Goal: Task Accomplishment & Management: Complete application form

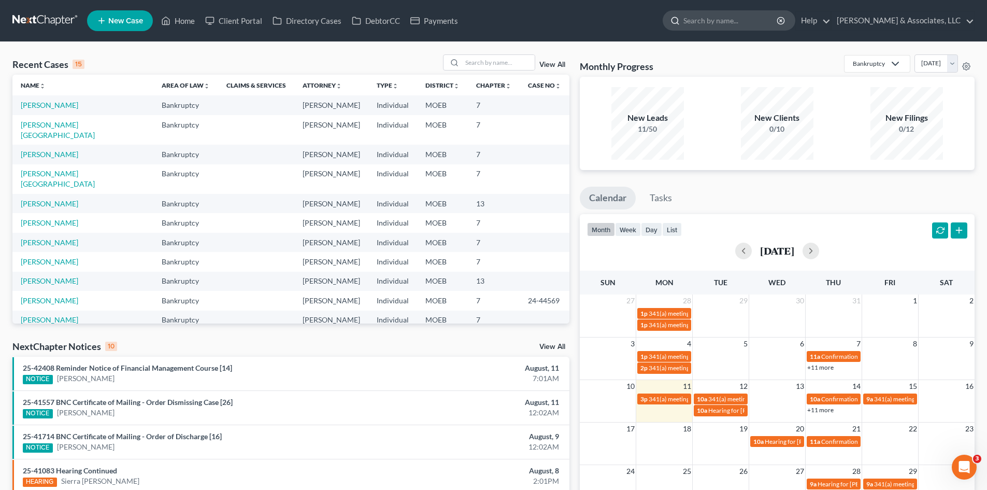
click at [744, 23] on input "search" at bounding box center [731, 20] width 95 height 19
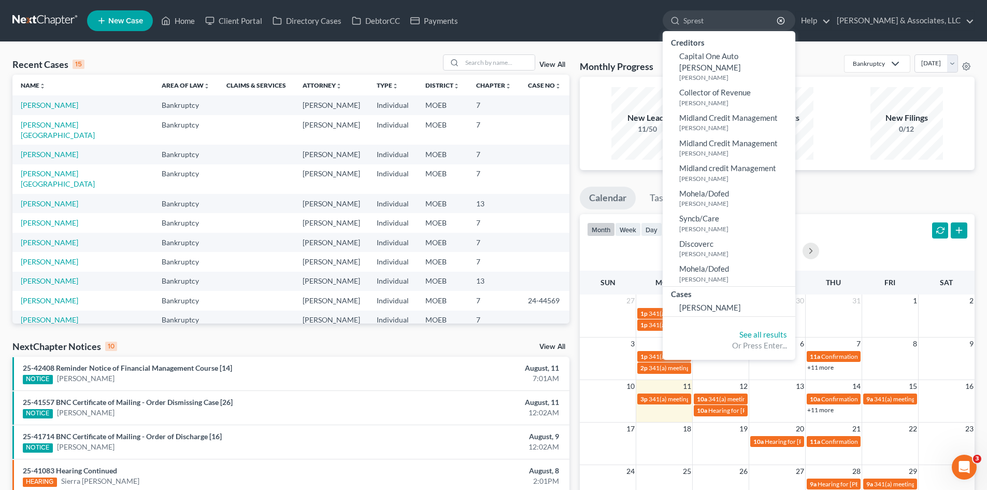
type input "Sprest"
click at [772, 300] on link "[PERSON_NAME]" at bounding box center [729, 308] width 133 height 16
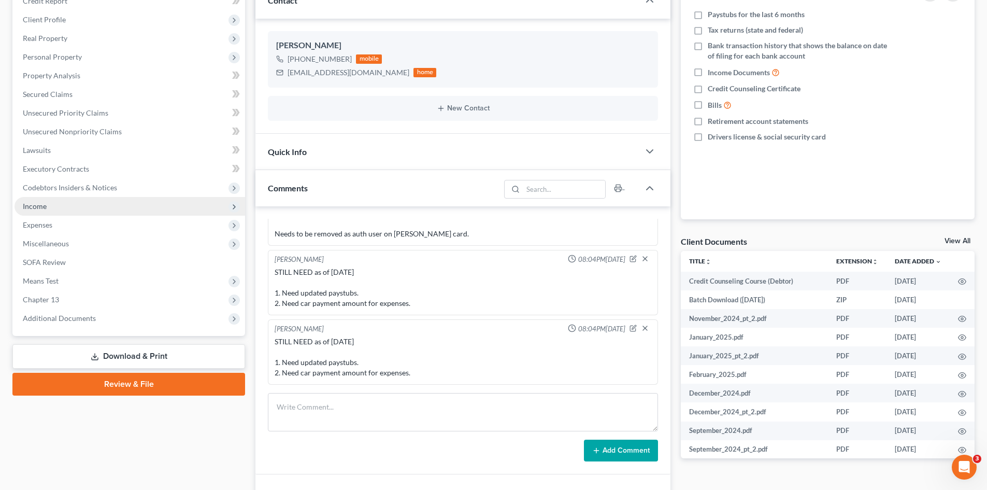
scroll to position [156, 0]
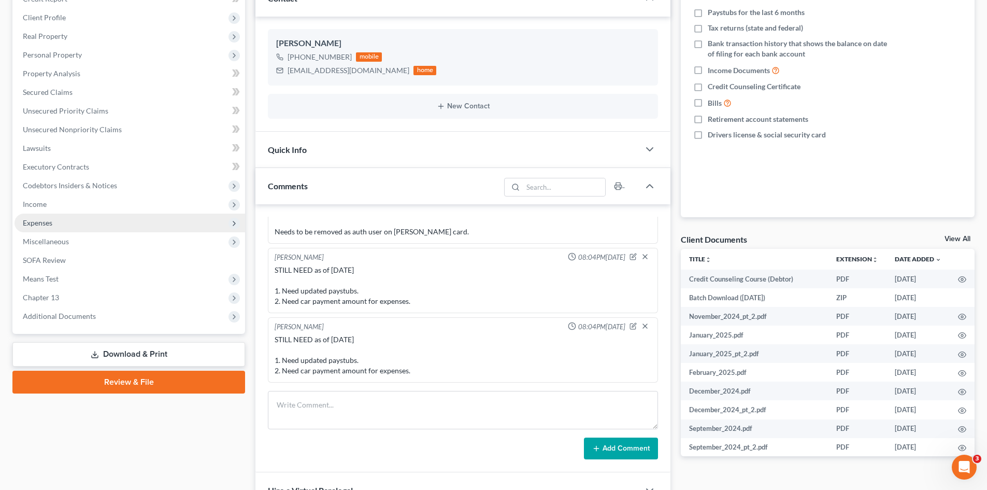
click at [38, 225] on span "Expenses" at bounding box center [38, 222] width 30 height 9
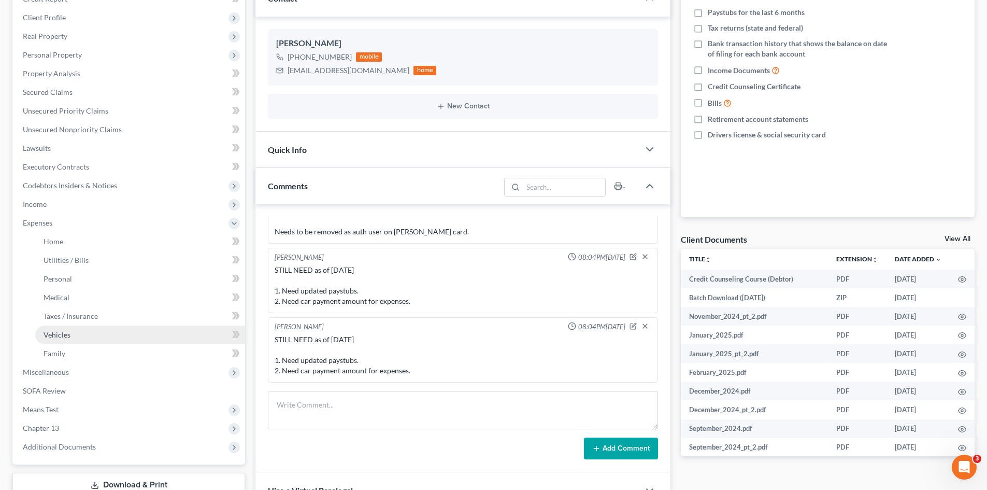
click at [64, 335] on span "Vehicles" at bounding box center [57, 334] width 27 height 9
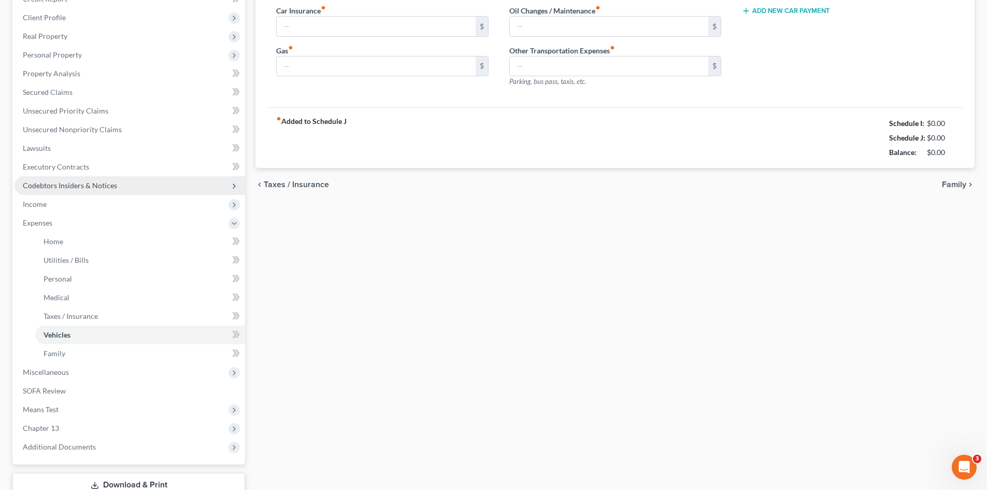
type input "100.00"
type input "250.00"
type input "75.00"
type input "0.00"
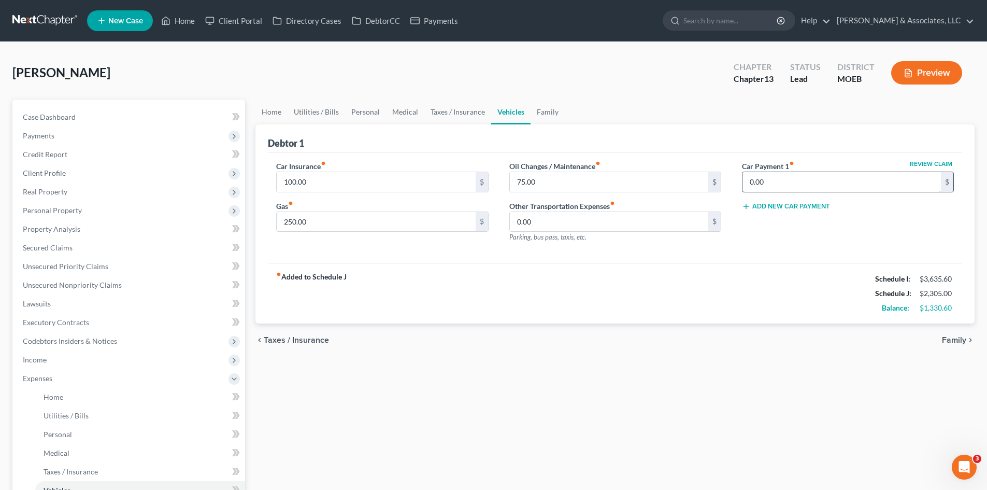
click at [786, 183] on input "0.00" at bounding box center [842, 182] width 199 height 20
type input "525.00"
click at [40, 359] on span "Income" at bounding box center [35, 359] width 24 height 9
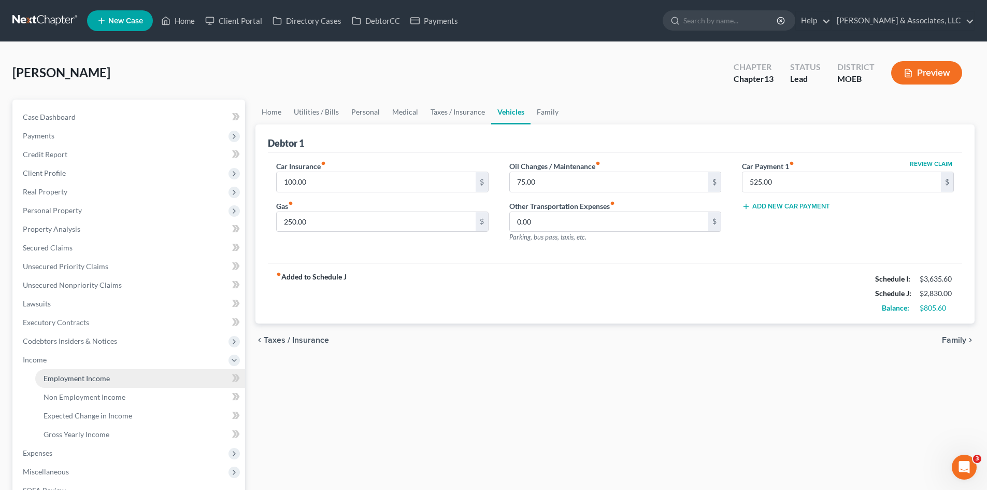
click at [84, 375] on span "Employment Income" at bounding box center [77, 378] width 66 height 9
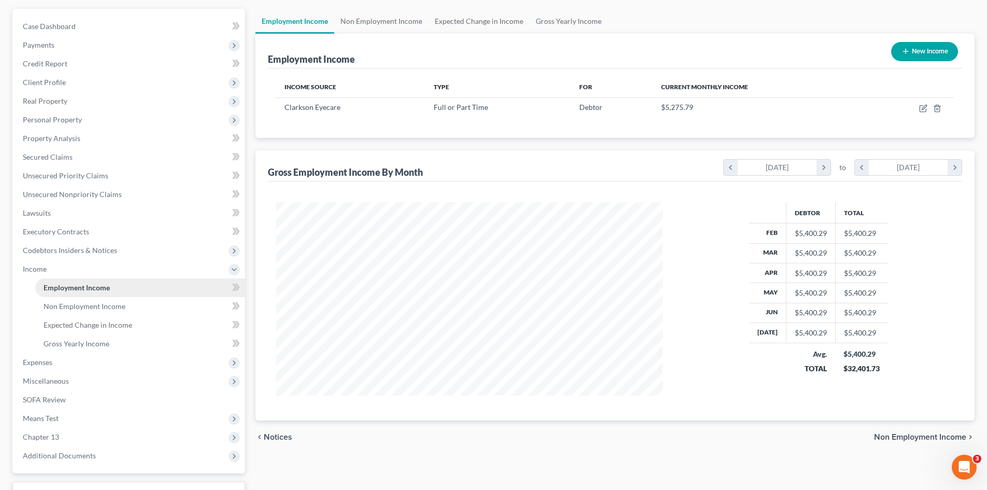
scroll to position [104, 0]
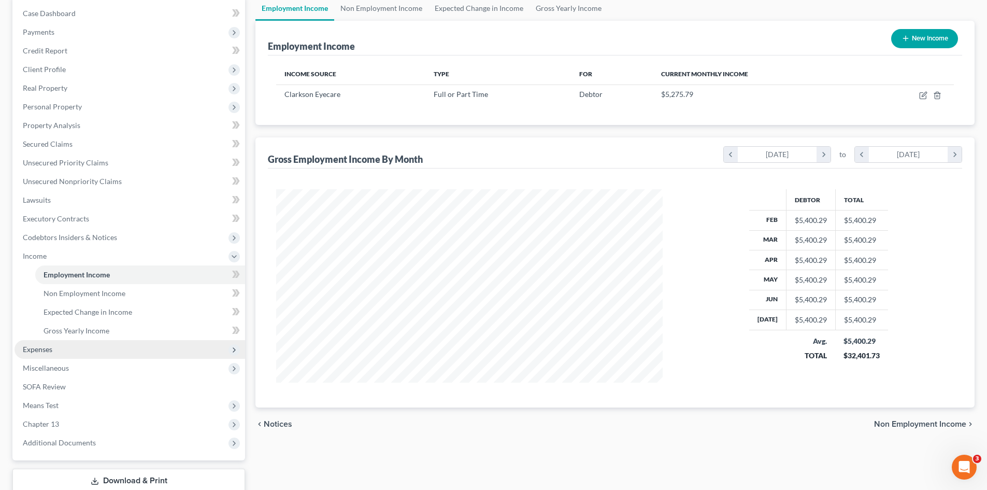
click at [30, 350] on span "Expenses" at bounding box center [38, 349] width 30 height 9
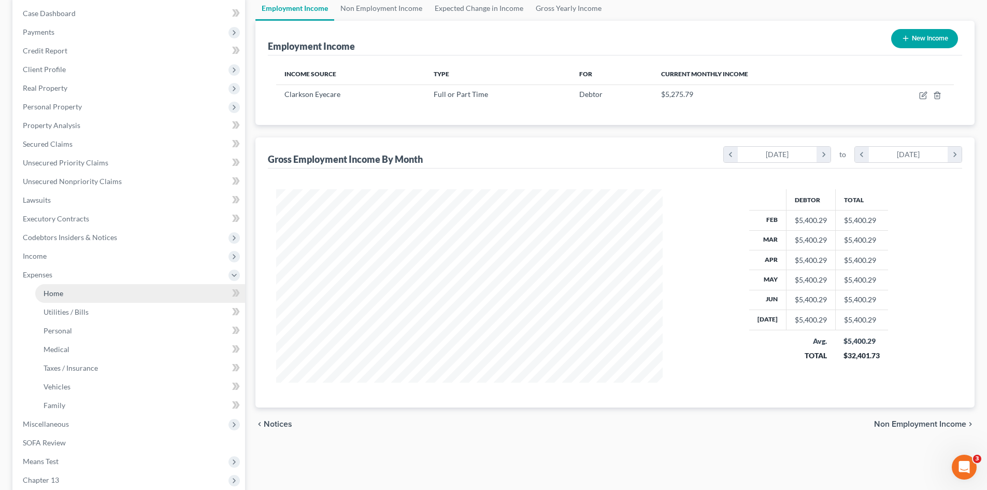
click at [60, 294] on span "Home" at bounding box center [54, 293] width 20 height 9
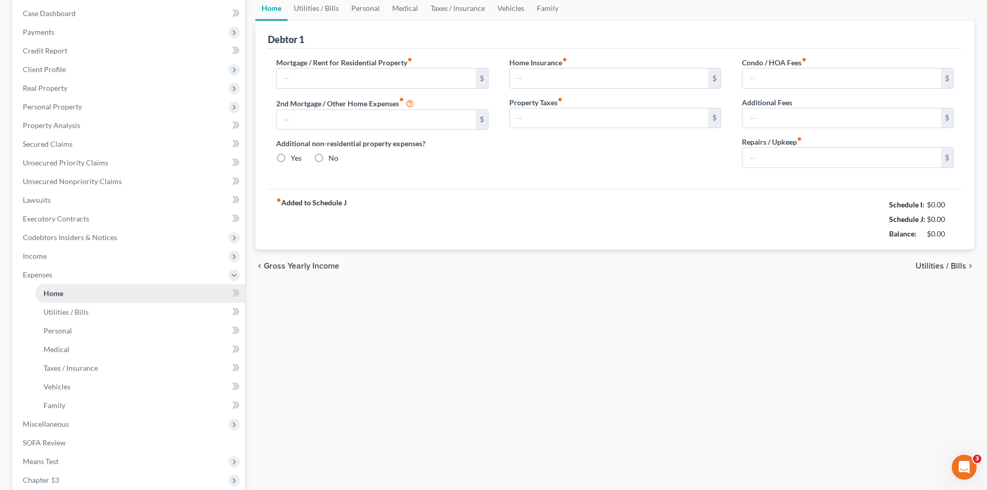
scroll to position [22, 0]
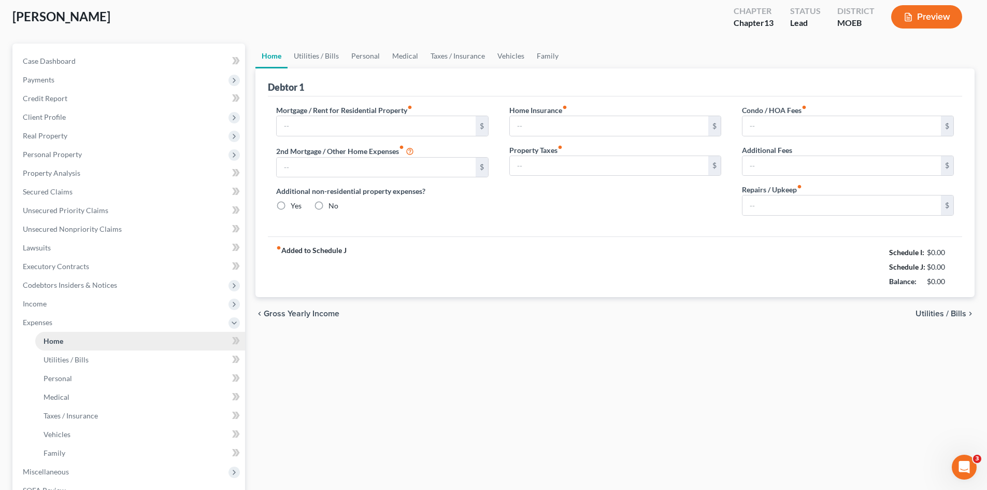
type input "550.00"
type input "0.00"
radio input "true"
type input "0.00"
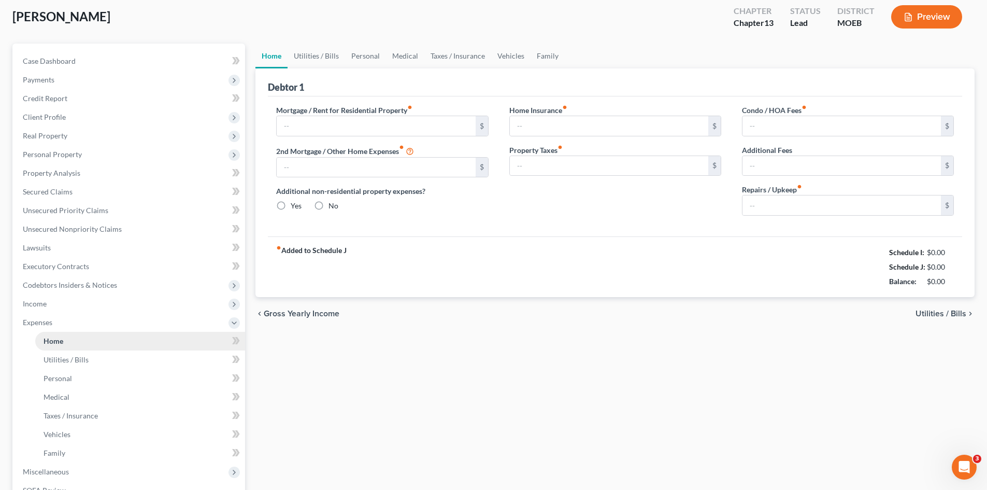
type input "0.00"
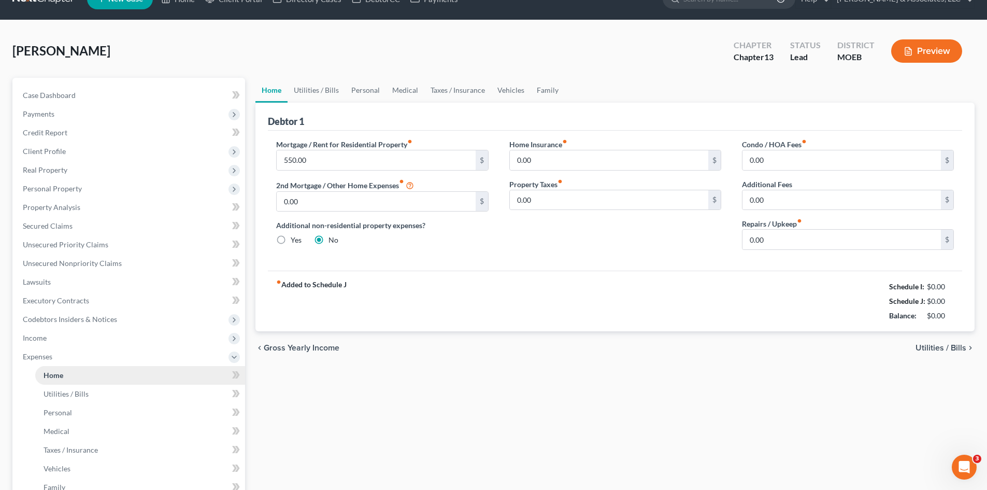
scroll to position [0, 0]
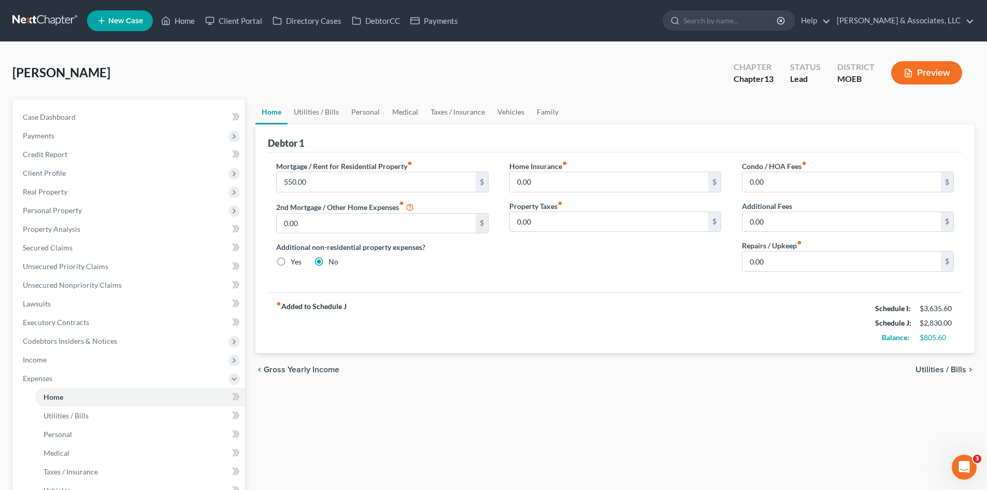
click at [938, 367] on span "Utilities / Bills" at bounding box center [941, 369] width 51 height 8
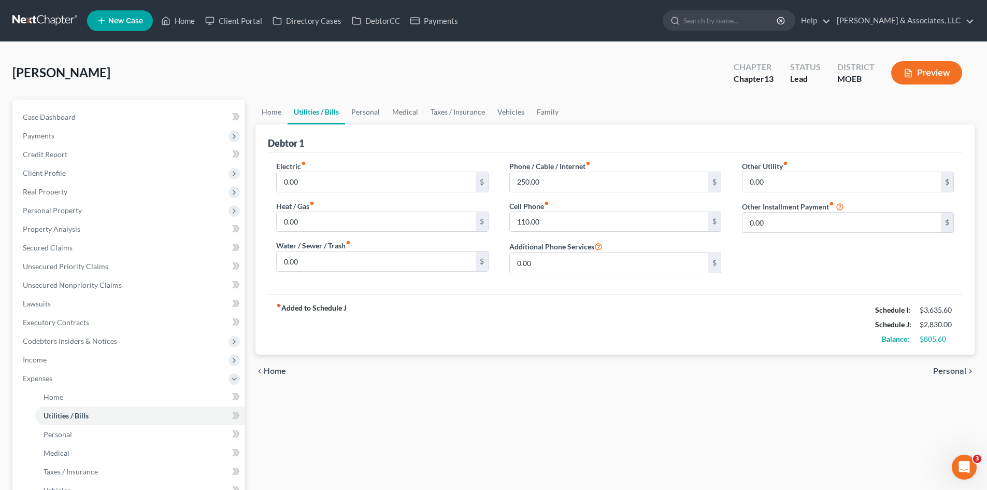
click at [948, 373] on span "Personal" at bounding box center [950, 371] width 33 height 8
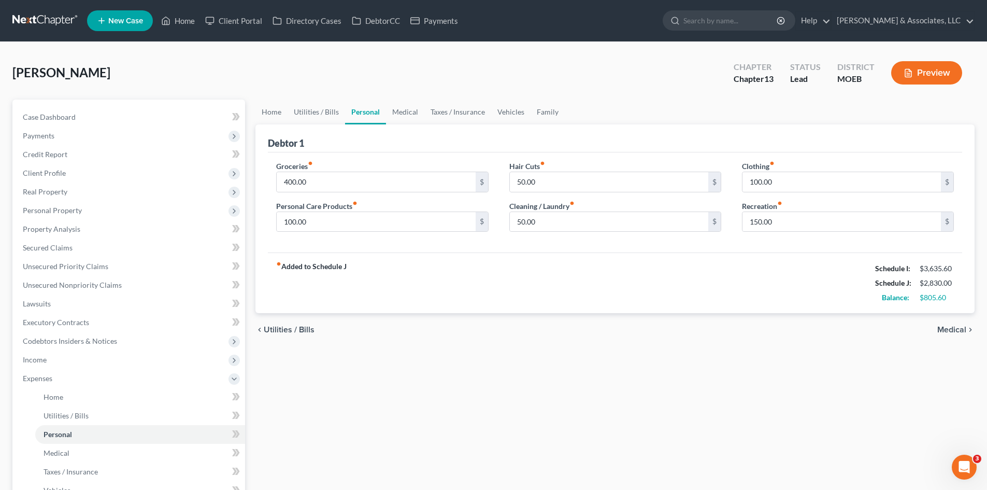
click at [945, 332] on span "Medical" at bounding box center [952, 330] width 29 height 8
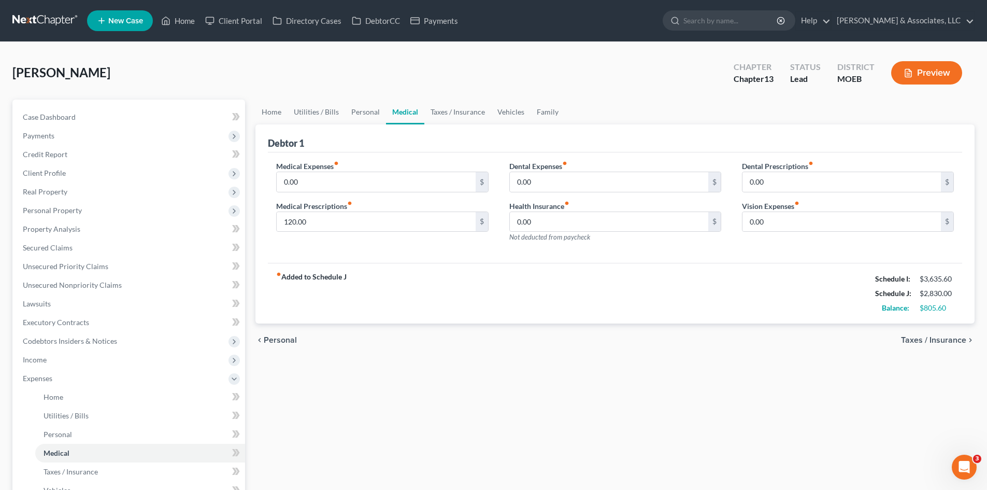
click at [954, 341] on span "Taxes / Insurance" at bounding box center [933, 340] width 65 height 8
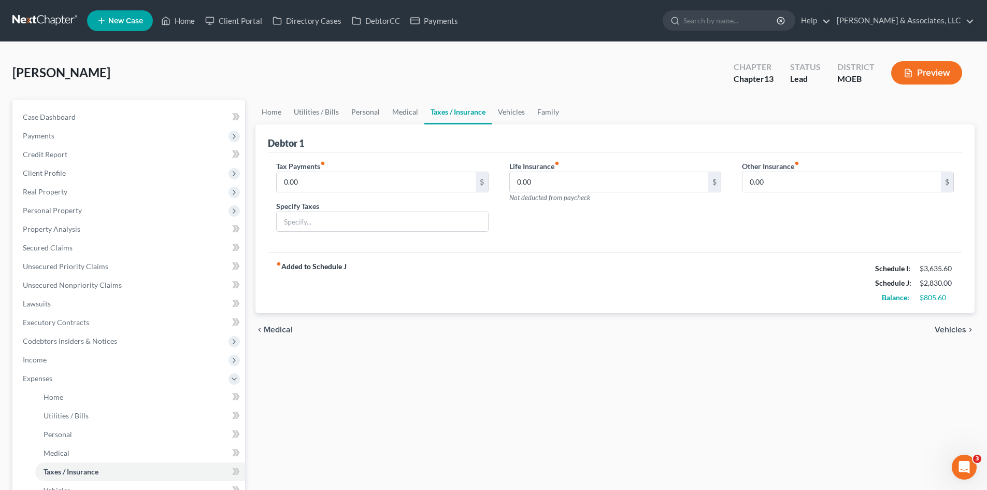
click at [952, 332] on span "Vehicles" at bounding box center [951, 330] width 32 height 8
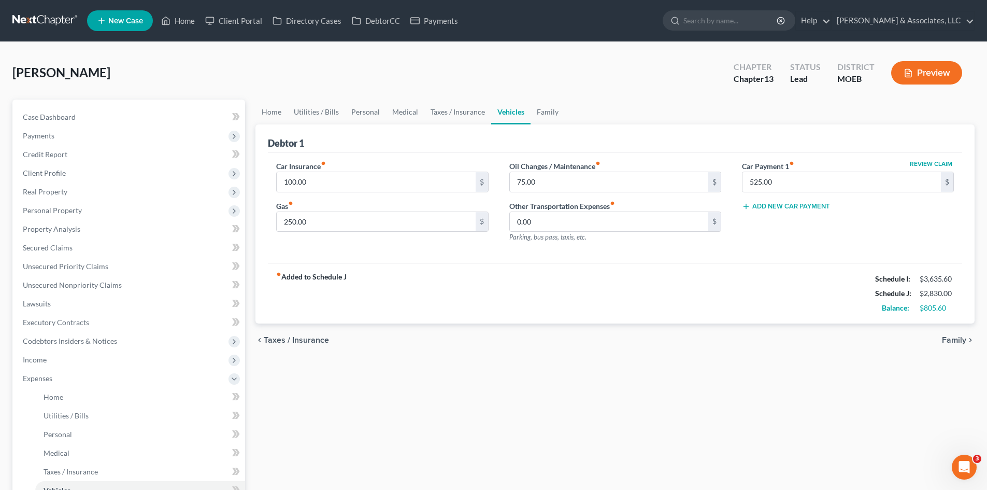
click at [962, 341] on span "Family" at bounding box center [954, 340] width 24 height 8
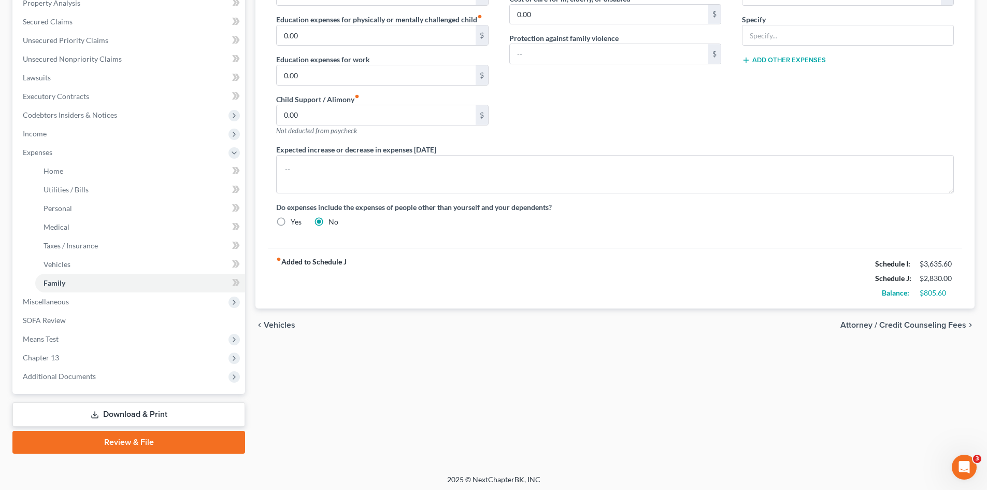
scroll to position [229, 0]
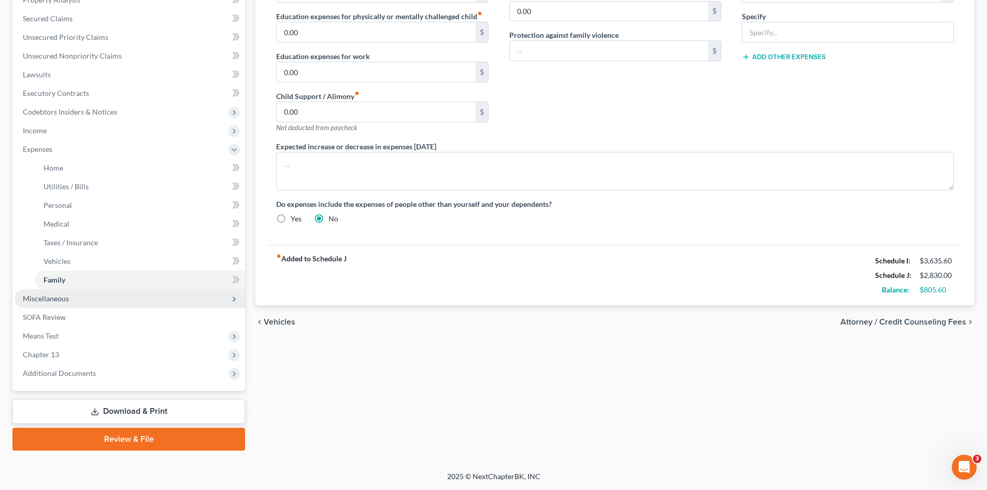
click at [90, 300] on span "Miscellaneous" at bounding box center [130, 298] width 231 height 19
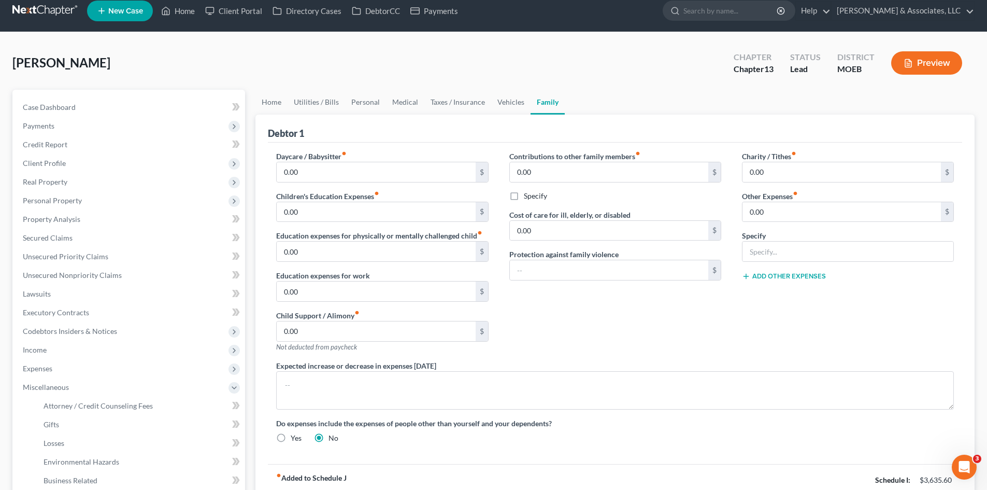
scroll to position [0, 0]
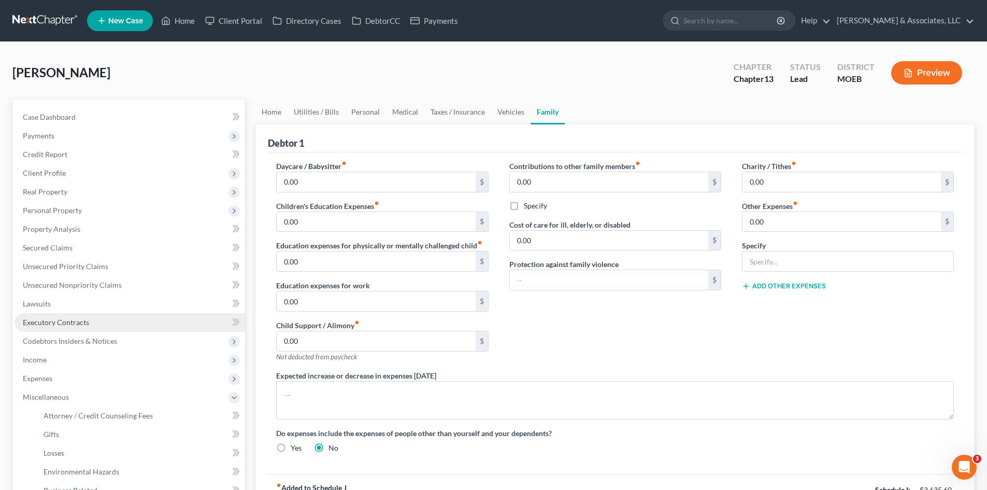
click at [81, 319] on span "Executory Contracts" at bounding box center [56, 322] width 66 height 9
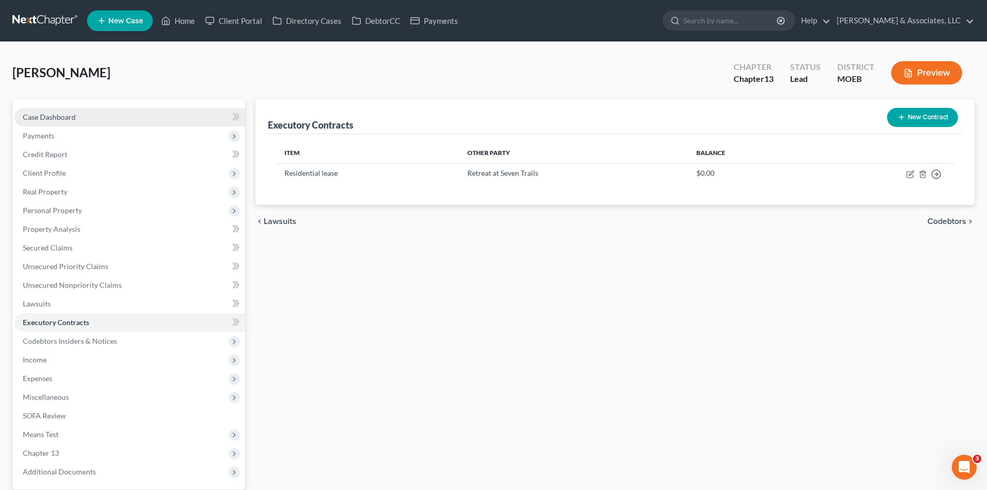
click at [51, 121] on link "Case Dashboard" at bounding box center [130, 117] width 231 height 19
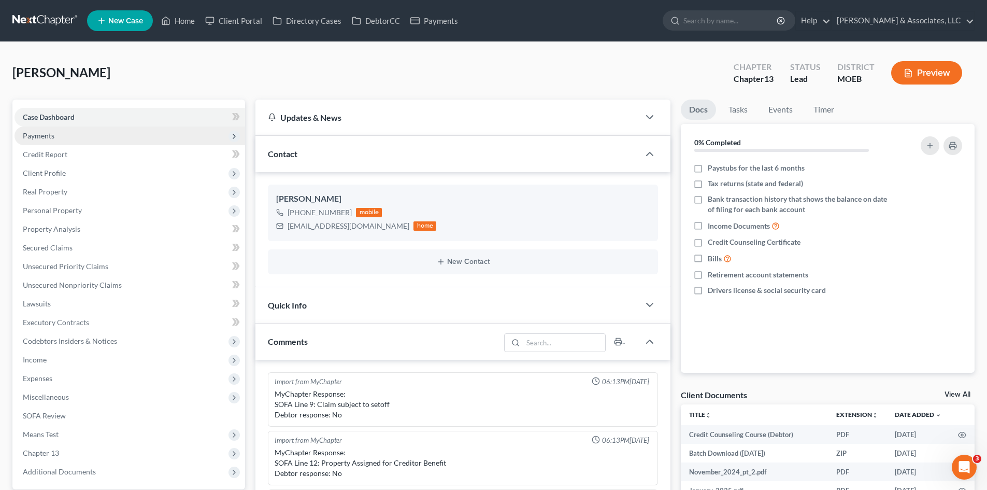
scroll to position [1001, 0]
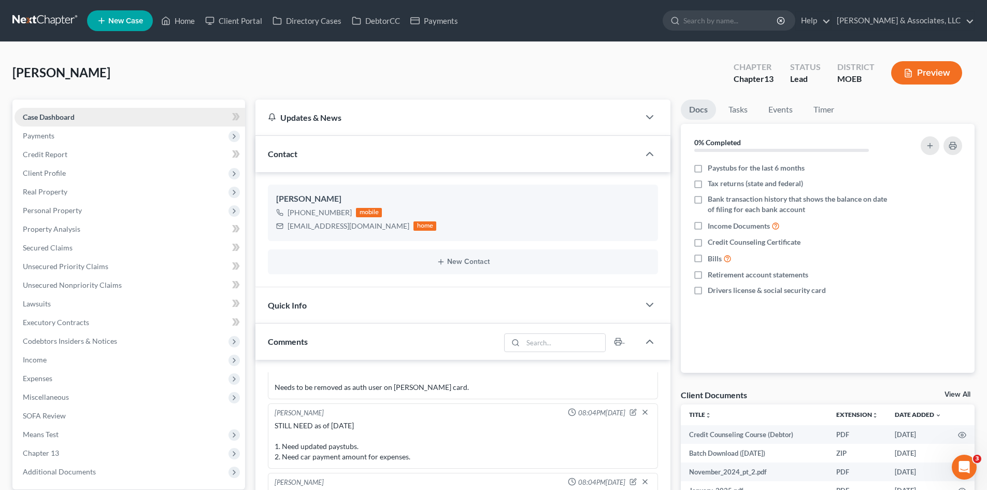
click at [72, 117] on span "Case Dashboard" at bounding box center [49, 116] width 52 height 9
click at [37, 135] on span "Payments" at bounding box center [39, 135] width 32 height 9
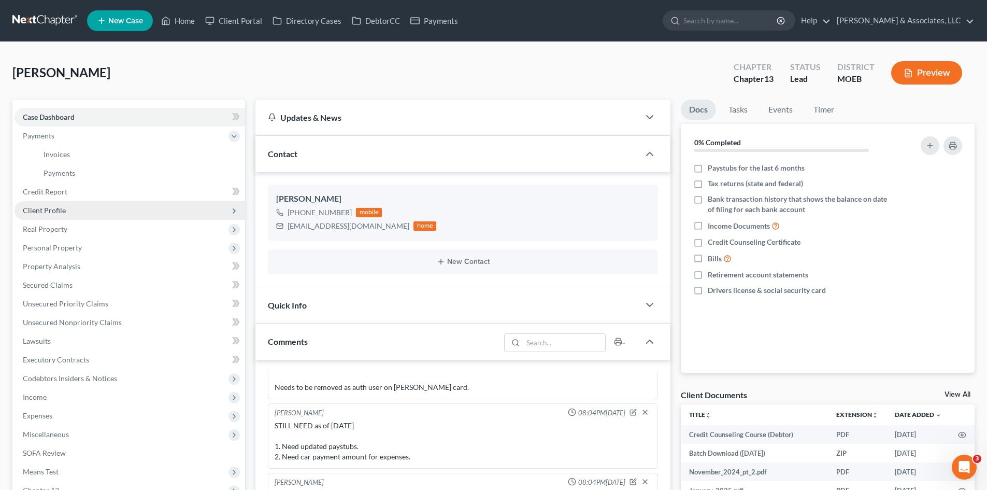
click at [54, 210] on span "Client Profile" at bounding box center [44, 210] width 43 height 9
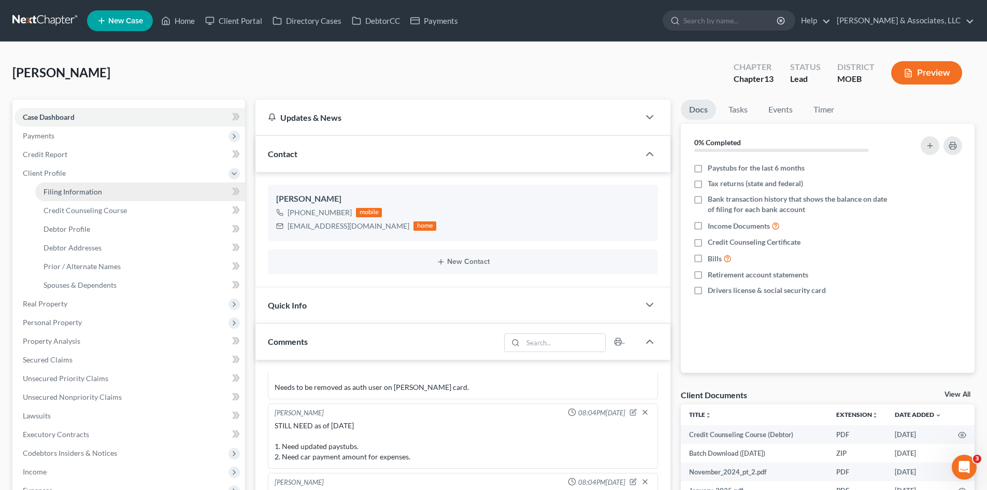
click at [75, 186] on link "Filing Information" at bounding box center [140, 191] width 210 height 19
select select "1"
select select "0"
select select "3"
select select "26"
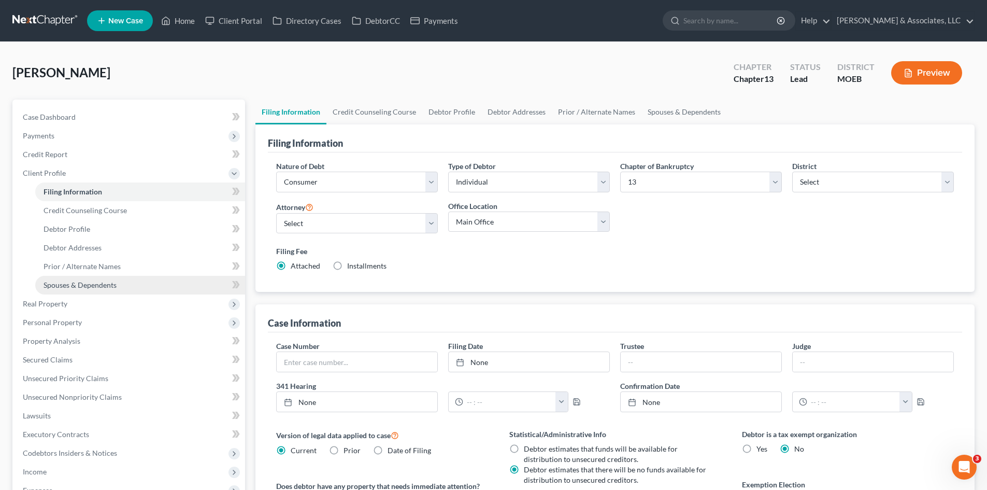
click at [79, 289] on span "Spouses & Dependents" at bounding box center [80, 284] width 73 height 9
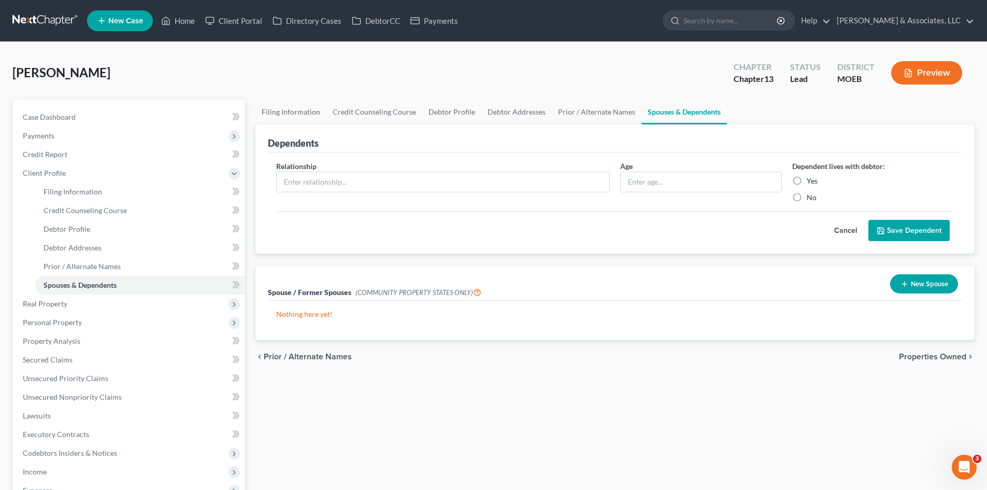
click at [845, 232] on button "Cancel" at bounding box center [846, 230] width 46 height 21
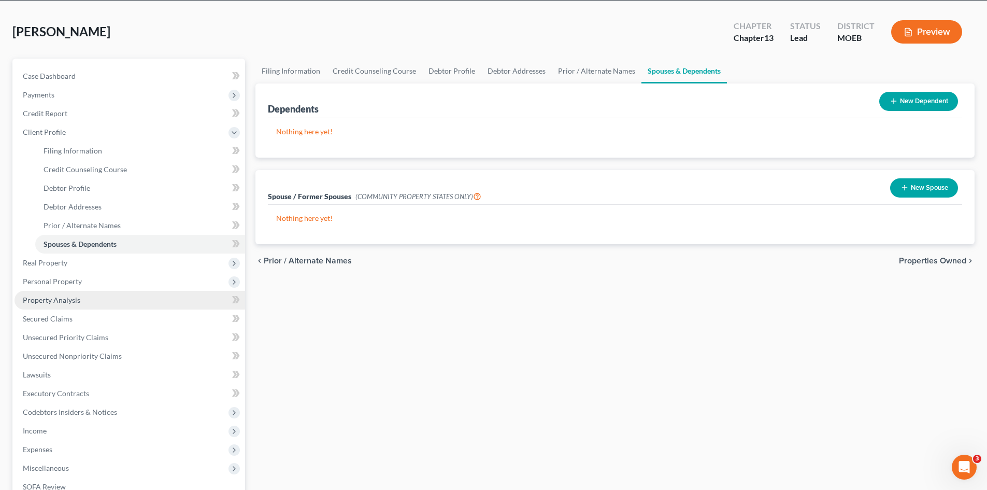
scroll to position [104, 0]
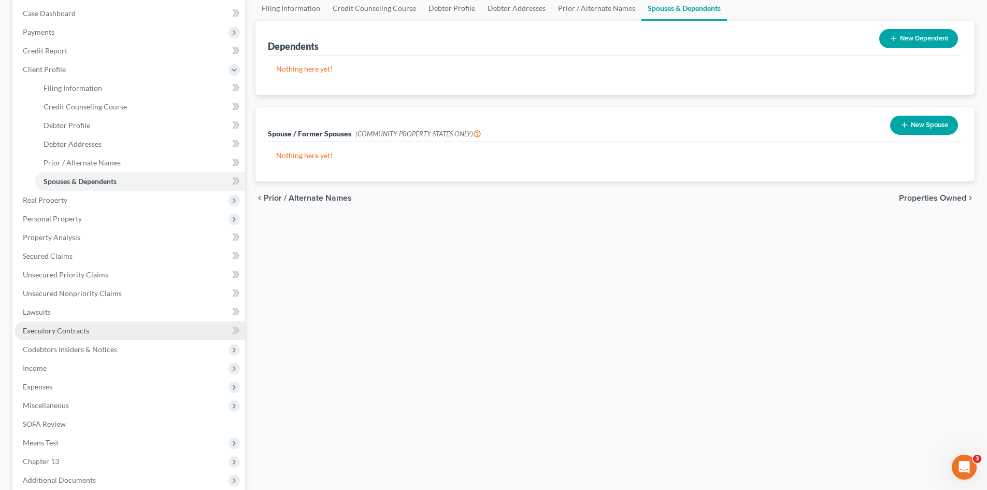
click at [33, 332] on span "Executory Contracts" at bounding box center [56, 330] width 66 height 9
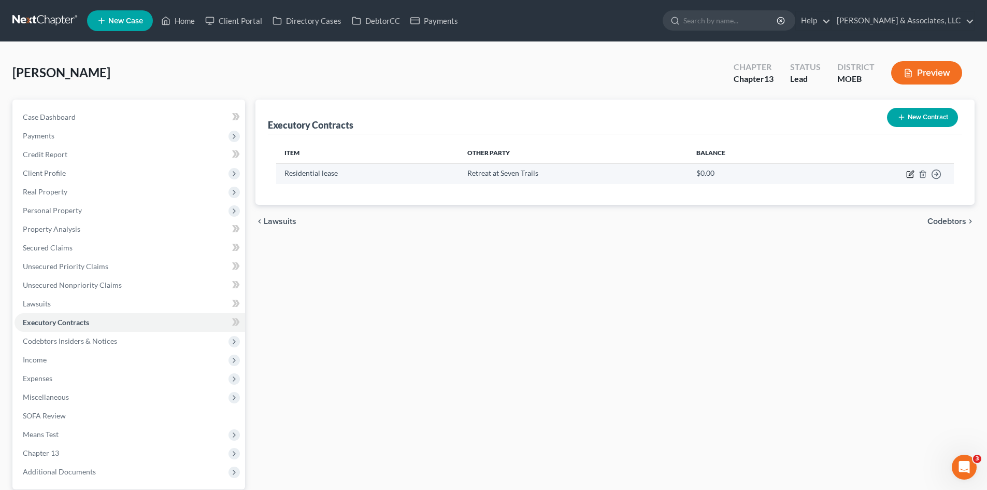
click at [911, 174] on icon "button" at bounding box center [911, 174] width 8 height 8
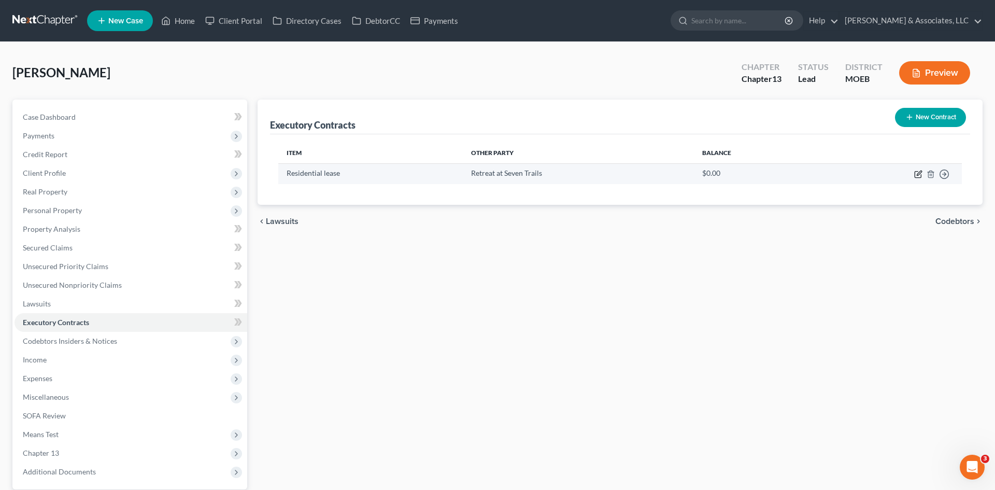
select select "3"
select select "26"
select select "0"
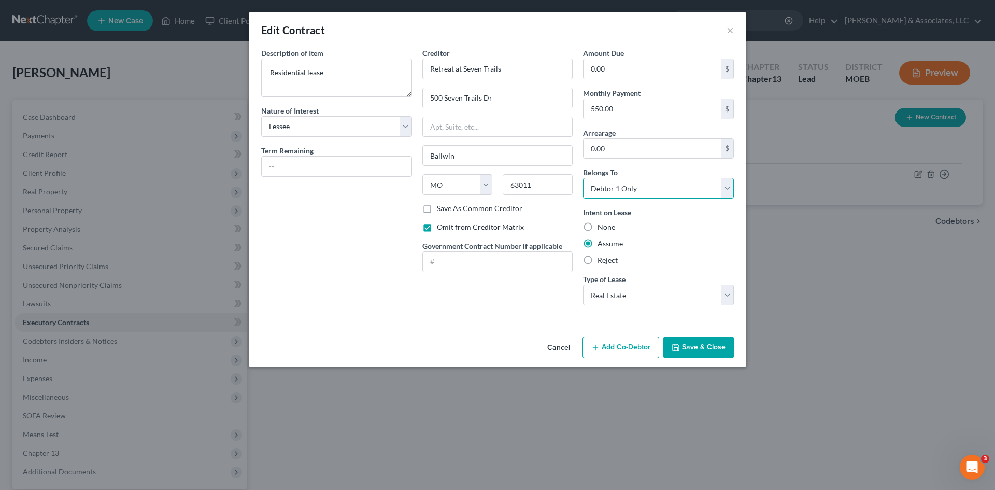
click at [683, 191] on select "Select Debtor 1 Only Debtor 2 Only Debtor 1 And Debtor 2 Only At Least One Of T…" at bounding box center [658, 188] width 151 height 21
select select "3"
click at [583, 178] on select "Select Debtor 1 Only Debtor 2 Only Debtor 1 And Debtor 2 Only At Least One Of T…" at bounding box center [658, 188] width 151 height 21
click at [701, 348] on button "Save & Close" at bounding box center [698, 347] width 70 height 22
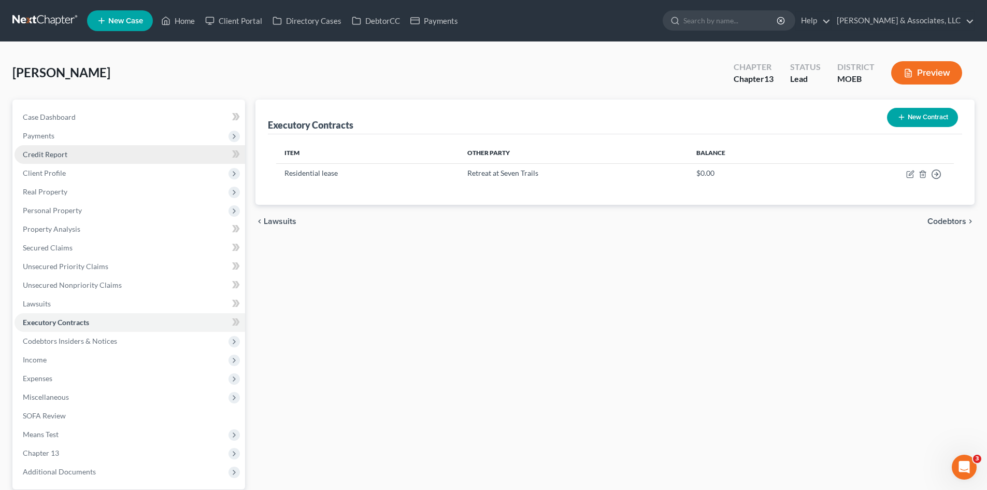
click at [41, 155] on span "Credit Report" at bounding box center [45, 154] width 45 height 9
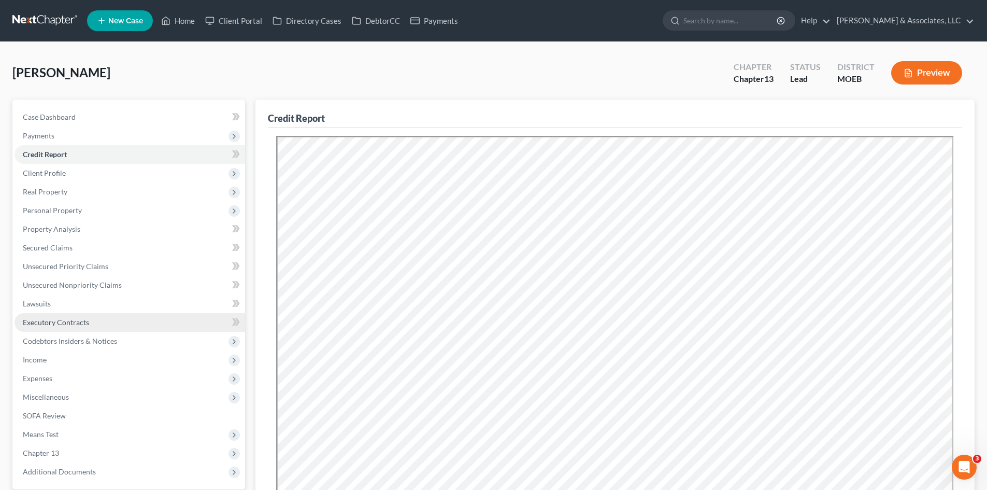
click at [71, 320] on span "Executory Contracts" at bounding box center [56, 322] width 66 height 9
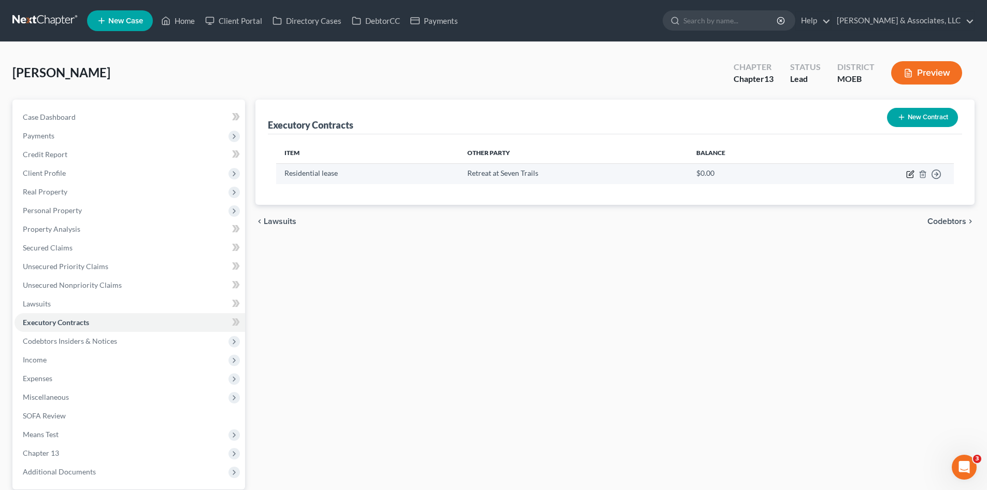
click at [908, 176] on icon "button" at bounding box center [911, 174] width 8 height 8
select select "3"
select select "26"
select select "3"
select select "0"
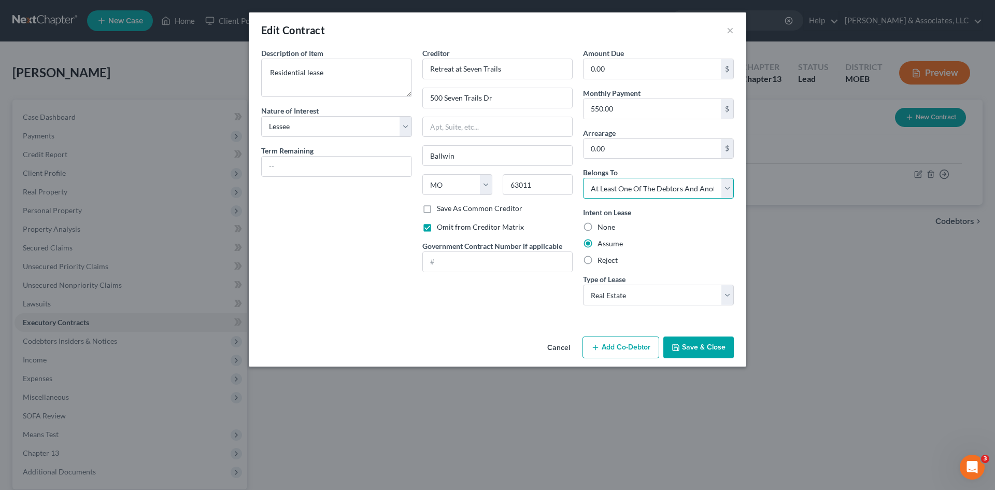
click at [705, 191] on select "Select Debtor 1 Only Debtor 2 Only Debtor 1 And Debtor 2 Only At Least One Of T…" at bounding box center [658, 188] width 151 height 21
select select "0"
click at [583, 178] on select "Select Debtor 1 Only Debtor 2 Only Debtor 1 And Debtor 2 Only At Least One Of T…" at bounding box center [658, 188] width 151 height 21
click at [697, 354] on button "Save & Close" at bounding box center [698, 347] width 70 height 22
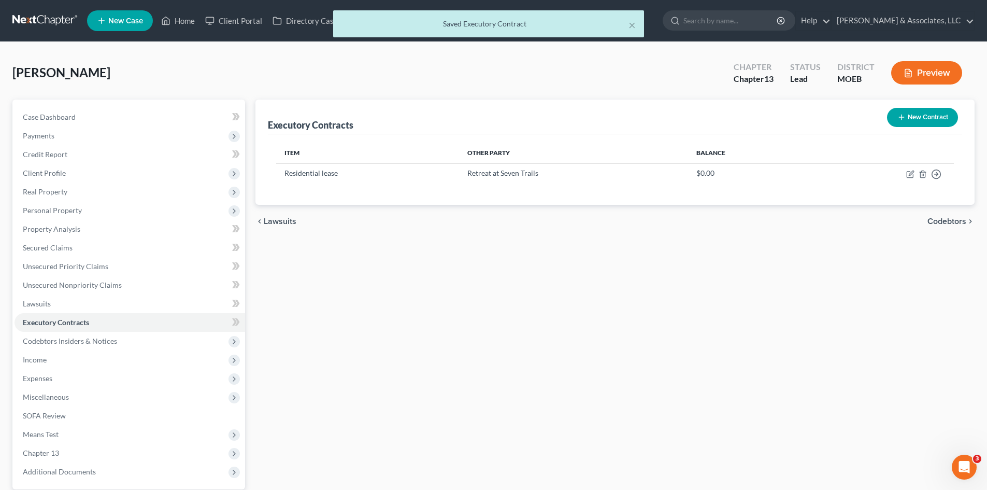
click at [746, 21] on div "× Saved Executory Contract" at bounding box center [488, 26] width 987 height 32
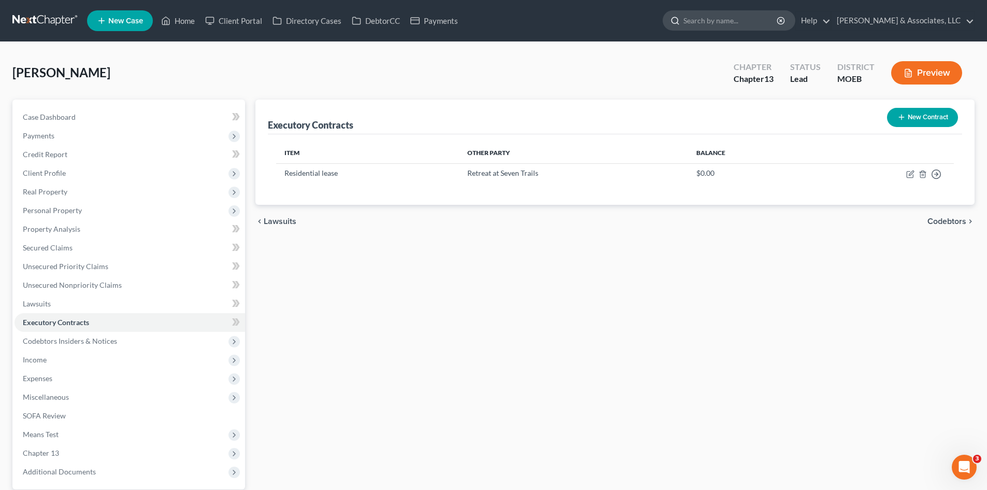
click at [734, 21] on input "search" at bounding box center [731, 20] width 95 height 19
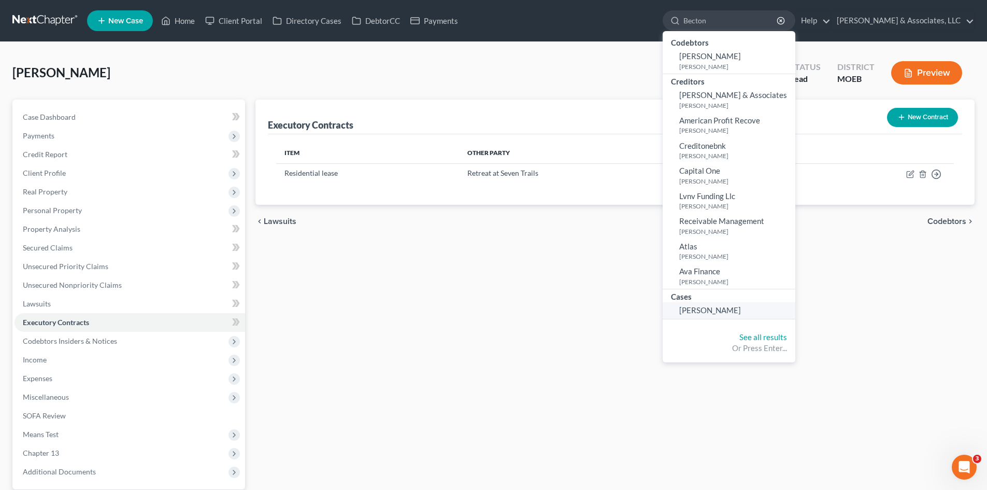
type input "Becton"
click at [736, 311] on span "Becton, Ashley" at bounding box center [711, 309] width 62 height 9
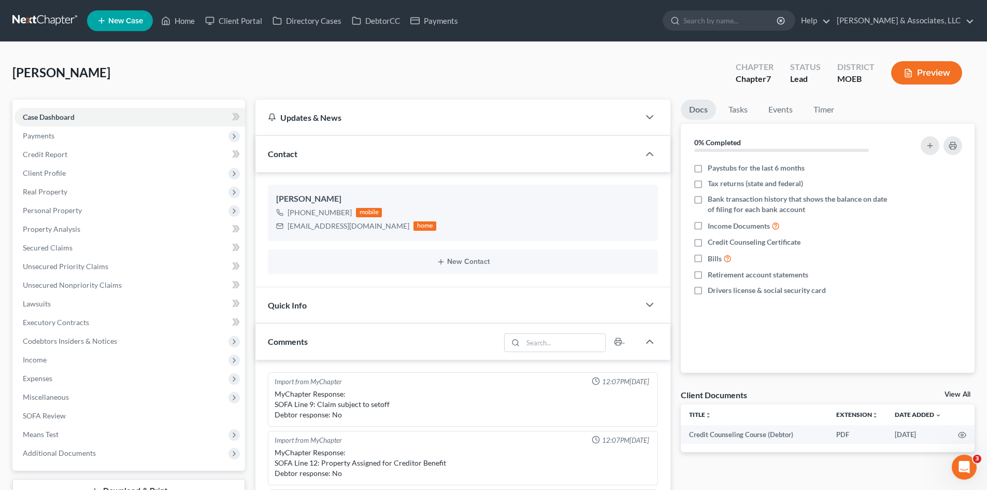
scroll to position [921, 0]
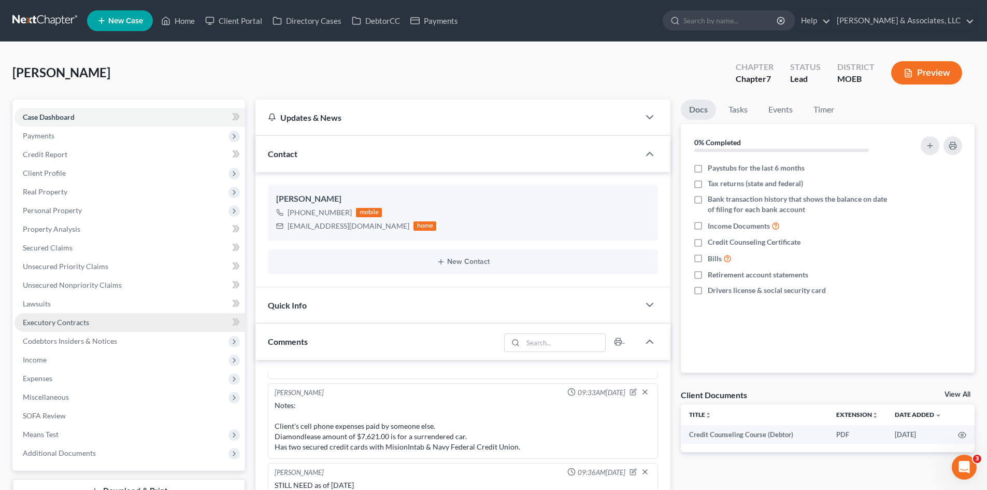
click at [64, 318] on span "Executory Contracts" at bounding box center [56, 322] width 66 height 9
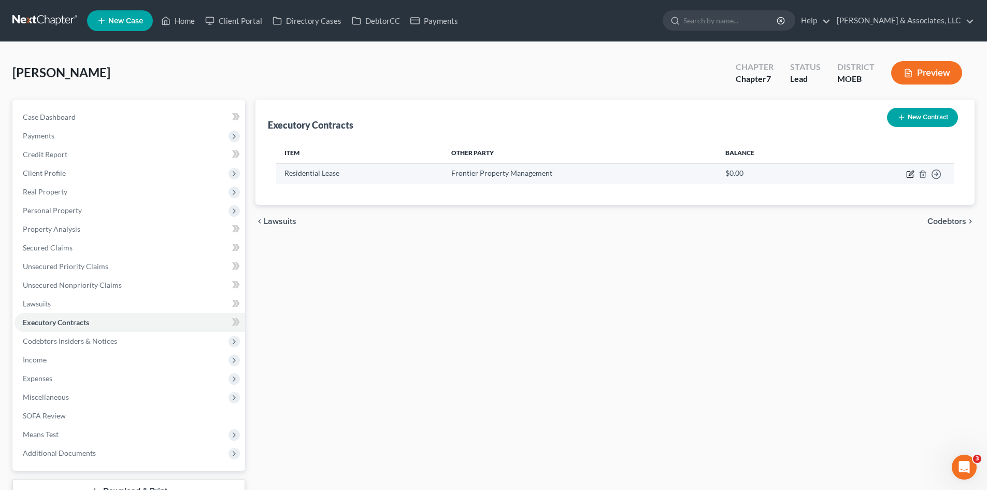
click at [911, 176] on icon "button" at bounding box center [911, 174] width 8 height 8
select select "3"
select select "26"
select select "0"
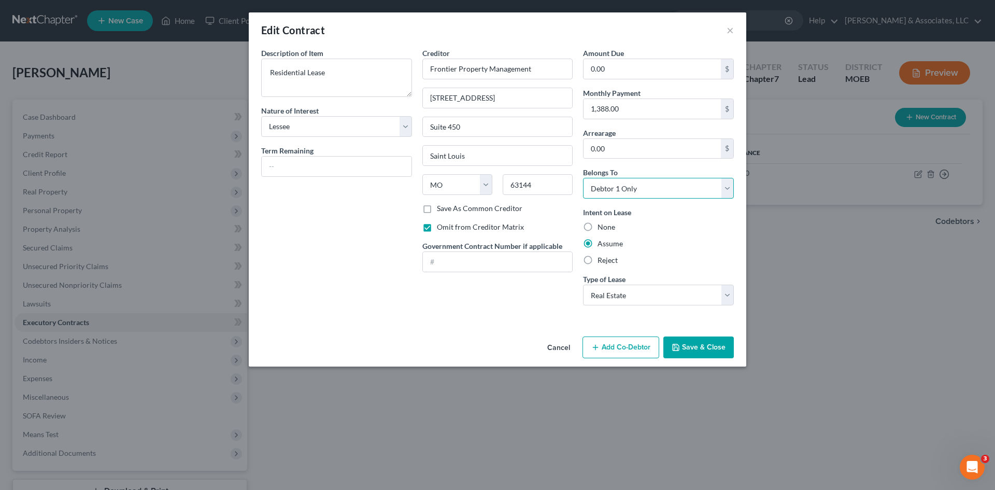
click at [627, 189] on select "Select Debtor 1 Only Debtor 2 Only Debtor 1 And Debtor 2 Only At Least One Of T…" at bounding box center [658, 188] width 151 height 21
select select "3"
click at [583, 178] on select "Select Debtor 1 Only Debtor 2 Only Debtor 1 And Debtor 2 Only At Least One Of T…" at bounding box center [658, 188] width 151 height 21
click at [689, 348] on button "Save & Close" at bounding box center [698, 347] width 70 height 22
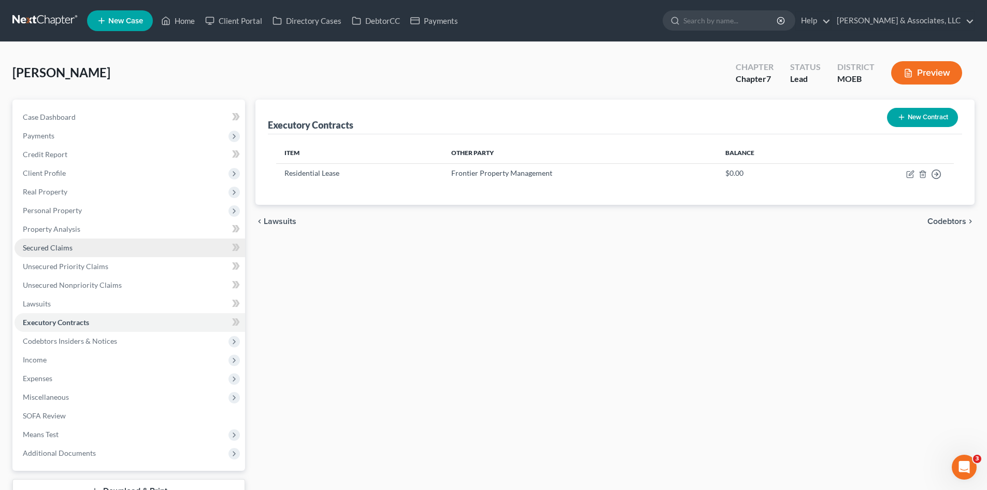
click at [40, 239] on link "Secured Claims" at bounding box center [130, 247] width 231 height 19
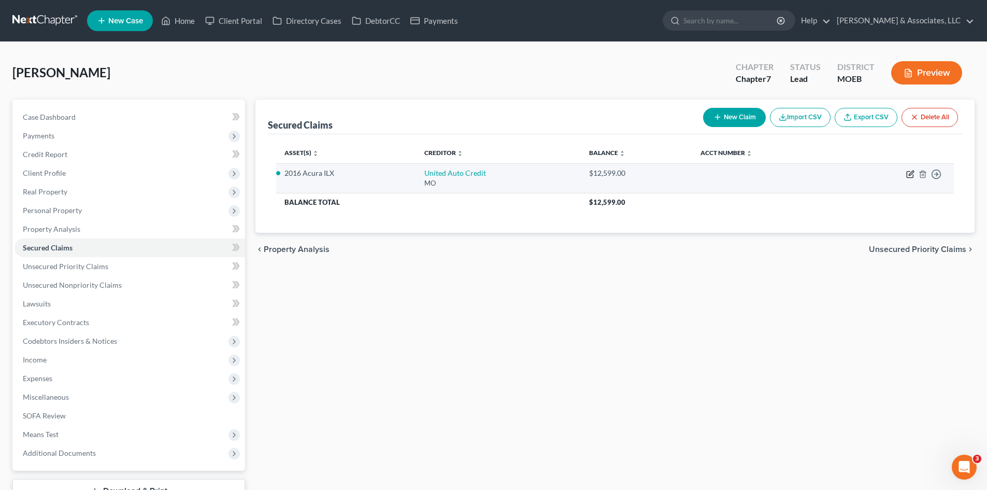
click at [910, 175] on icon "button" at bounding box center [911, 174] width 8 height 8
select select "26"
select select "2"
select select "3"
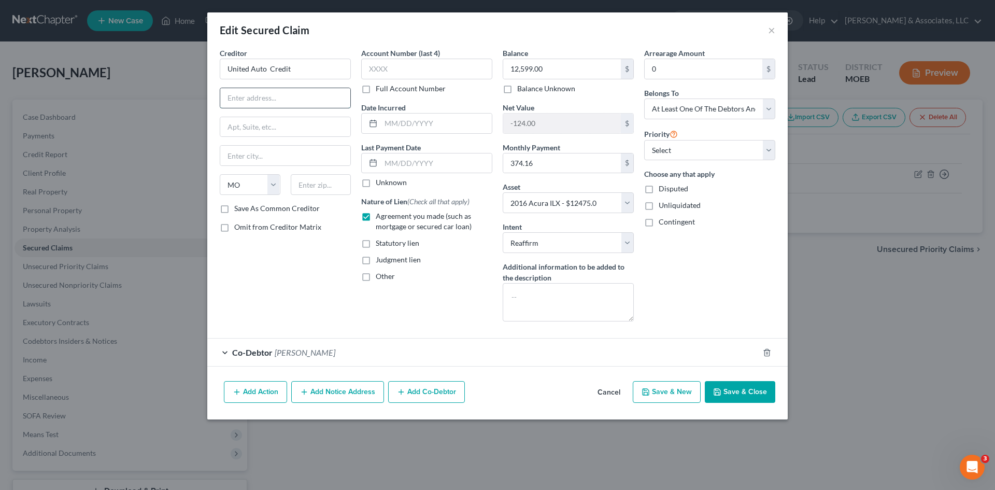
click at [250, 96] on input "text" at bounding box center [285, 98] width 130 height 20
type input "PO Box 163049"
type input "Ft. Worth"
select select "45"
type input "76161"
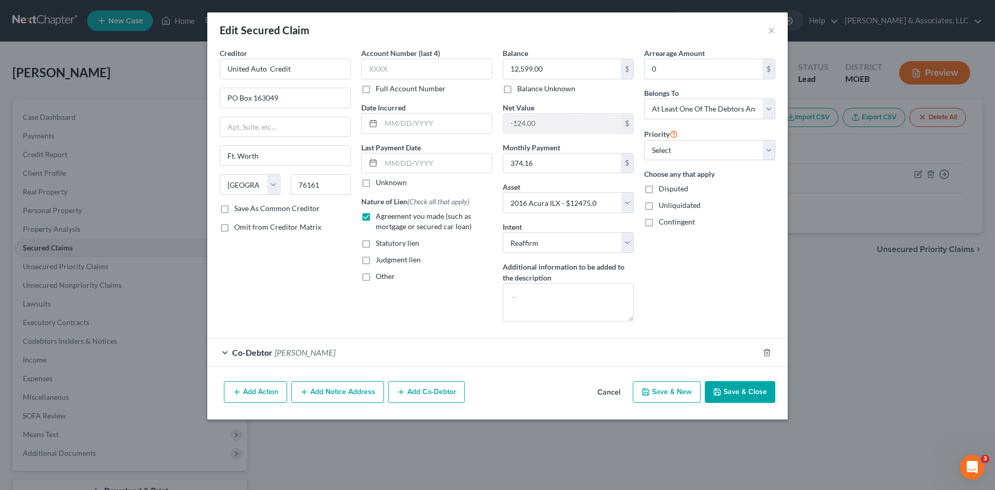
click at [728, 393] on button "Save & Close" at bounding box center [740, 392] width 70 height 22
select select
type input "Fort Worth"
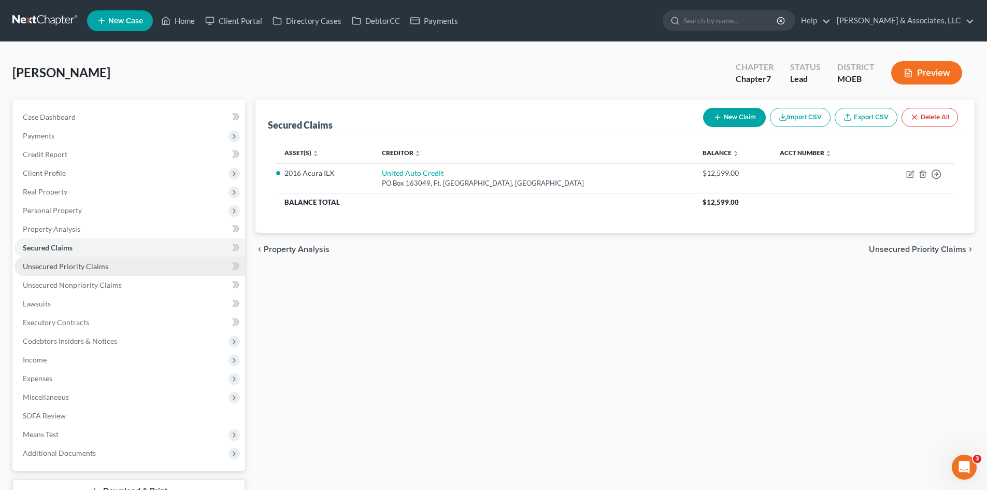
click at [81, 261] on link "Unsecured Priority Claims" at bounding box center [130, 266] width 231 height 19
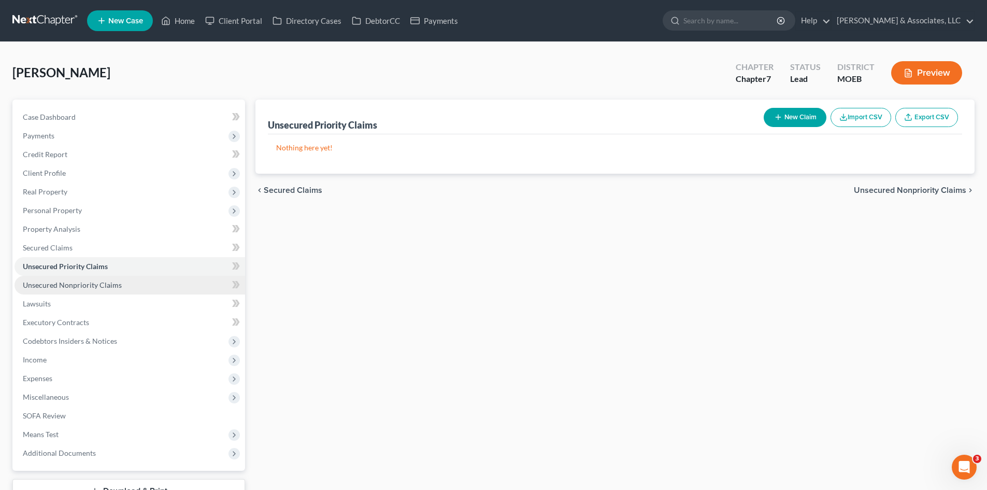
click at [101, 282] on span "Unsecured Nonpriority Claims" at bounding box center [72, 284] width 99 height 9
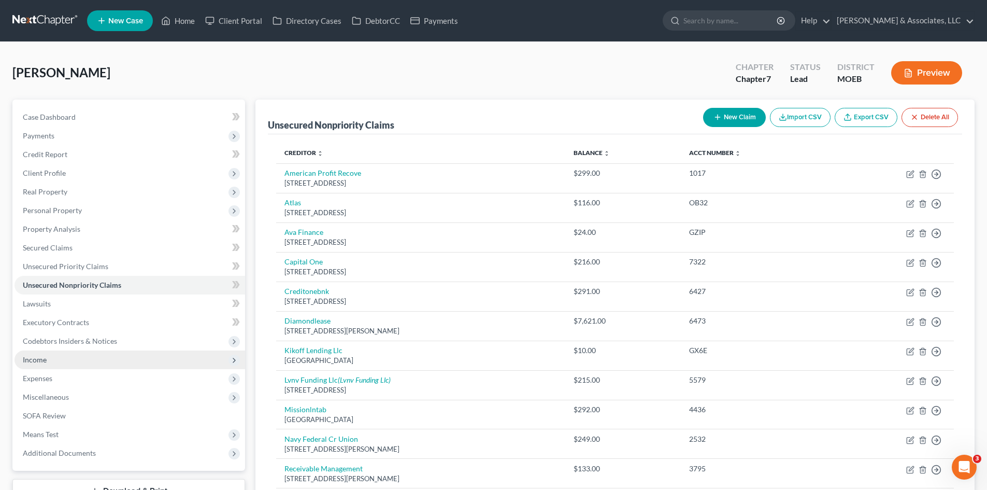
click at [31, 363] on span "Income" at bounding box center [35, 359] width 24 height 9
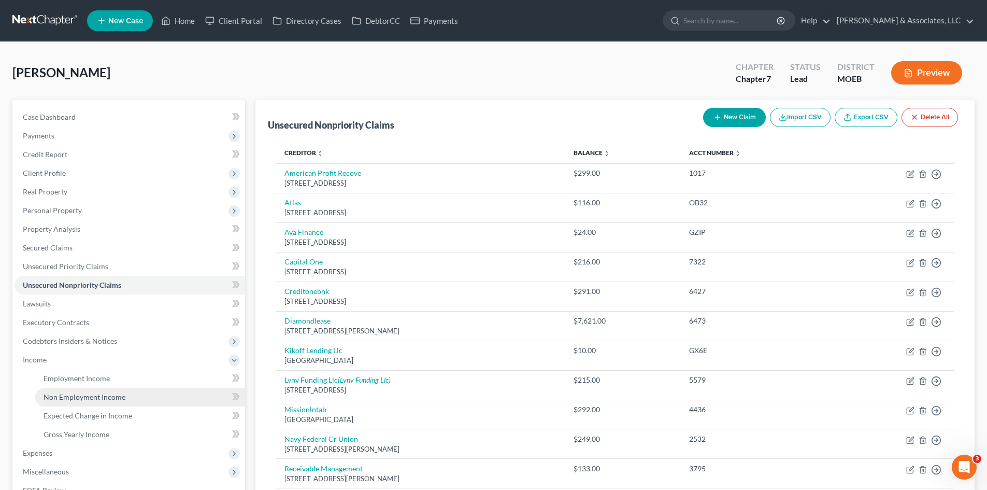
click at [105, 399] on span "Non Employment Income" at bounding box center [85, 396] width 82 height 9
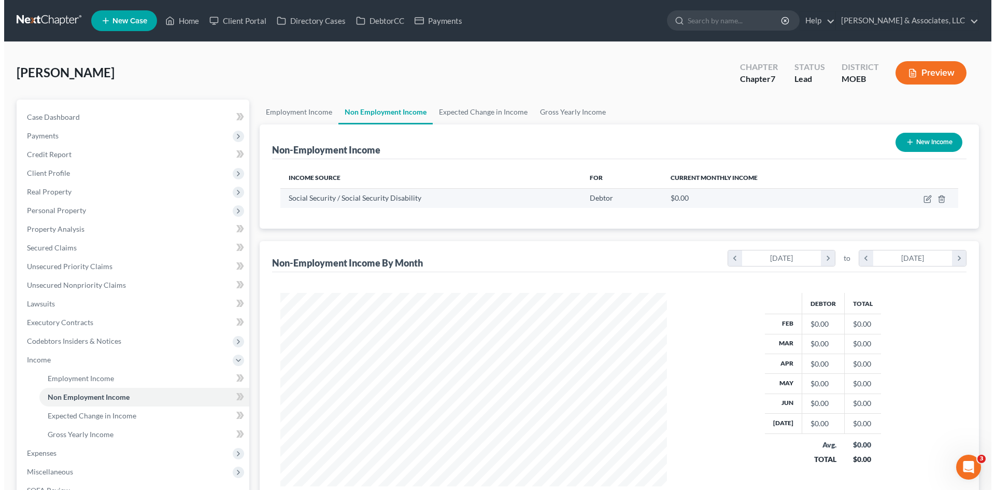
scroll to position [193, 407]
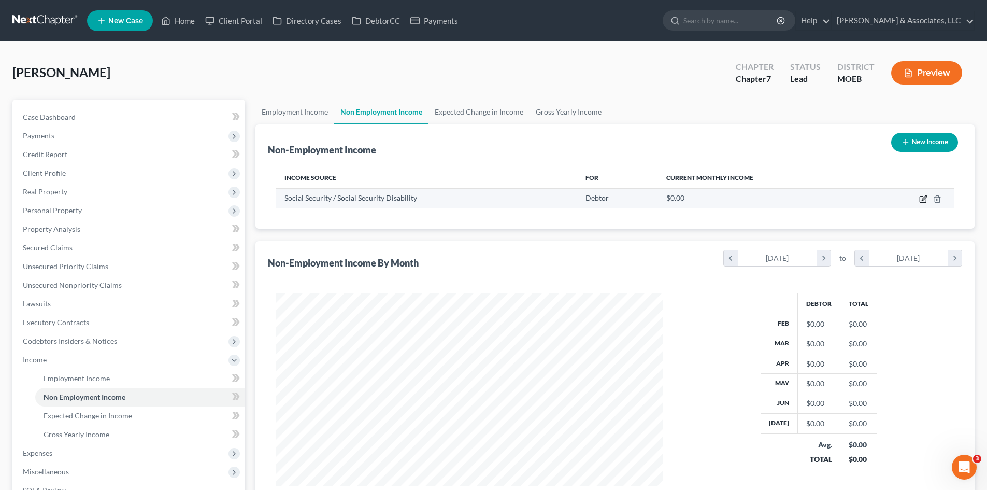
click at [924, 200] on icon "button" at bounding box center [924, 197] width 5 height 5
select select "4"
select select "0"
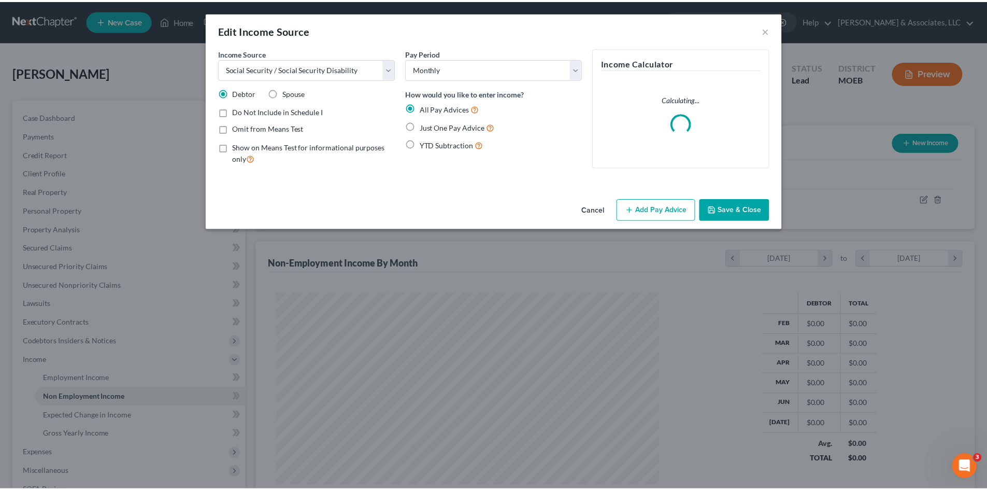
scroll to position [195, 411]
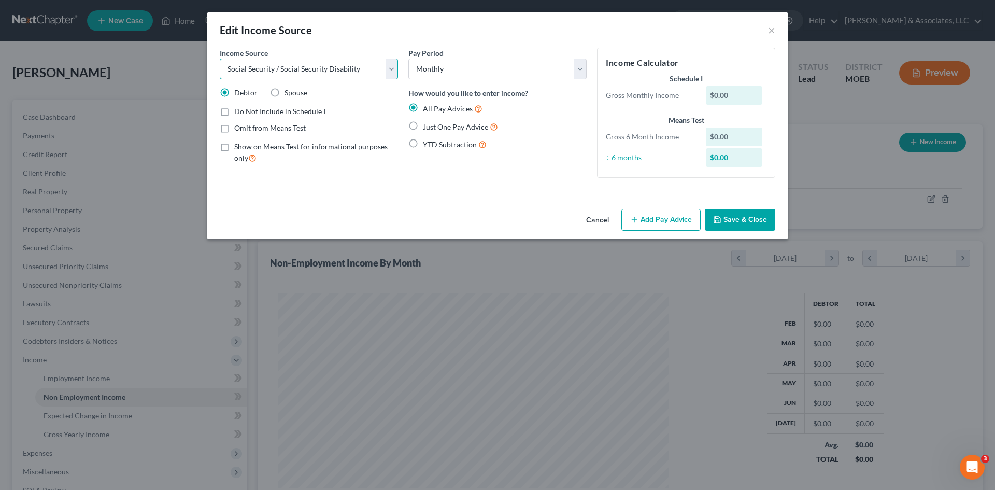
click at [398, 70] on select "Select Unemployment Disability (from employer) Pension Retirement Social Securi…" at bounding box center [309, 69] width 178 height 21
click at [220, 59] on select "Select Unemployment Disability (from employer) Pension Retirement Social Securi…" at bounding box center [309, 69] width 178 height 21
click at [423, 124] on label "Just One Pay Advice" at bounding box center [460, 127] width 75 height 12
click at [427, 124] on input "Just One Pay Advice" at bounding box center [430, 124] width 7 height 7
radio input "true"
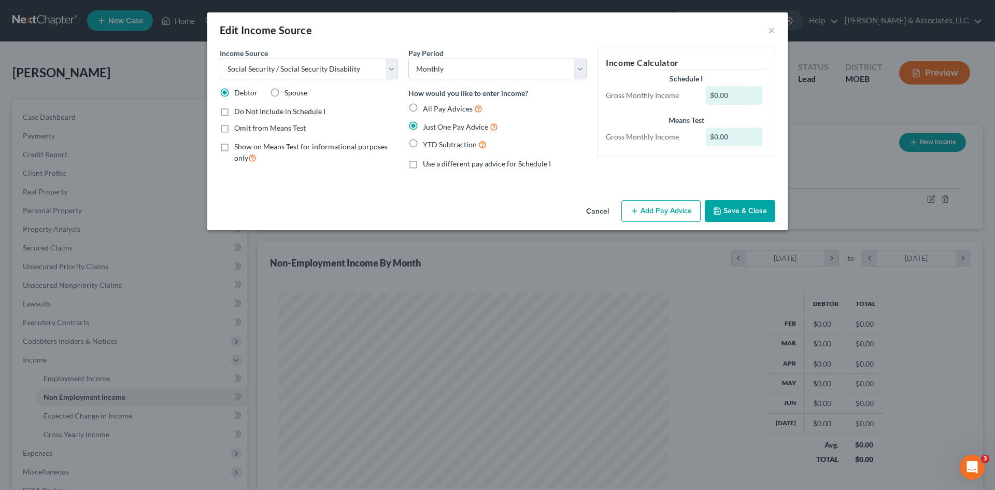
click at [650, 213] on button "Add Pay Advice" at bounding box center [660, 211] width 79 height 22
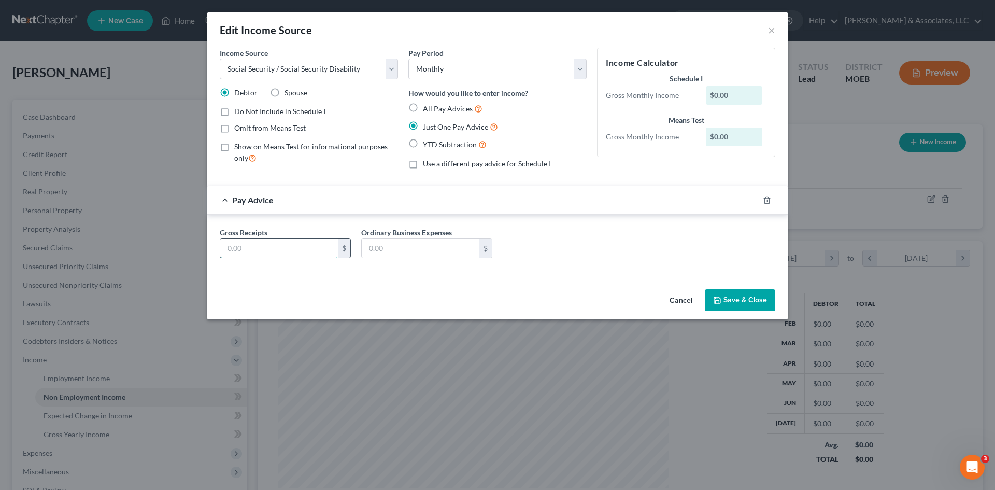
click at [241, 242] on input "text" at bounding box center [279, 248] width 118 height 20
type input "1,191.00"
click at [745, 305] on button "Save & Close" at bounding box center [740, 300] width 70 height 22
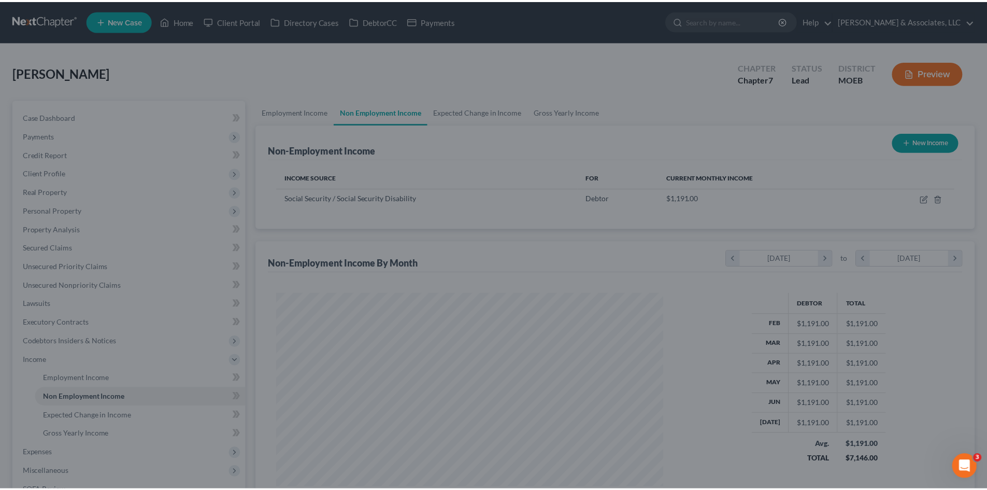
scroll to position [518145, 517931]
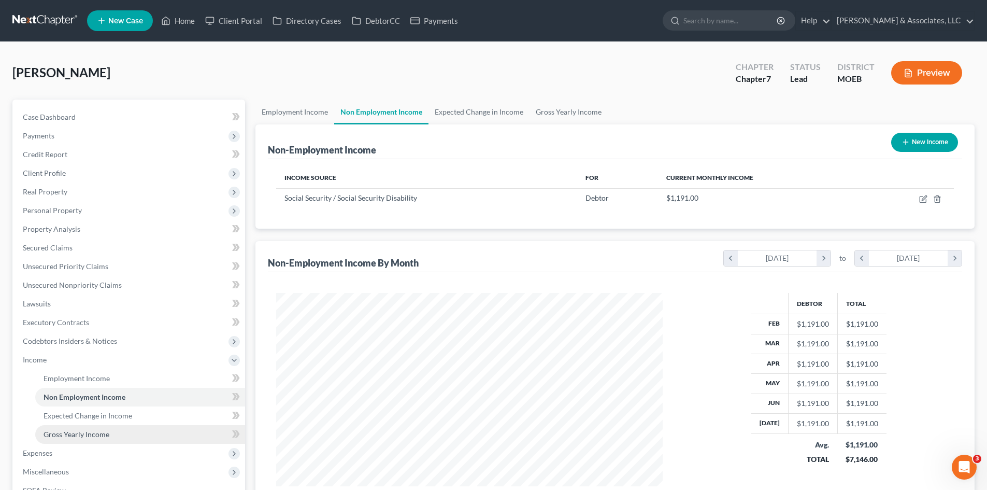
click at [72, 436] on span "Gross Yearly Income" at bounding box center [77, 434] width 66 height 9
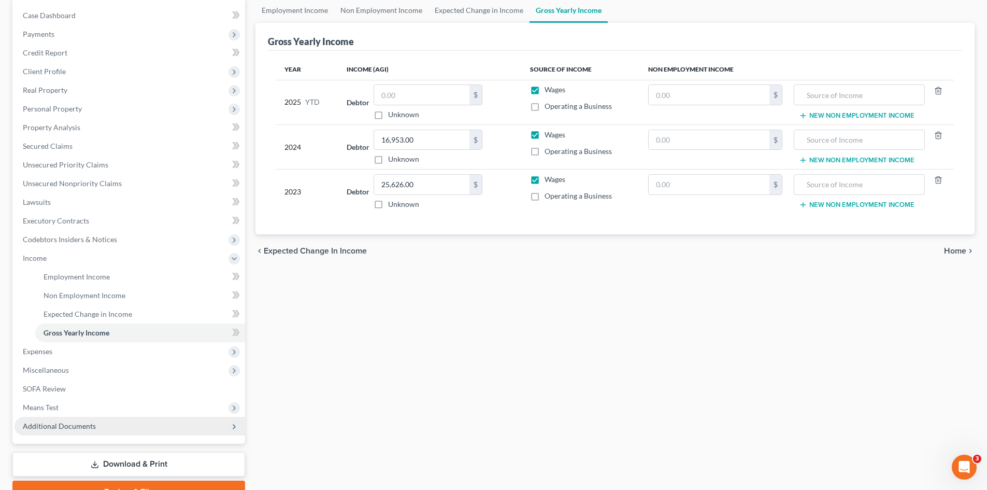
scroll to position [154, 0]
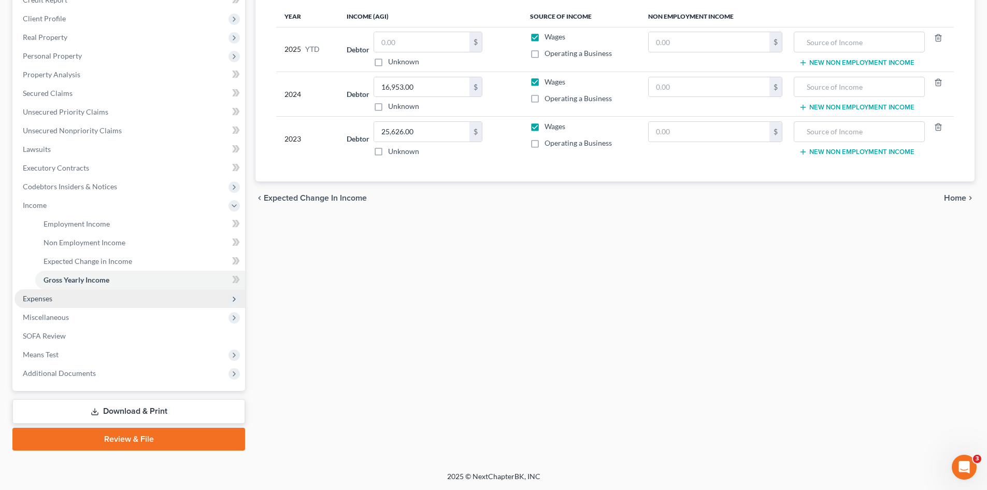
click at [39, 302] on span "Expenses" at bounding box center [38, 298] width 30 height 9
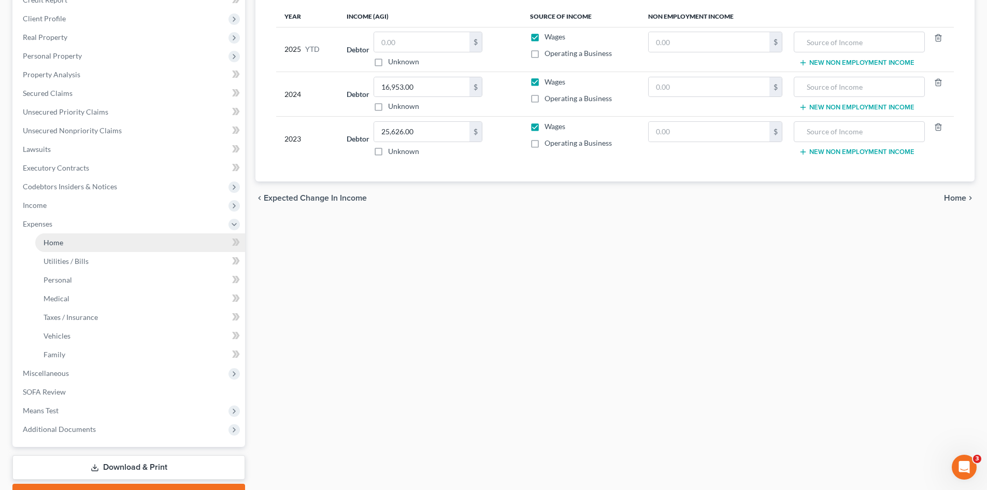
click at [69, 243] on link "Home" at bounding box center [140, 242] width 210 height 19
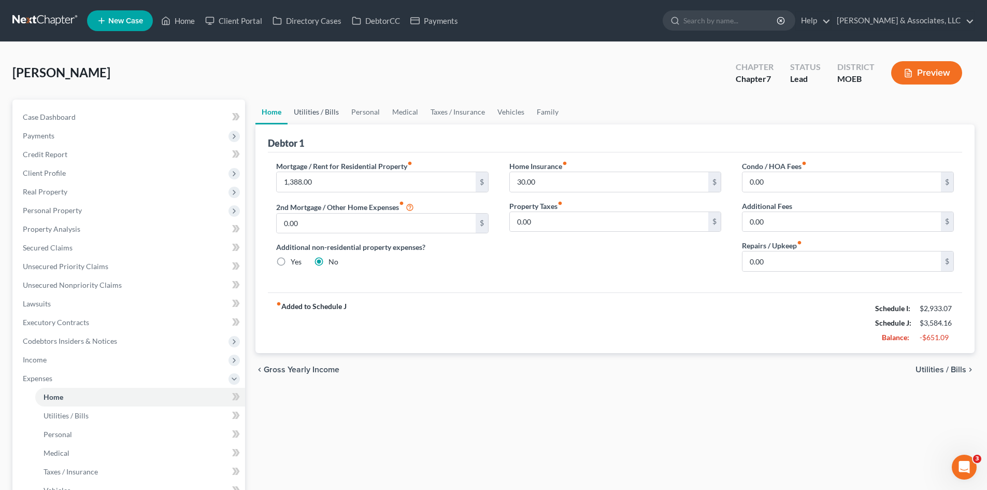
click at [323, 109] on link "Utilities / Bills" at bounding box center [317, 112] width 58 height 25
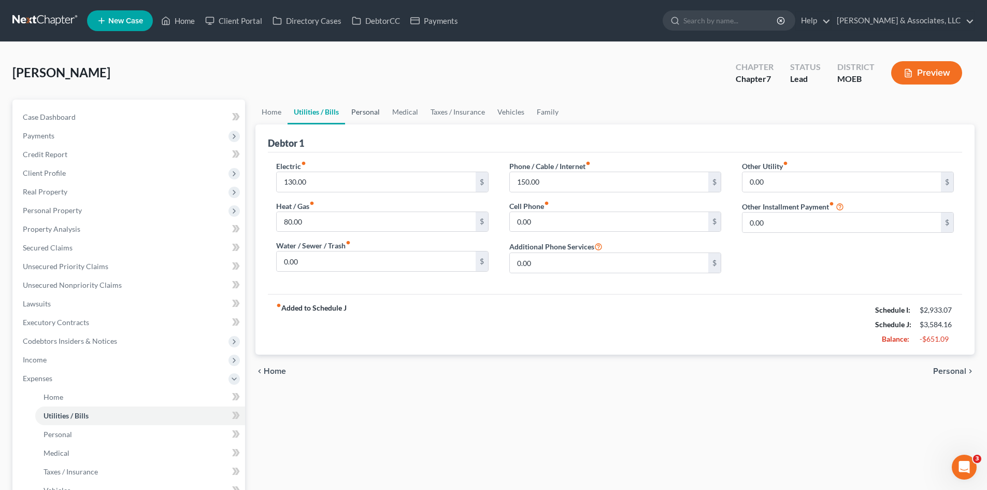
click at [362, 110] on link "Personal" at bounding box center [365, 112] width 41 height 25
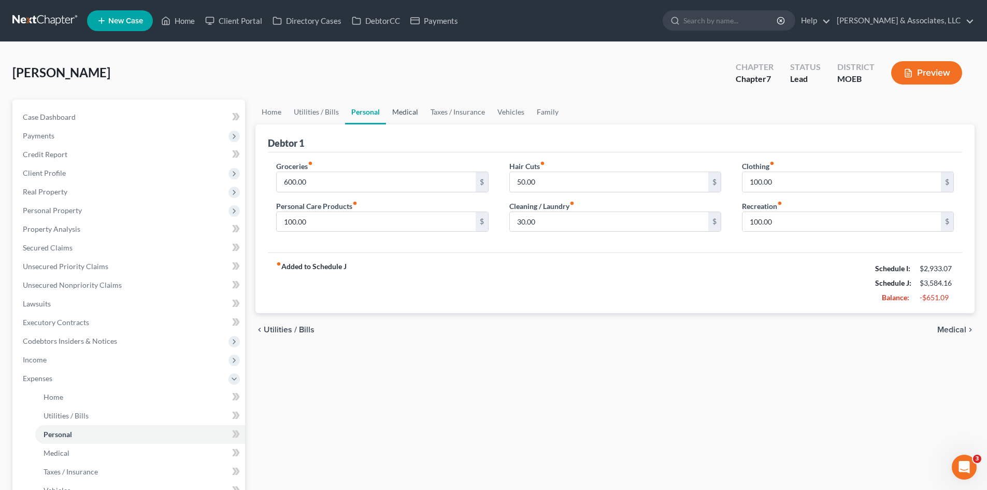
click at [398, 114] on link "Medical" at bounding box center [405, 112] width 38 height 25
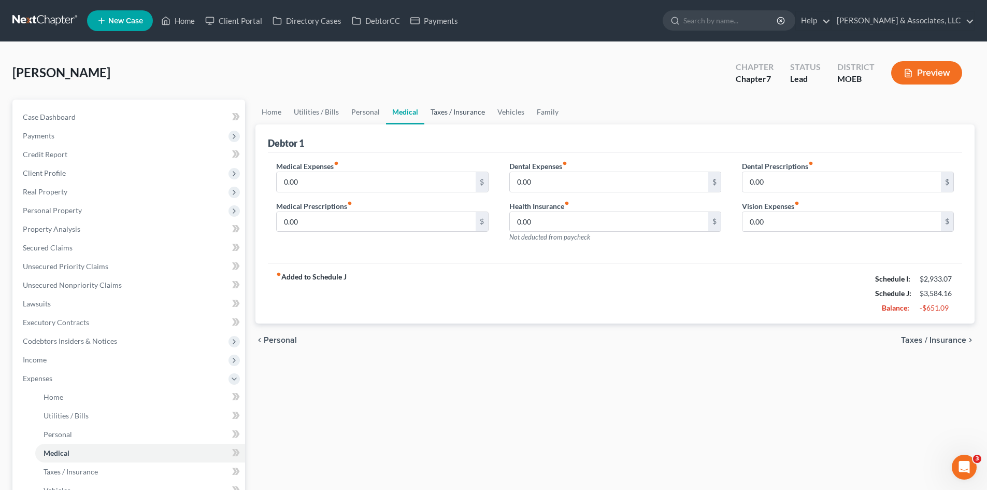
click at [441, 111] on link "Taxes / Insurance" at bounding box center [458, 112] width 67 height 25
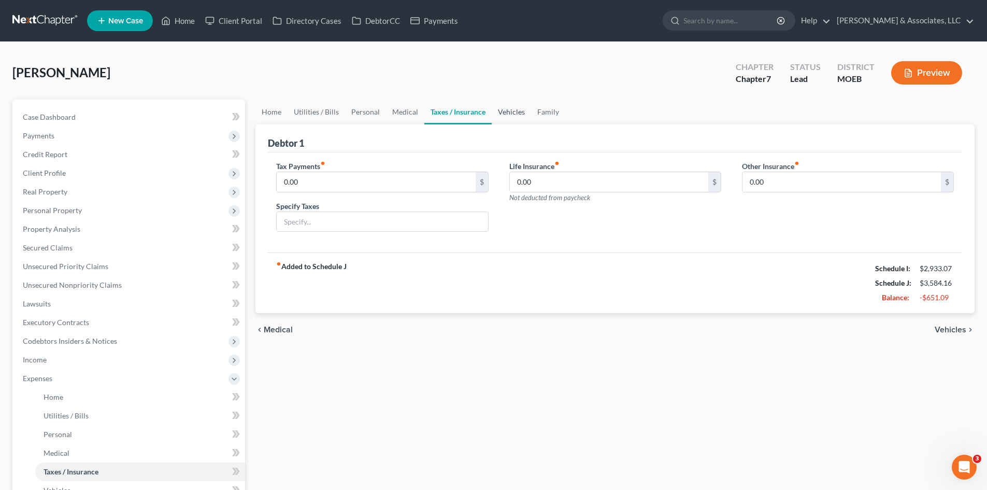
click at [509, 110] on link "Vehicles" at bounding box center [511, 112] width 39 height 25
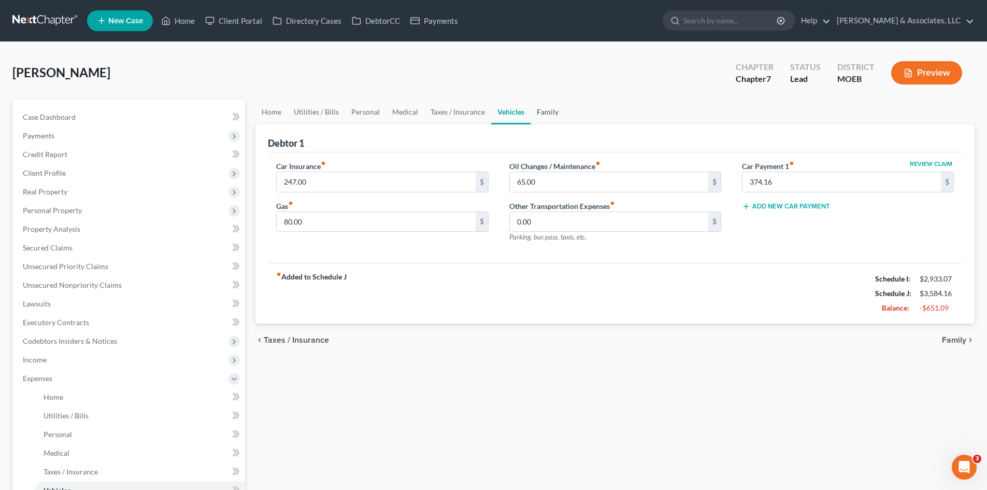
click at [547, 110] on link "Family" at bounding box center [548, 112] width 34 height 25
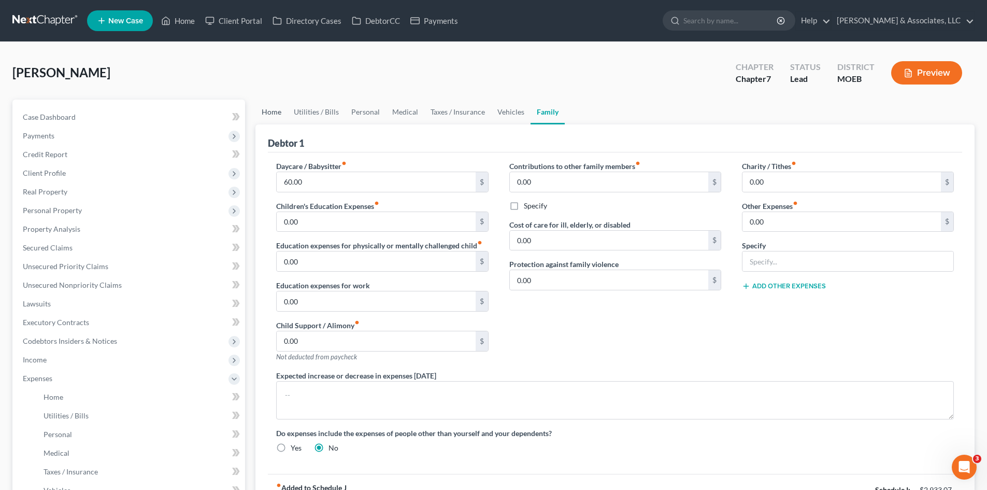
click at [269, 114] on link "Home" at bounding box center [272, 112] width 32 height 25
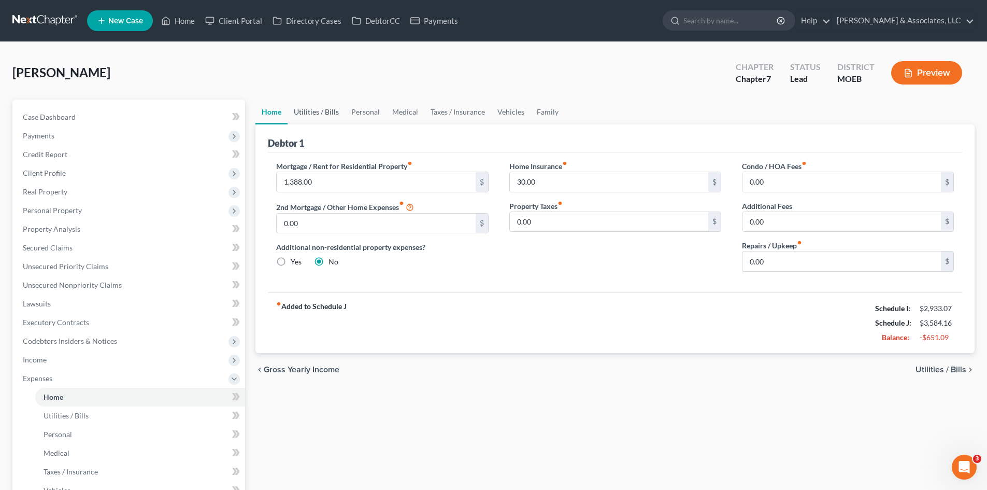
click at [314, 110] on link "Utilities / Bills" at bounding box center [317, 112] width 58 height 25
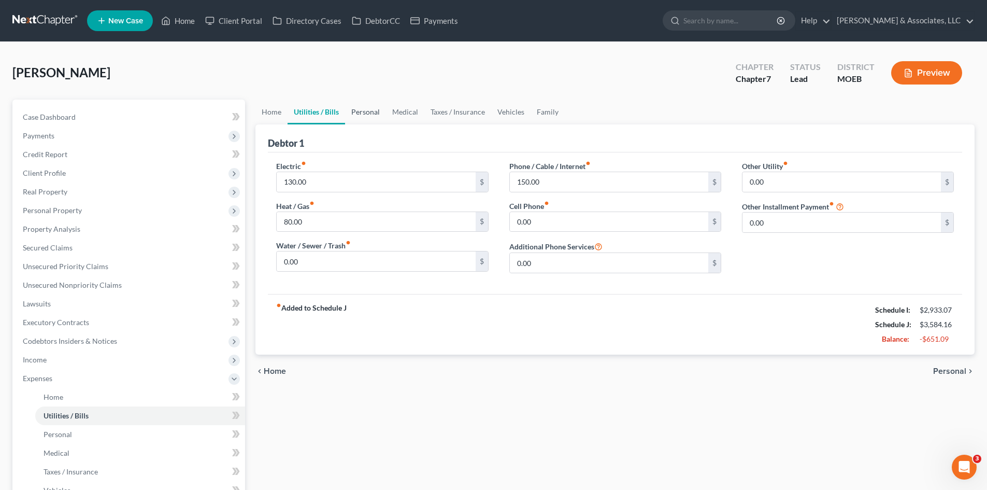
click at [376, 110] on link "Personal" at bounding box center [365, 112] width 41 height 25
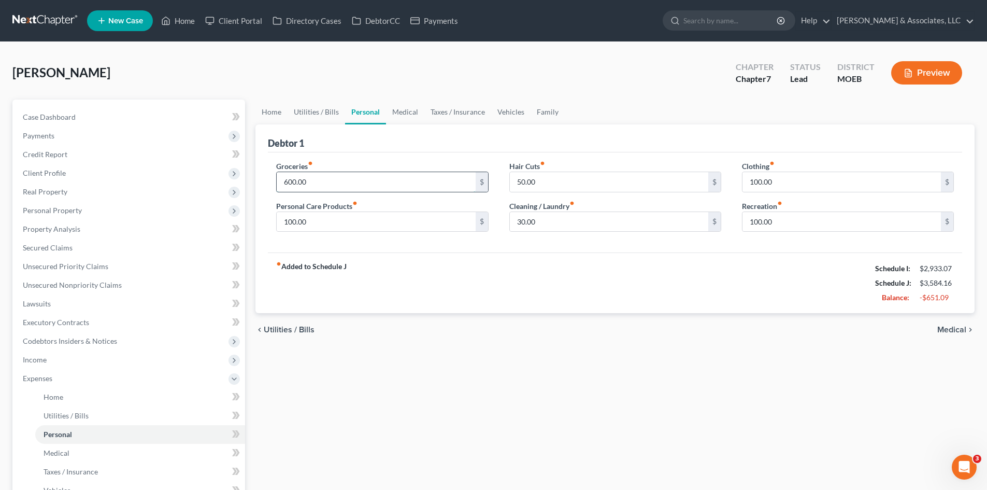
click at [309, 180] on input "600.00" at bounding box center [376, 182] width 199 height 20
type input "300.00"
click at [399, 114] on link "Medical" at bounding box center [405, 112] width 38 height 25
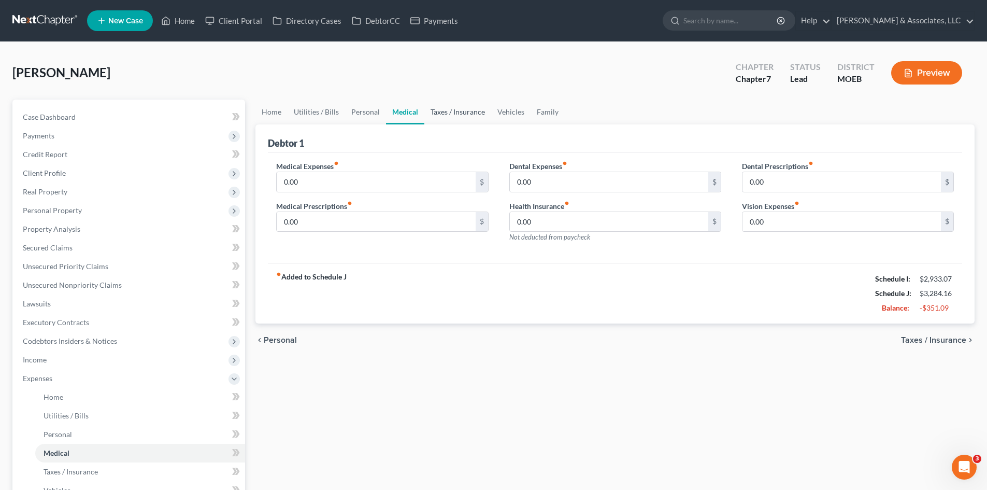
click at [450, 108] on link "Taxes / Insurance" at bounding box center [458, 112] width 67 height 25
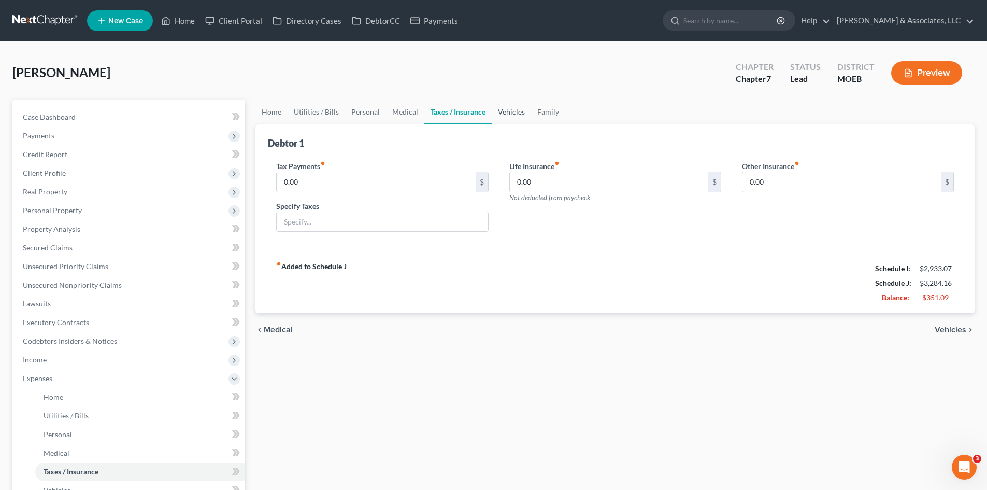
click at [507, 112] on link "Vehicles" at bounding box center [511, 112] width 39 height 25
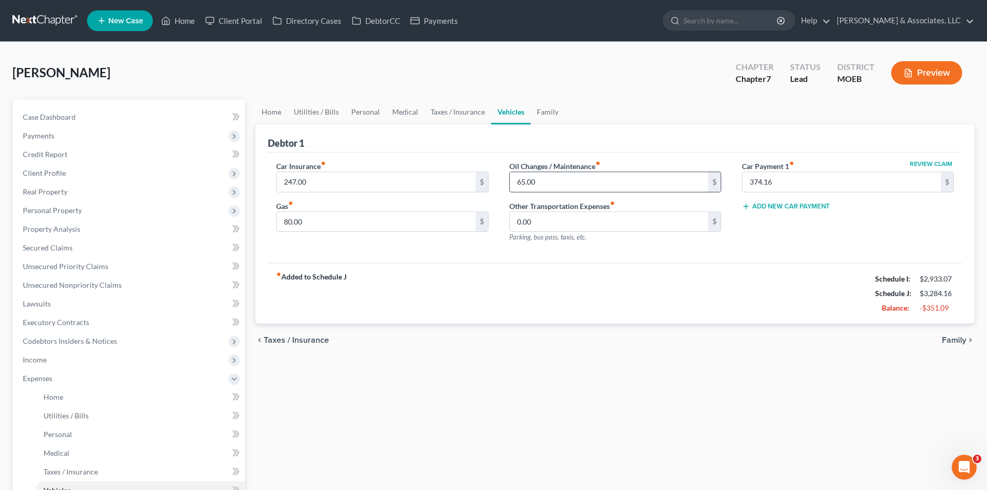
click at [549, 182] on input "65.00" at bounding box center [609, 182] width 199 height 20
type input "50.00"
click at [583, 261] on div "Car Insurance fiber_manual_record 247.00 $ Gas fiber_manual_record 80.00 $ Oil …" at bounding box center [615, 207] width 695 height 111
click at [273, 115] on link "Home" at bounding box center [272, 112] width 32 height 25
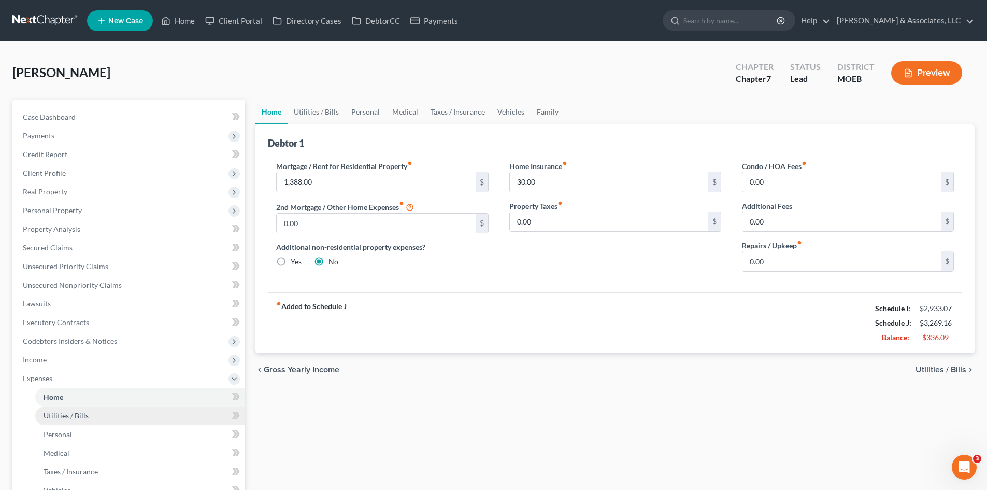
click at [81, 419] on span "Utilities / Bills" at bounding box center [66, 415] width 45 height 9
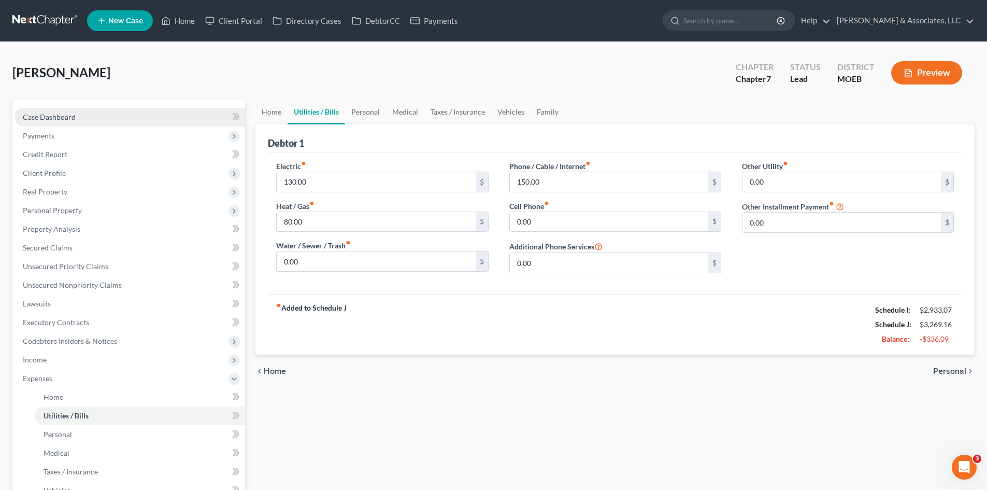
click at [61, 118] on span "Case Dashboard" at bounding box center [49, 116] width 53 height 9
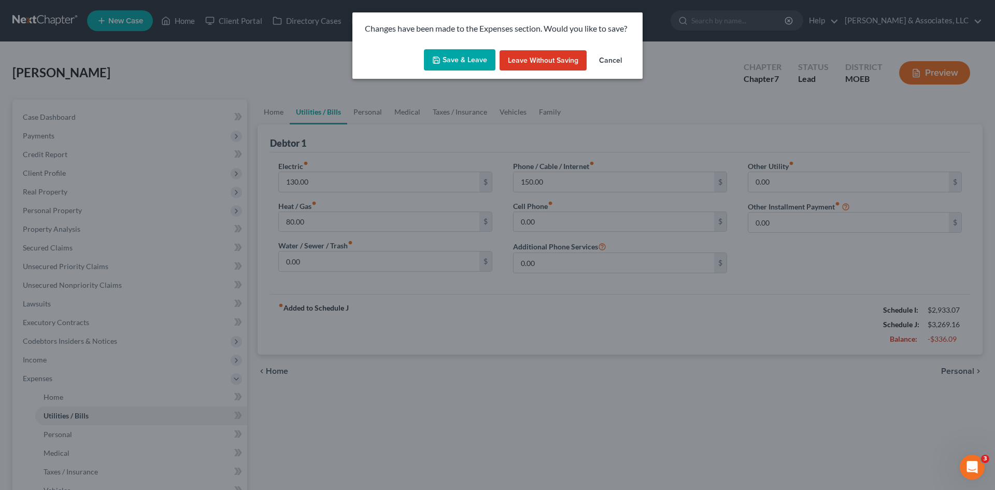
click at [473, 54] on button "Save & Leave" at bounding box center [460, 60] width 72 height 22
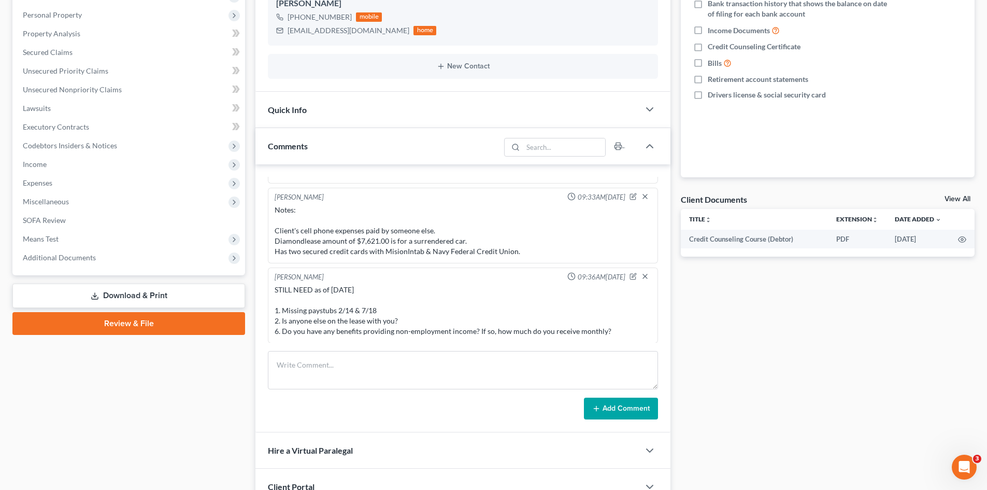
scroll to position [207, 0]
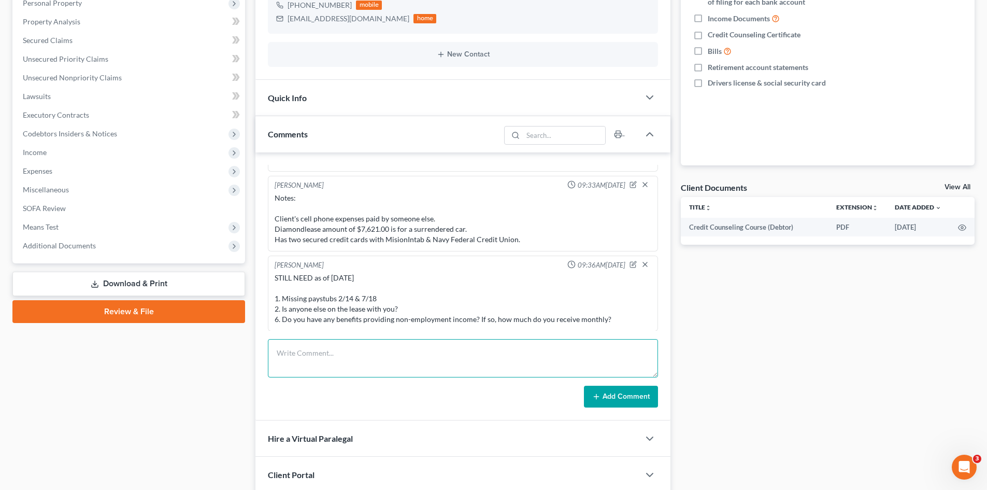
click at [344, 352] on textarea at bounding box center [463, 358] width 390 height 38
drag, startPoint x: 52, startPoint y: 172, endPoint x: 236, endPoint y: 179, distance: 184.7
click at [52, 172] on span "Expenses" at bounding box center [38, 170] width 30 height 9
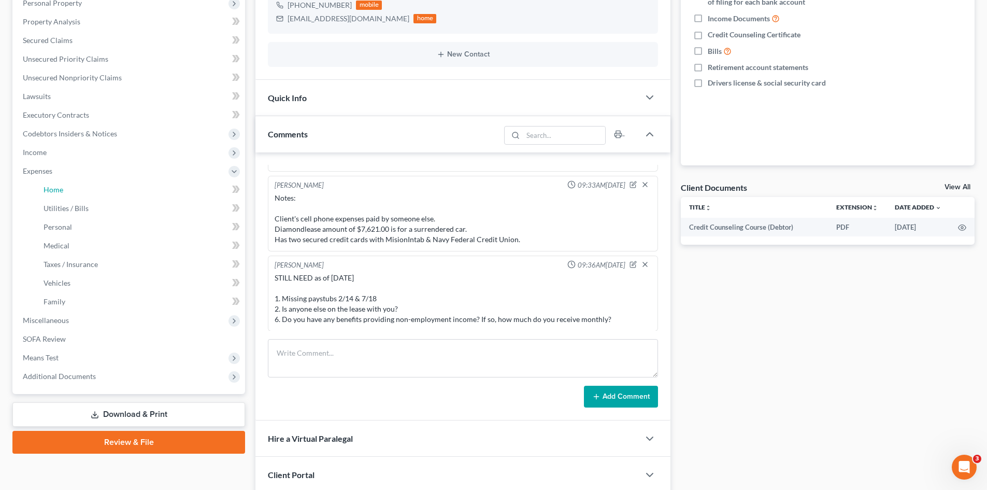
drag, startPoint x: 67, startPoint y: 193, endPoint x: 315, endPoint y: 205, distance: 248.1
click at [67, 192] on link "Home" at bounding box center [140, 189] width 210 height 19
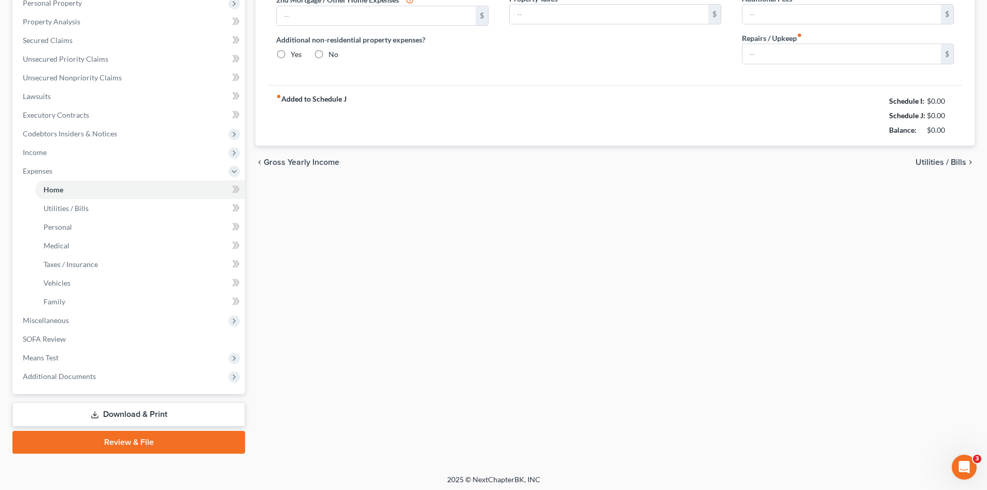
scroll to position [88, 0]
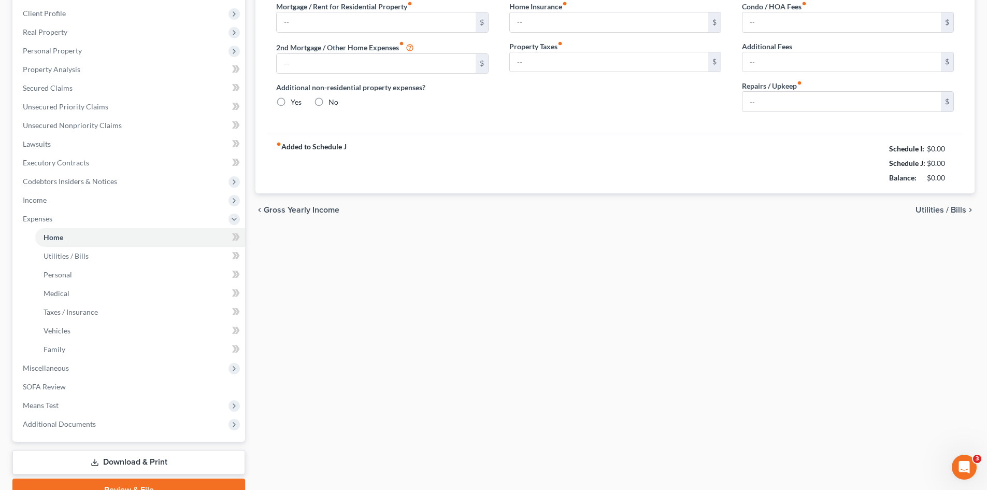
type input "1,388.00"
type input "0.00"
radio input "true"
type input "30.00"
type input "0.00"
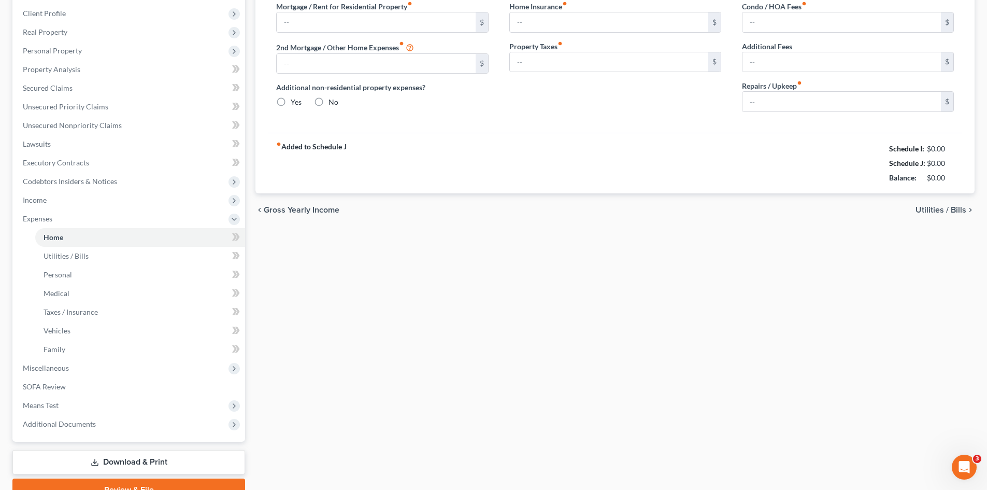
type input "0.00"
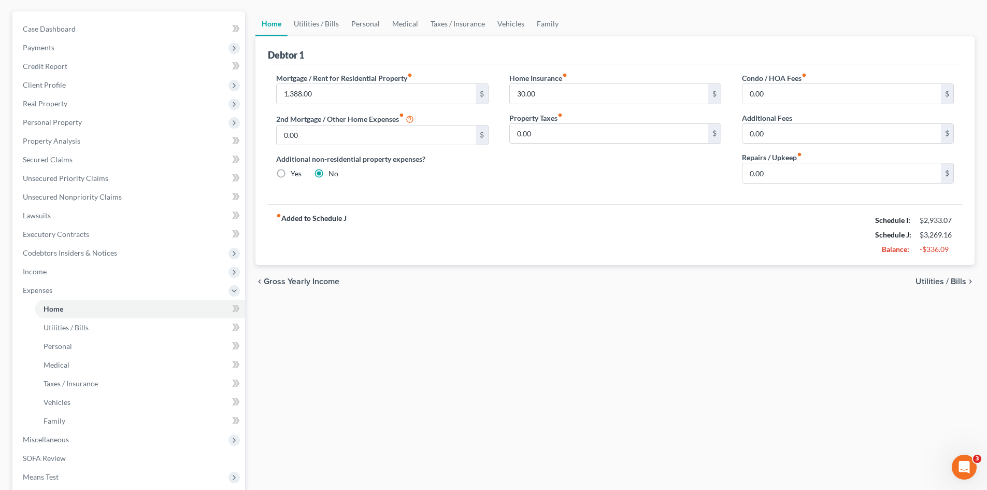
scroll to position [0, 0]
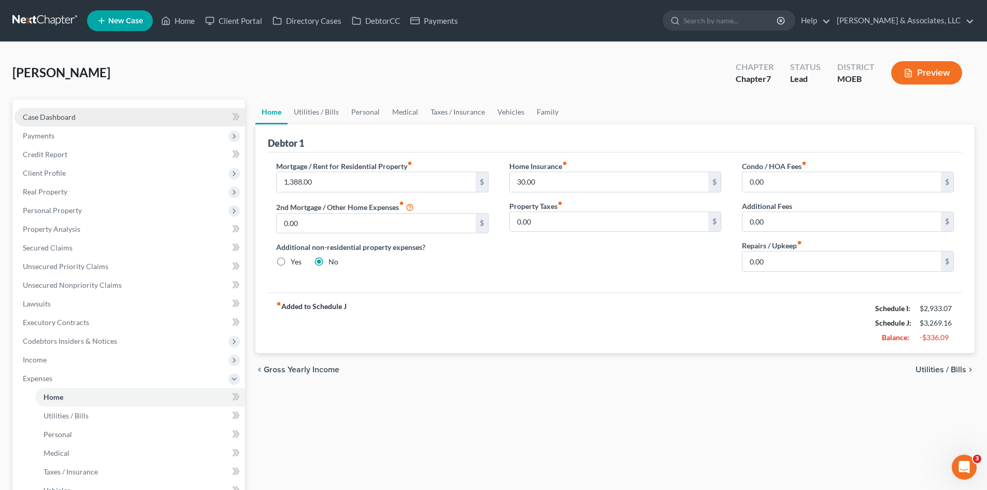
click at [51, 116] on span "Case Dashboard" at bounding box center [49, 116] width 53 height 9
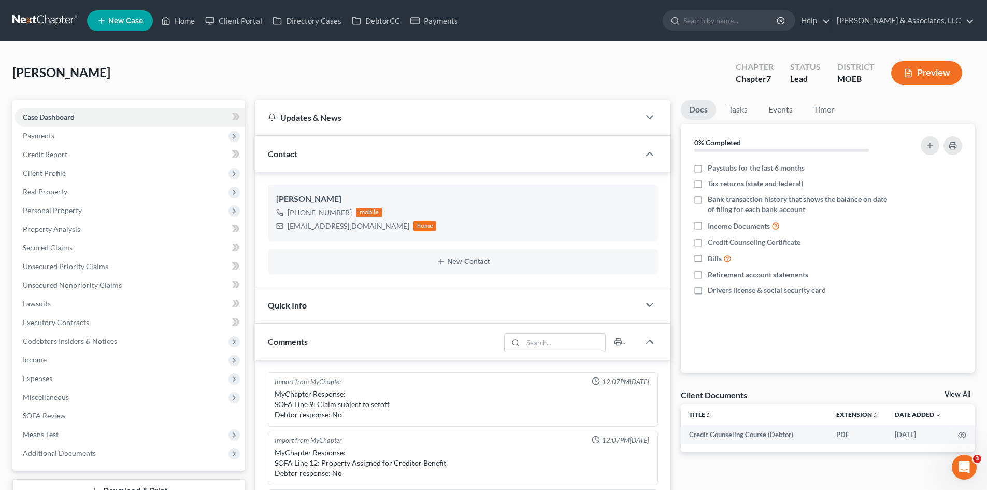
scroll to position [921, 0]
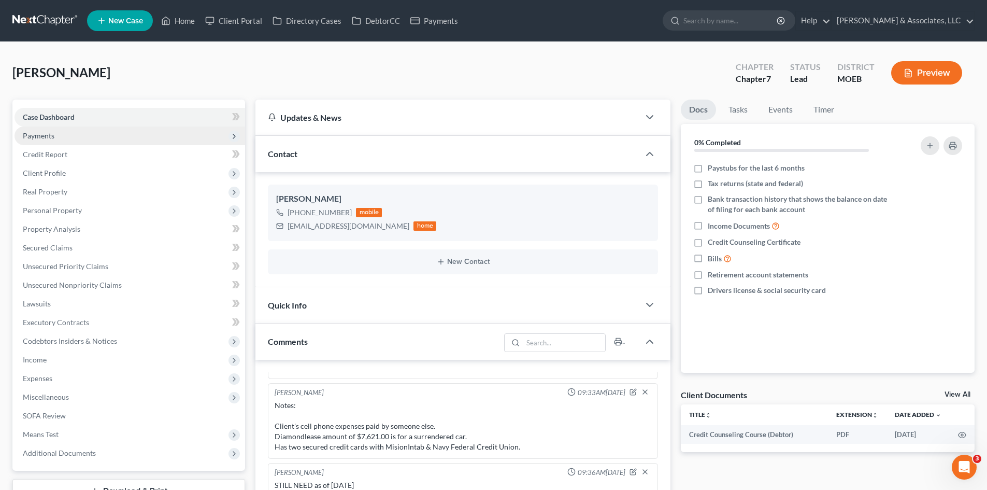
click at [58, 134] on span "Payments" at bounding box center [130, 135] width 231 height 19
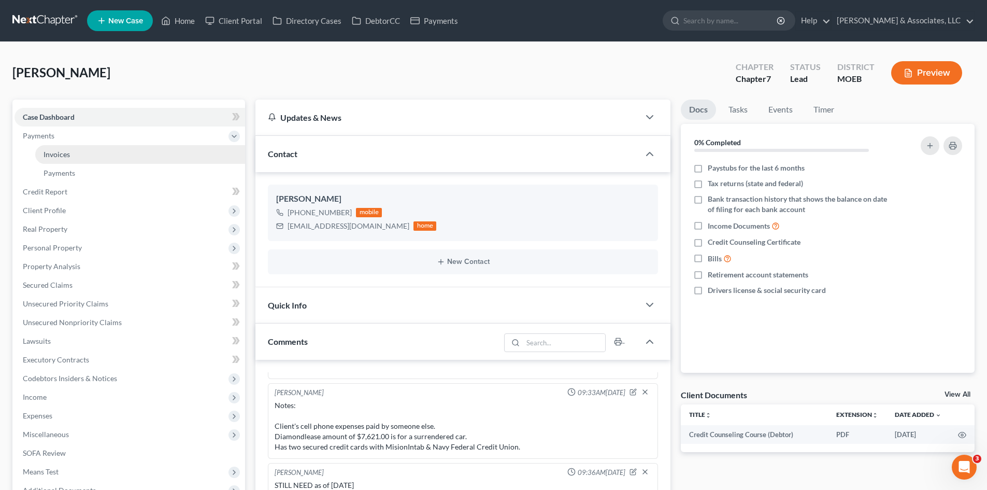
click at [64, 153] on span "Invoices" at bounding box center [57, 154] width 26 height 9
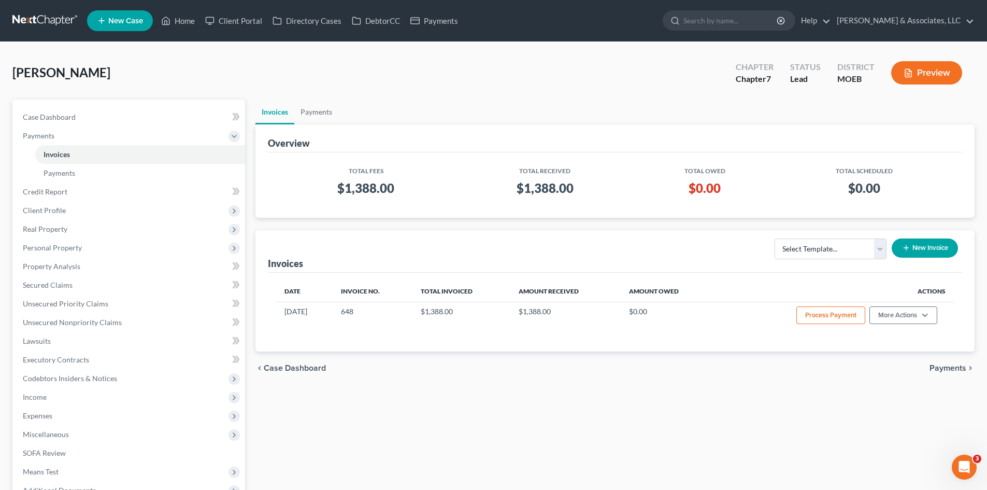
scroll to position [117, 0]
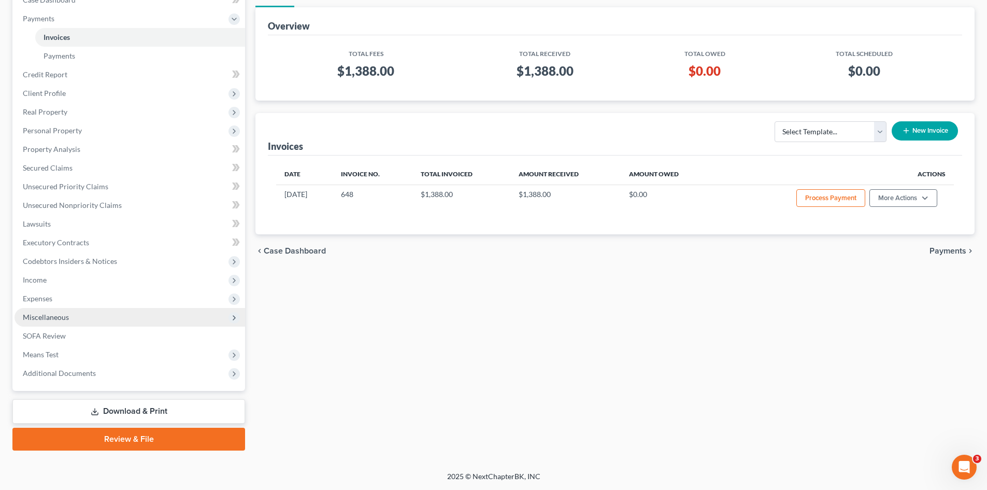
click at [39, 320] on span "Miscellaneous" at bounding box center [46, 317] width 46 height 9
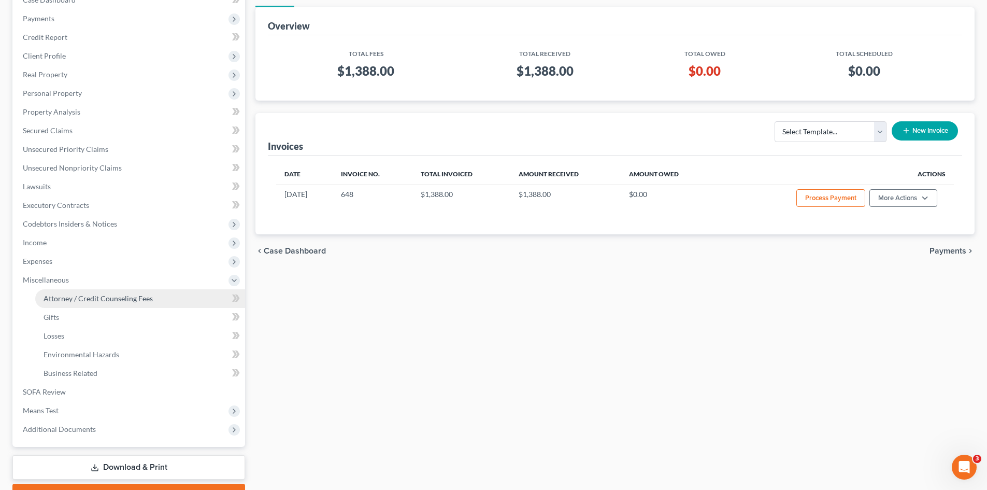
click at [86, 305] on link "Attorney / Credit Counseling Fees" at bounding box center [140, 298] width 210 height 19
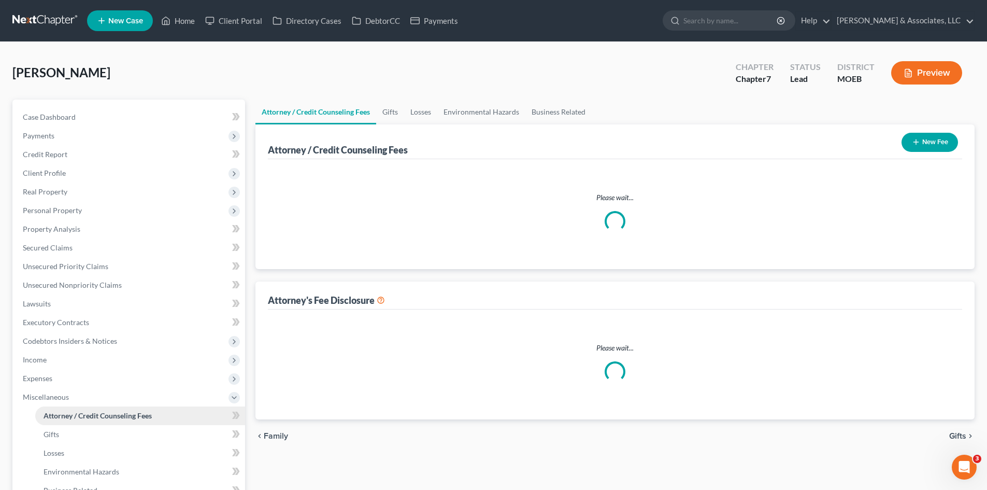
select select "0"
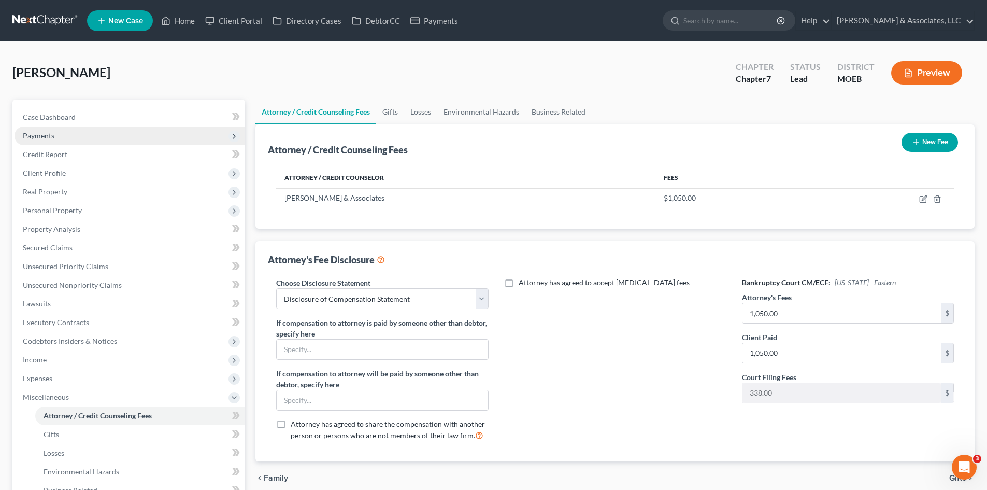
click at [46, 131] on span "Payments" at bounding box center [39, 135] width 32 height 9
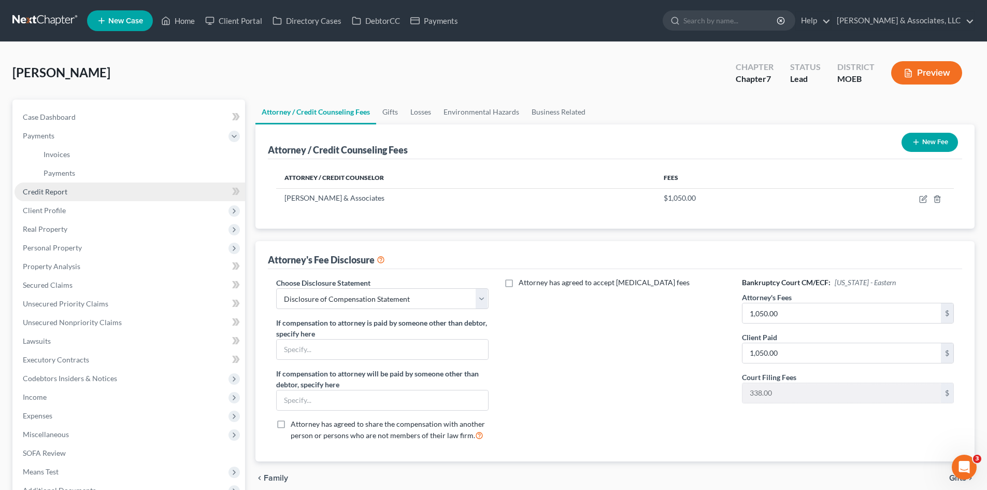
click at [27, 192] on span "Credit Report" at bounding box center [45, 191] width 45 height 9
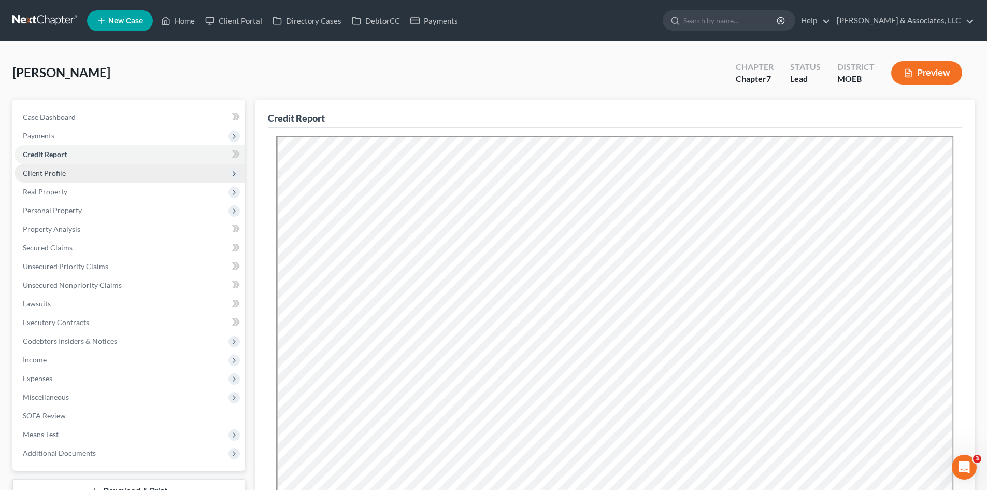
click at [46, 171] on span "Client Profile" at bounding box center [44, 172] width 43 height 9
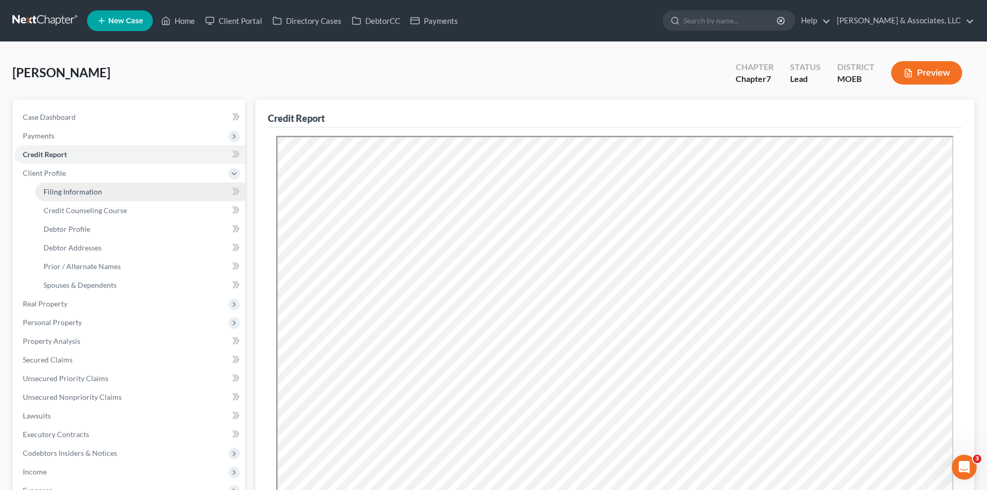
click at [66, 191] on span "Filing Information" at bounding box center [73, 191] width 59 height 9
select select "1"
select select "0"
select select "45"
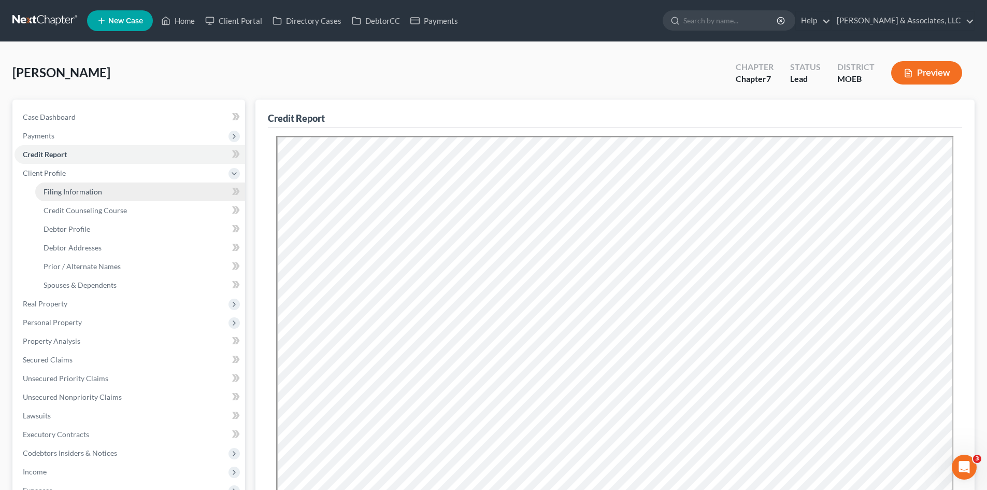
select select "0"
select select "26"
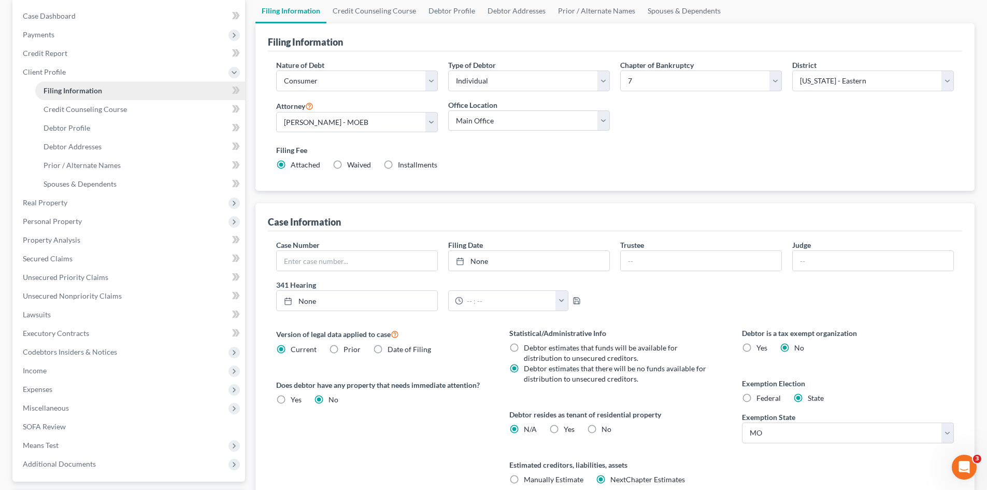
scroll to position [104, 0]
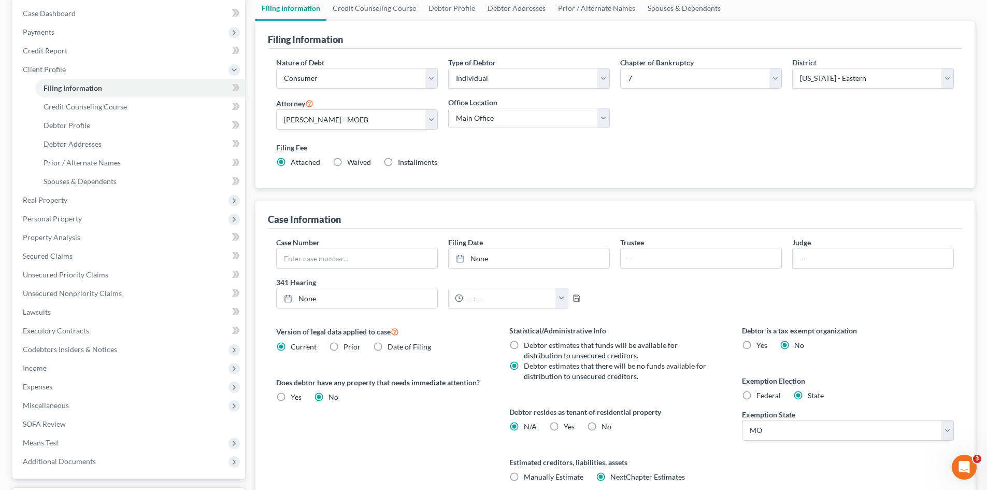
click at [564, 427] on label "Yes Yes" at bounding box center [569, 426] width 11 height 10
click at [568, 427] on input "Yes Yes" at bounding box center [571, 424] width 7 height 7
radio input "true"
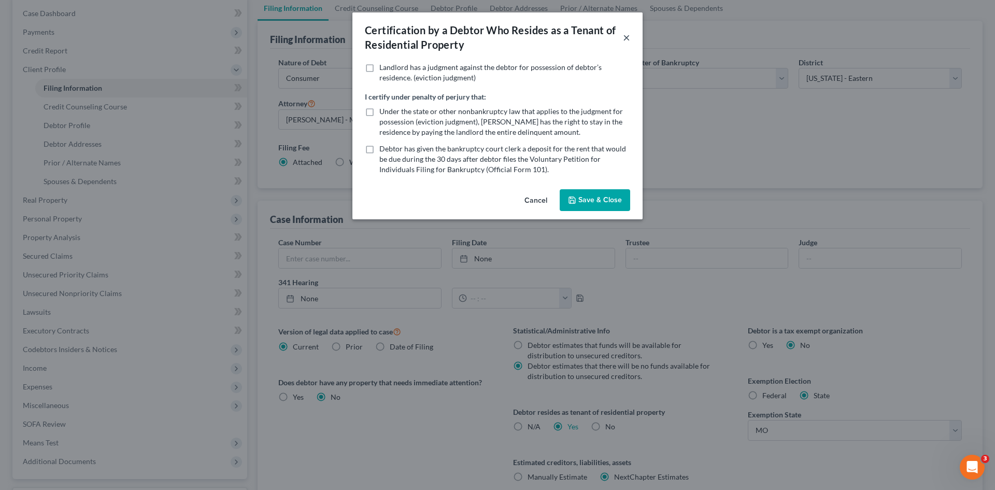
click at [625, 40] on button "×" at bounding box center [626, 37] width 7 height 12
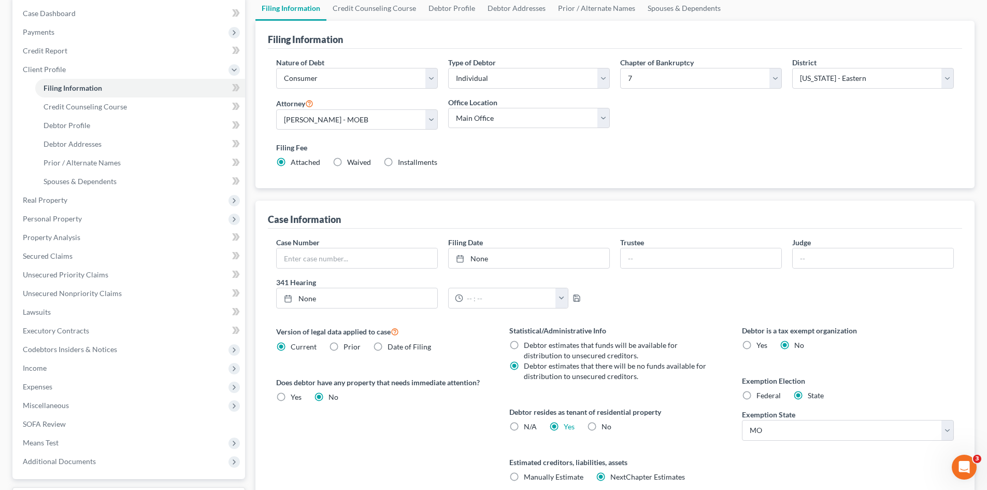
click at [513, 418] on div "Debtor resides as tenant of residential property N/A Yes Yes No" at bounding box center [616, 418] width 212 height 25
click at [524, 425] on label "N/A" at bounding box center [530, 426] width 13 height 10
click at [528, 425] on input "N/A" at bounding box center [531, 424] width 7 height 7
radio input "true"
radio input "false"
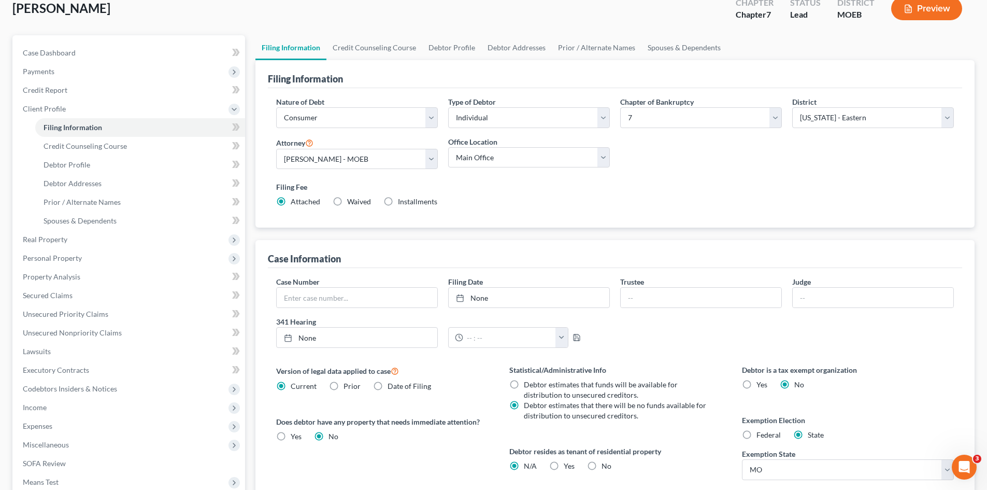
scroll to position [0, 0]
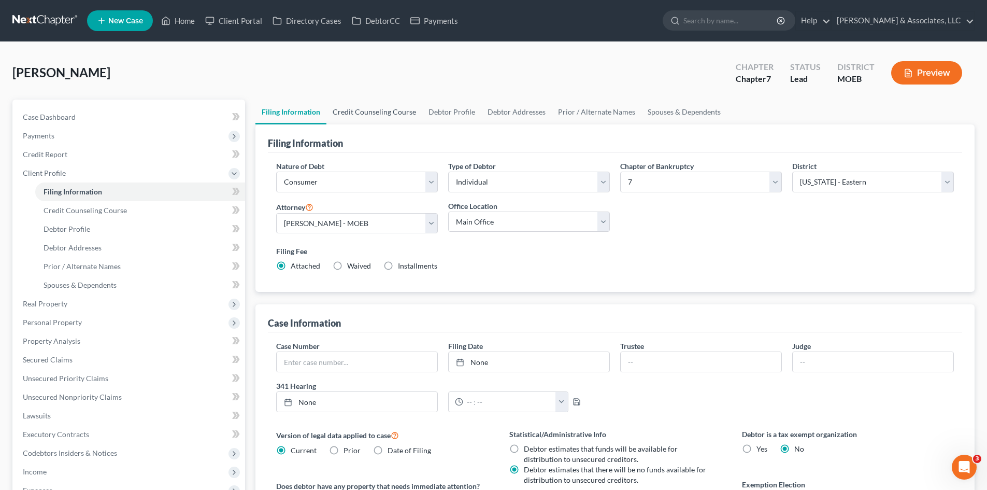
click at [383, 109] on link "Credit Counseling Course" at bounding box center [375, 112] width 96 height 25
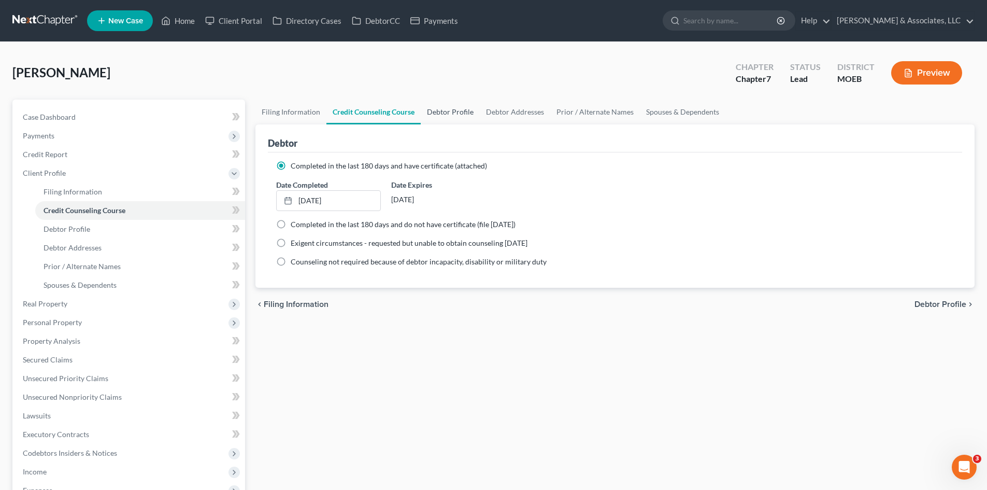
click at [470, 111] on link "Debtor Profile" at bounding box center [450, 112] width 59 height 25
select select "0"
select select "3"
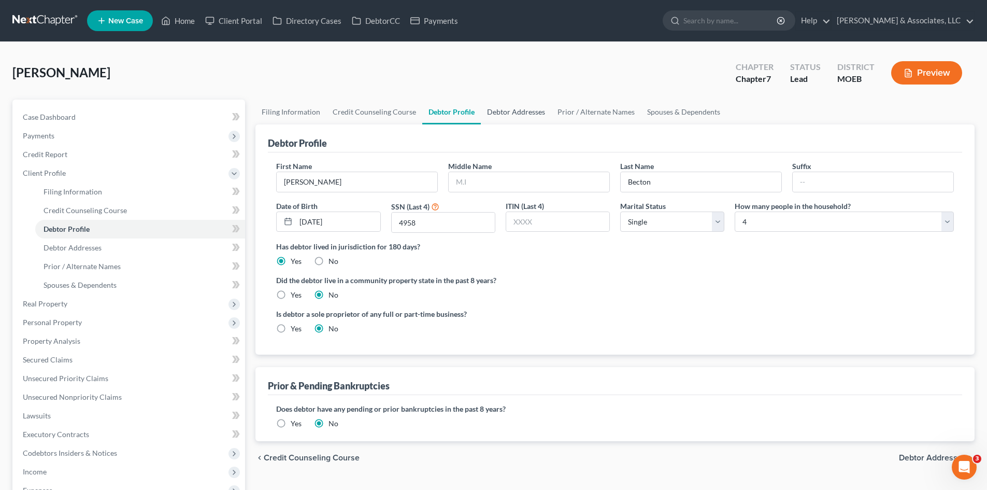
click at [511, 113] on link "Debtor Addresses" at bounding box center [516, 112] width 70 height 25
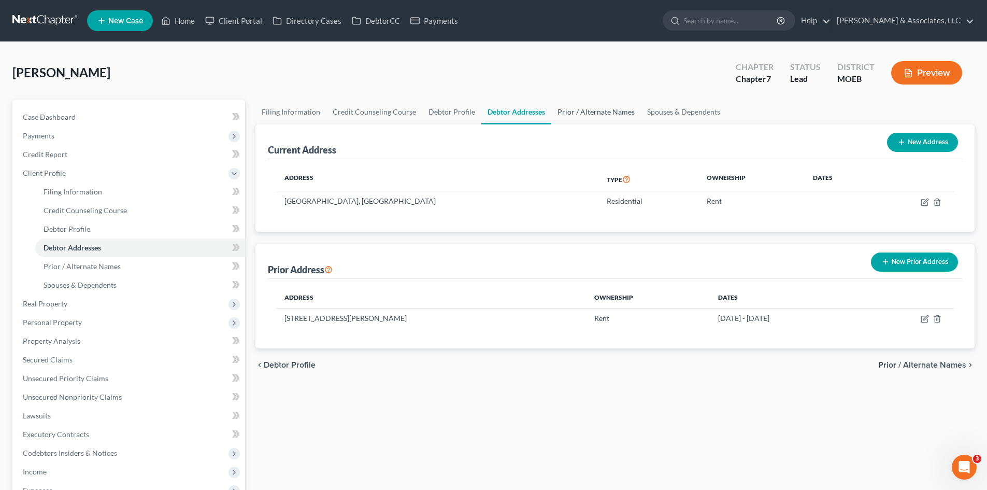
click at [577, 112] on link "Prior / Alternate Names" at bounding box center [597, 112] width 90 height 25
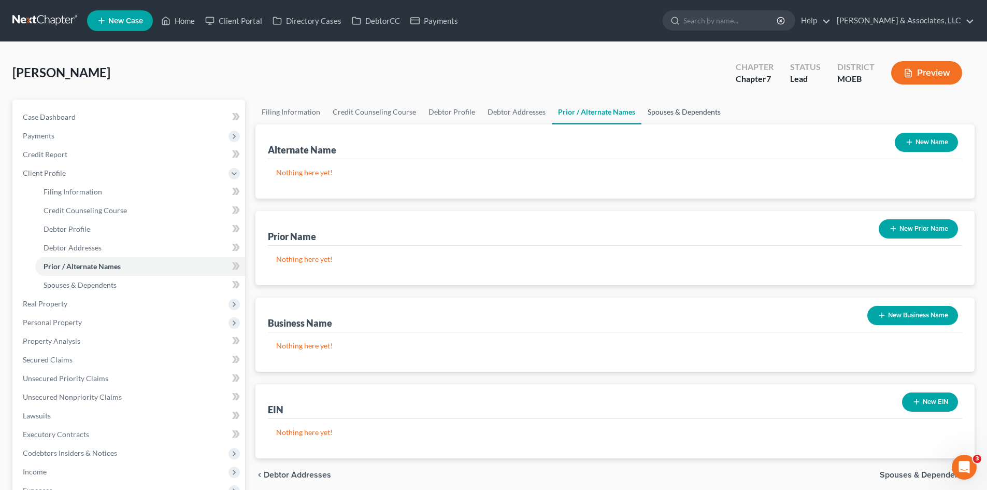
click at [670, 110] on link "Spouses & Dependents" at bounding box center [685, 112] width 86 height 25
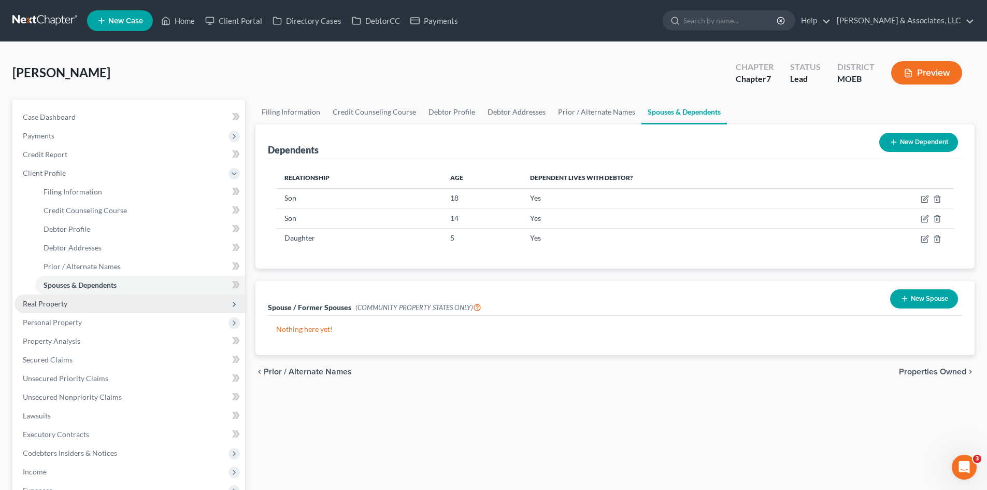
click at [40, 304] on span "Real Property" at bounding box center [45, 303] width 45 height 9
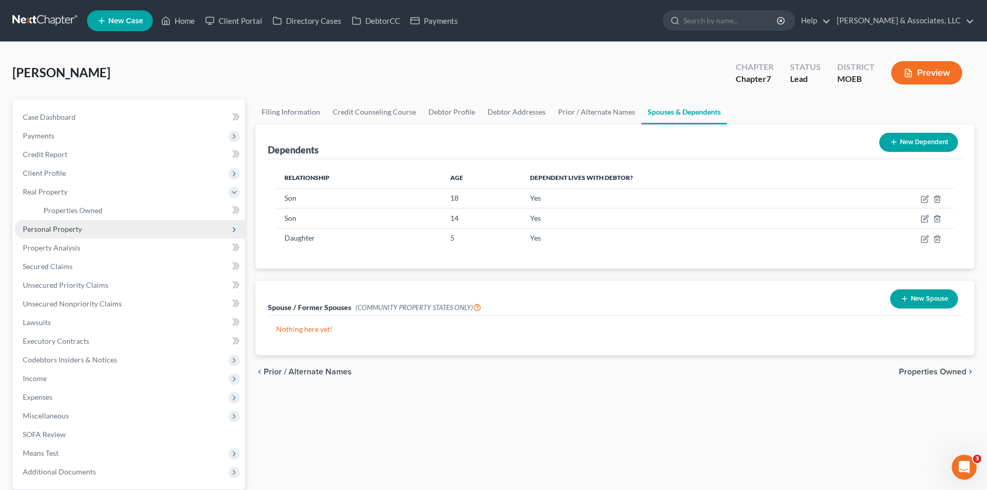
click at [57, 228] on span "Personal Property" at bounding box center [52, 228] width 59 height 9
click at [65, 229] on span "Vehicles Owned" at bounding box center [70, 228] width 52 height 9
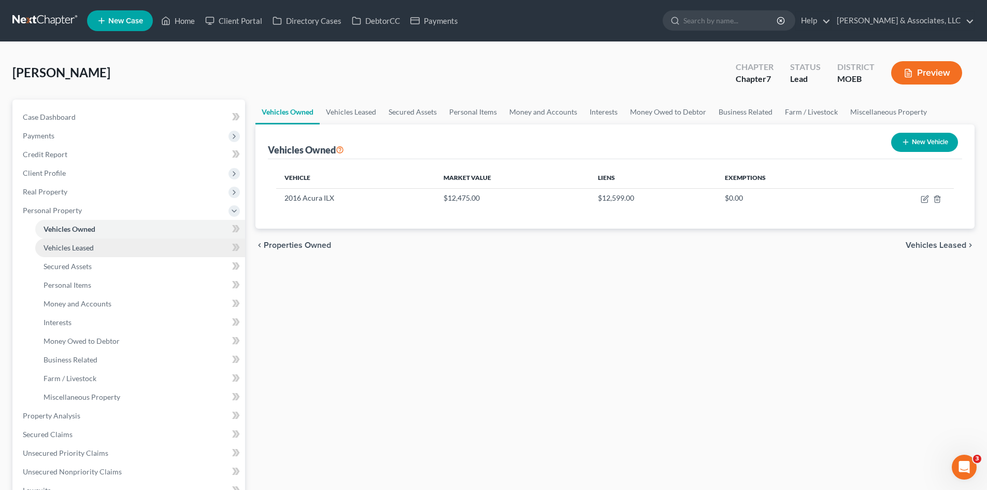
click at [74, 250] on span "Vehicles Leased" at bounding box center [69, 247] width 50 height 9
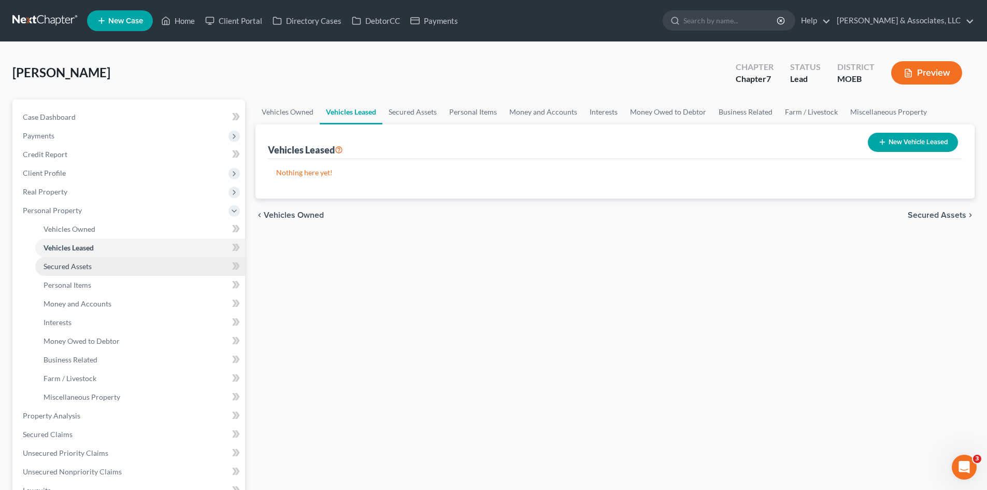
click at [65, 268] on span "Secured Assets" at bounding box center [68, 266] width 48 height 9
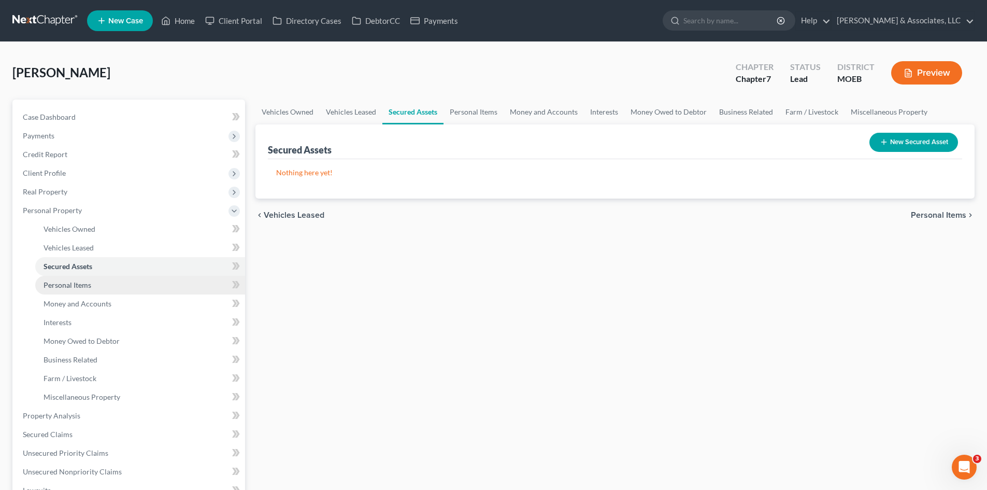
click at [65, 284] on span "Personal Items" at bounding box center [68, 284] width 48 height 9
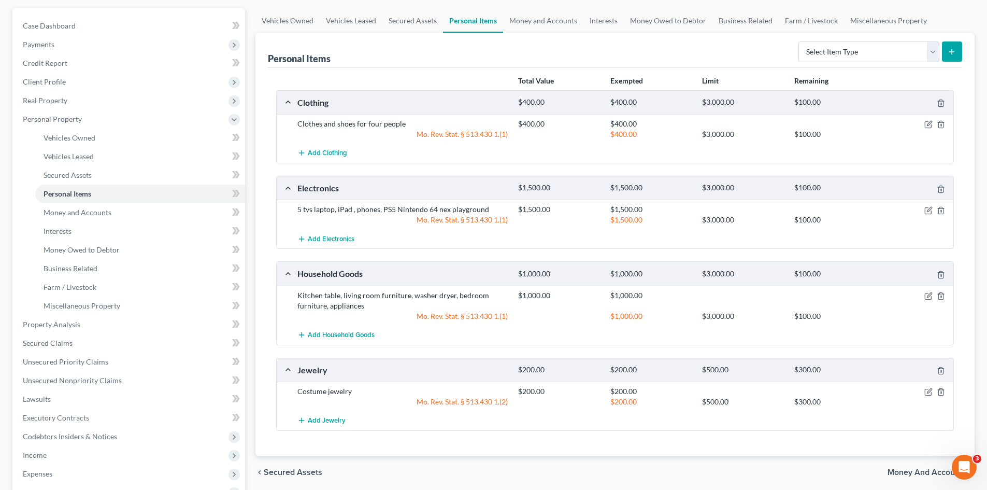
scroll to position [104, 0]
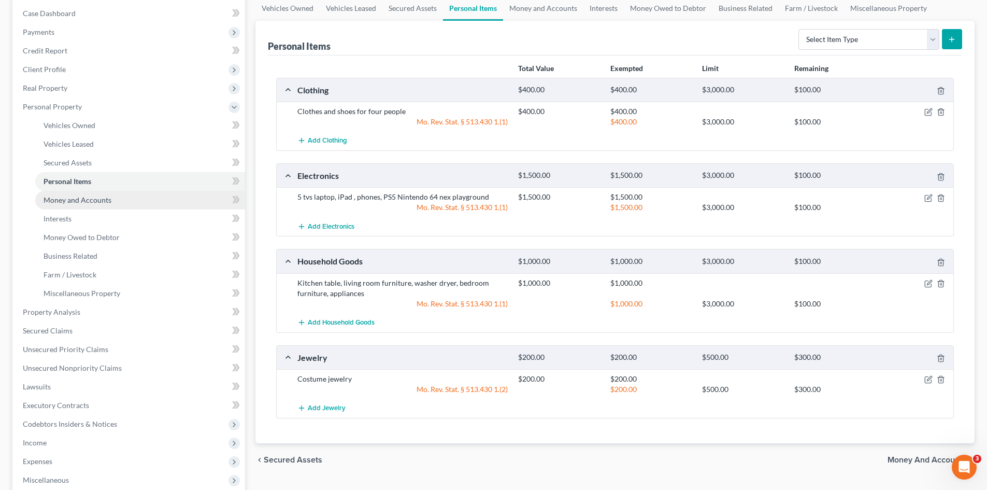
click at [67, 203] on span "Money and Accounts" at bounding box center [78, 199] width 68 height 9
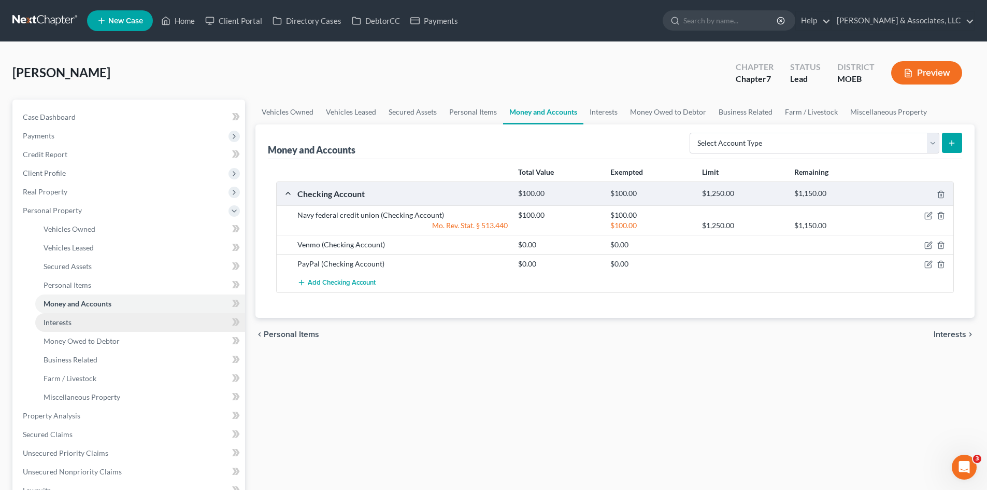
click at [54, 320] on span "Interests" at bounding box center [58, 322] width 28 height 9
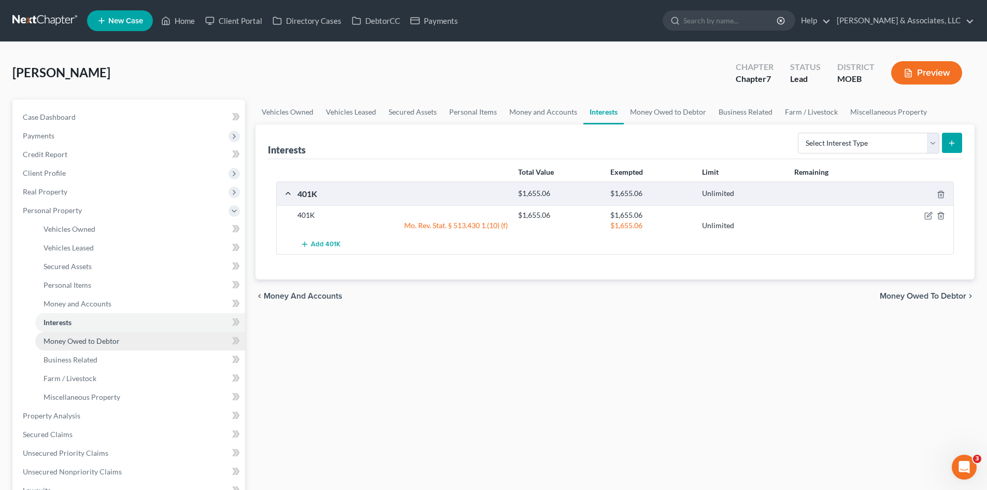
click at [72, 342] on span "Money Owed to Debtor" at bounding box center [82, 340] width 76 height 9
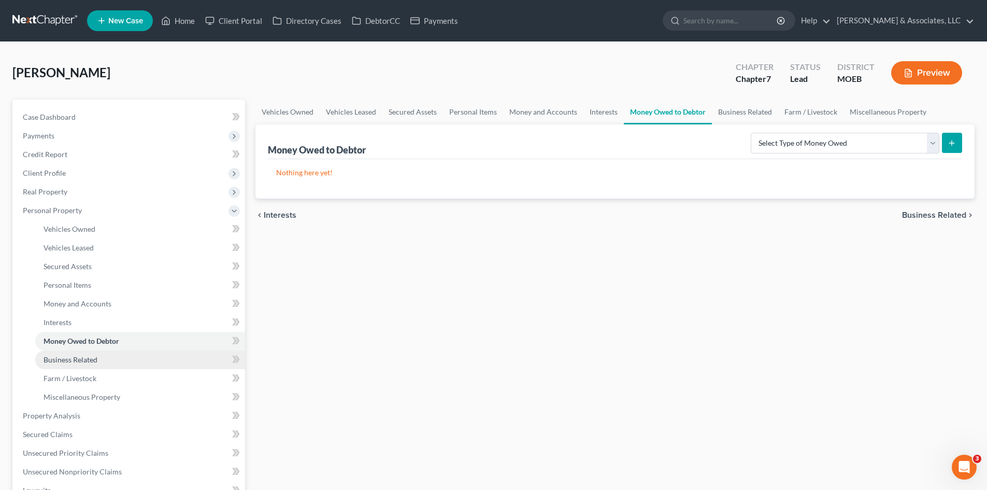
click at [95, 364] on link "Business Related" at bounding box center [140, 359] width 210 height 19
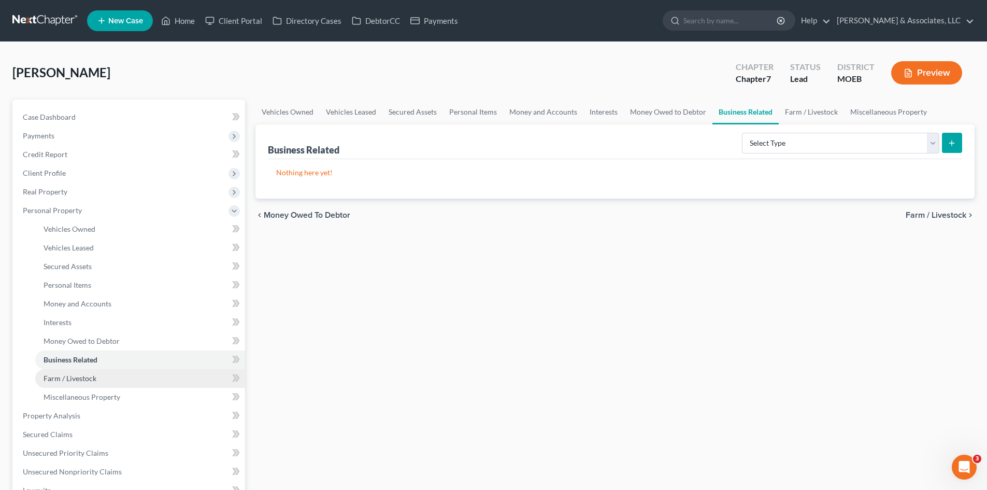
click at [86, 376] on span "Farm / Livestock" at bounding box center [70, 378] width 53 height 9
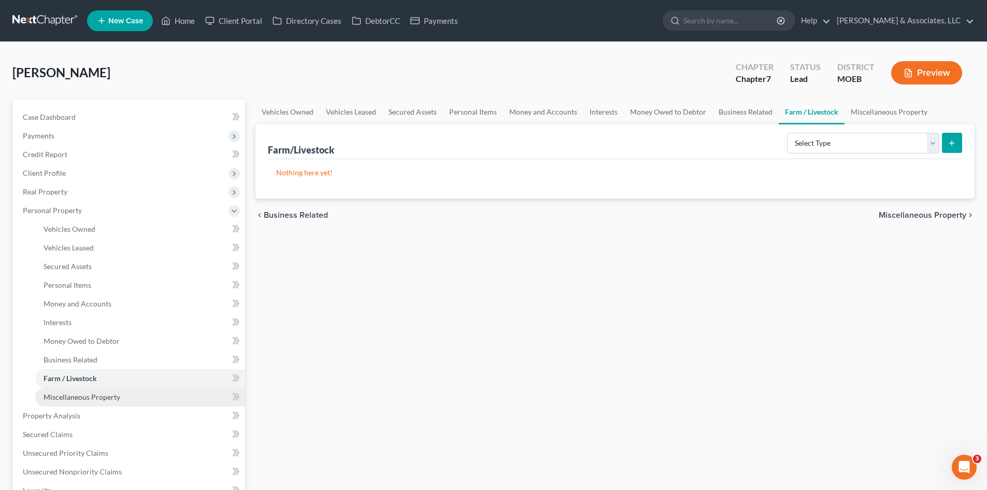
click at [92, 398] on span "Miscellaneous Property" at bounding box center [82, 396] width 77 height 9
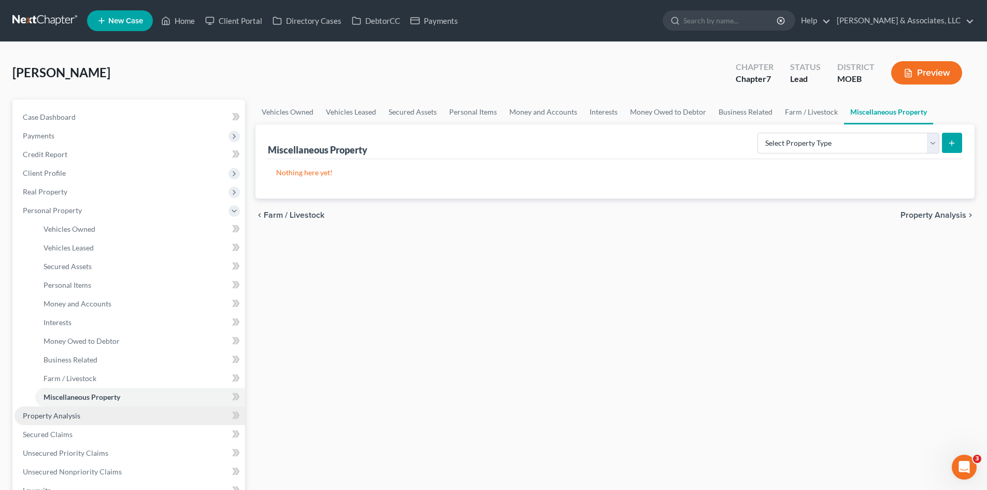
click at [62, 419] on span "Property Analysis" at bounding box center [52, 415] width 58 height 9
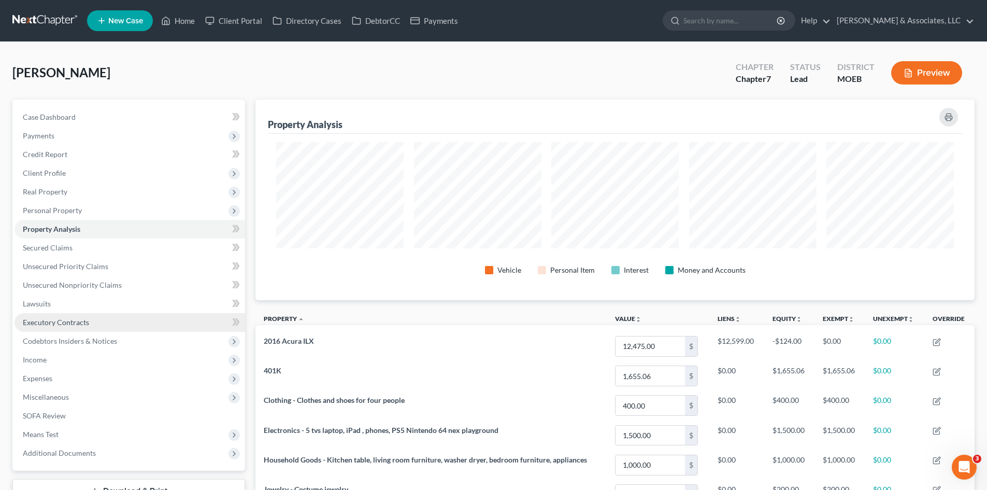
scroll to position [201, 719]
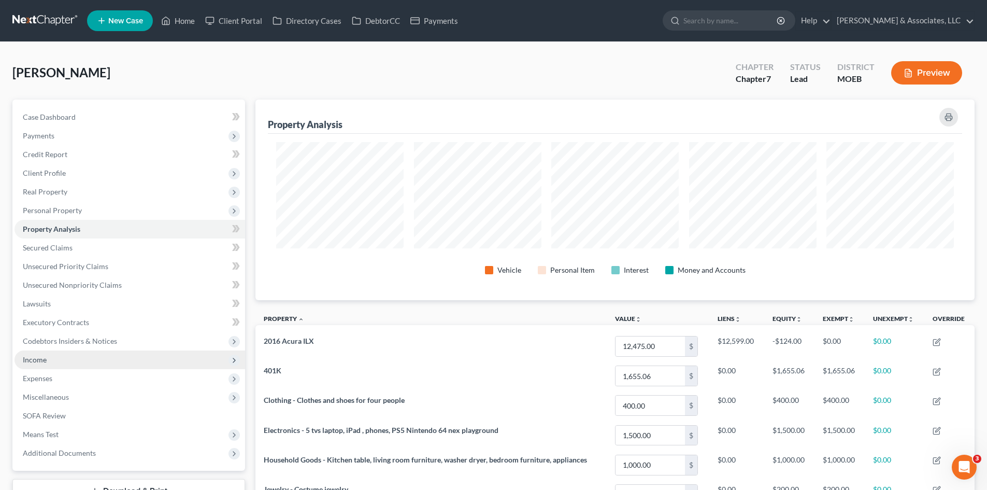
click at [55, 359] on span "Income" at bounding box center [130, 359] width 231 height 19
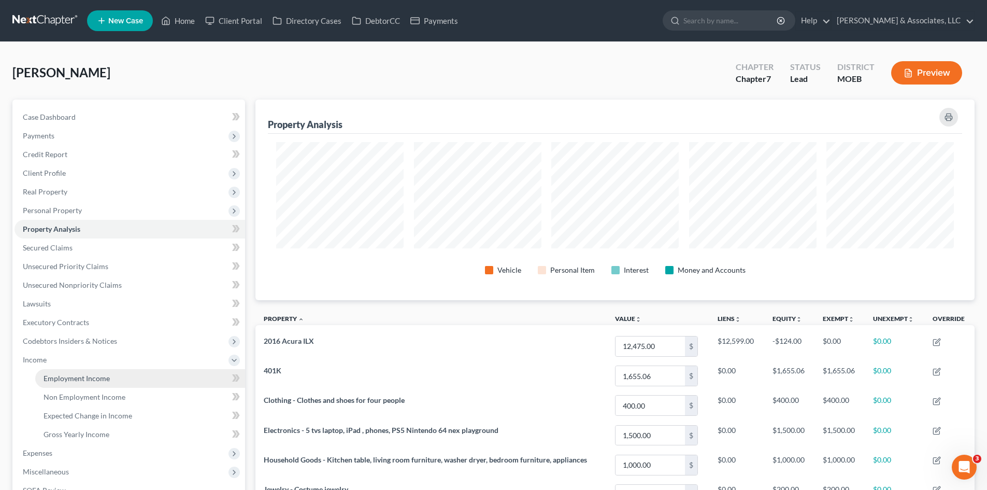
click at [59, 378] on span "Employment Income" at bounding box center [77, 378] width 66 height 9
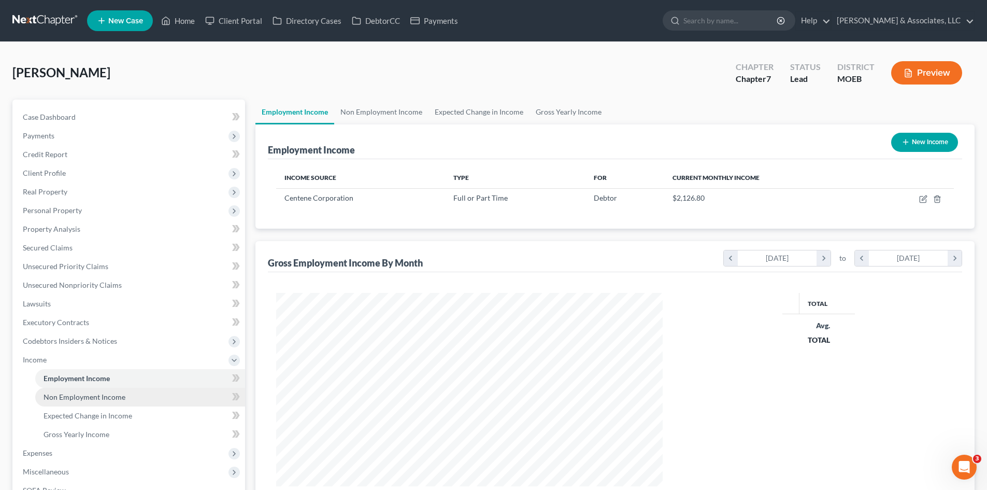
scroll to position [193, 407]
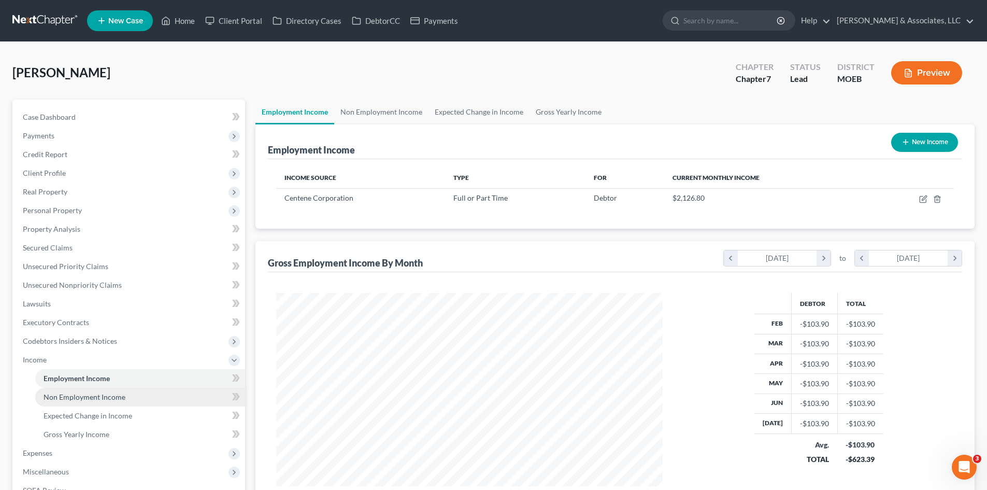
click at [67, 400] on span "Non Employment Income" at bounding box center [85, 396] width 82 height 9
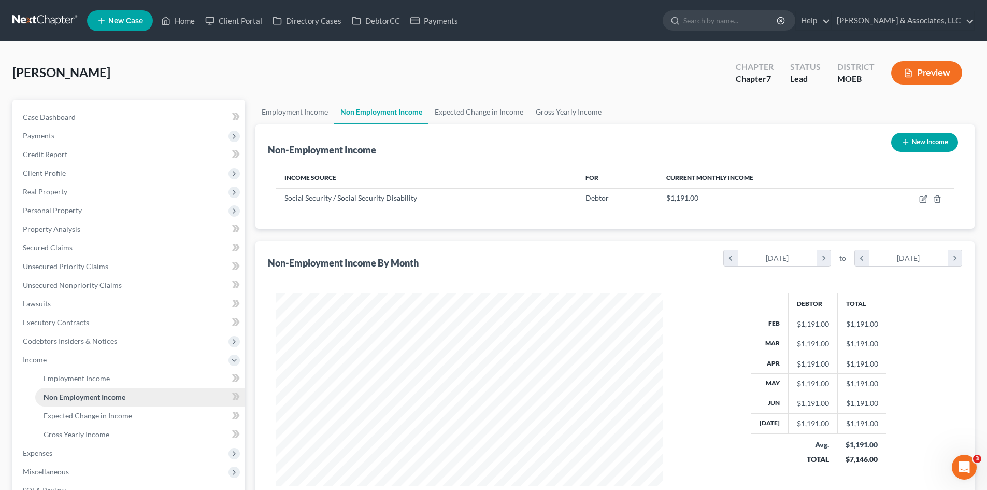
scroll to position [193, 407]
click at [71, 414] on span "Expected Change in Income" at bounding box center [88, 415] width 89 height 9
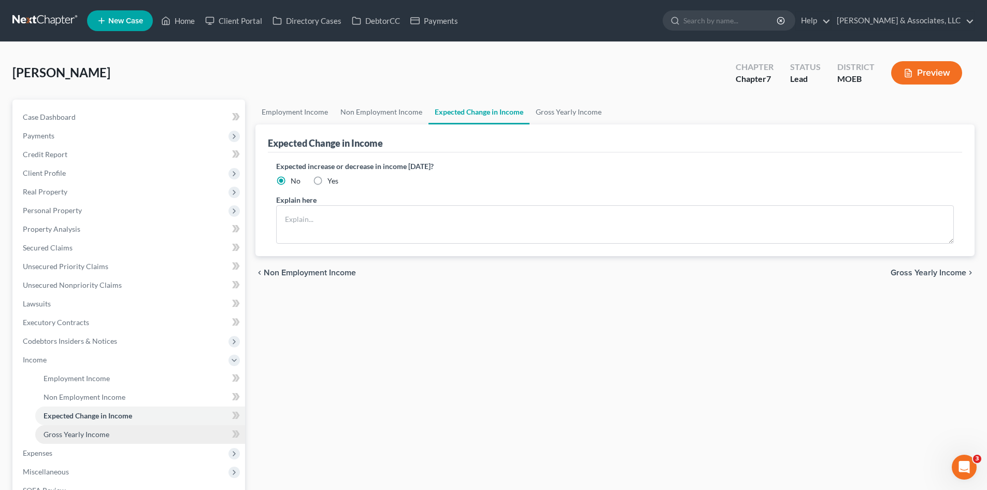
click at [68, 438] on span "Gross Yearly Income" at bounding box center [77, 434] width 66 height 9
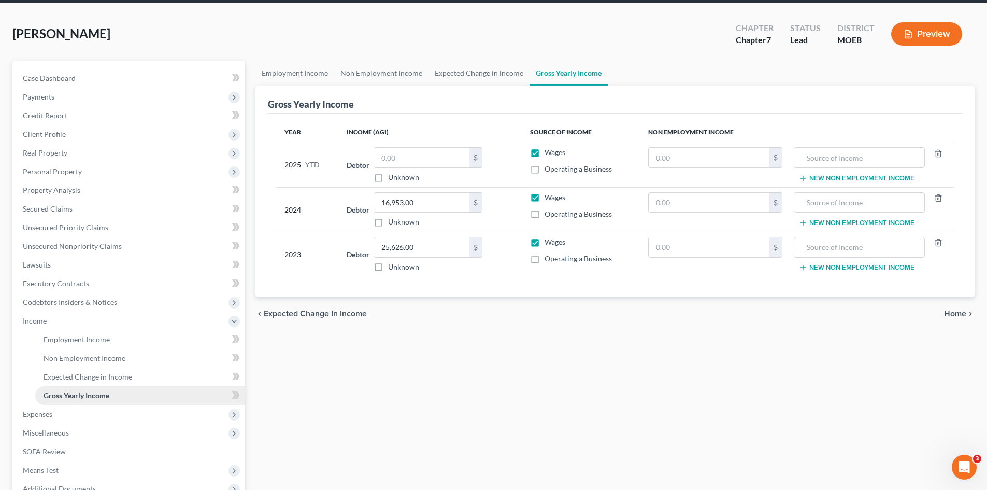
scroll to position [104, 0]
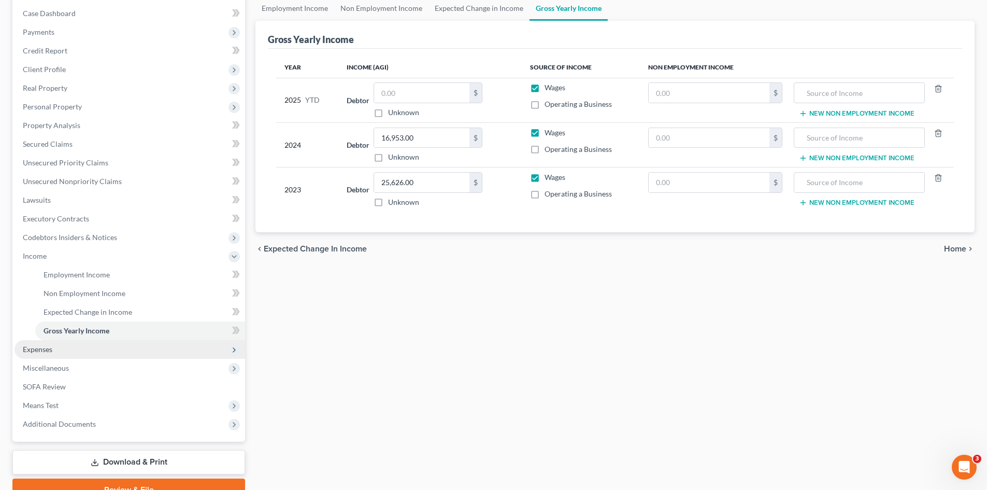
click at [55, 343] on span "Expenses" at bounding box center [130, 349] width 231 height 19
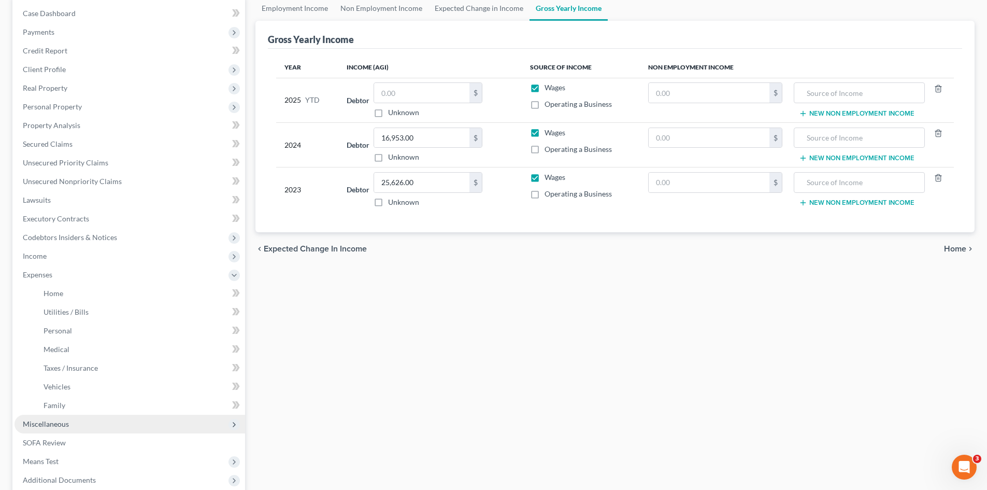
click at [61, 427] on span "Miscellaneous" at bounding box center [46, 423] width 46 height 9
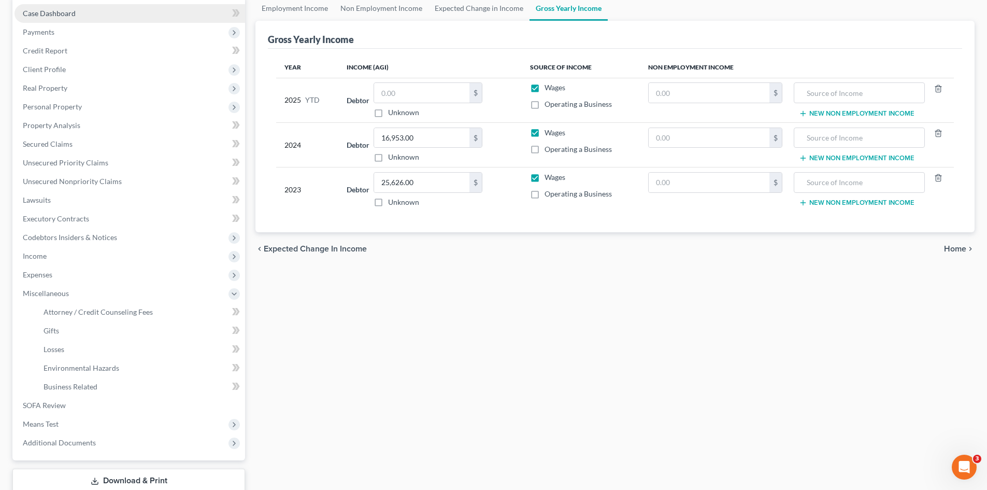
click at [71, 17] on span "Case Dashboard" at bounding box center [49, 13] width 53 height 9
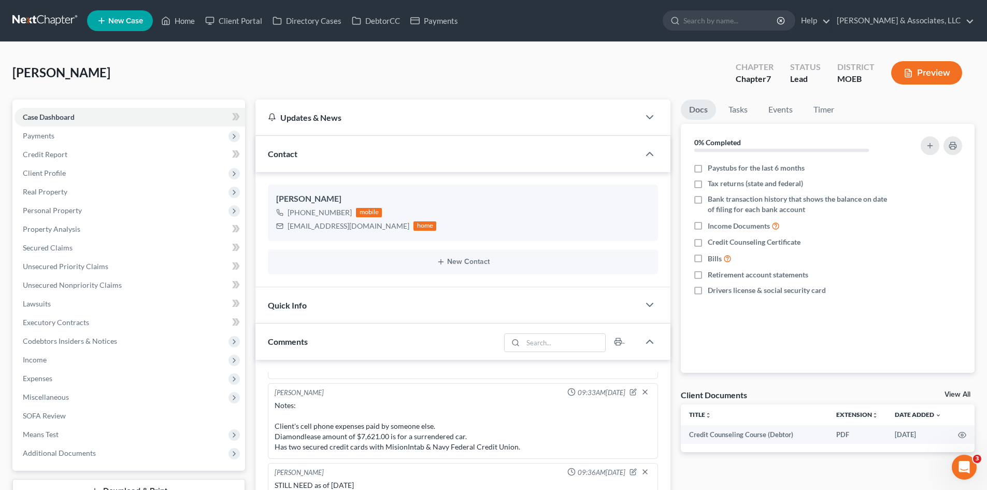
scroll to position [207, 0]
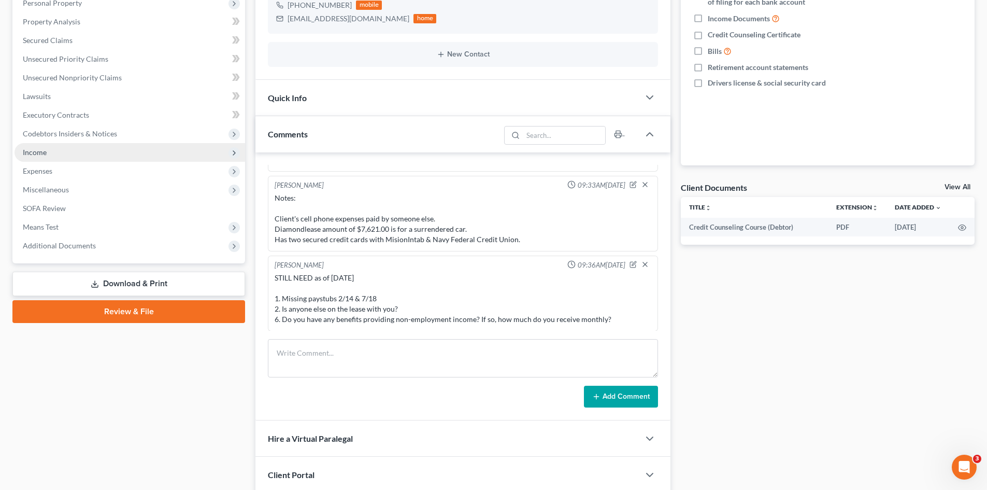
click at [44, 157] on span "Income" at bounding box center [130, 152] width 231 height 19
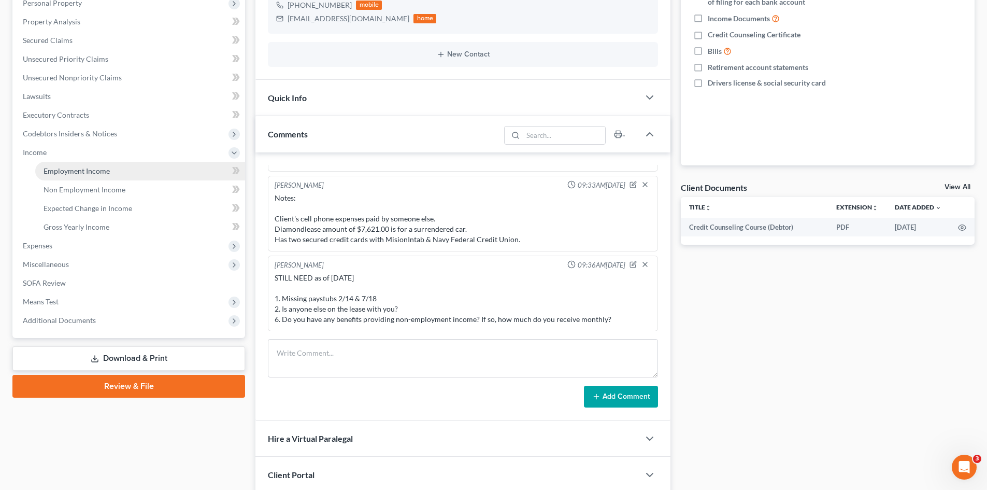
click at [86, 170] on span "Employment Income" at bounding box center [77, 170] width 66 height 9
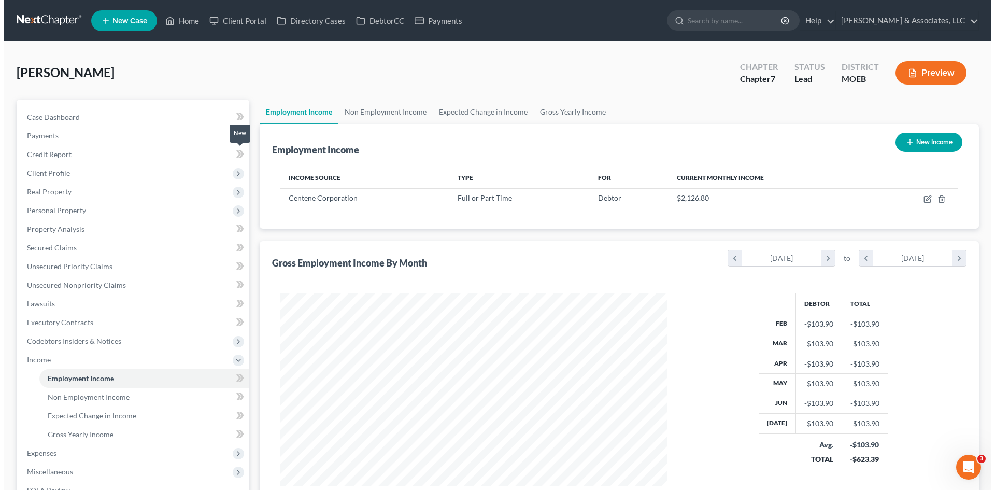
scroll to position [193, 407]
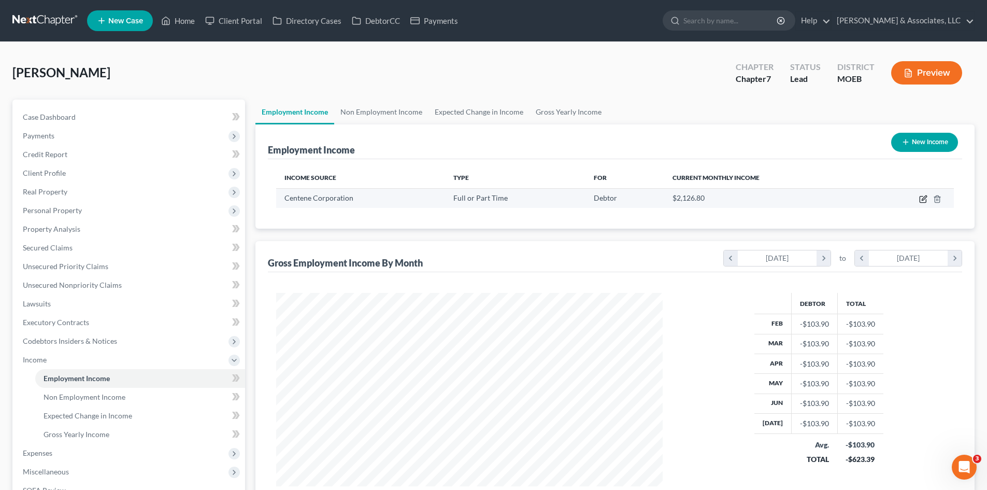
click at [923, 200] on icon "button" at bounding box center [924, 197] width 5 height 5
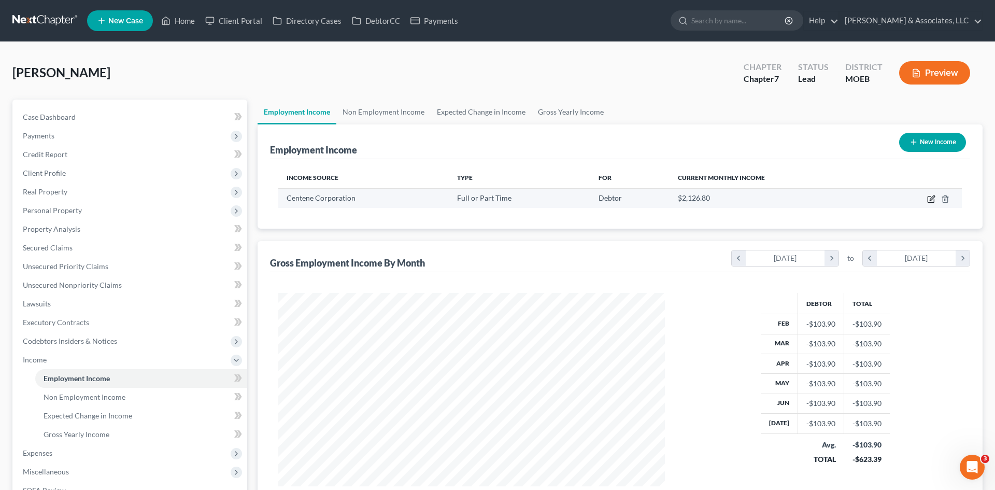
select select "0"
select select "26"
select select "2"
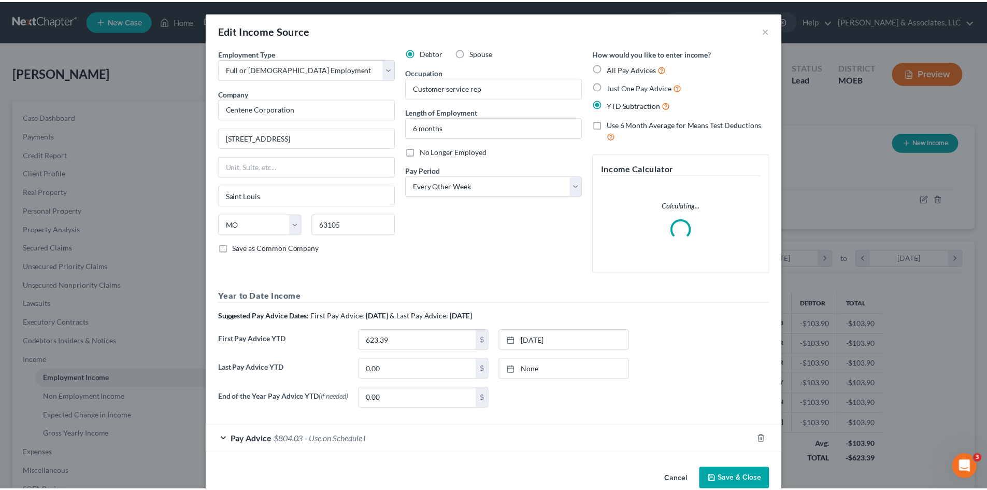
scroll to position [195, 411]
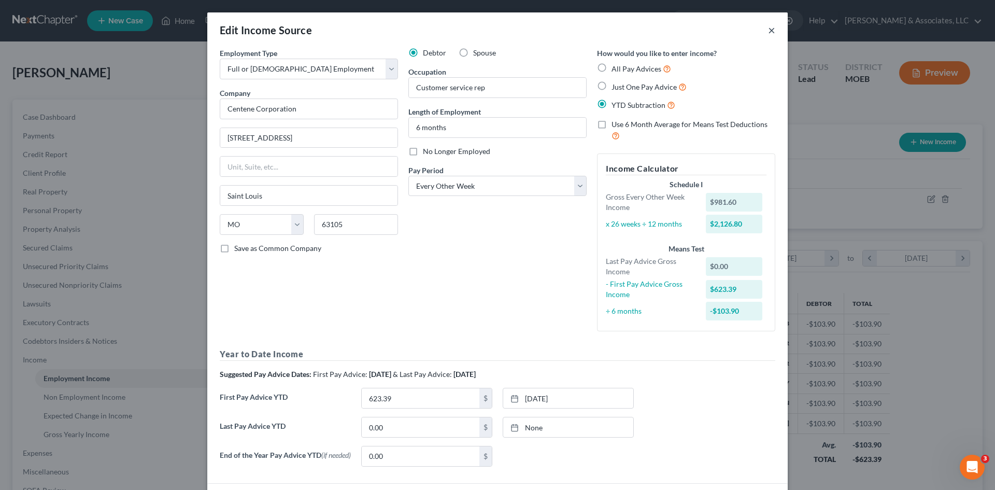
click at [771, 30] on button "×" at bounding box center [771, 30] width 7 height 12
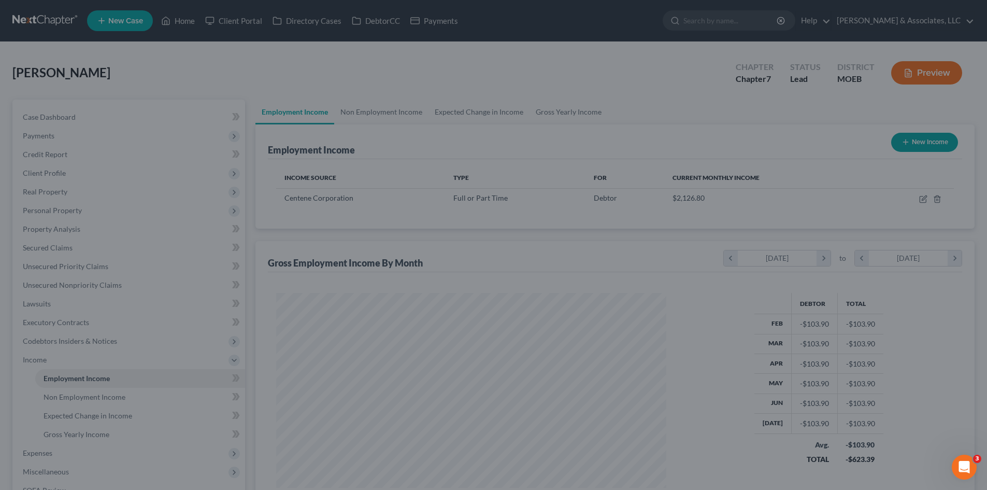
scroll to position [518145, 517931]
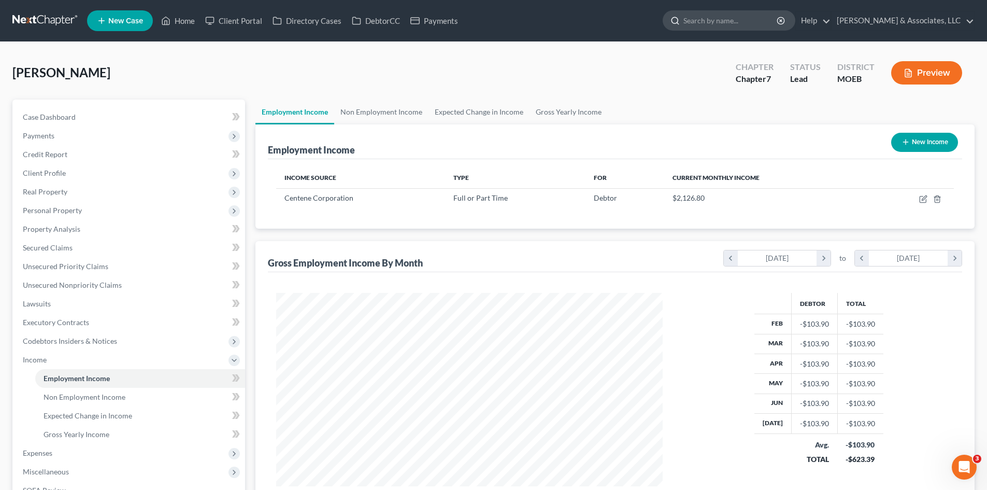
click at [742, 22] on input "search" at bounding box center [731, 20] width 95 height 19
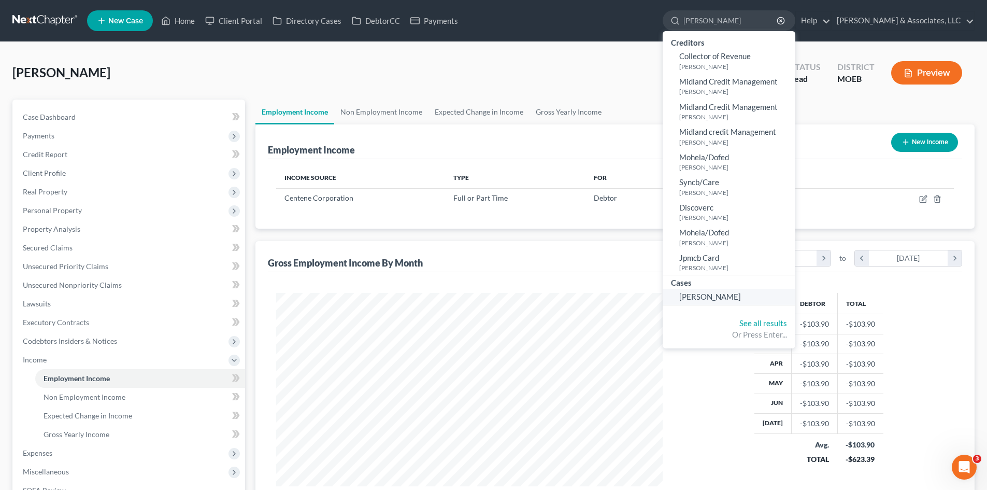
type input "[PERSON_NAME]"
click at [741, 294] on span "[PERSON_NAME]" at bounding box center [711, 296] width 62 height 9
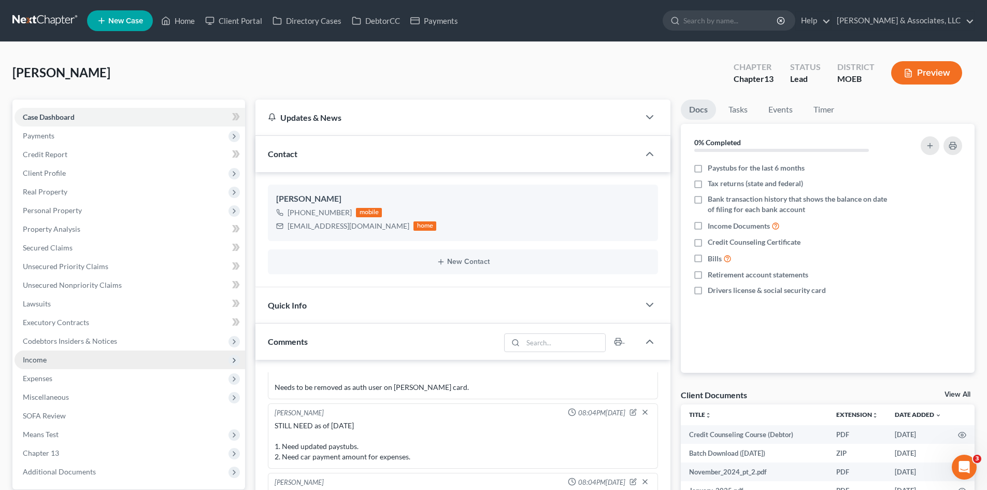
click at [40, 357] on span "Income" at bounding box center [35, 359] width 24 height 9
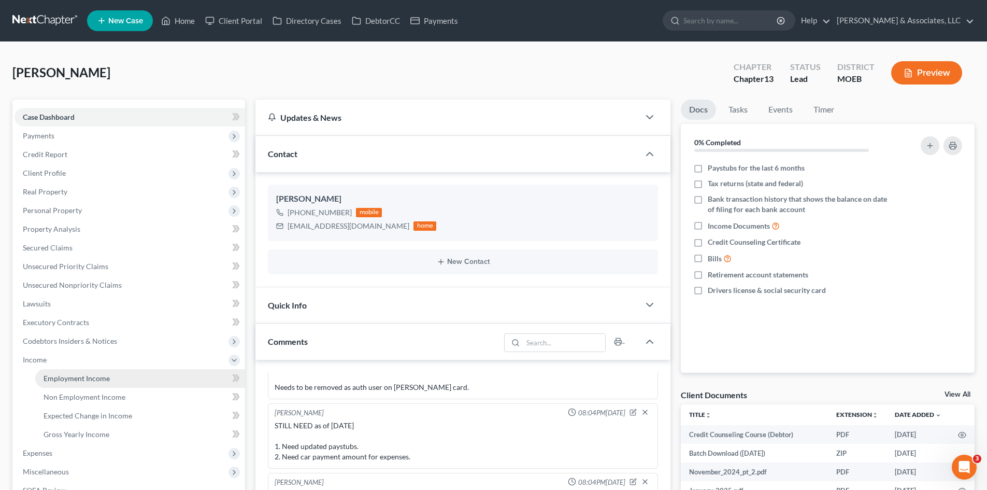
click at [87, 378] on span "Employment Income" at bounding box center [77, 378] width 66 height 9
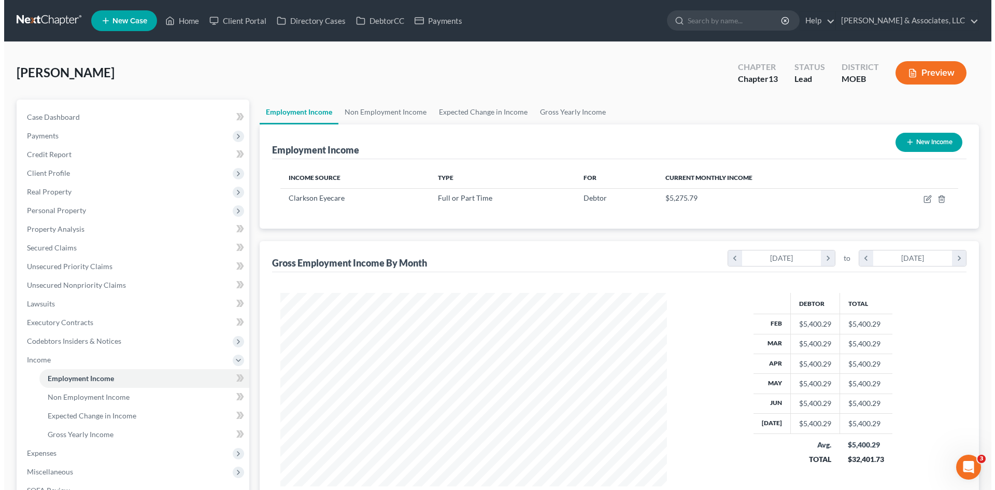
scroll to position [193, 407]
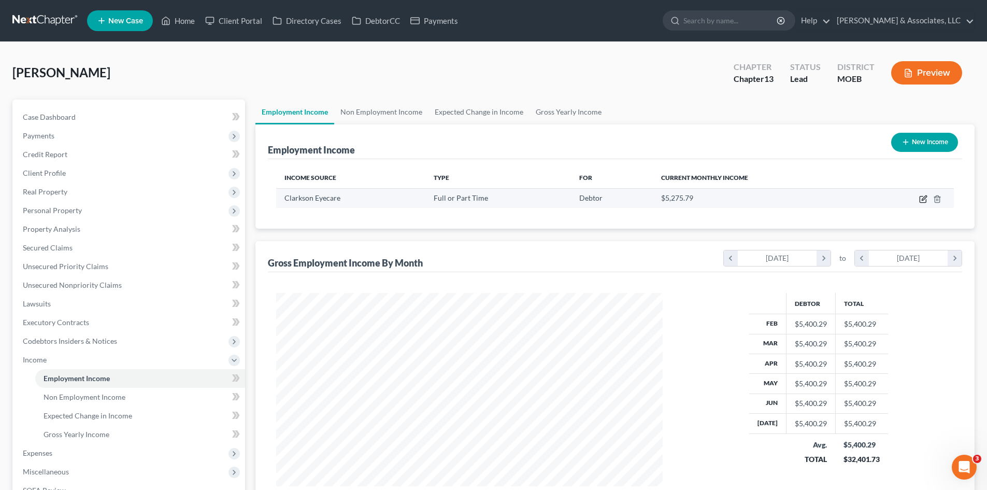
click at [922, 201] on icon "button" at bounding box center [924, 199] width 8 height 8
select select "0"
select select "26"
select select "2"
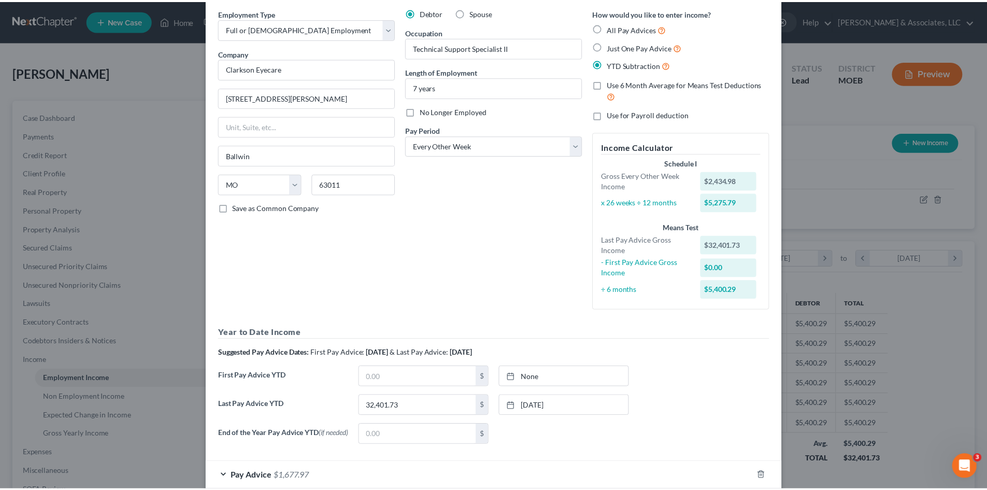
scroll to position [100, 0]
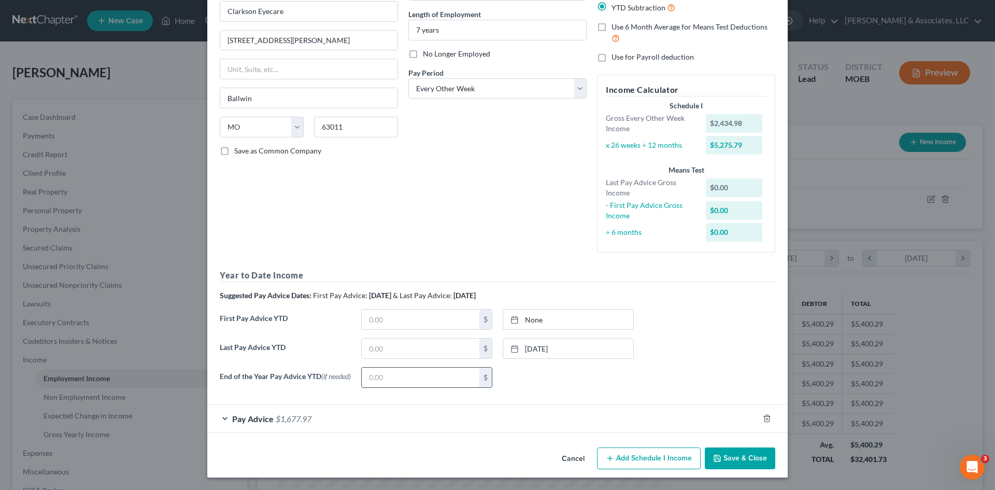
click at [408, 375] on input "text" at bounding box center [421, 378] width 118 height 20
click at [371, 344] on input "text" at bounding box center [421, 348] width 118 height 20
type input "37,242.39"
click at [590, 345] on link "6/27/2025" at bounding box center [568, 348] width 130 height 20
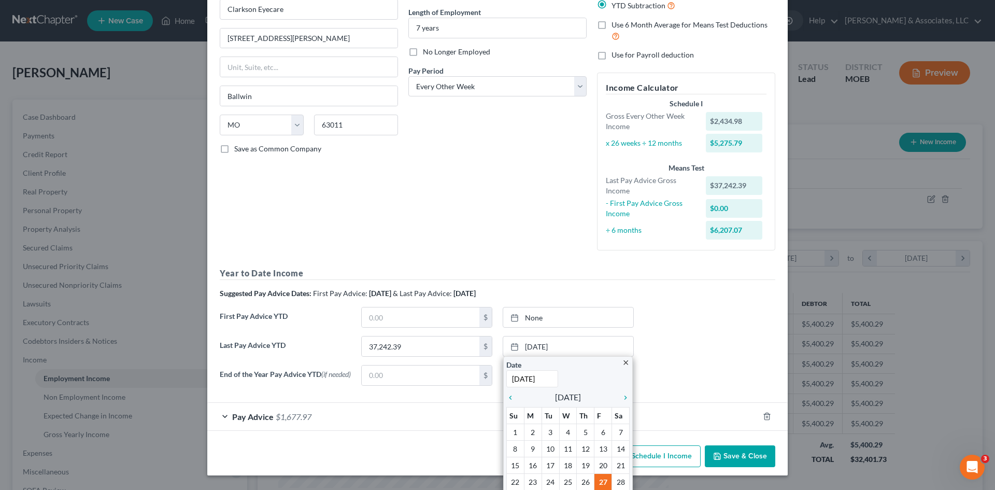
type input "7/25/2025"
click at [695, 381] on div "End of the Year Pay Advice YTD (if needed) $ 12/27/2024 close Date 12/27/2024 T…" at bounding box center [498, 379] width 566 height 29
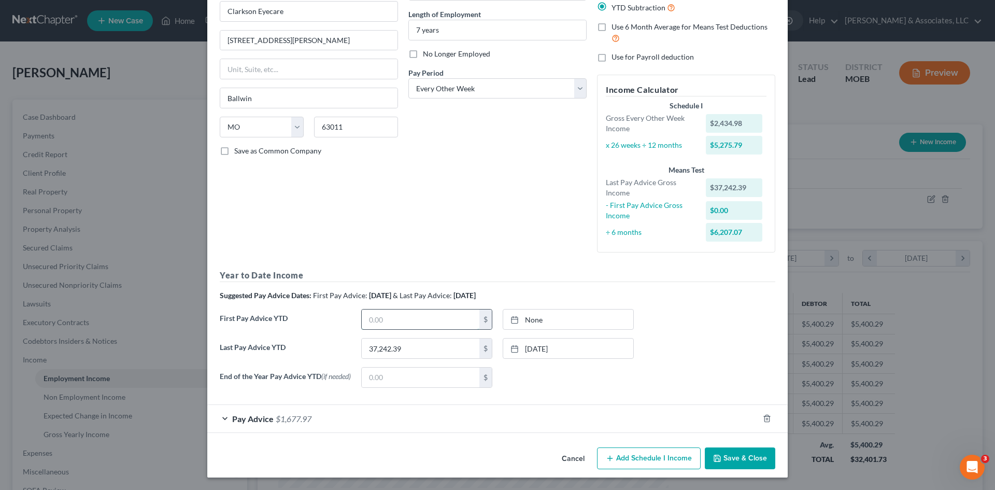
click at [390, 315] on input "text" at bounding box center [421, 319] width 118 height 20
click at [384, 321] on input "text" at bounding box center [421, 319] width 118 height 20
click at [393, 320] on input "text" at bounding box center [421, 319] width 118 height 20
type input "4,856.58"
click at [555, 317] on link "8/11/2025" at bounding box center [568, 319] width 130 height 20
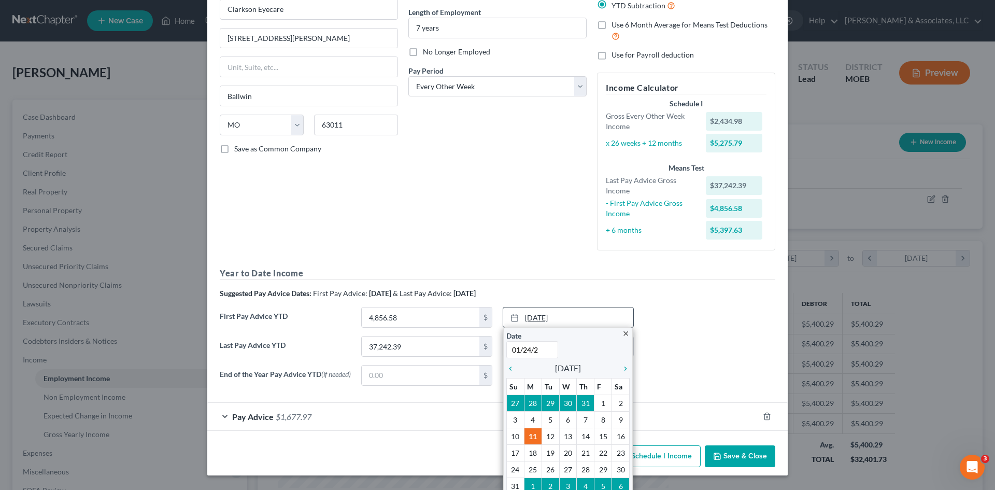
type input "01/24/25"
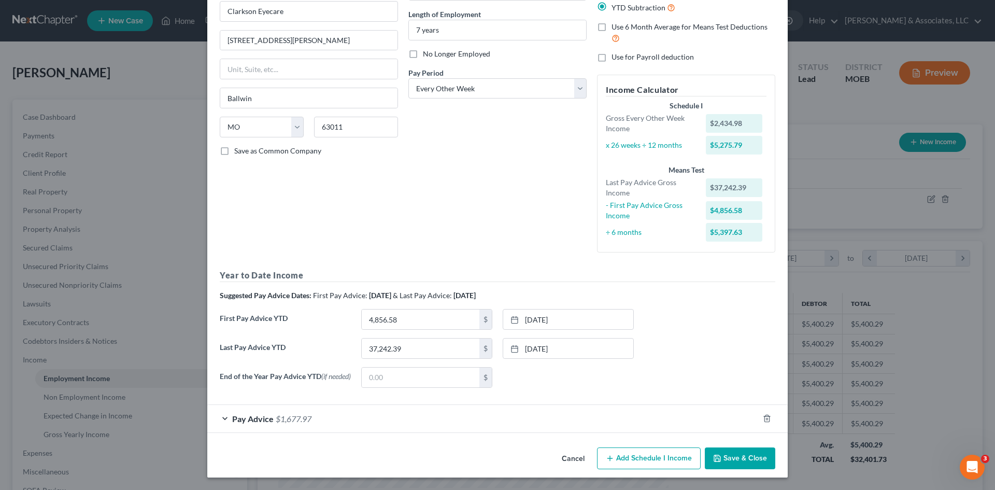
click at [737, 458] on button "Save & Close" at bounding box center [740, 458] width 70 height 22
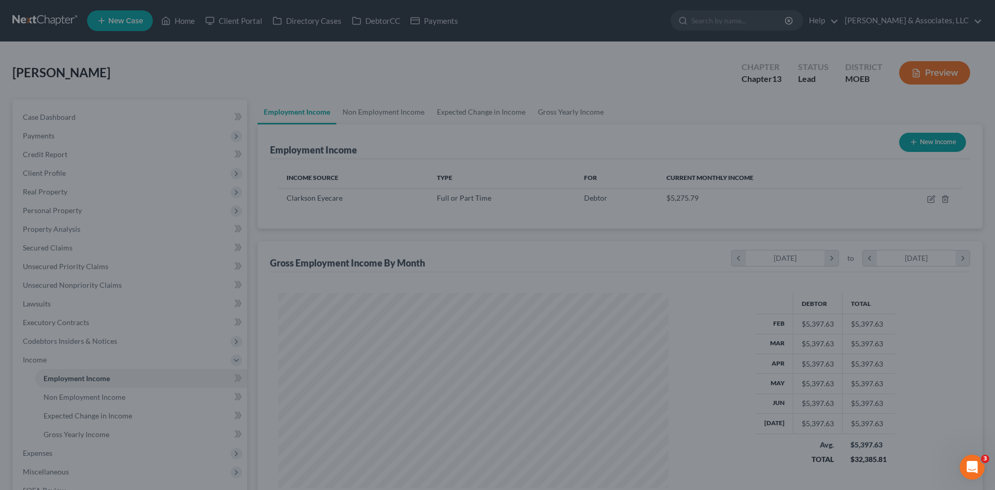
scroll to position [518145, 517931]
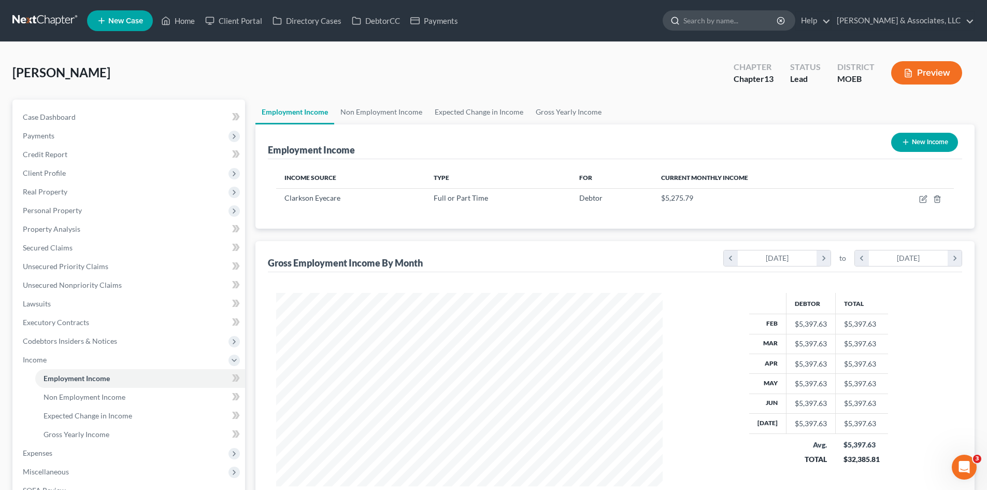
click at [740, 25] on input "search" at bounding box center [731, 20] width 95 height 19
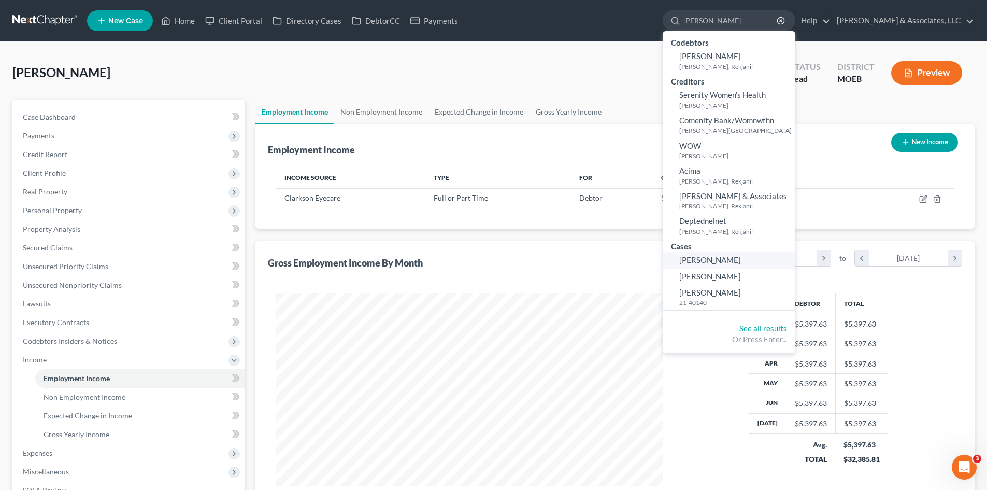
type input "[PERSON_NAME]"
click at [741, 264] on span "[PERSON_NAME]" at bounding box center [711, 259] width 62 height 9
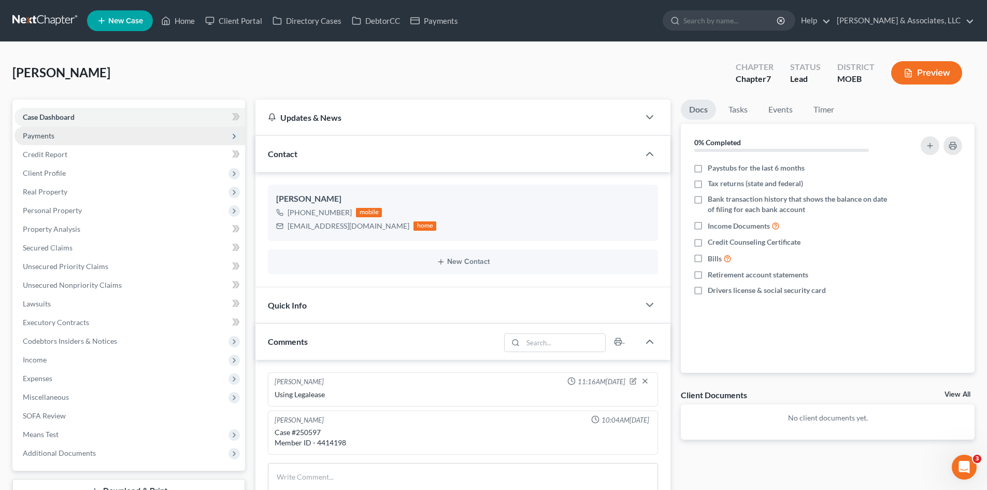
click at [47, 137] on span "Payments" at bounding box center [39, 135] width 32 height 9
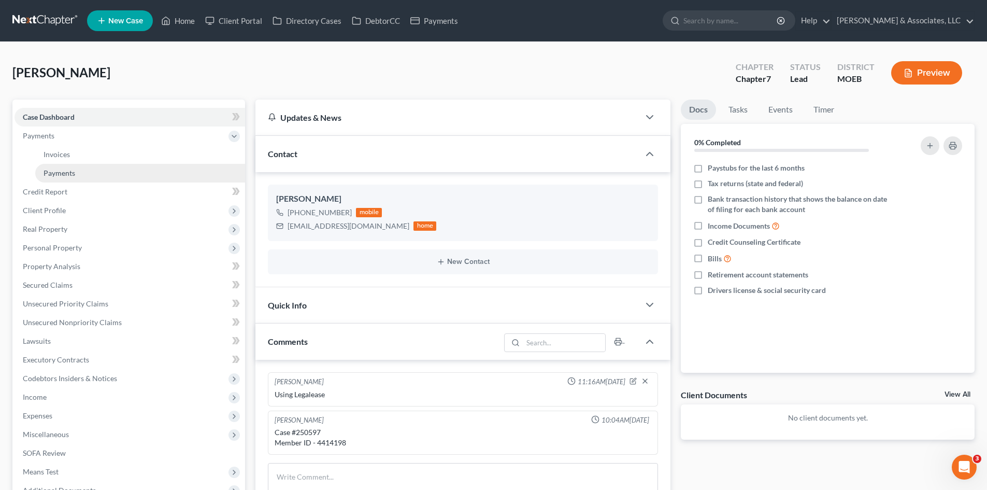
click at [56, 173] on span "Payments" at bounding box center [60, 172] width 32 height 9
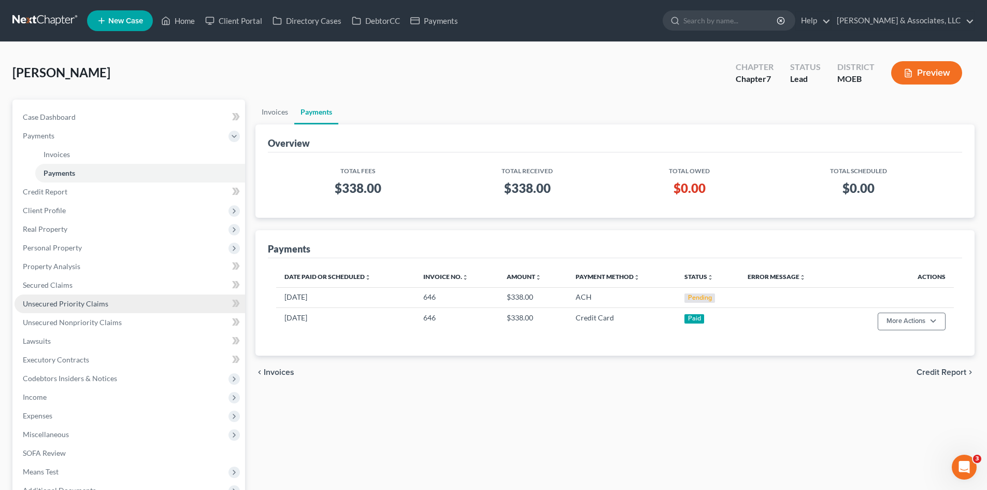
click at [178, 312] on link "Unsecured Priority Claims" at bounding box center [130, 303] width 231 height 19
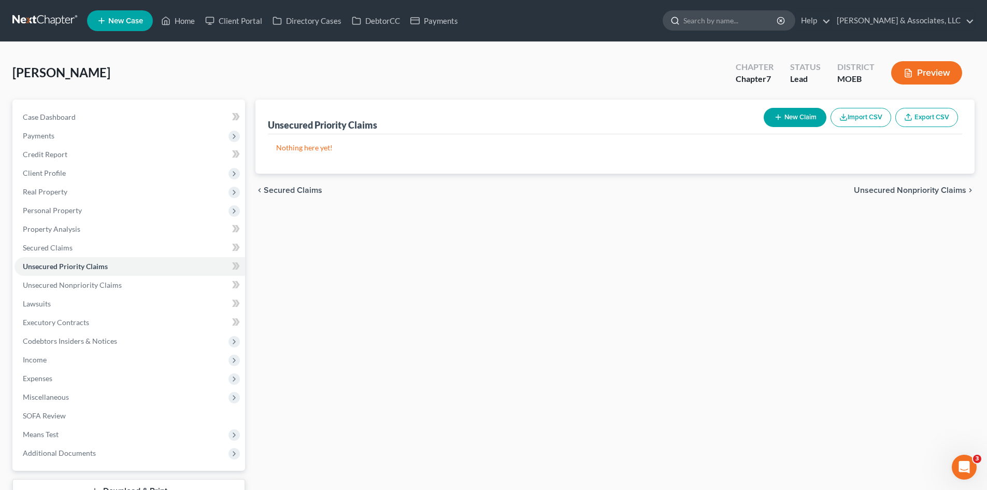
click at [752, 23] on input "search" at bounding box center [731, 20] width 95 height 19
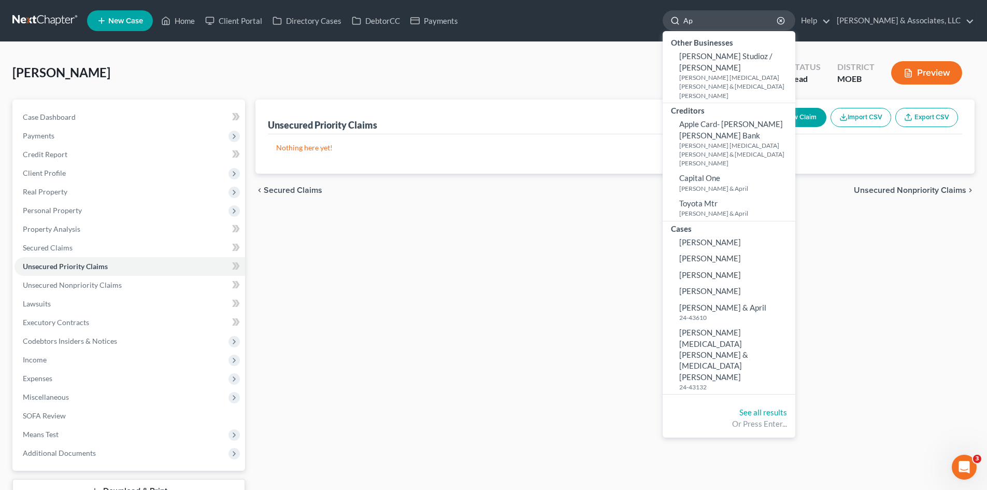
type input "A"
type input "Spresterbach"
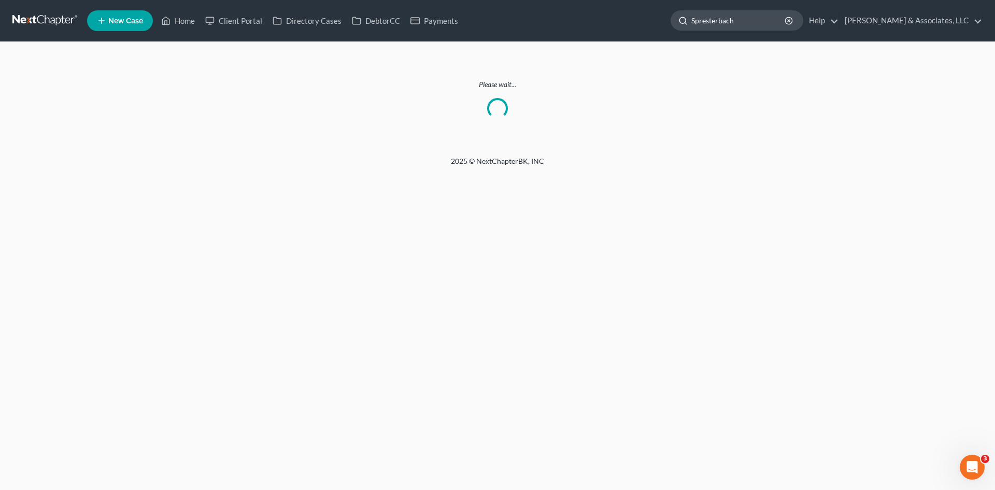
click at [771, 22] on input "Spresterbach" at bounding box center [738, 20] width 95 height 19
drag, startPoint x: 771, startPoint y: 23, endPoint x: 655, endPoint y: 37, distance: 116.9
click at [655, 38] on nav "Home New Case Client Portal Directory Cases DebtorCC Payments Teague & Associat…" at bounding box center [497, 20] width 995 height 41
type input "[PERSON_NAME]"
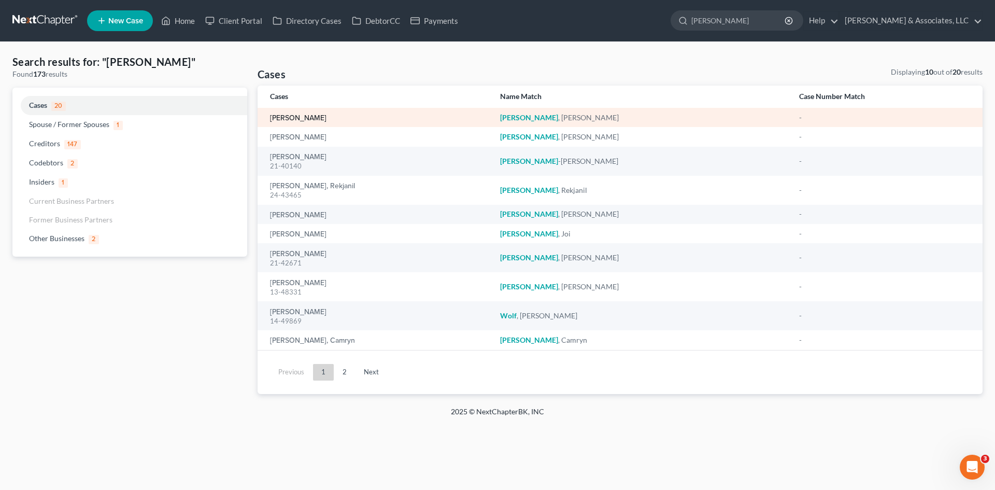
click at [313, 115] on link "[PERSON_NAME]" at bounding box center [298, 118] width 56 height 7
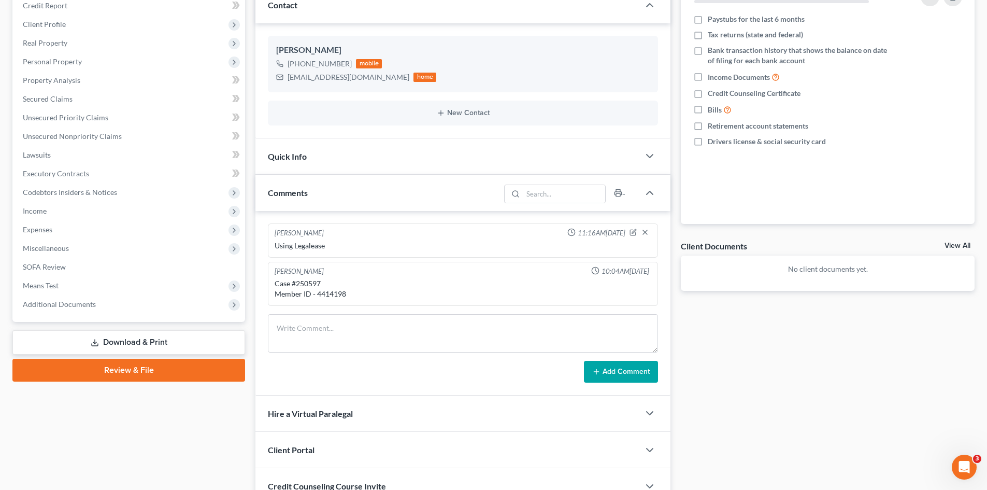
scroll to position [136, 0]
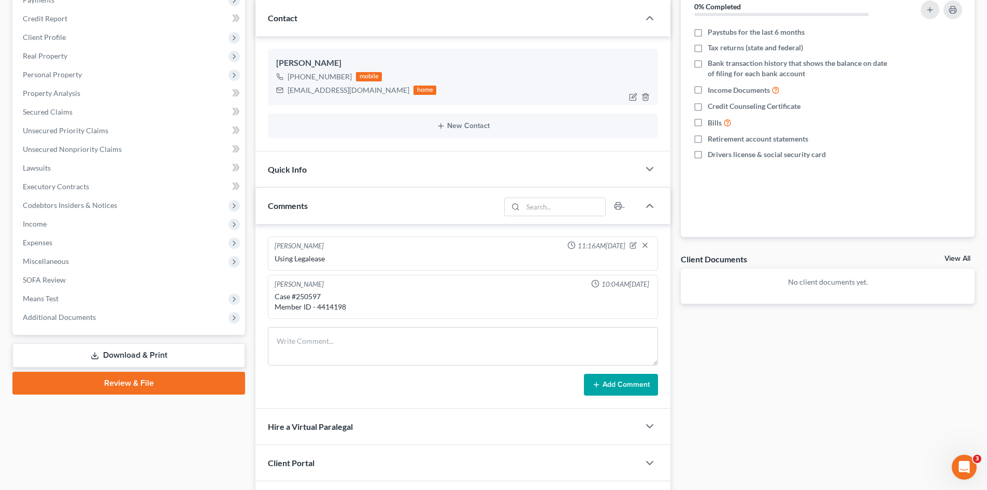
drag, startPoint x: 346, startPoint y: 77, endPoint x: 302, endPoint y: 80, distance: 44.7
click at [302, 80] on div "[PHONE_NUMBER]" at bounding box center [320, 77] width 64 height 10
copy div "636) 744-6061"
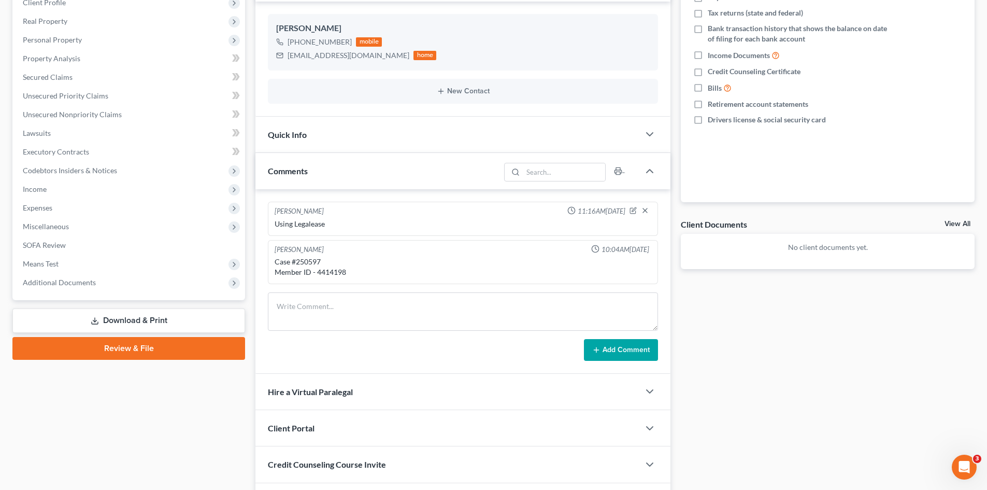
scroll to position [0, 0]
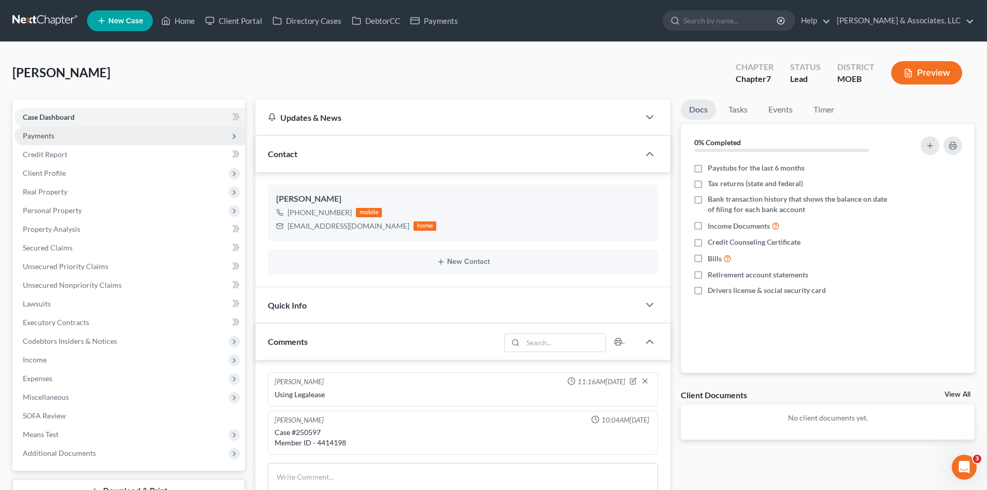
click at [30, 140] on span "Payments" at bounding box center [130, 135] width 231 height 19
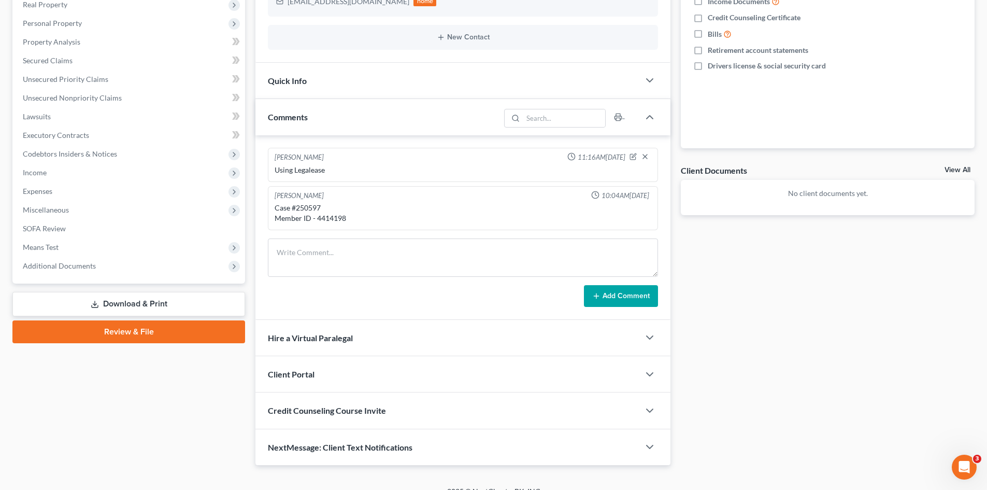
scroll to position [239, 0]
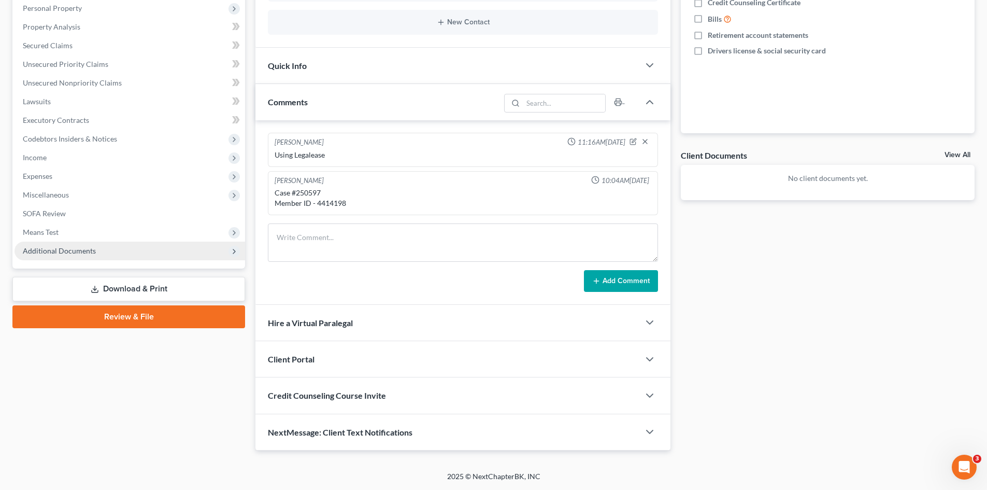
click at [46, 254] on span "Additional Documents" at bounding box center [59, 250] width 73 height 9
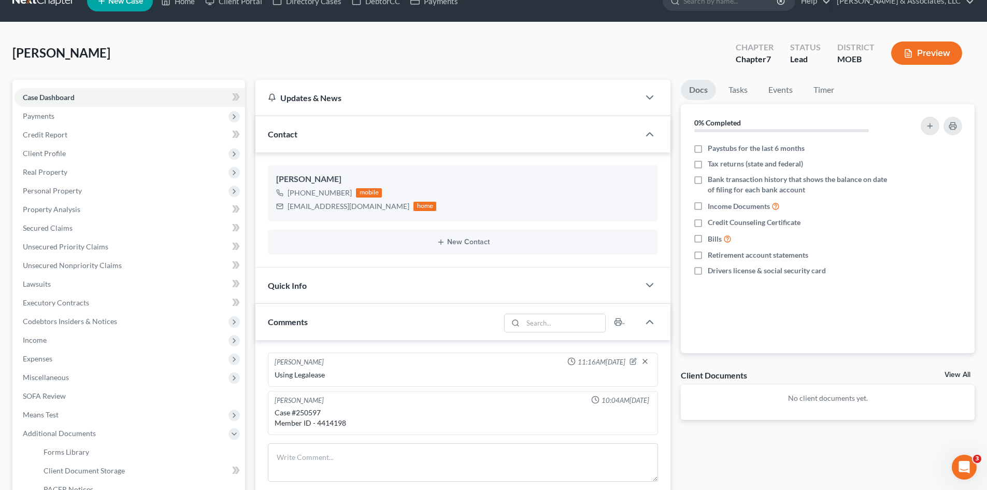
scroll to position [0, 0]
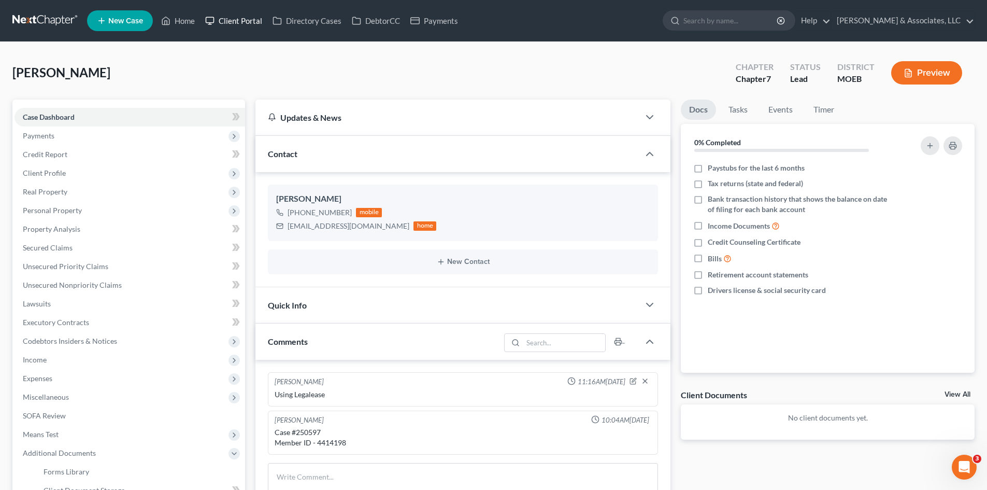
click at [238, 26] on link "Client Portal" at bounding box center [233, 20] width 67 height 19
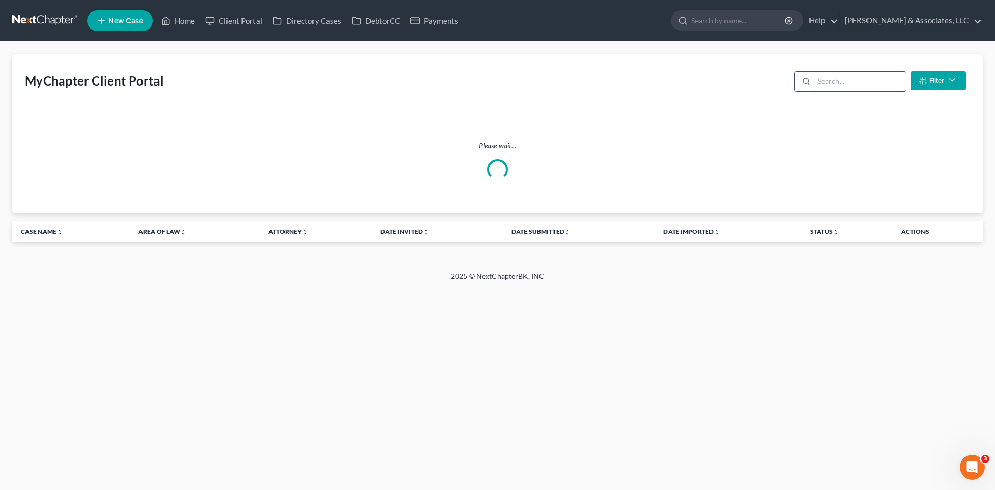
click at [821, 79] on input "search" at bounding box center [860, 82] width 92 height 20
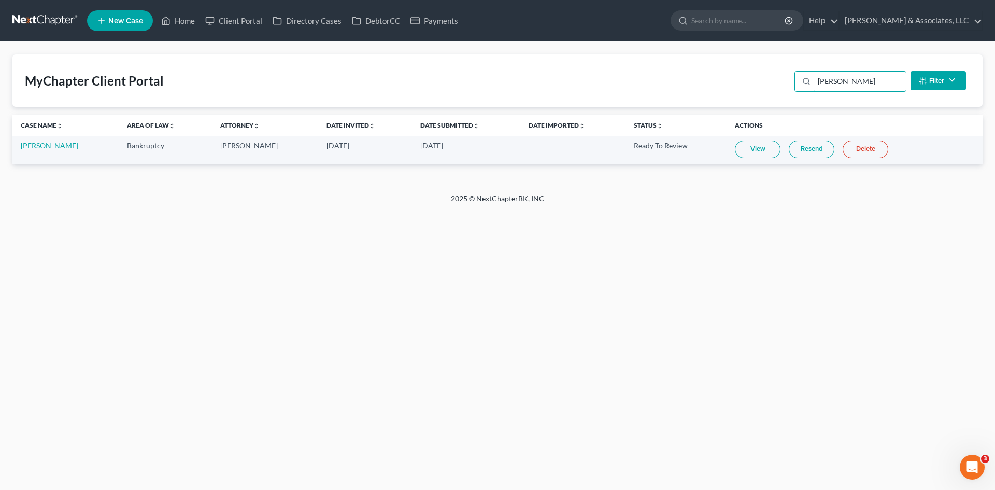
type input "[PERSON_NAME]"
click at [750, 152] on link "View" at bounding box center [758, 149] width 46 height 18
click at [58, 143] on link "[PERSON_NAME]" at bounding box center [50, 145] width 58 height 9
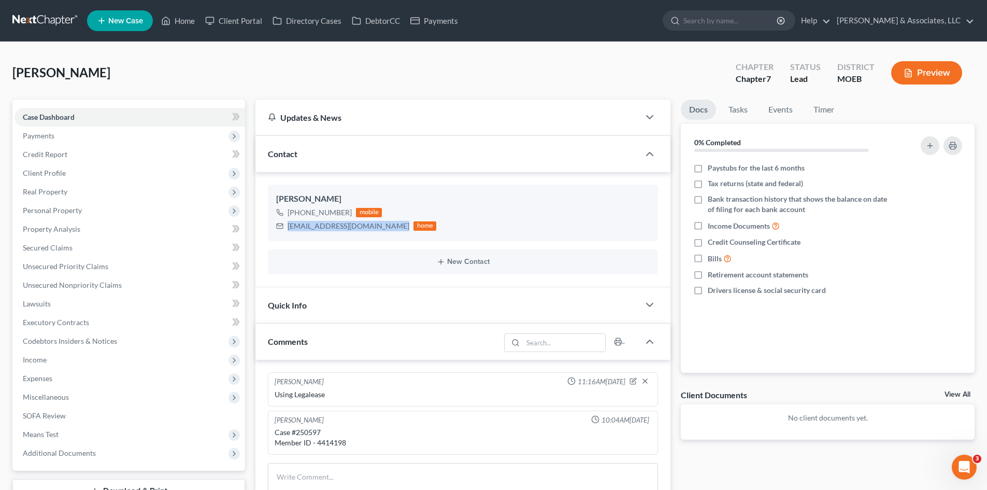
drag, startPoint x: 395, startPoint y: 227, endPoint x: 265, endPoint y: 229, distance: 129.6
click at [265, 229] on div "Laura Wombacher +1 (636) 744-6061 mobile wombacherlaura1964@gmail.com home New …" at bounding box center [463, 229] width 415 height 115
click at [50, 138] on span "Payments" at bounding box center [39, 135] width 32 height 9
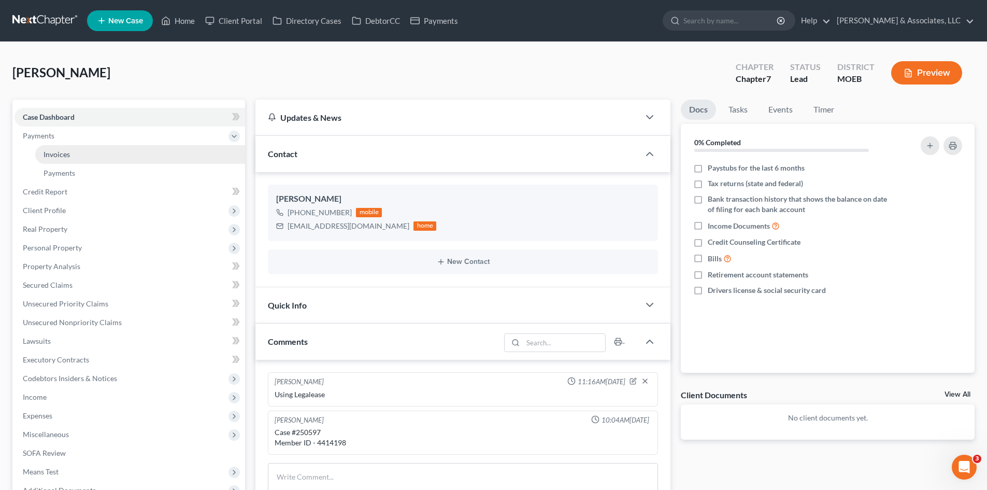
click at [70, 154] on link "Invoices" at bounding box center [140, 154] width 210 height 19
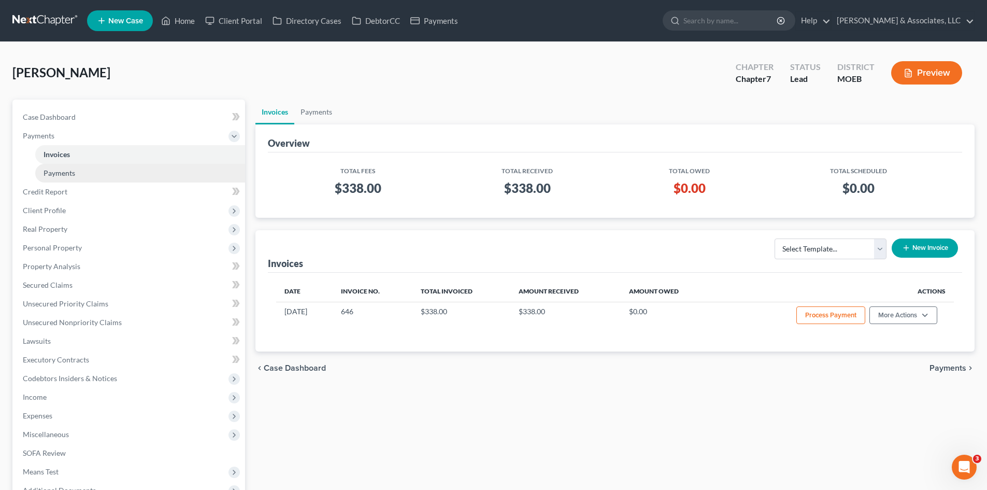
click at [64, 172] on span "Payments" at bounding box center [60, 172] width 32 height 9
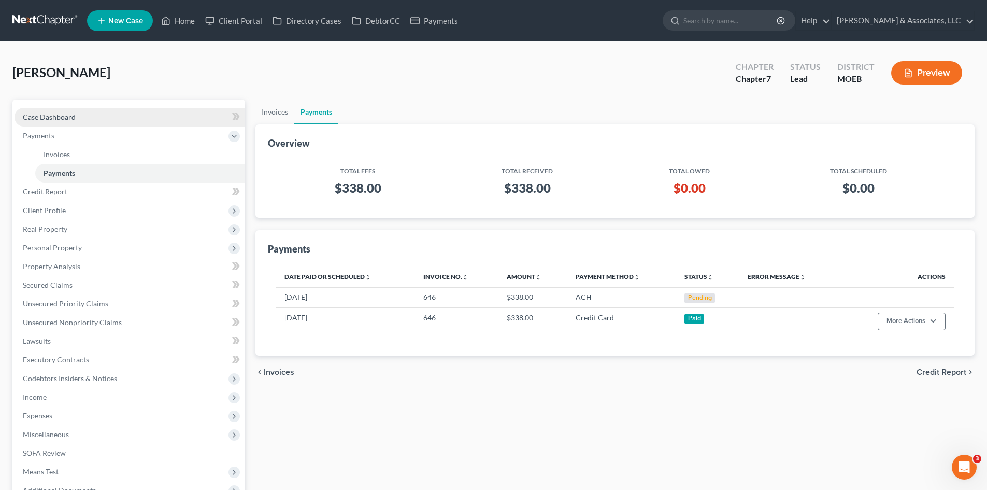
click at [70, 116] on span "Case Dashboard" at bounding box center [49, 116] width 53 height 9
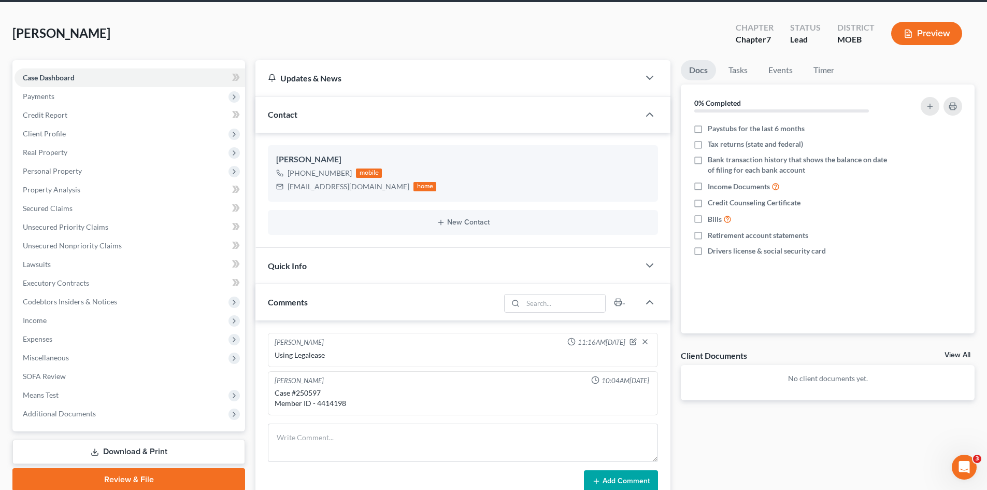
scroll to position [156, 0]
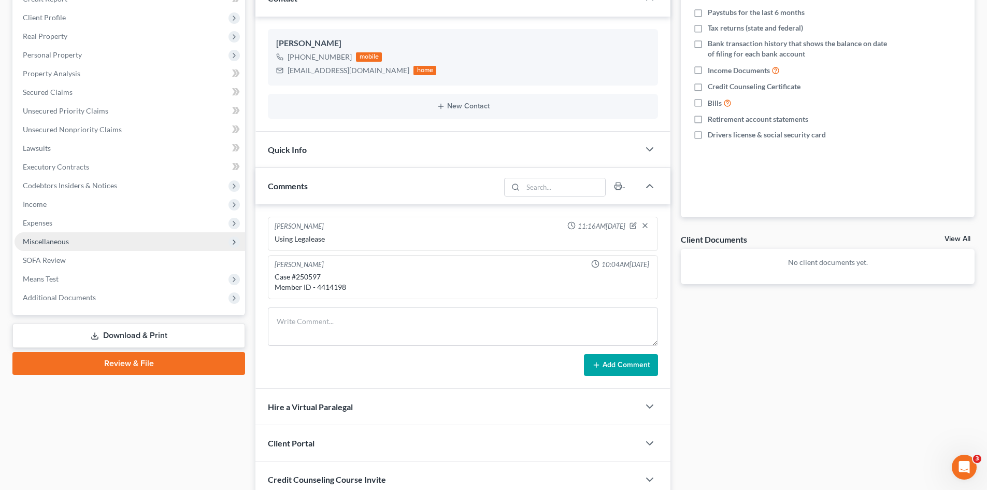
click at [58, 241] on span "Miscellaneous" at bounding box center [46, 241] width 46 height 9
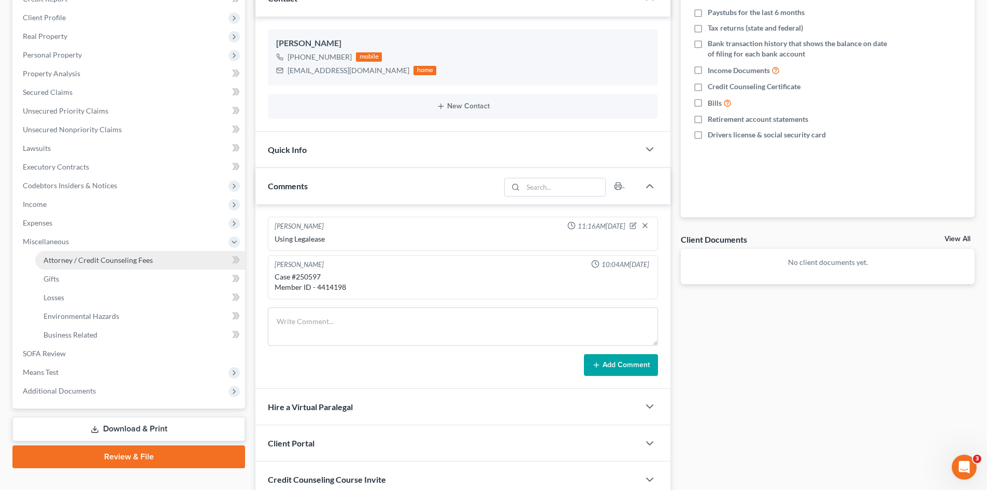
click at [84, 256] on span "Attorney / Credit Counseling Fees" at bounding box center [98, 260] width 109 height 9
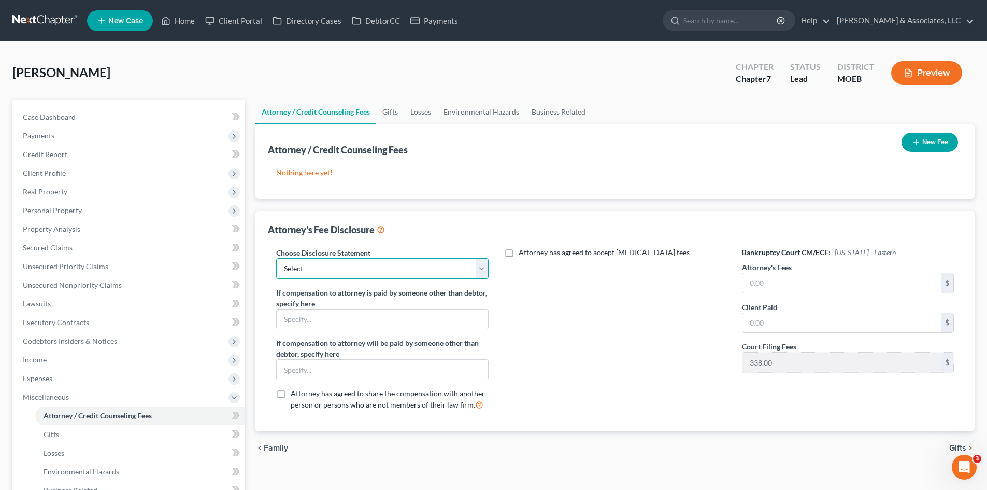
click at [355, 265] on select "Select Disclosure of Compensation Statement" at bounding box center [382, 268] width 212 height 21
select select "0"
click at [276, 258] on select "Select Disclosure of Compensation Statement" at bounding box center [382, 268] width 212 height 21
click at [788, 283] on input "text" at bounding box center [842, 283] width 199 height 20
type input "1,100.00"
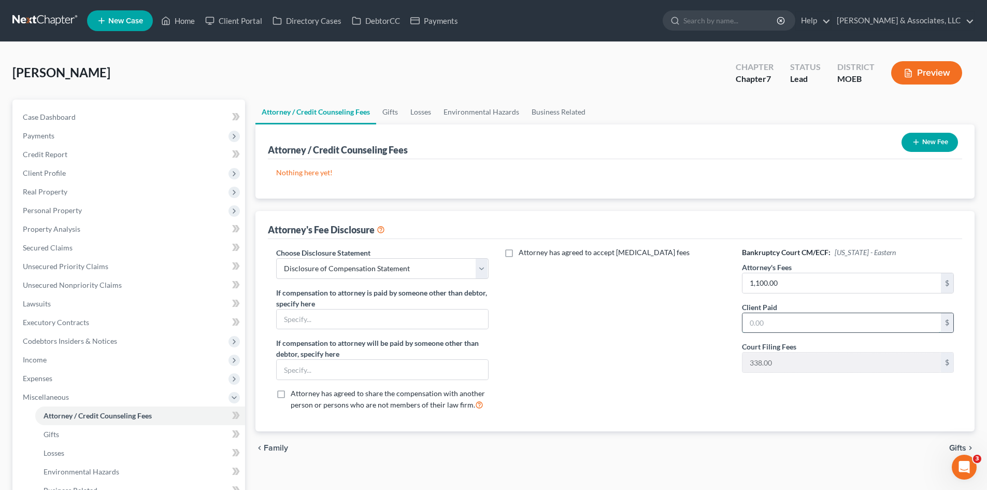
click at [781, 324] on input "text" at bounding box center [842, 323] width 199 height 20
type input "0.00"
click at [364, 323] on input "text" at bounding box center [382, 319] width 211 height 20
type input "Legalease"
click at [369, 371] on input "text" at bounding box center [382, 370] width 211 height 20
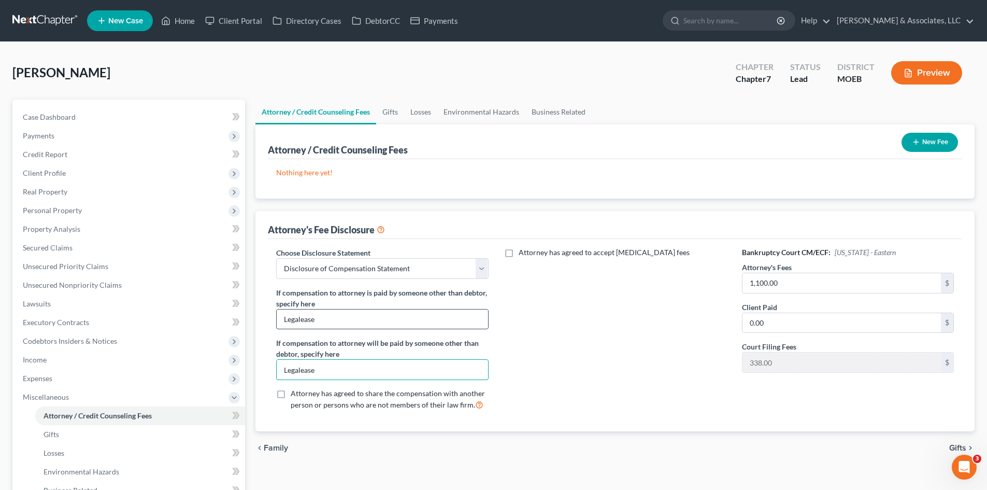
type input "Legalease"
drag, startPoint x: 344, startPoint y: 317, endPoint x: 253, endPoint y: 319, distance: 91.3
click at [253, 319] on div "Attorney / Credit Counseling Fees Gifts Losses Environmental Hazards Business R…" at bounding box center [615, 362] width 730 height 524
click at [69, 115] on span "Case Dashboard" at bounding box center [49, 116] width 53 height 9
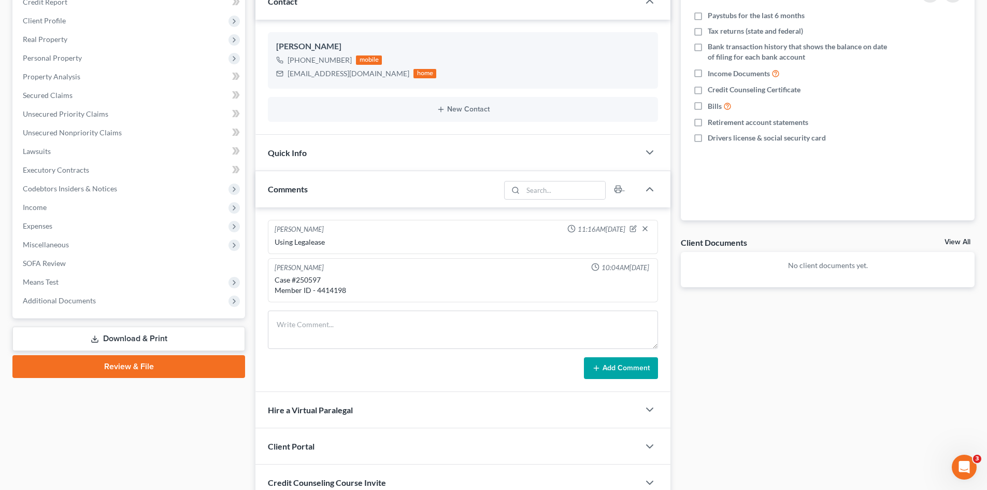
scroll to position [104, 0]
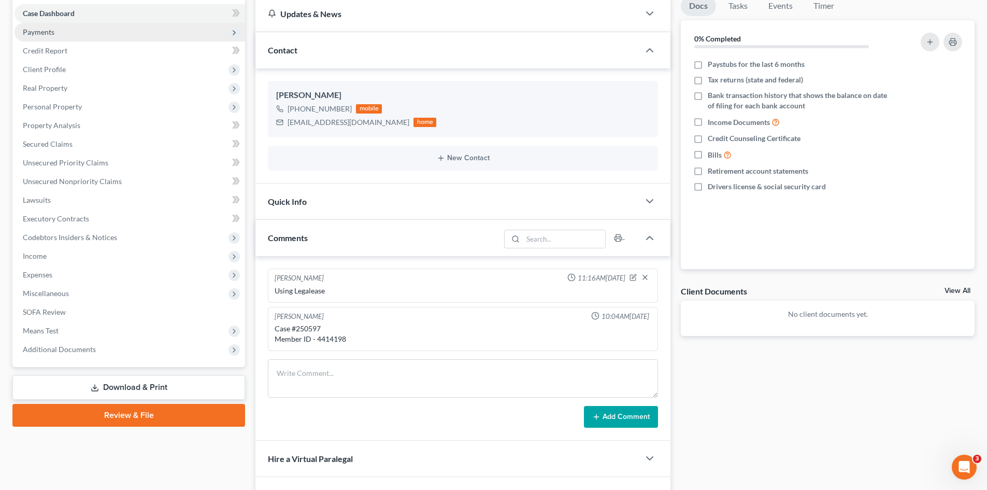
click at [40, 31] on span "Payments" at bounding box center [39, 31] width 32 height 9
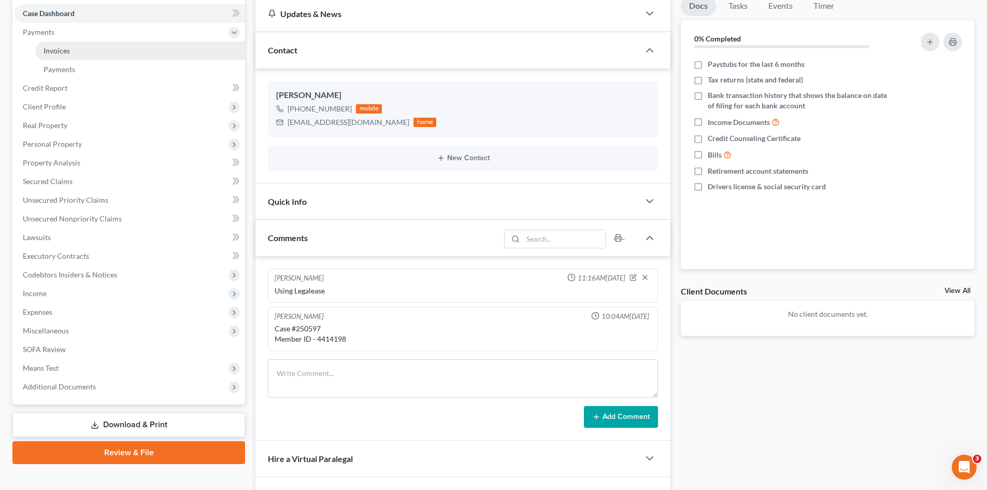
click at [76, 51] on link "Invoices" at bounding box center [140, 50] width 210 height 19
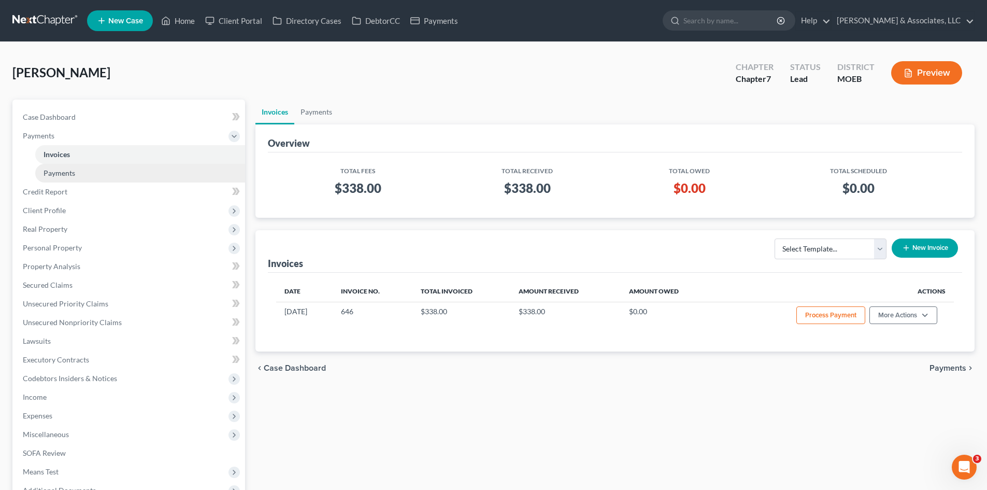
click at [69, 172] on span "Payments" at bounding box center [60, 172] width 32 height 9
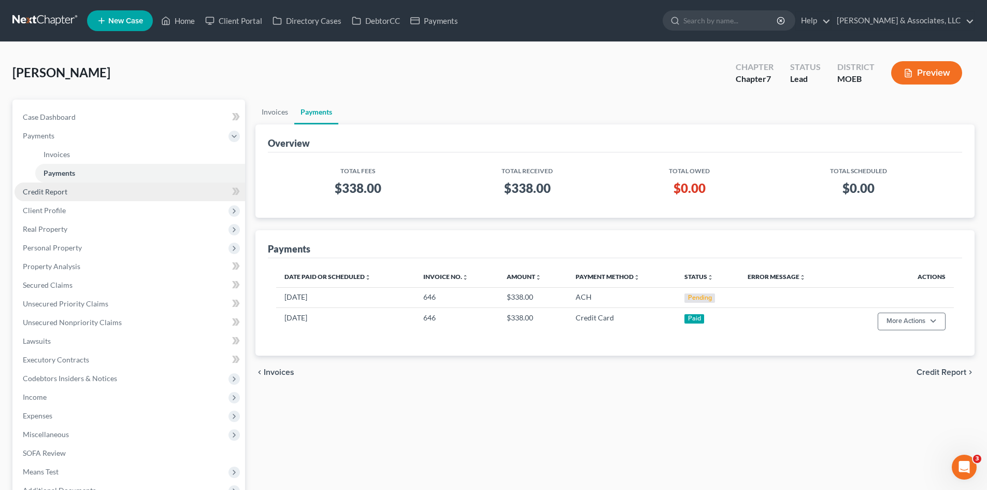
click at [53, 194] on span "Credit Report" at bounding box center [45, 191] width 45 height 9
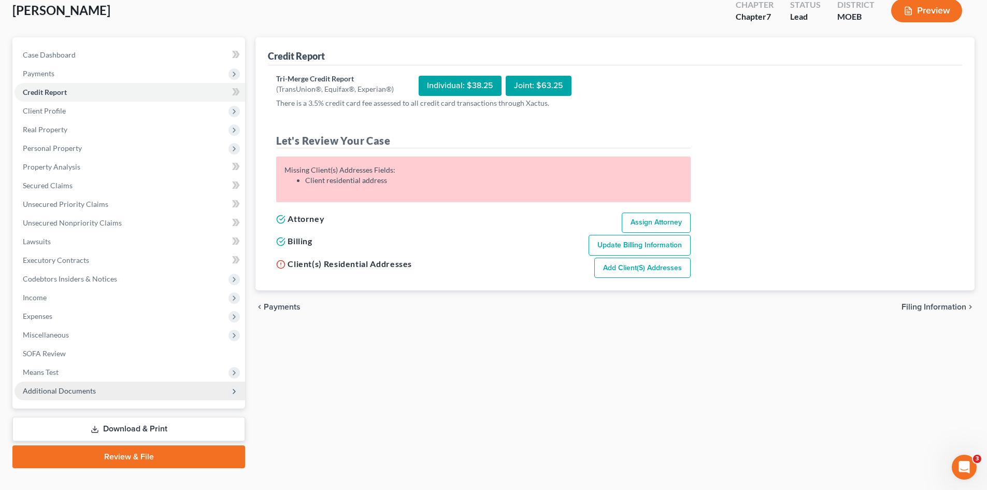
scroll to position [80, 0]
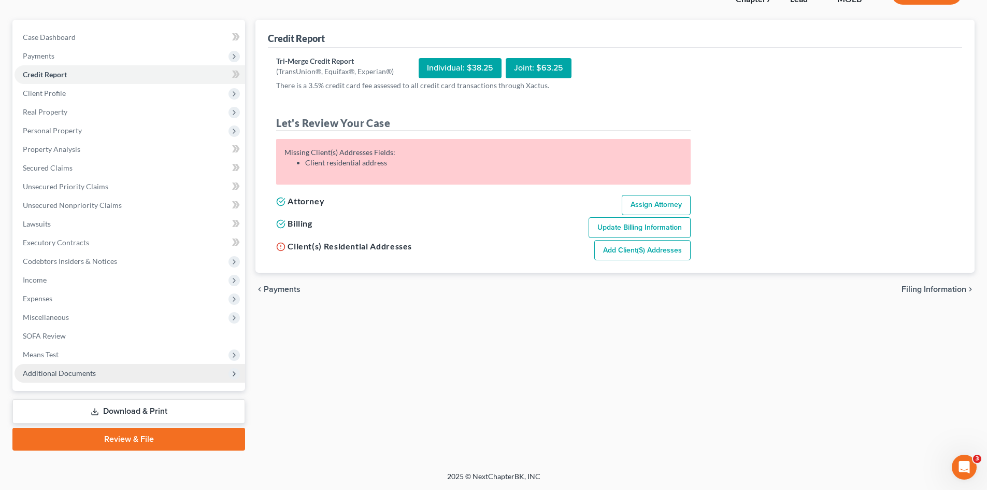
click at [80, 376] on span "Additional Documents" at bounding box center [59, 373] width 73 height 9
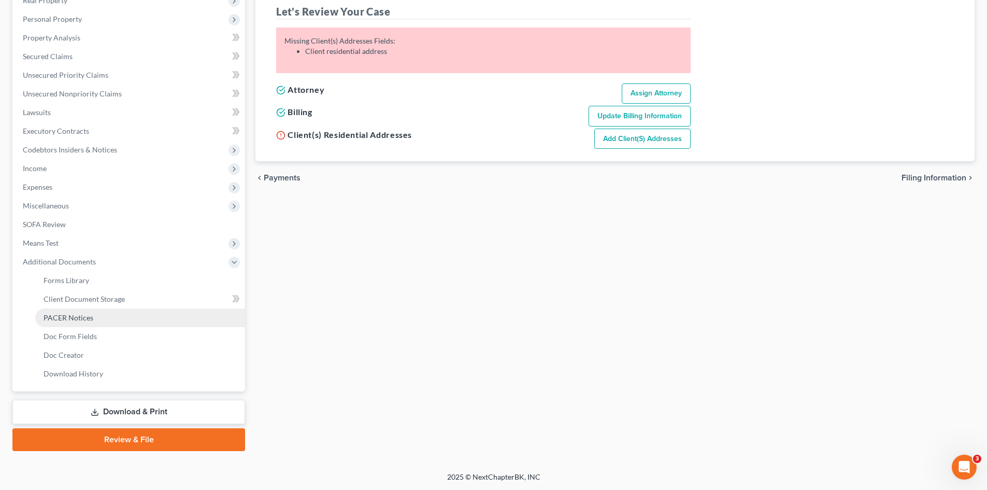
scroll to position [192, 0]
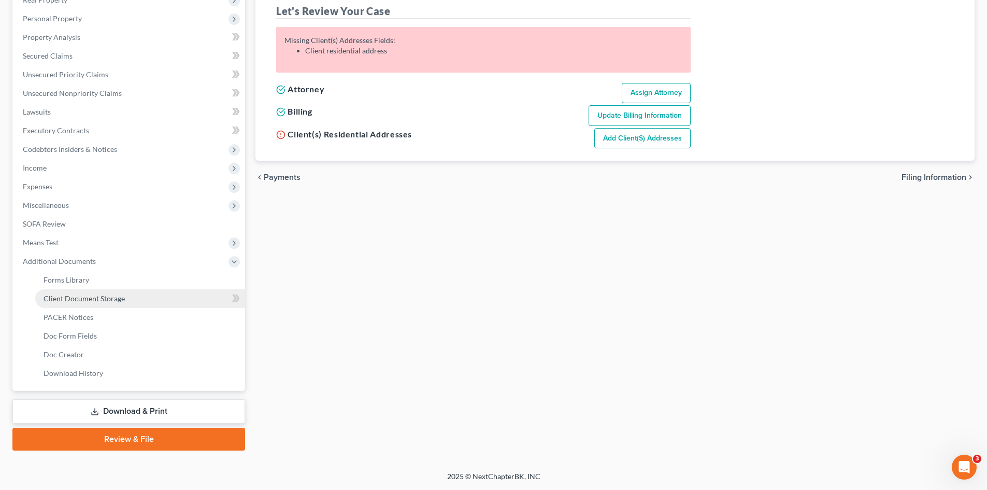
click at [83, 297] on span "Client Document Storage" at bounding box center [84, 298] width 81 height 9
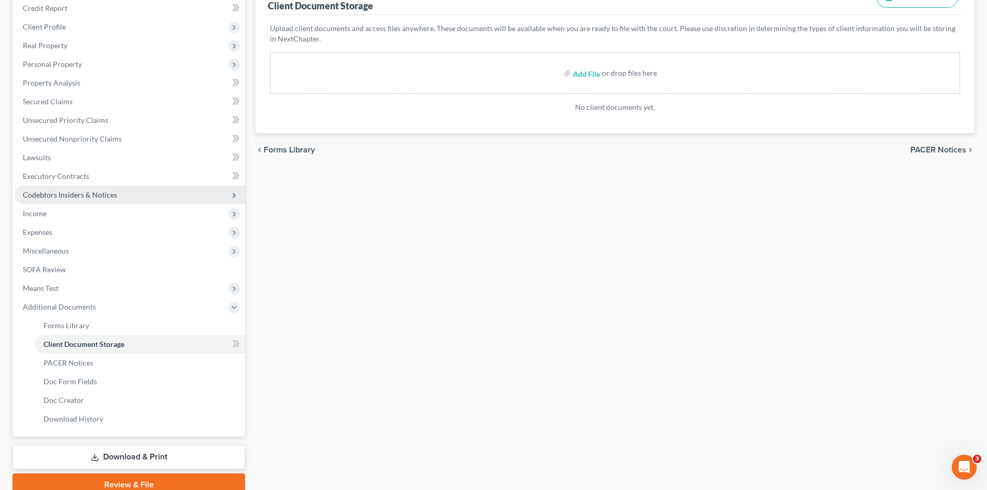
scroll to position [156, 0]
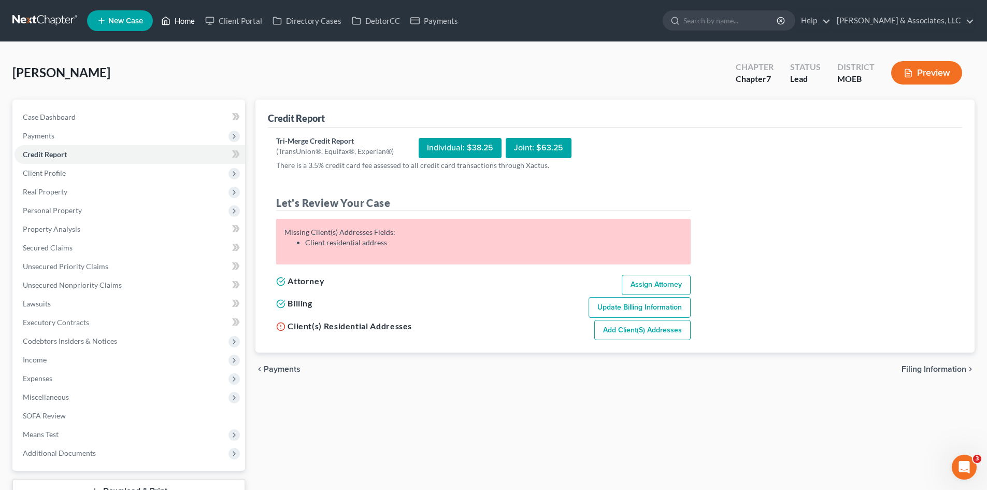
click at [186, 21] on link "Home" at bounding box center [178, 20] width 44 height 19
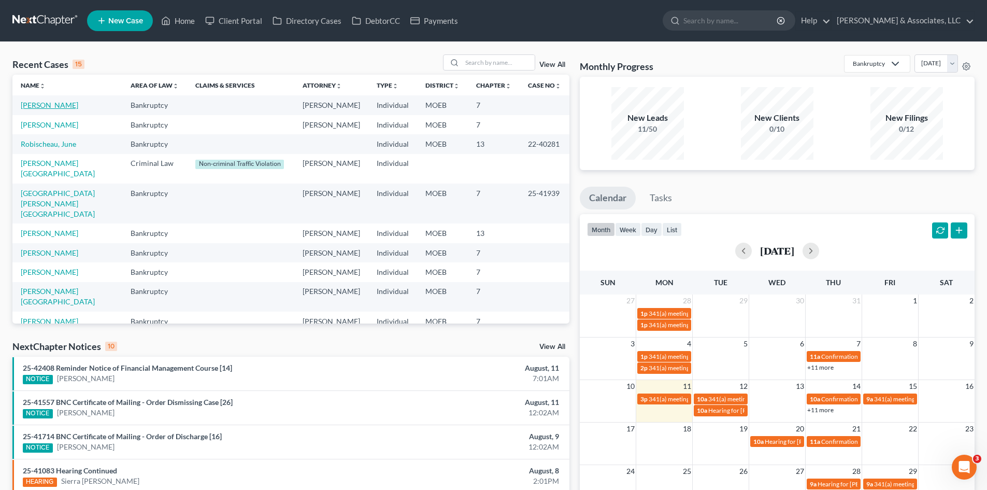
click at [53, 104] on link "[PERSON_NAME]" at bounding box center [50, 105] width 58 height 9
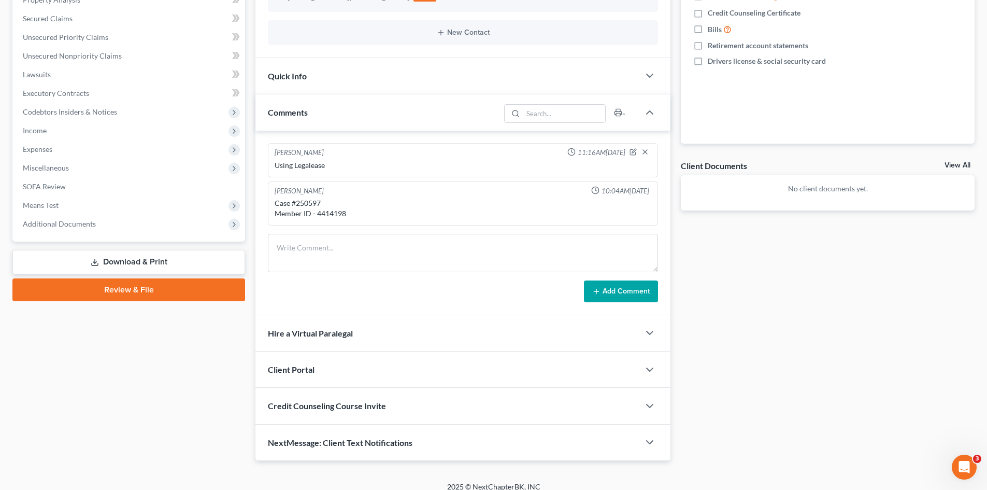
scroll to position [239, 0]
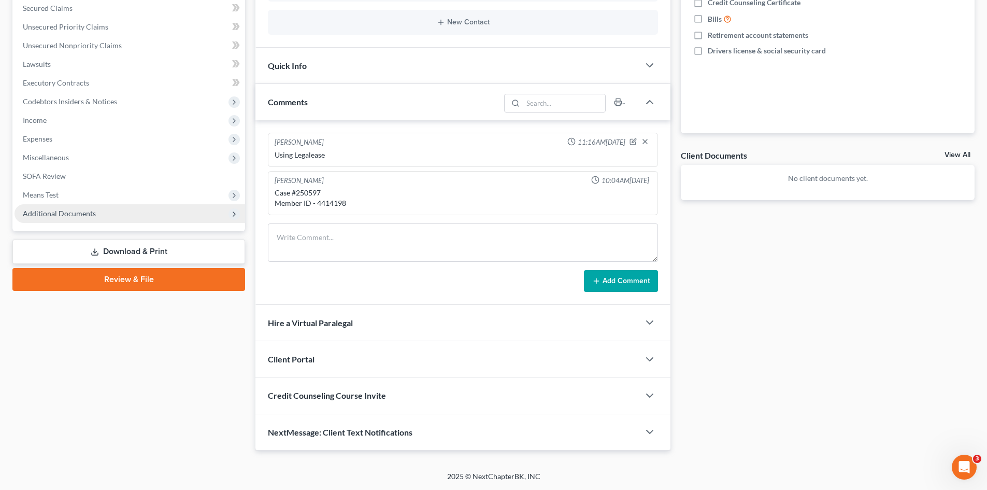
click at [47, 218] on span "Additional Documents" at bounding box center [130, 213] width 231 height 19
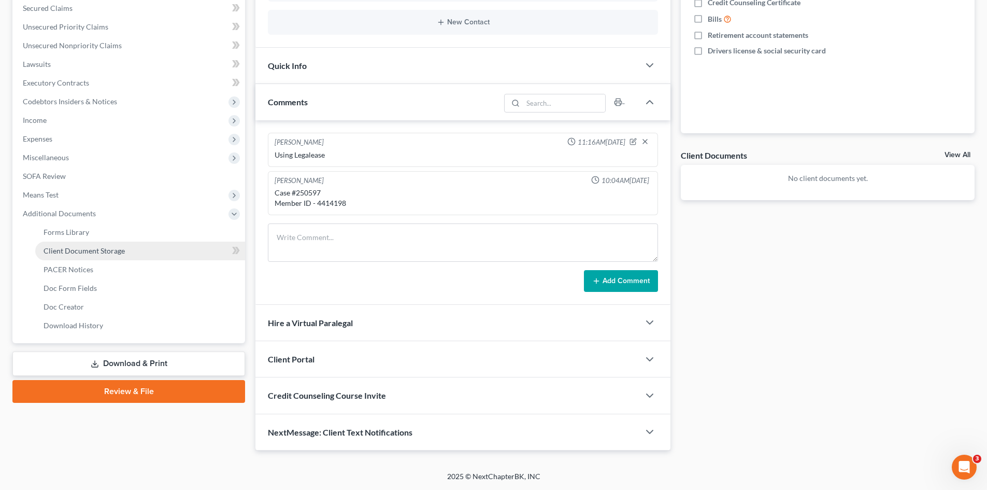
click at [109, 255] on span "Client Document Storage" at bounding box center [84, 250] width 81 height 9
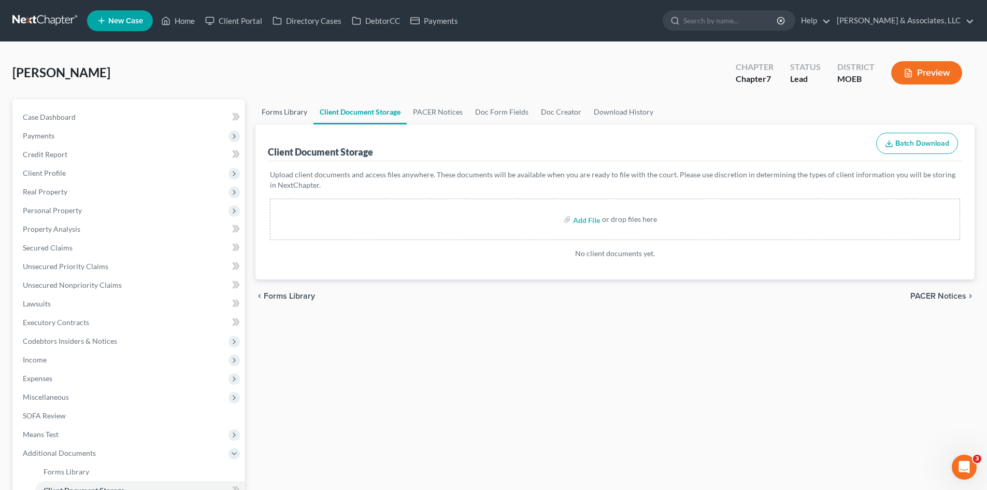
click at [277, 110] on link "Forms Library" at bounding box center [285, 112] width 58 height 25
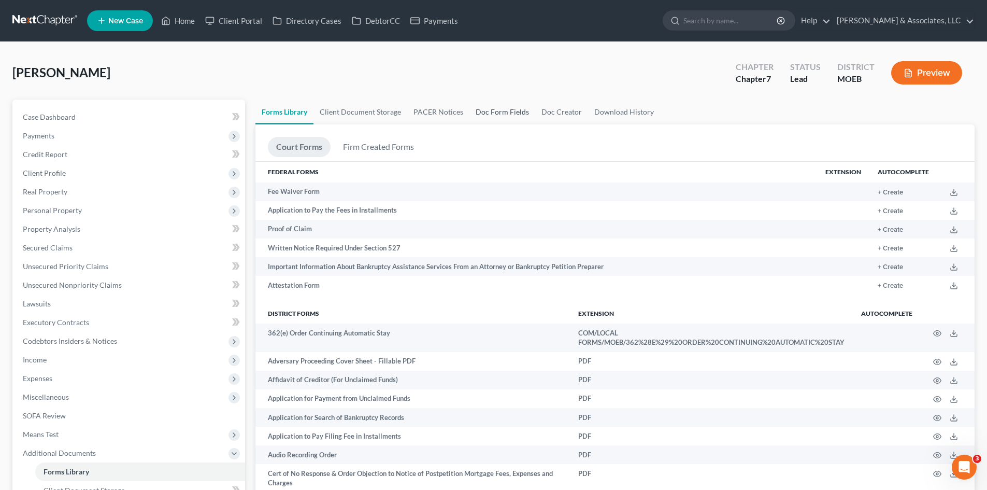
click at [487, 113] on link "Doc Form Fields" at bounding box center [503, 112] width 66 height 25
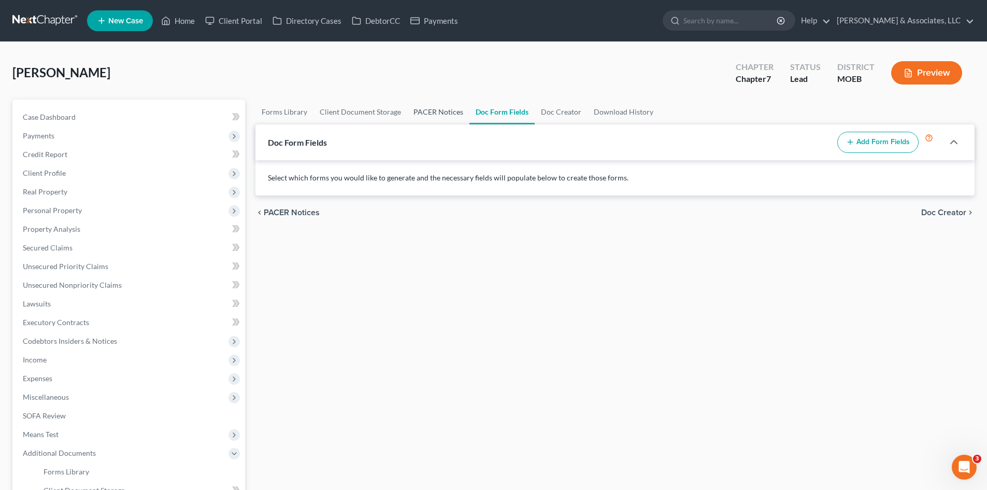
click at [435, 114] on link "PACER Notices" at bounding box center [438, 112] width 62 height 25
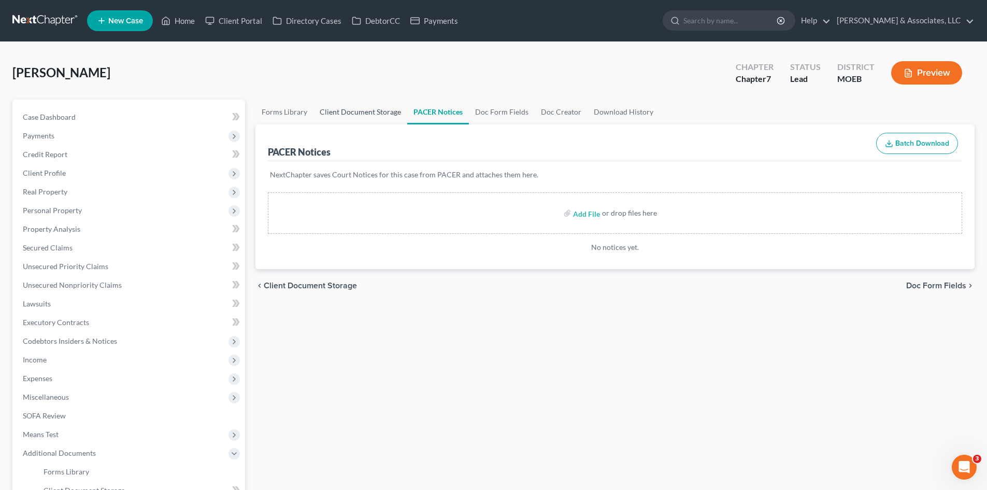
click at [359, 115] on link "Client Document Storage" at bounding box center [361, 112] width 94 height 25
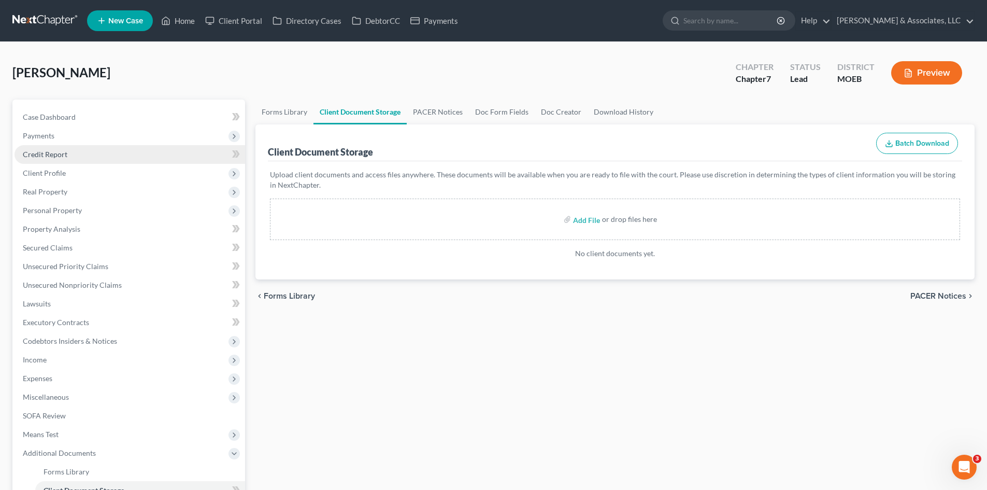
click at [33, 151] on span "Credit Report" at bounding box center [45, 154] width 45 height 9
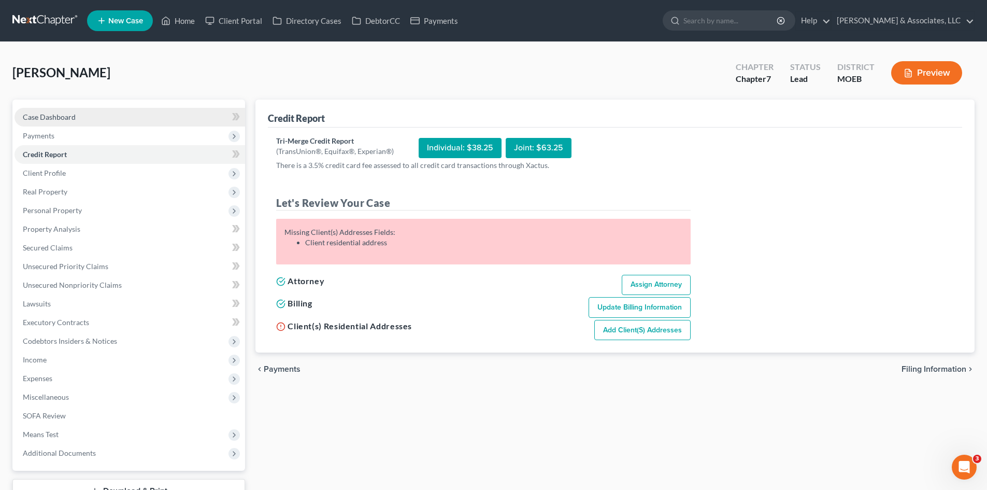
click at [61, 118] on span "Case Dashboard" at bounding box center [49, 116] width 53 height 9
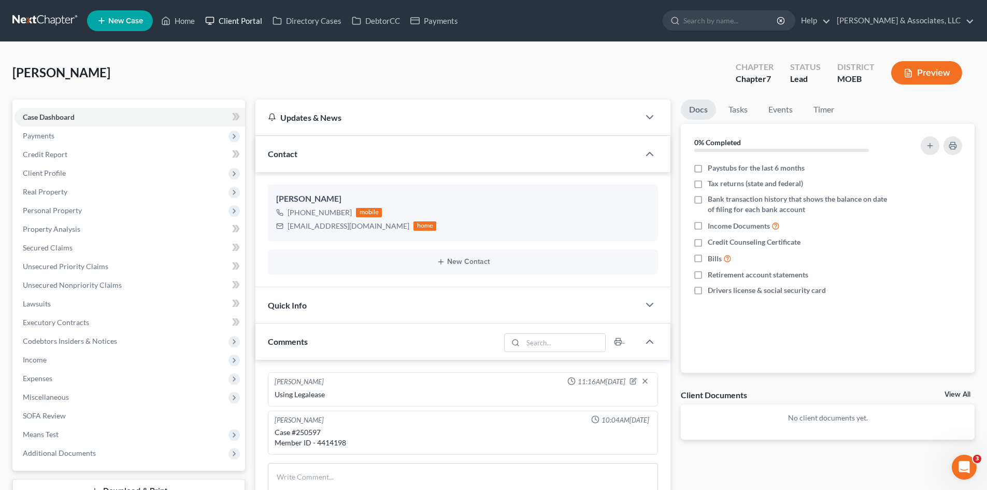
click at [240, 16] on link "Client Portal" at bounding box center [233, 20] width 67 height 19
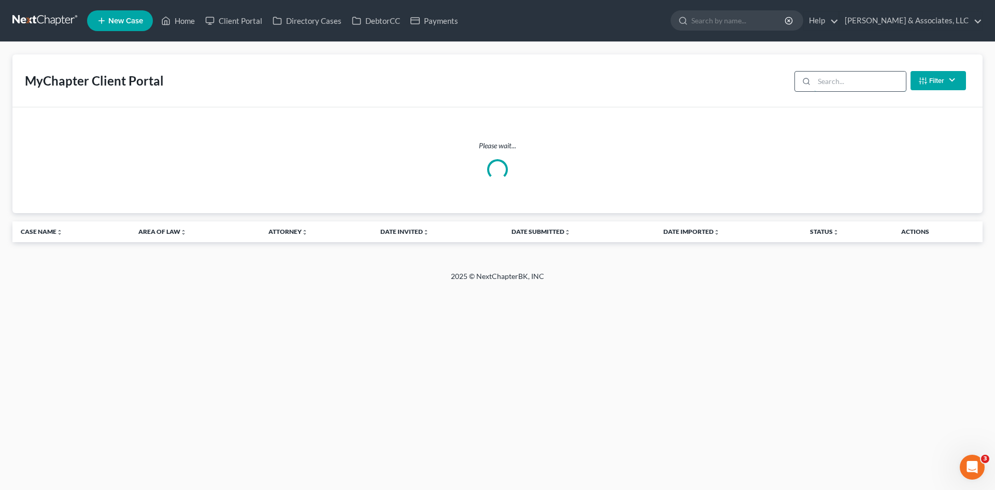
click at [831, 82] on input "search" at bounding box center [860, 82] width 92 height 20
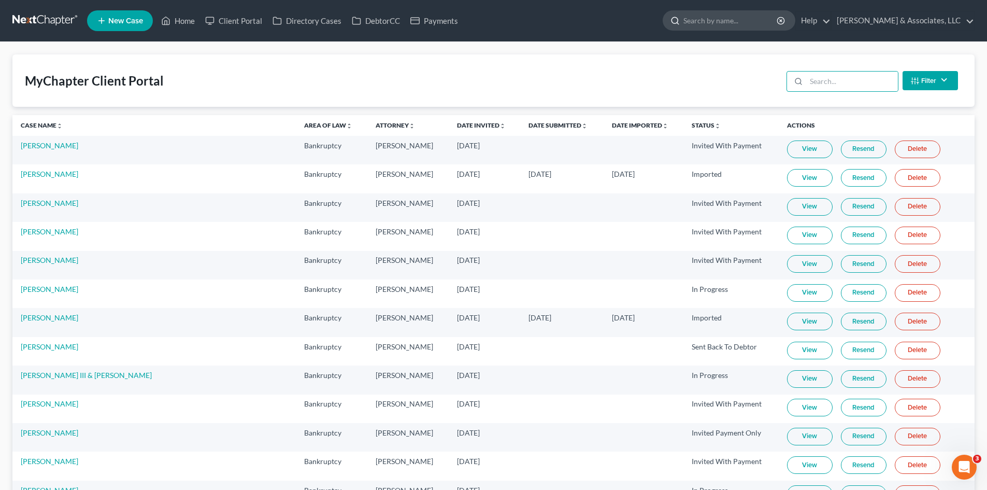
click at [748, 25] on input "search" at bounding box center [731, 20] width 95 height 19
click at [823, 79] on input "search" at bounding box center [853, 82] width 92 height 20
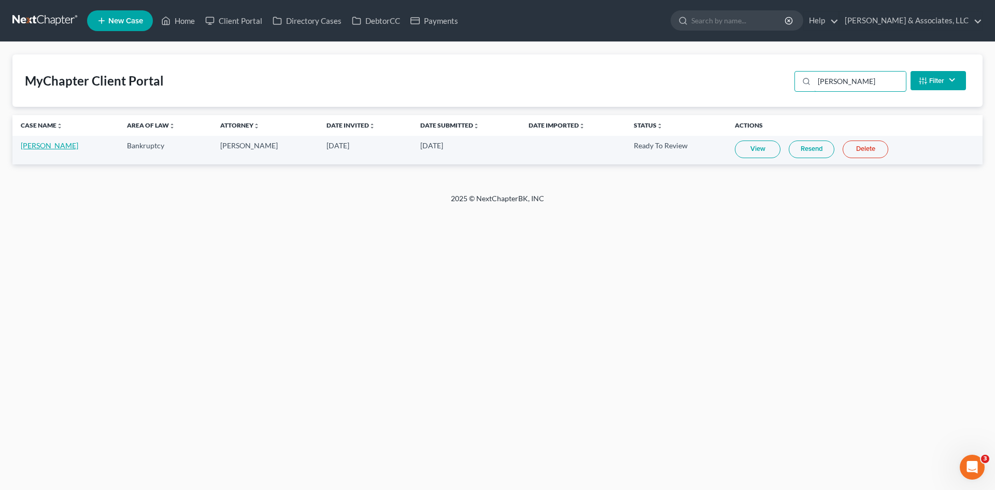
type input "[PERSON_NAME]"
click at [60, 142] on link "[PERSON_NAME]" at bounding box center [50, 145] width 58 height 9
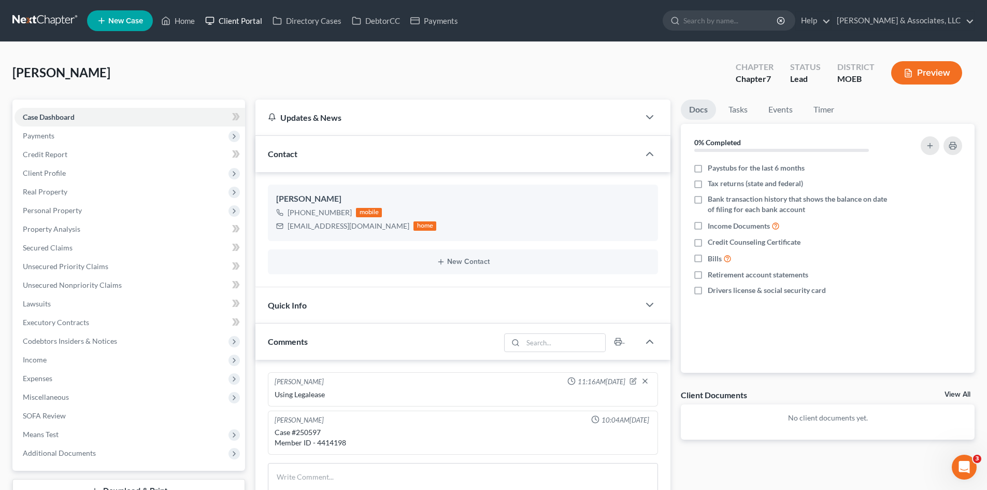
click at [239, 16] on link "Client Portal" at bounding box center [233, 20] width 67 height 19
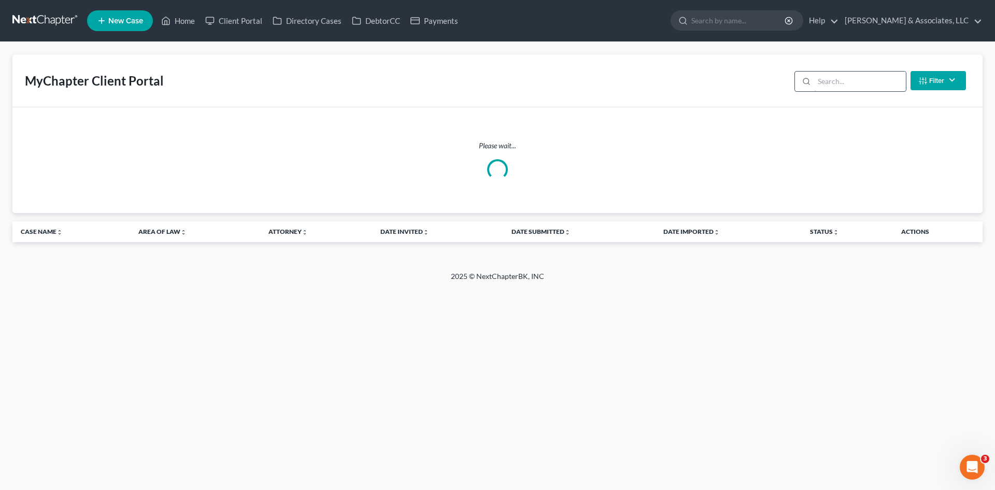
click at [842, 83] on input "search" at bounding box center [860, 82] width 92 height 20
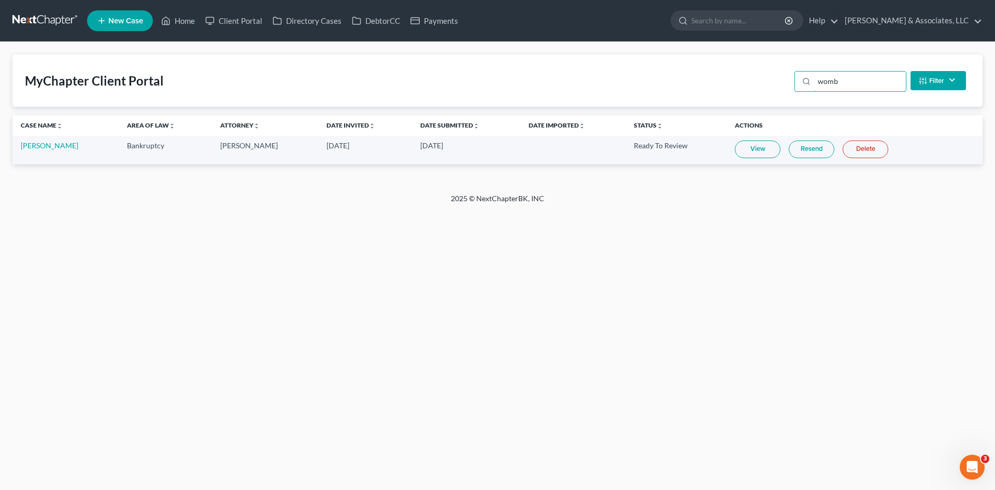
type input "womb"
click at [747, 150] on link "View" at bounding box center [758, 149] width 46 height 18
click at [73, 145] on link "[PERSON_NAME]" at bounding box center [50, 145] width 58 height 9
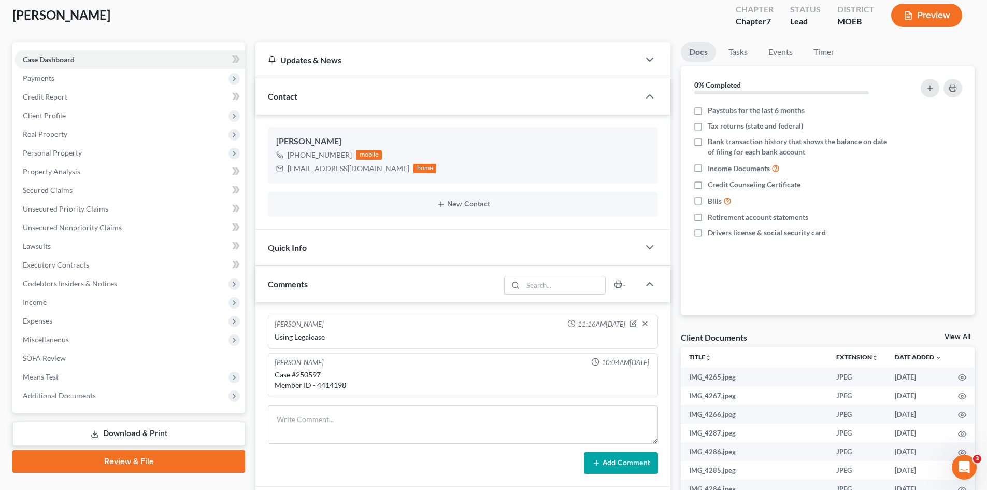
scroll to position [32, 0]
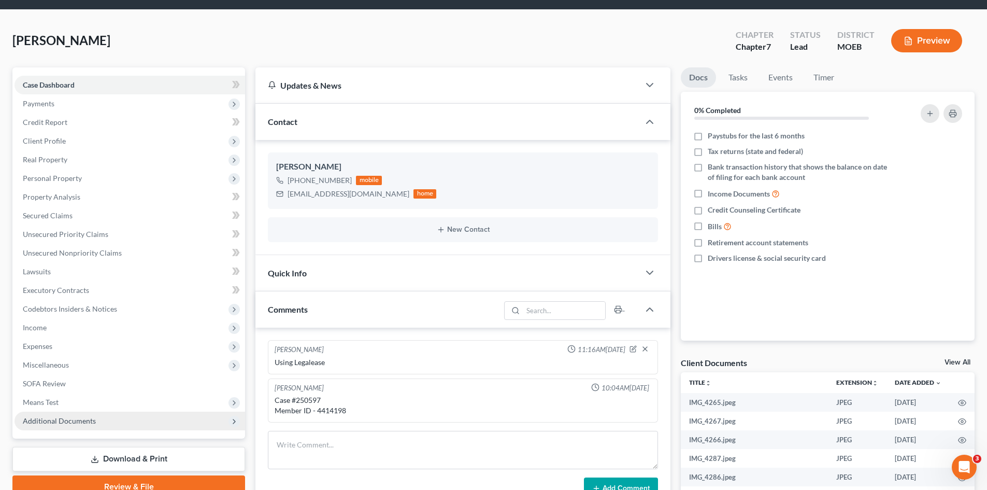
click at [72, 422] on span "Additional Documents" at bounding box center [59, 420] width 73 height 9
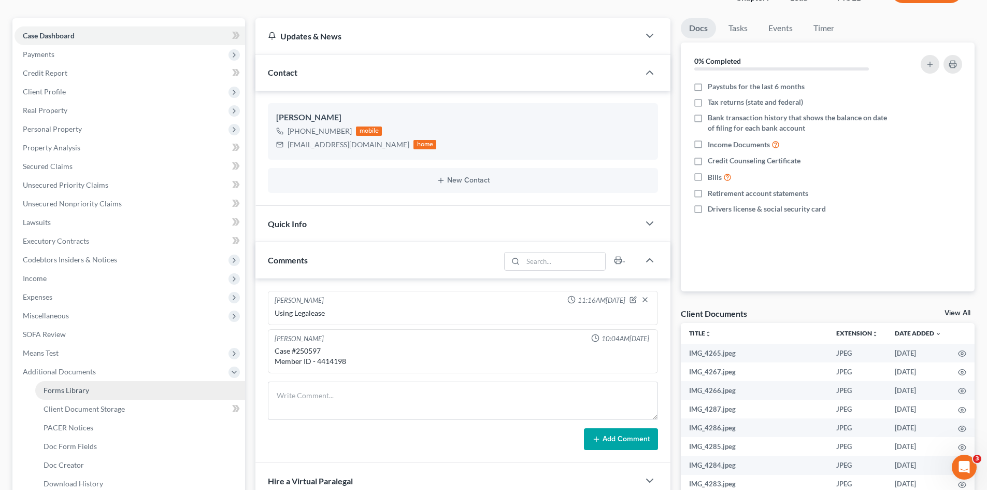
scroll to position [136, 0]
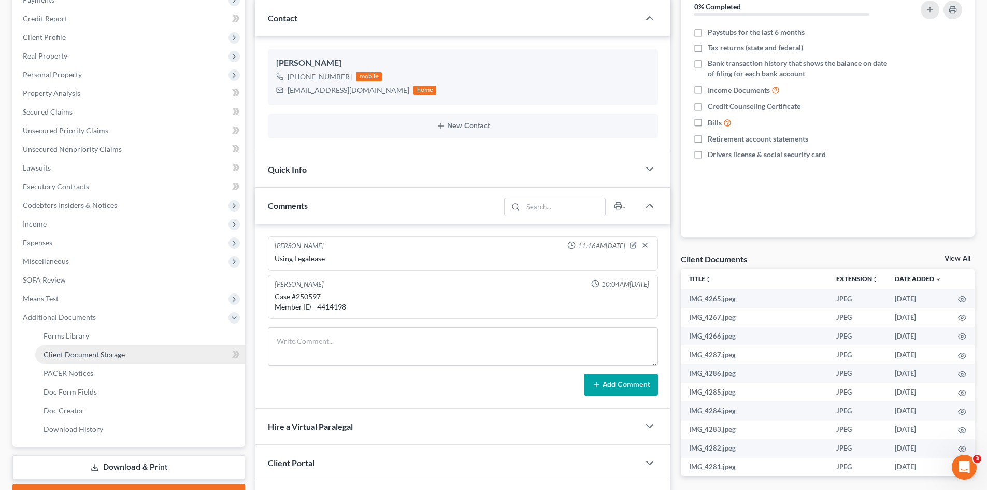
click at [90, 358] on span "Client Document Storage" at bounding box center [84, 354] width 81 height 9
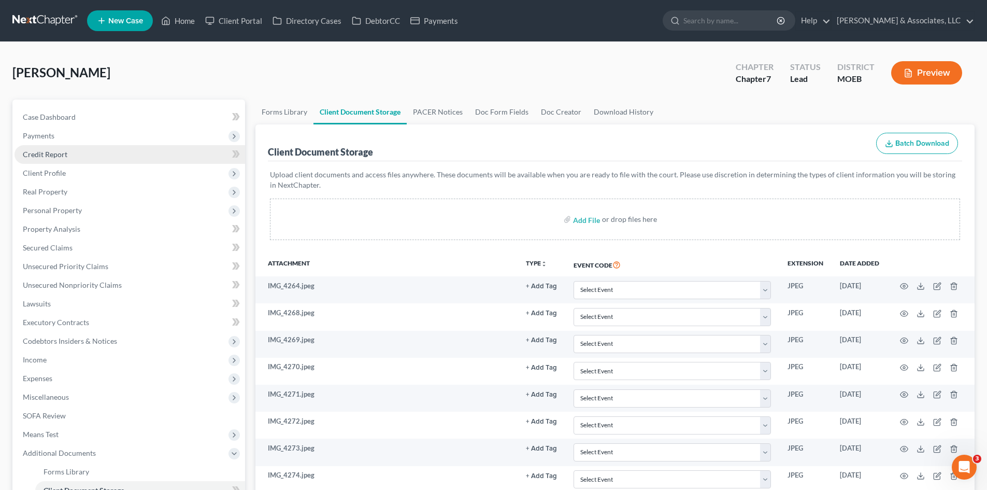
click at [58, 150] on span "Credit Report" at bounding box center [45, 154] width 45 height 9
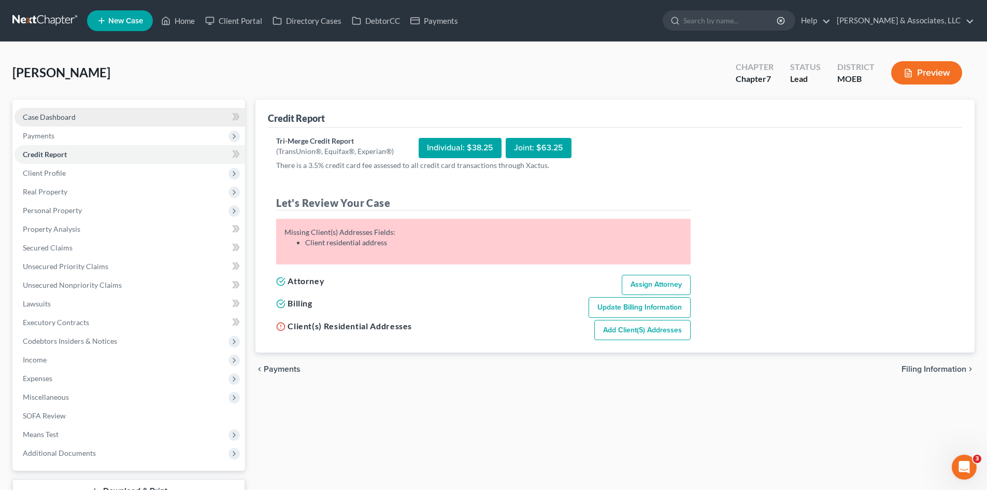
click at [75, 111] on link "Case Dashboard" at bounding box center [130, 117] width 231 height 19
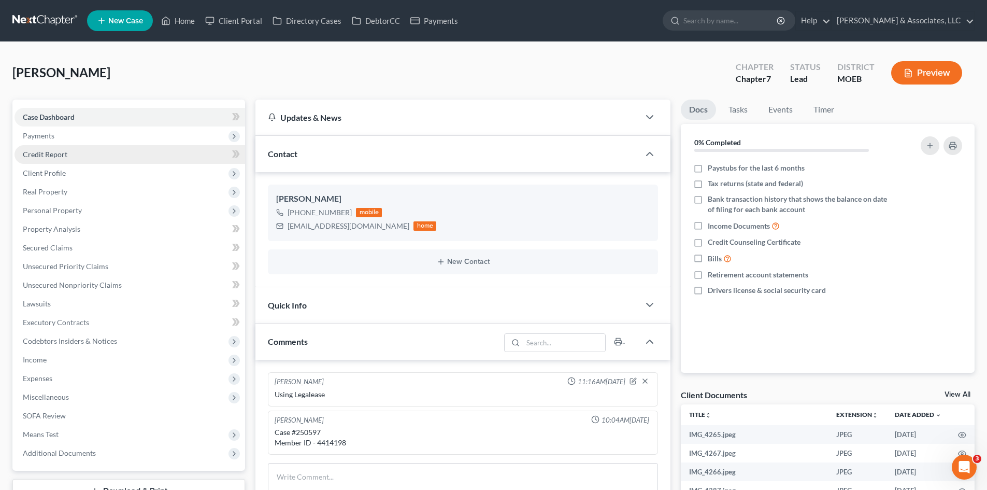
click at [68, 158] on link "Credit Report" at bounding box center [130, 154] width 231 height 19
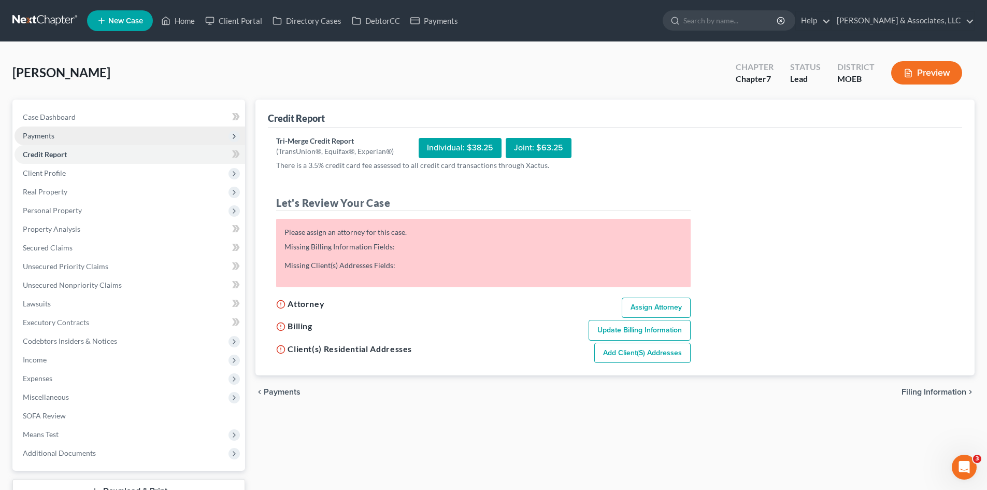
click at [51, 139] on span "Payments" at bounding box center [39, 135] width 32 height 9
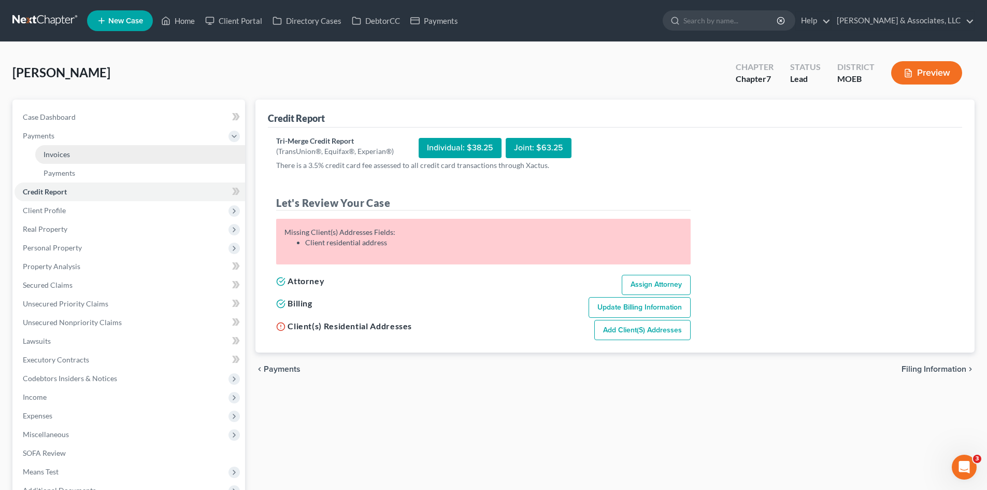
click at [55, 153] on span "Invoices" at bounding box center [57, 154] width 26 height 9
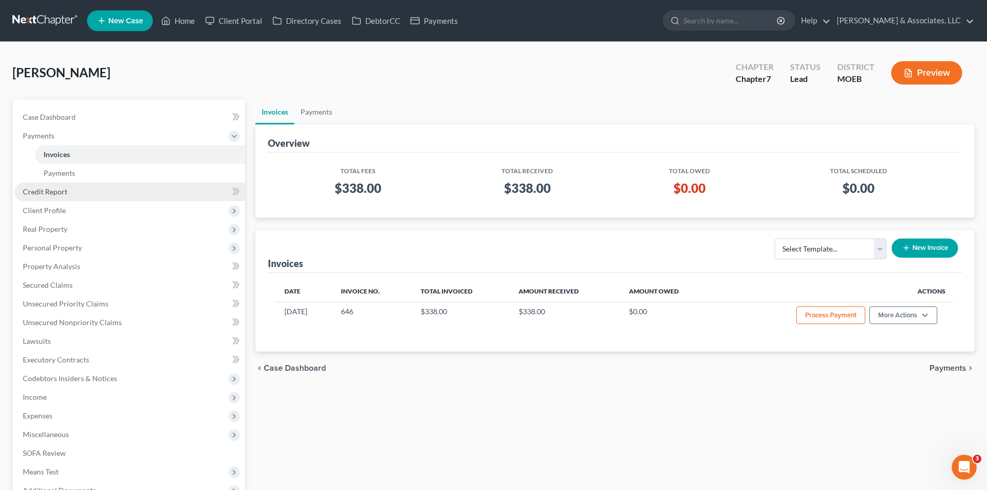
click at [63, 191] on span "Credit Report" at bounding box center [45, 191] width 45 height 9
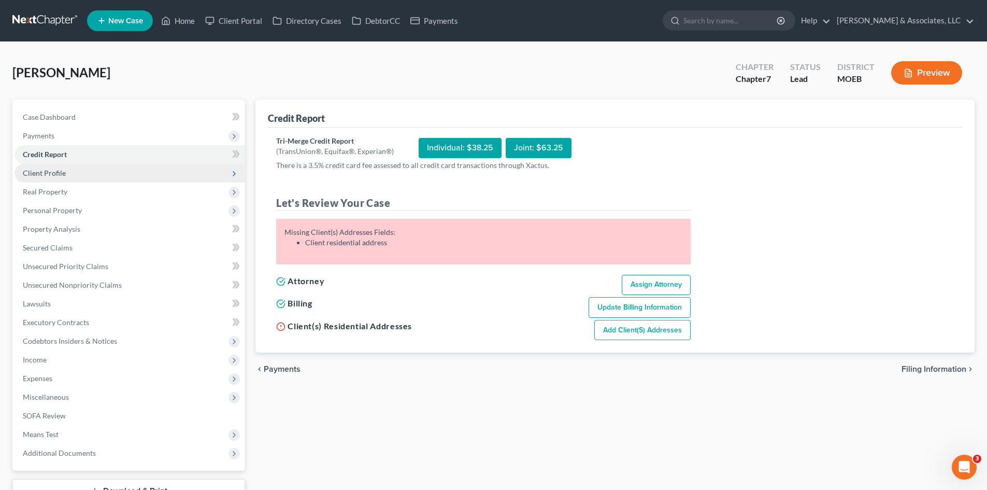
click at [50, 171] on span "Client Profile" at bounding box center [44, 172] width 43 height 9
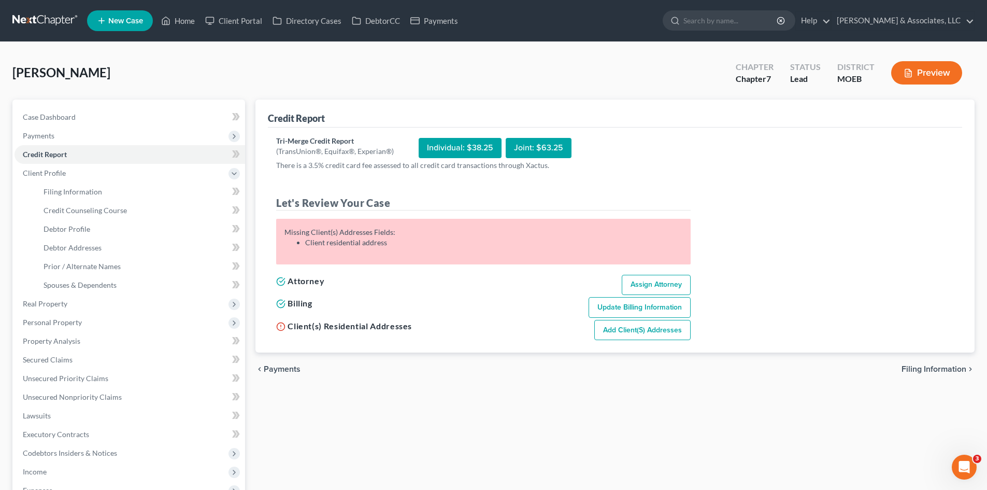
click at [658, 415] on div "Credit Report Tri-Merge Credit Report (TransUnion®, Equifax®, Experian®) Indivi…" at bounding box center [615, 371] width 730 height 543
click at [55, 171] on span "Client Profile" at bounding box center [44, 172] width 43 height 9
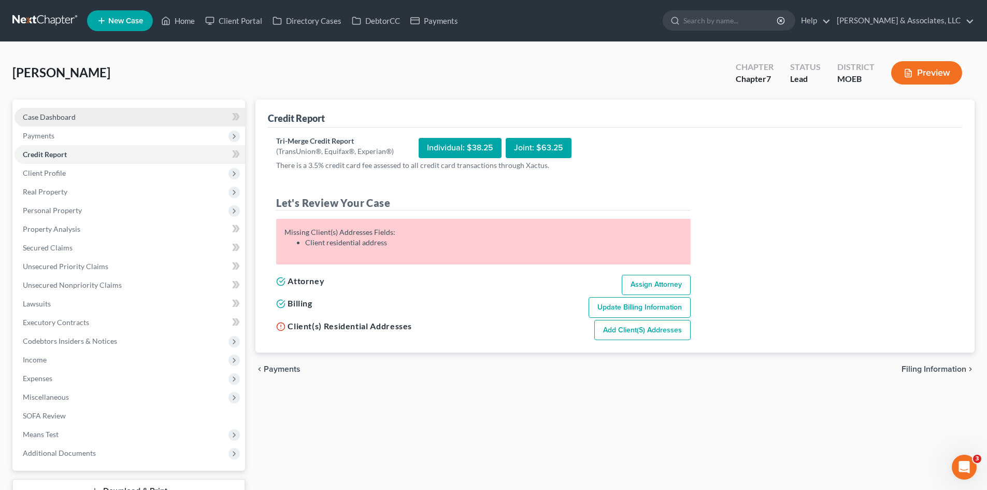
click at [63, 116] on span "Case Dashboard" at bounding box center [49, 116] width 53 height 9
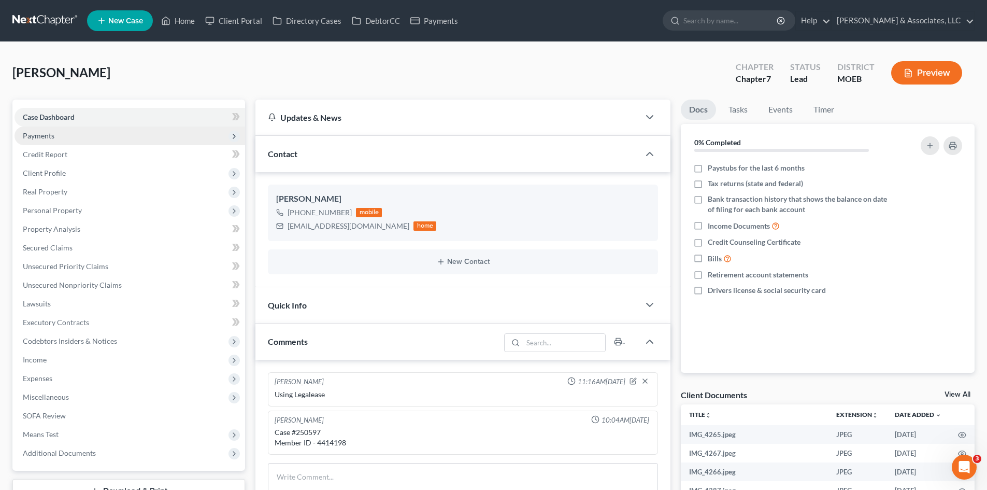
drag, startPoint x: 75, startPoint y: 143, endPoint x: 74, endPoint y: 137, distance: 5.8
click at [74, 138] on span "Payments" at bounding box center [130, 135] width 231 height 19
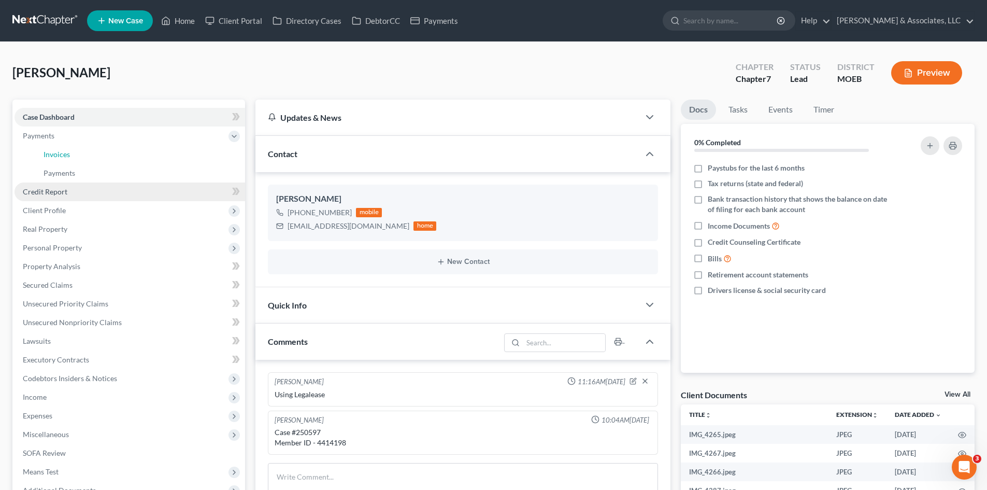
drag, startPoint x: 63, startPoint y: 152, endPoint x: 70, endPoint y: 182, distance: 30.4
click at [64, 152] on span "Invoices" at bounding box center [57, 154] width 26 height 9
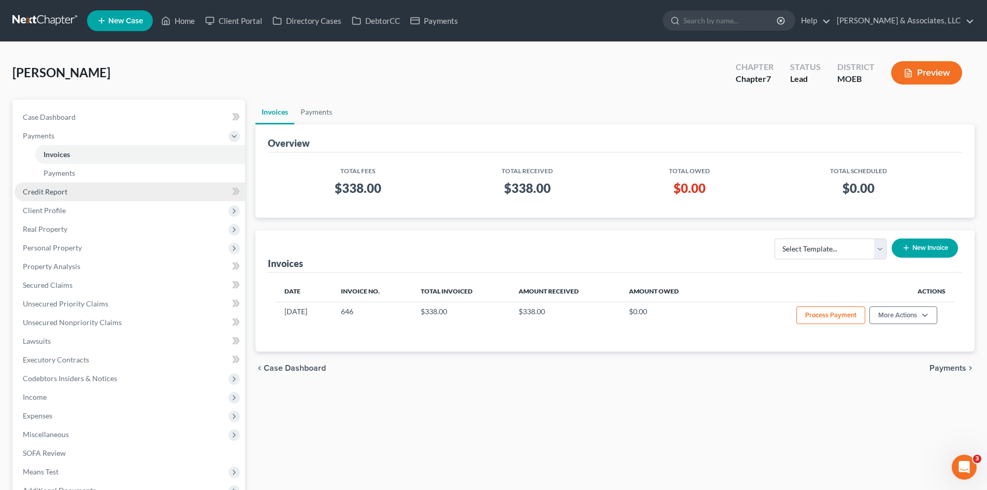
click at [51, 182] on link "Credit Report" at bounding box center [130, 191] width 231 height 19
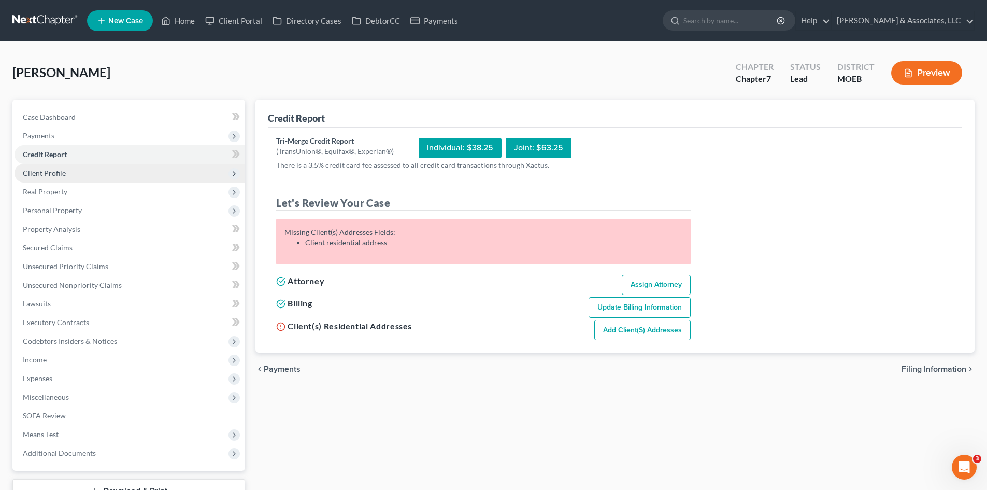
click at [59, 171] on span "Client Profile" at bounding box center [44, 172] width 43 height 9
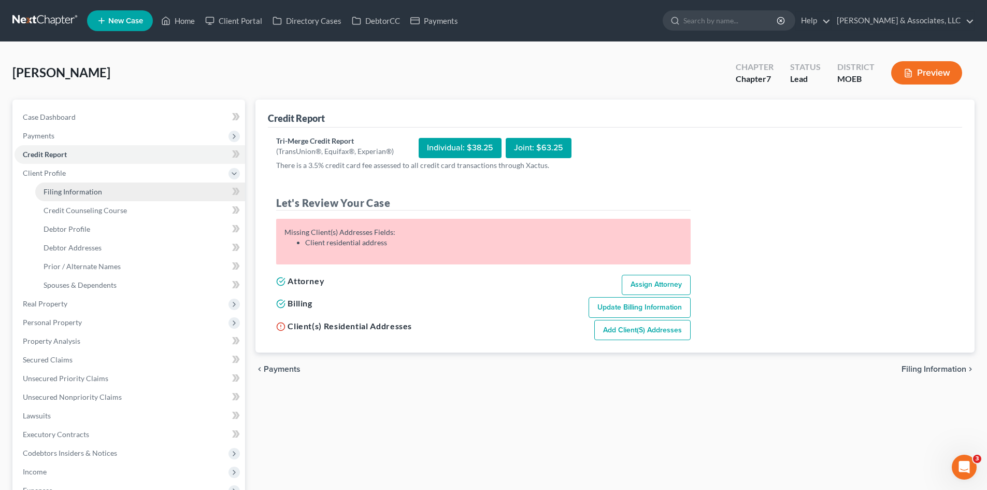
click at [61, 198] on link "Filing Information" at bounding box center [140, 191] width 210 height 19
select select "1"
select select "0"
select select "26"
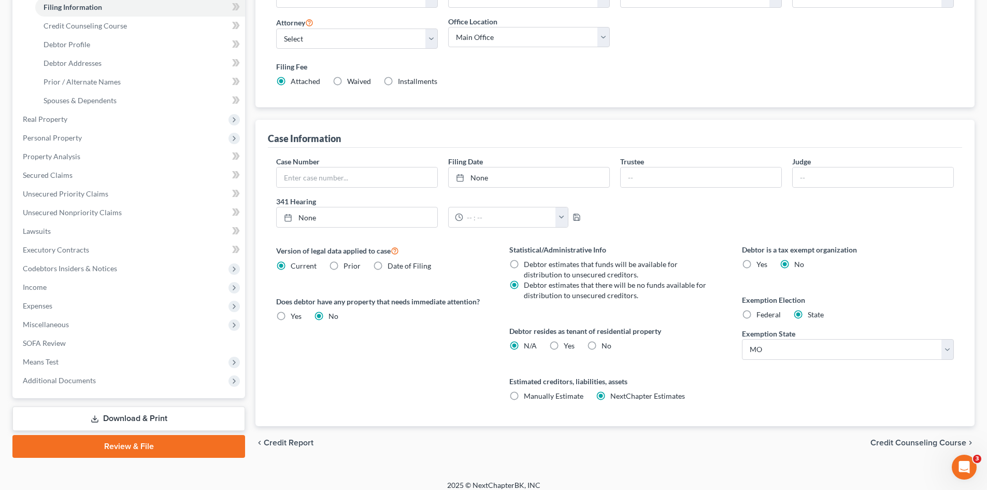
scroll to position [193, 0]
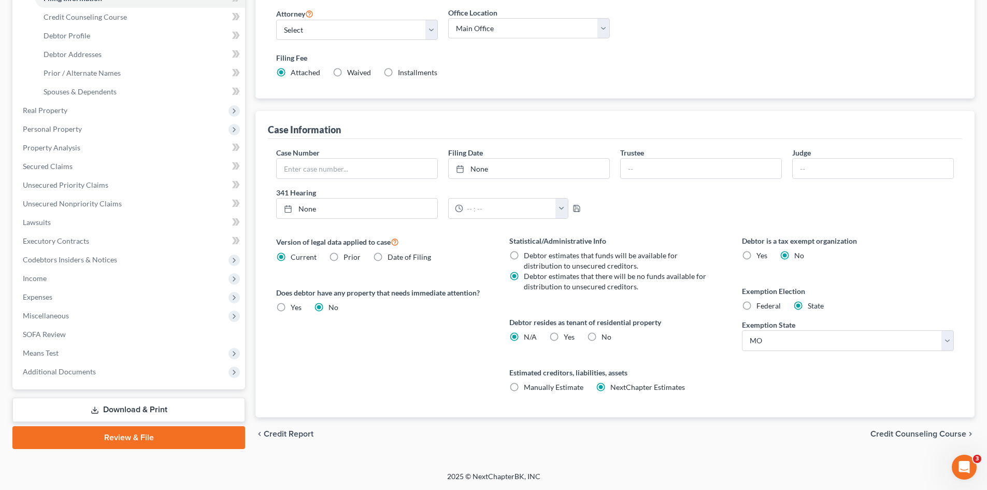
click at [902, 430] on span "Credit Counseling Course" at bounding box center [919, 434] width 96 height 8
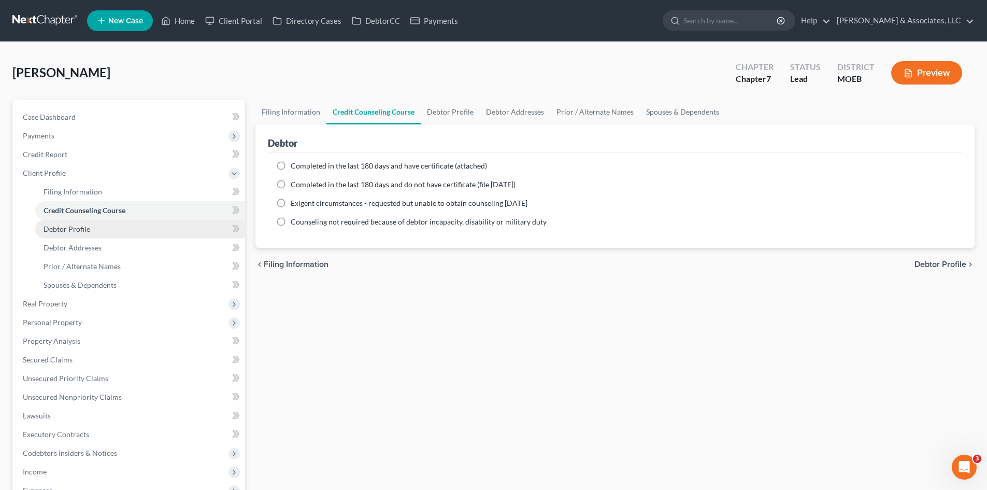
click at [75, 225] on span "Debtor Profile" at bounding box center [67, 228] width 47 height 9
select select "0"
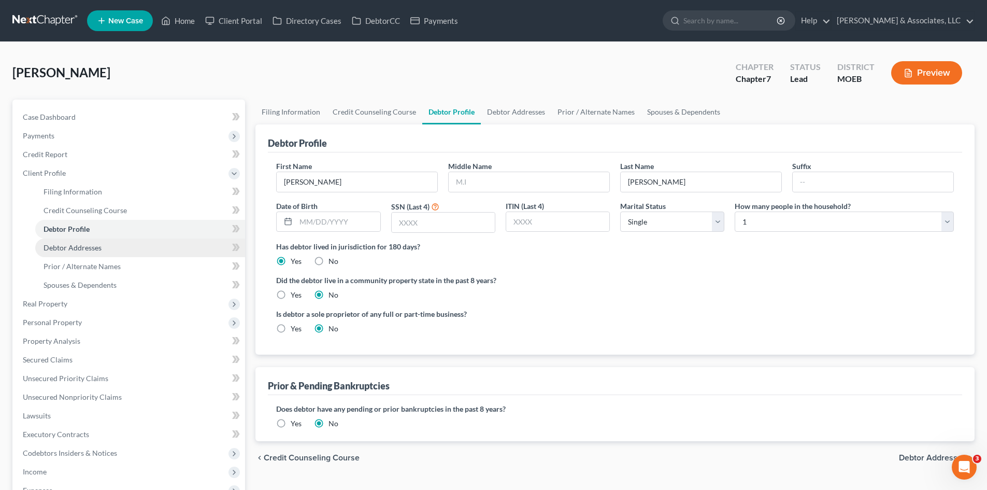
click at [77, 249] on span "Debtor Addresses" at bounding box center [73, 247] width 58 height 9
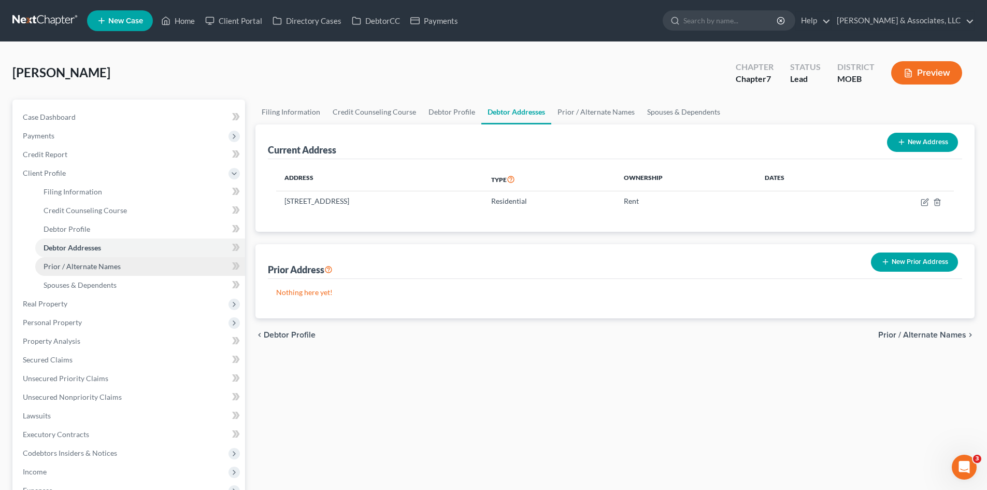
click at [84, 268] on span "Prior / Alternate Names" at bounding box center [82, 266] width 77 height 9
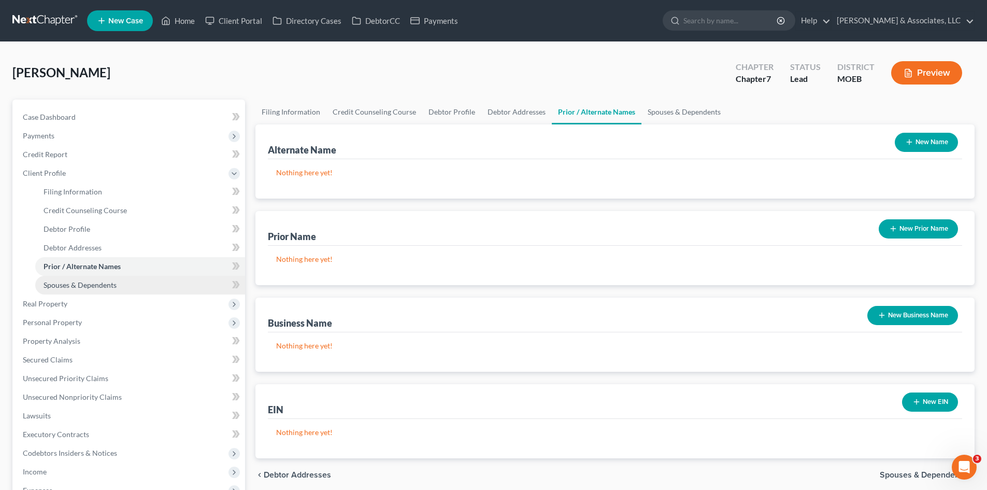
click at [87, 284] on span "Spouses & Dependents" at bounding box center [80, 284] width 73 height 9
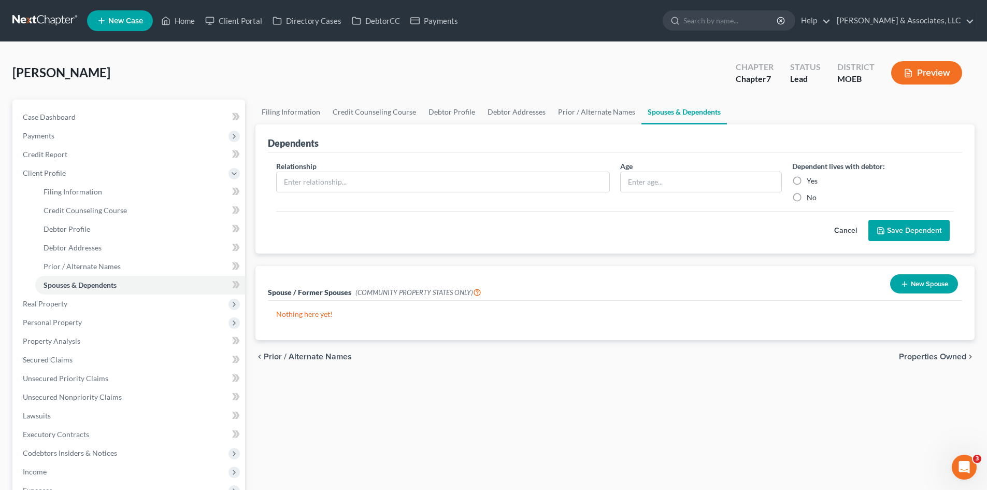
drag, startPoint x: 847, startPoint y: 229, endPoint x: 699, endPoint y: 224, distance: 148.9
click at [847, 228] on button "Cancel" at bounding box center [846, 230] width 46 height 21
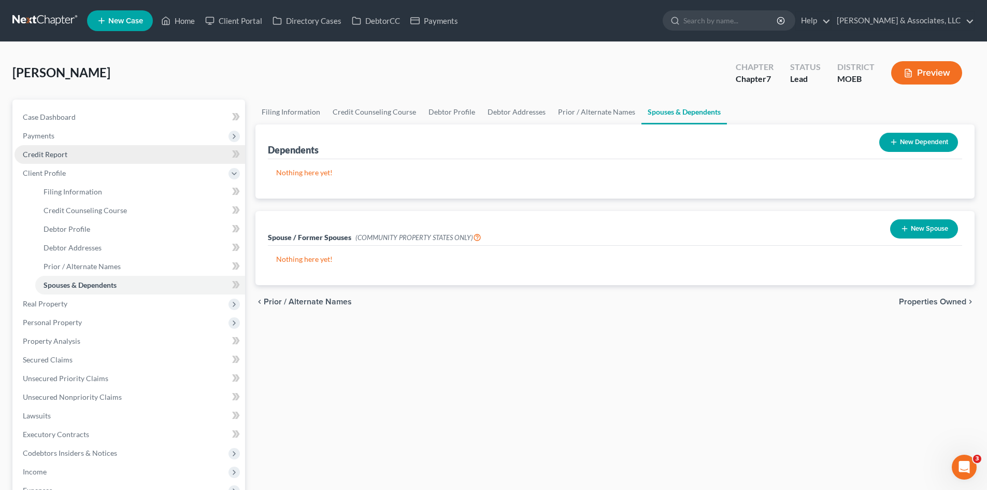
click at [43, 152] on span "Credit Report" at bounding box center [45, 154] width 45 height 9
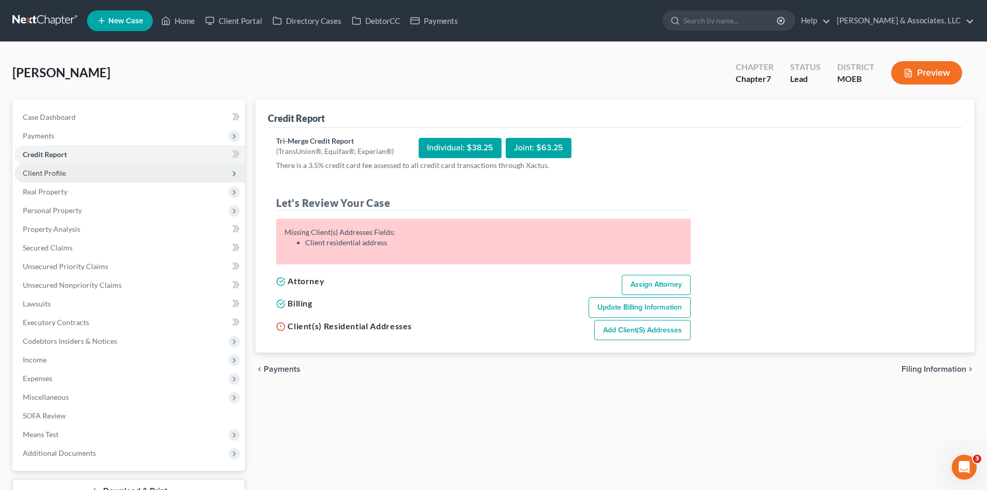
click at [49, 176] on span "Client Profile" at bounding box center [44, 172] width 43 height 9
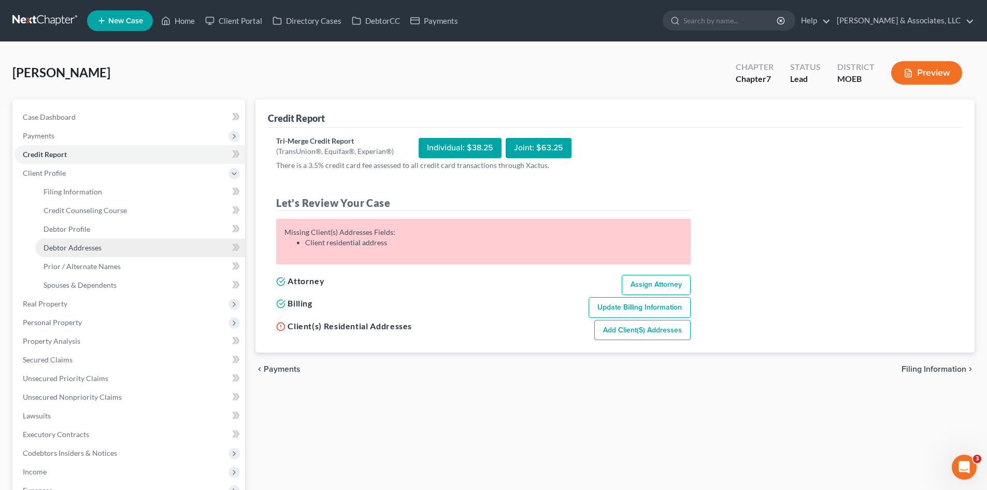
click at [83, 245] on span "Debtor Addresses" at bounding box center [73, 247] width 58 height 9
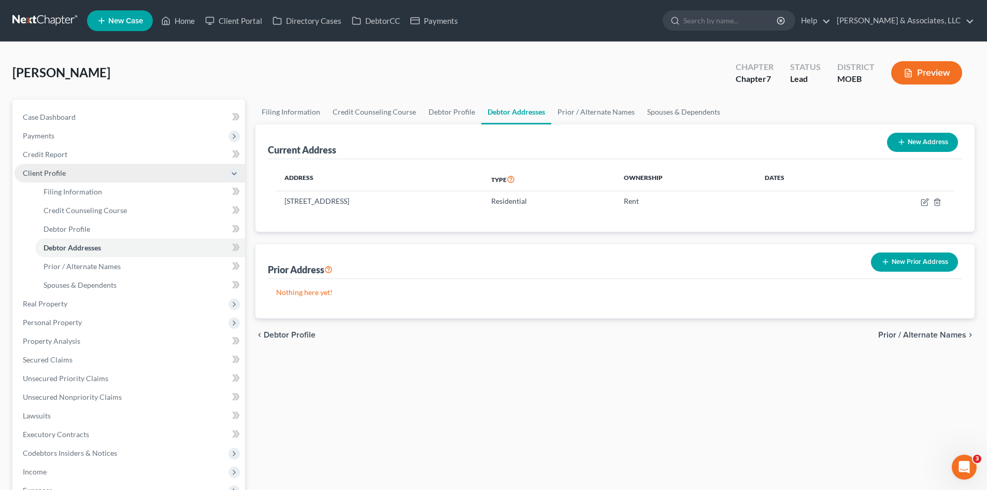
click at [57, 175] on span "Client Profile" at bounding box center [44, 172] width 43 height 9
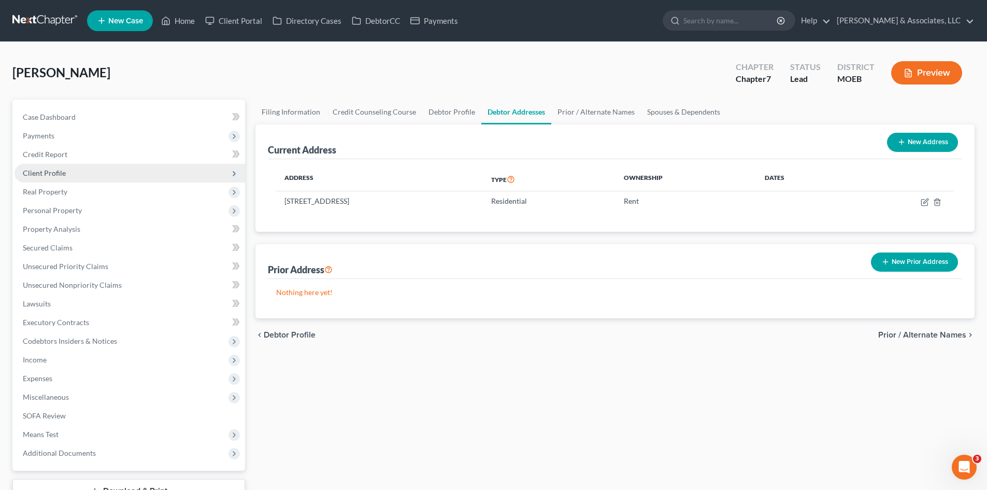
click at [59, 168] on span "Client Profile" at bounding box center [44, 172] width 43 height 9
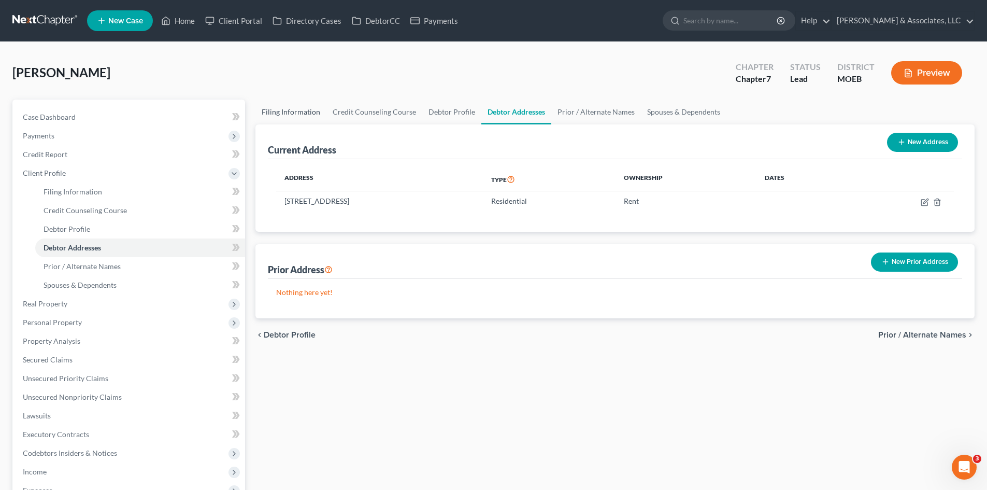
click at [293, 114] on link "Filing Information" at bounding box center [291, 112] width 71 height 25
select select "1"
select select "0"
select select "45"
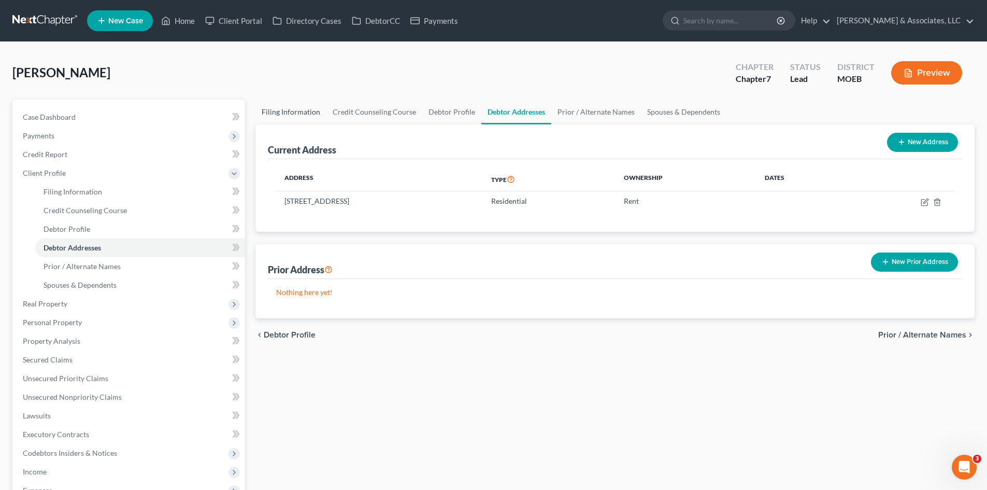
select select "0"
select select "26"
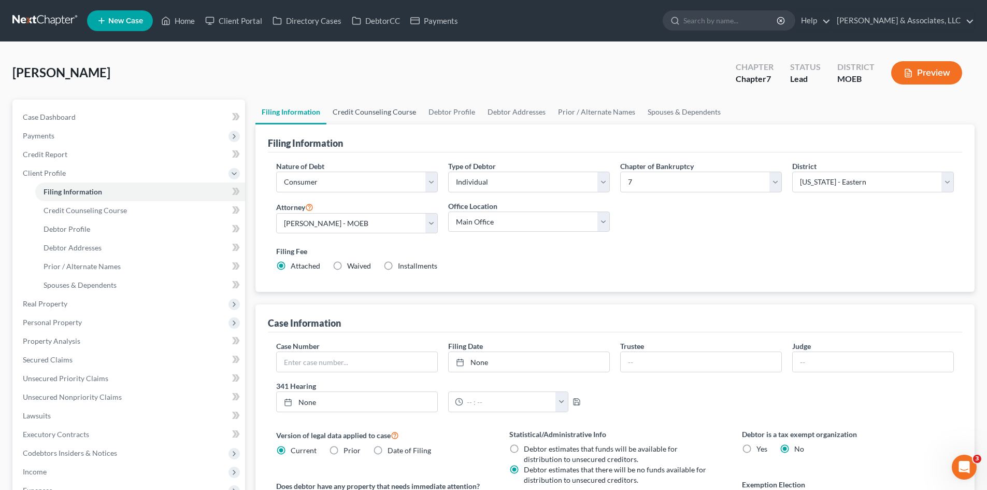
click at [356, 112] on link "Credit Counseling Course" at bounding box center [375, 112] width 96 height 25
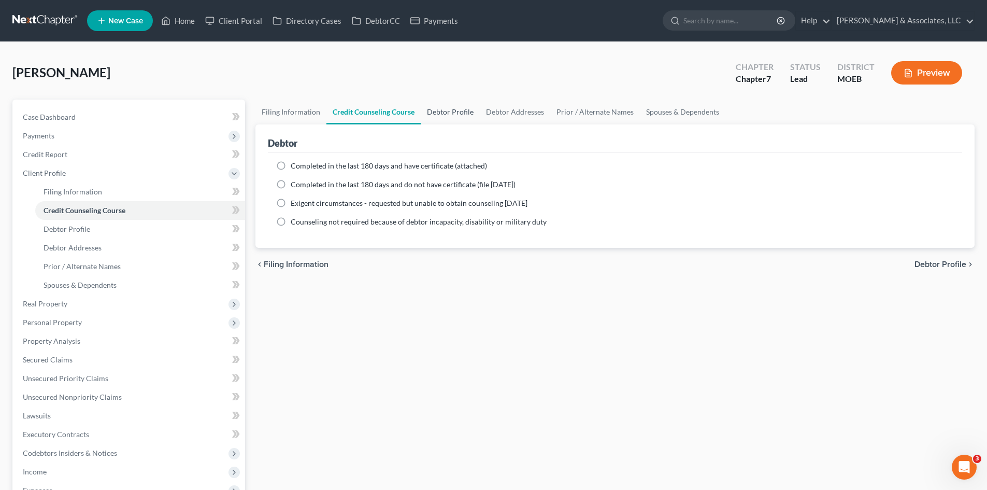
click at [453, 110] on link "Debtor Profile" at bounding box center [450, 112] width 59 height 25
select select "0"
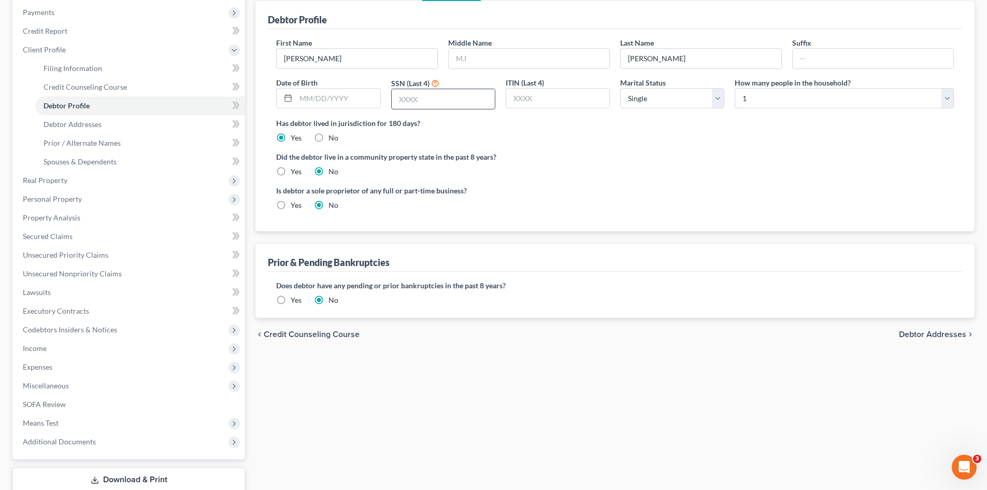
scroll to position [52, 0]
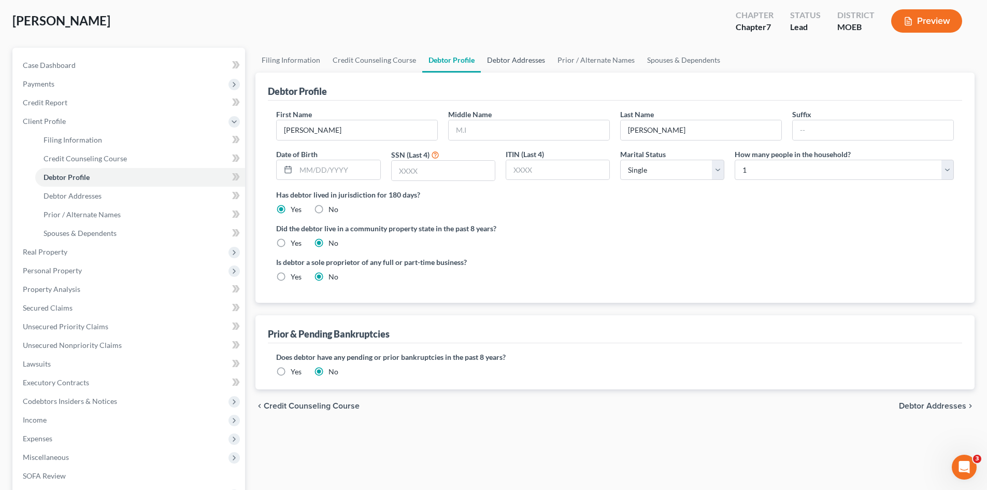
click at [510, 60] on link "Debtor Addresses" at bounding box center [516, 60] width 70 height 25
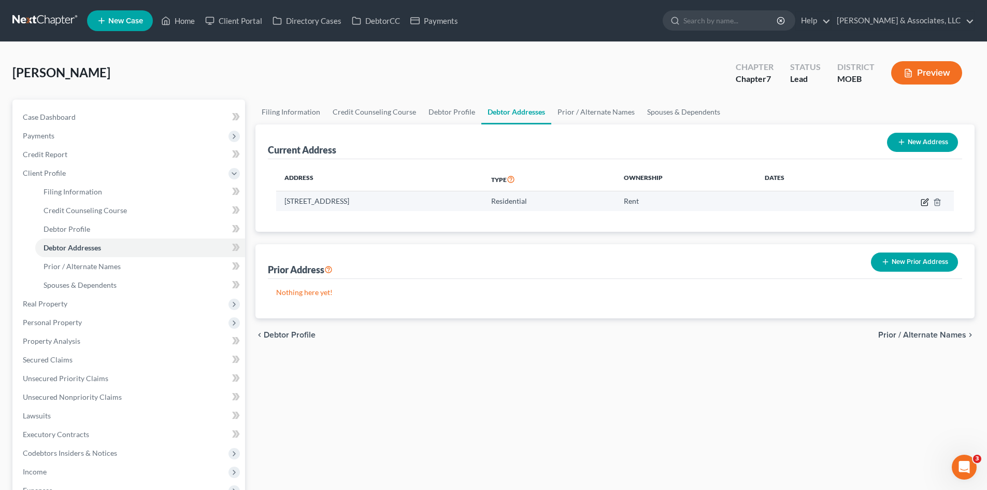
click at [925, 201] on icon "button" at bounding box center [926, 201] width 5 height 5
select select "26"
select select "0"
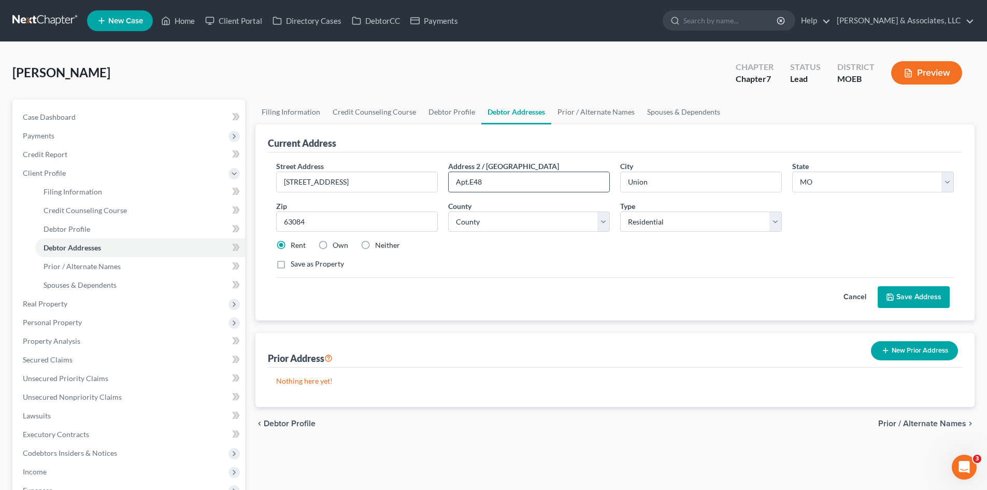
click at [467, 182] on input "Apt.E48" at bounding box center [529, 182] width 161 height 20
click at [469, 180] on input "Apt.E48" at bounding box center [529, 182] width 161 height 20
drag, startPoint x: 470, startPoint y: 181, endPoint x: 485, endPoint y: 186, distance: 16.2
click at [470, 182] on input "Apt.E48" at bounding box center [529, 182] width 161 height 20
type input "Apt. E48"
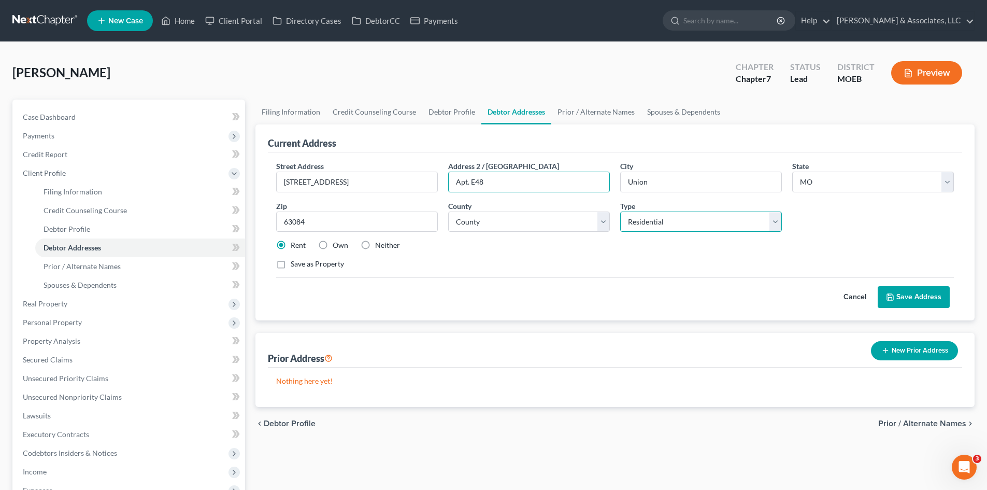
click at [774, 224] on select "Select Residential Mailing Rental Business" at bounding box center [701, 221] width 162 height 21
click at [620, 211] on select "Select Residential Mailing Rental Business" at bounding box center [701, 221] width 162 height 21
click at [912, 299] on button "Save Address" at bounding box center [914, 297] width 72 height 22
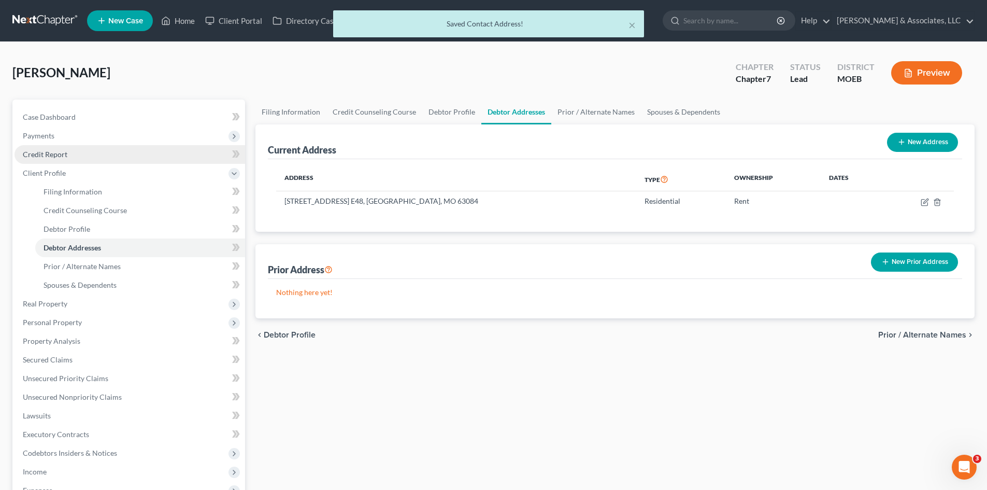
click at [50, 154] on span "Credit Report" at bounding box center [45, 154] width 45 height 9
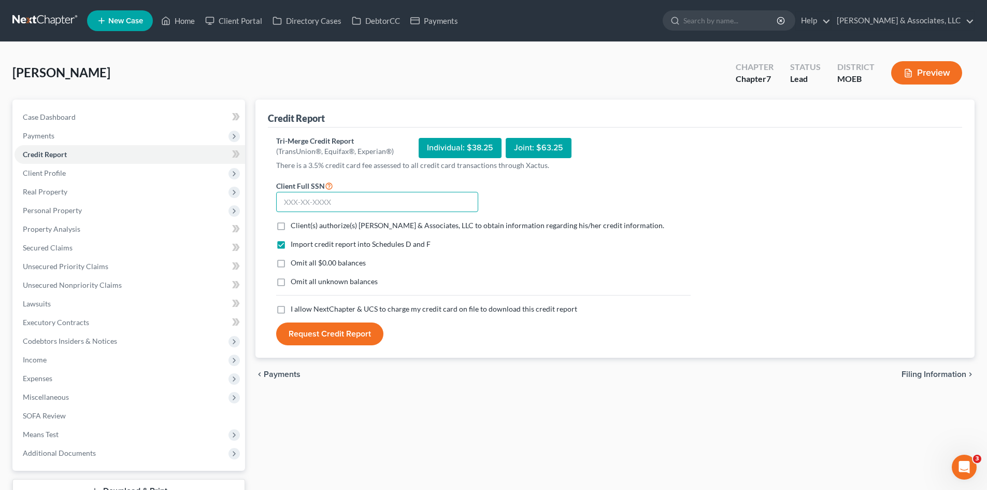
click at [310, 204] on input "text" at bounding box center [377, 202] width 202 height 21
click at [372, 202] on input "text" at bounding box center [377, 202] width 202 height 21
type input "498-82-1184"
click at [291, 224] on label "Client(s) authorize(s) [PERSON_NAME] & Associates, LLC to obtain information re…" at bounding box center [478, 225] width 374 height 10
click at [295, 224] on input "Client(s) authorize(s) [PERSON_NAME] & Associates, LLC to obtain information re…" at bounding box center [298, 223] width 7 height 7
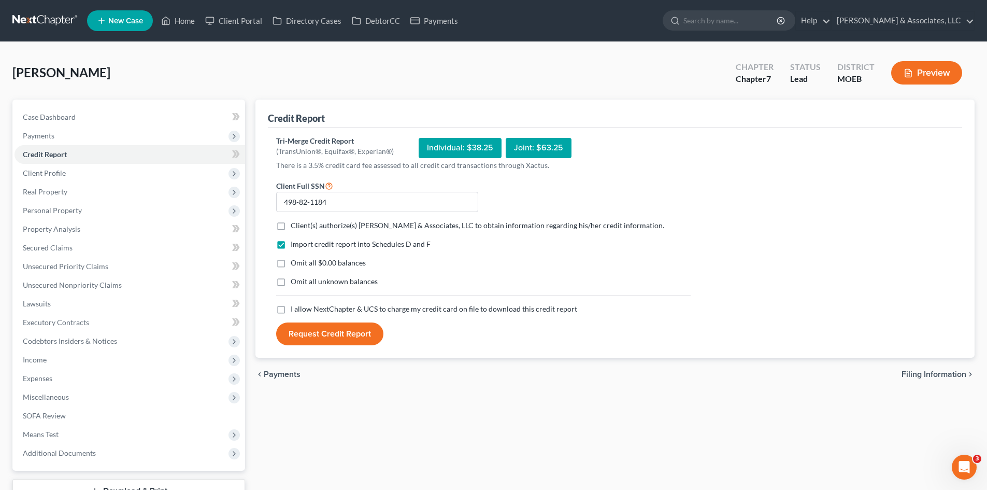
checkbox input "true"
click at [291, 263] on label "Omit all $0.00 balances" at bounding box center [328, 263] width 75 height 10
click at [295, 263] on input "Omit all $0.00 balances" at bounding box center [298, 261] width 7 height 7
checkbox input "true"
click at [291, 308] on label "I allow NextChapter & UCS to charge my credit card on file to download this cre…" at bounding box center [434, 309] width 287 height 10
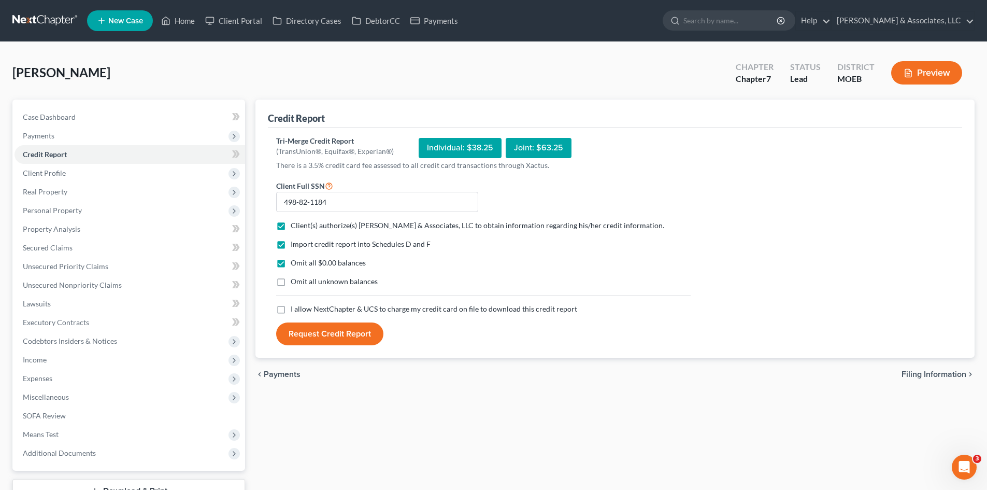
click at [295, 308] on input "I allow NextChapter & UCS to charge my credit card on file to download this cre…" at bounding box center [298, 307] width 7 height 7
checkbox input "true"
click at [306, 327] on button "Request Credit Report" at bounding box center [329, 333] width 107 height 23
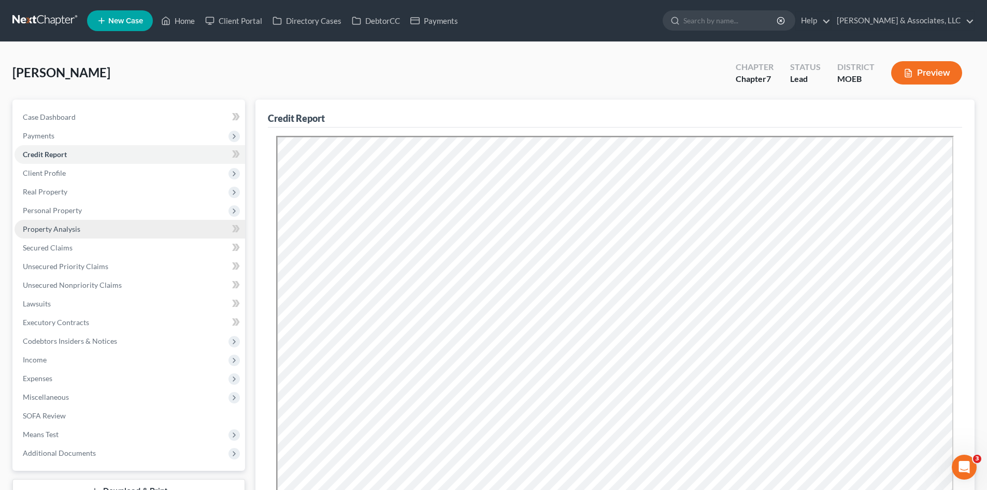
click at [50, 229] on span "Property Analysis" at bounding box center [52, 228] width 58 height 9
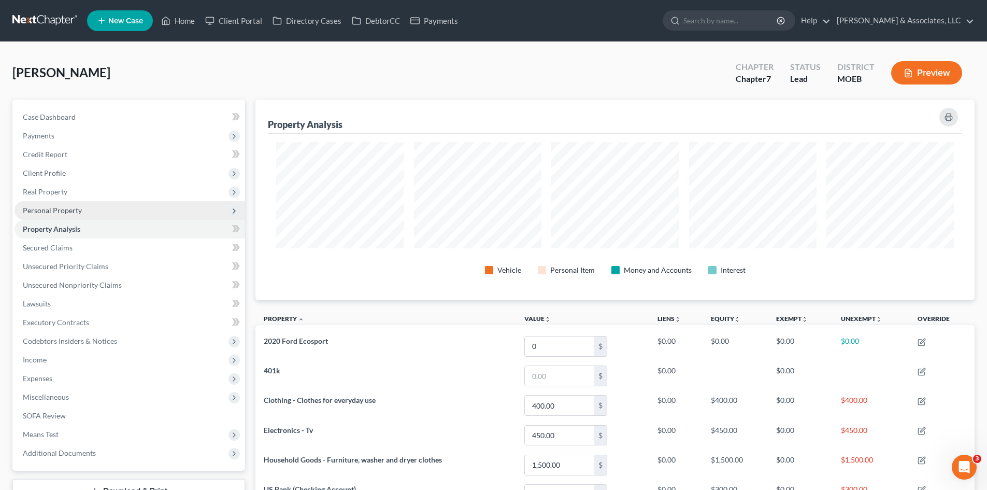
scroll to position [201, 719]
click at [54, 211] on span "Personal Property" at bounding box center [52, 210] width 59 height 9
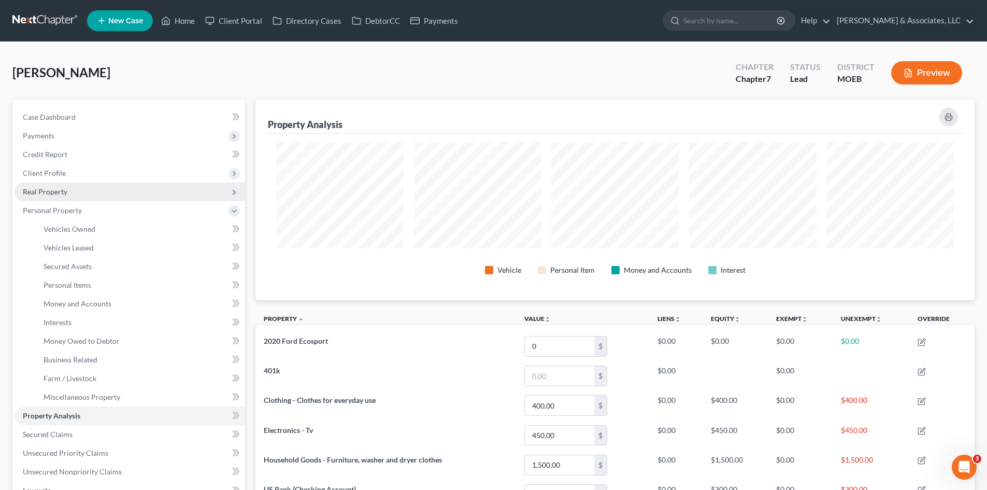
click at [52, 185] on span "Real Property" at bounding box center [130, 191] width 231 height 19
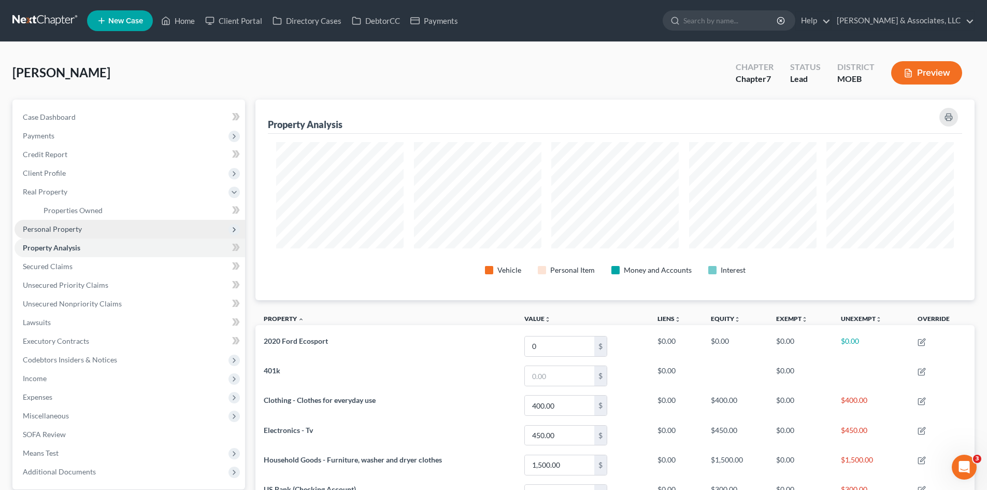
click at [51, 228] on span "Personal Property" at bounding box center [52, 228] width 59 height 9
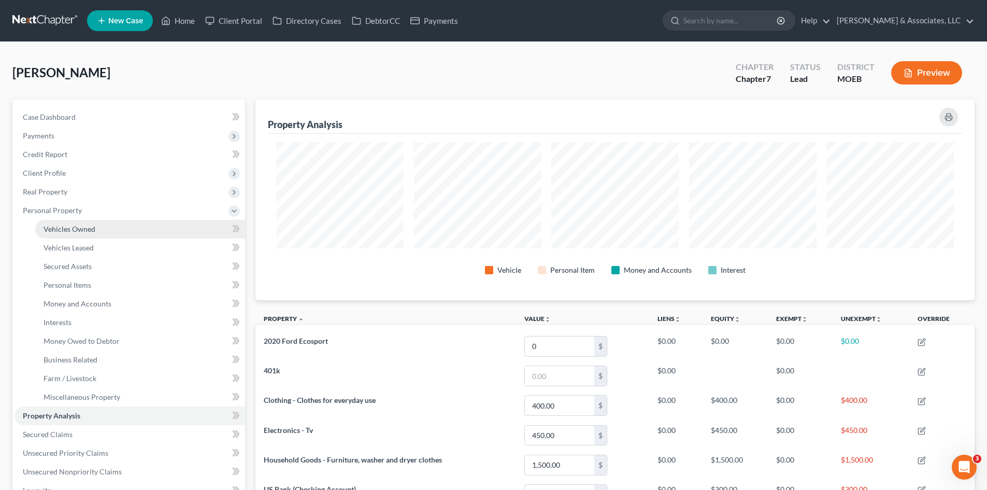
click at [68, 232] on span "Vehicles Owned" at bounding box center [70, 228] width 52 height 9
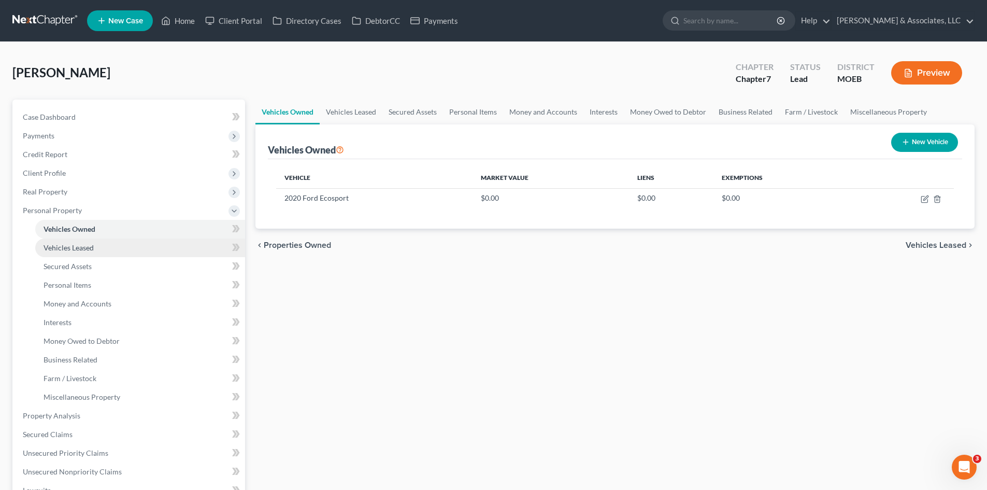
click at [90, 249] on span "Vehicles Leased" at bounding box center [69, 247] width 50 height 9
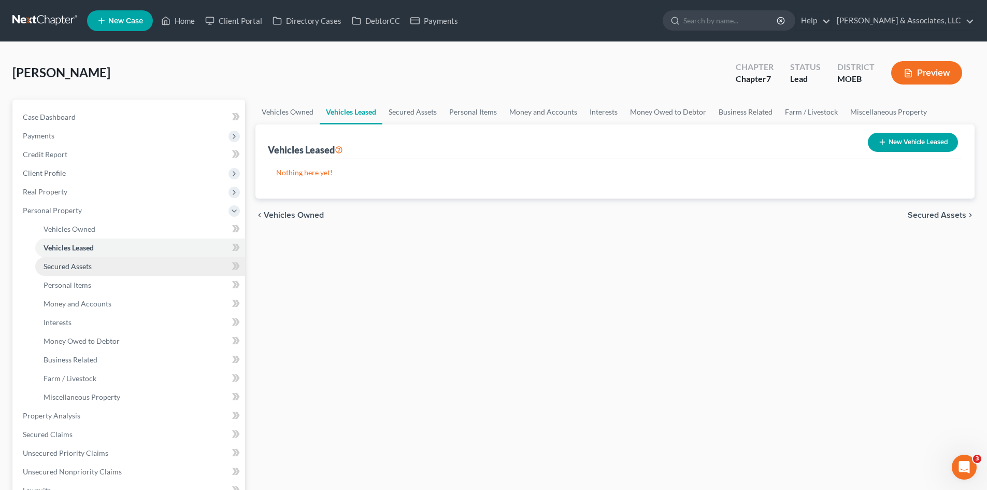
click at [86, 268] on span "Secured Assets" at bounding box center [68, 266] width 48 height 9
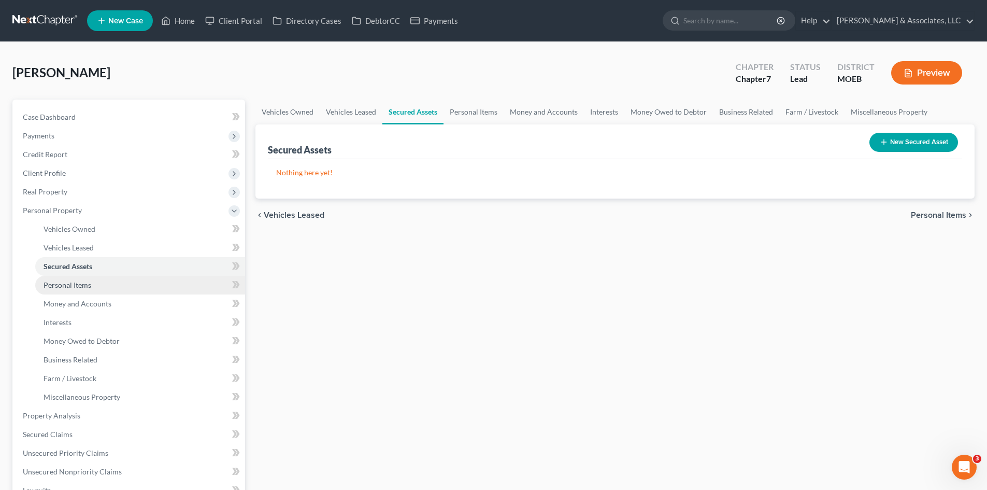
click at [66, 285] on span "Personal Items" at bounding box center [68, 284] width 48 height 9
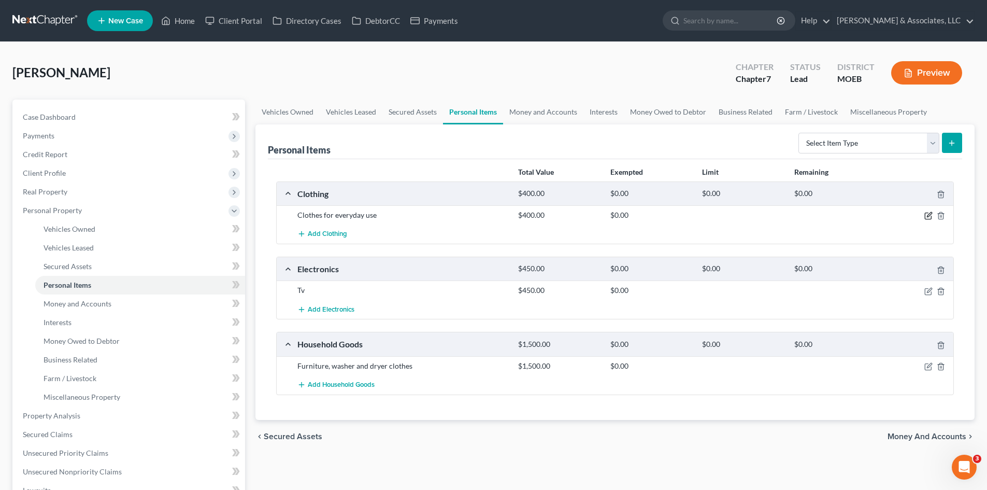
click at [928, 216] on icon "button" at bounding box center [929, 215] width 8 height 8
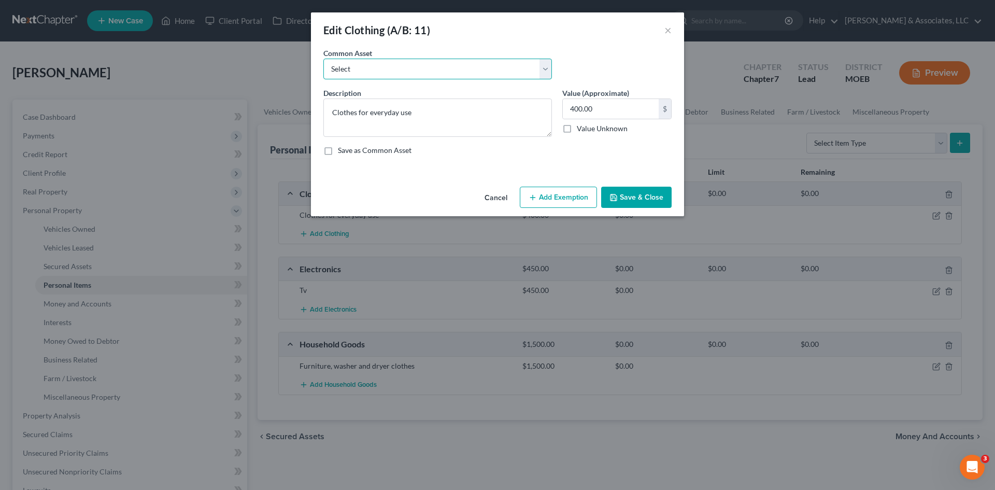
click at [362, 67] on select "Select Clothes" at bounding box center [437, 69] width 229 height 21
click at [370, 63] on select "Select Clothes" at bounding box center [437, 69] width 229 height 21
click at [548, 197] on button "Add Exemption" at bounding box center [558, 198] width 77 height 22
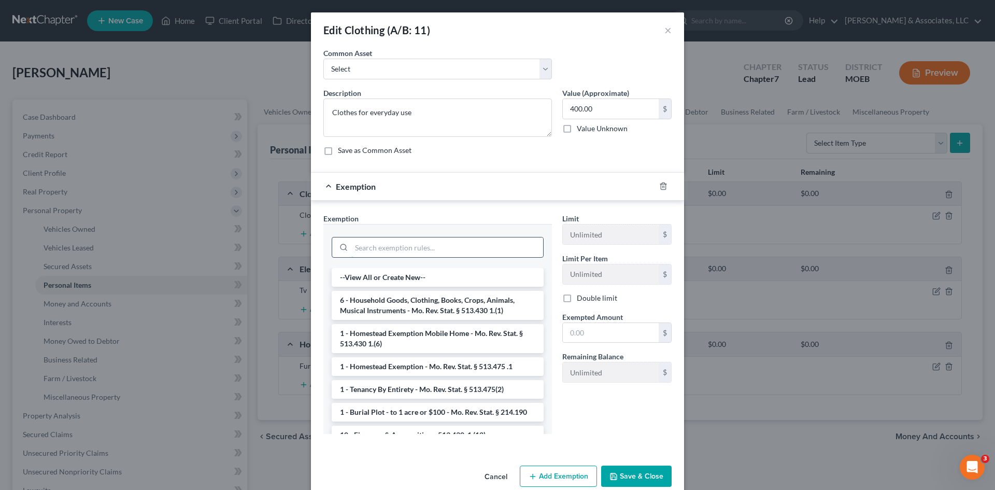
click at [442, 250] on input "search" at bounding box center [447, 247] width 192 height 20
click at [435, 313] on li "6 - Household Goods, Clothing, Books, Crops, Animals, Musical Instruments - Mo.…" at bounding box center [438, 305] width 212 height 29
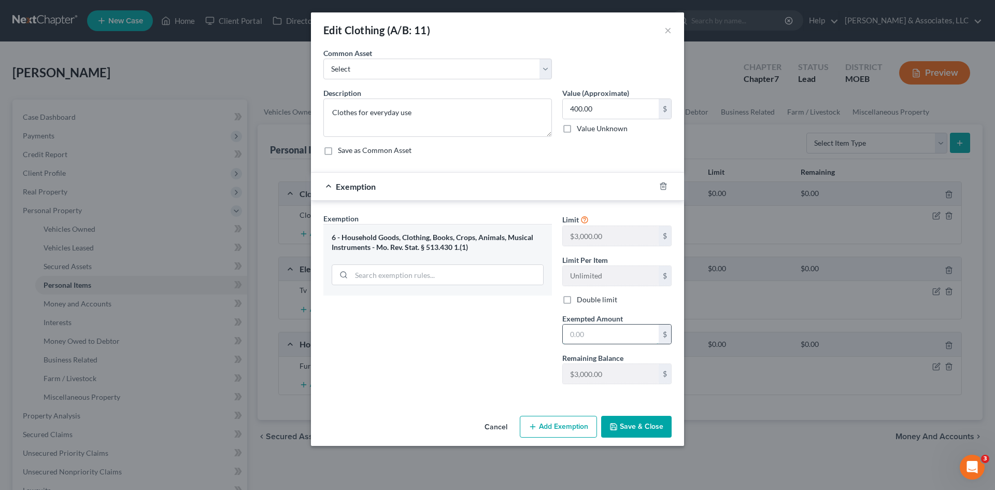
click at [601, 335] on input "text" at bounding box center [611, 334] width 96 height 20
type input "400.00"
click at [632, 428] on button "Save & Close" at bounding box center [636, 427] width 70 height 22
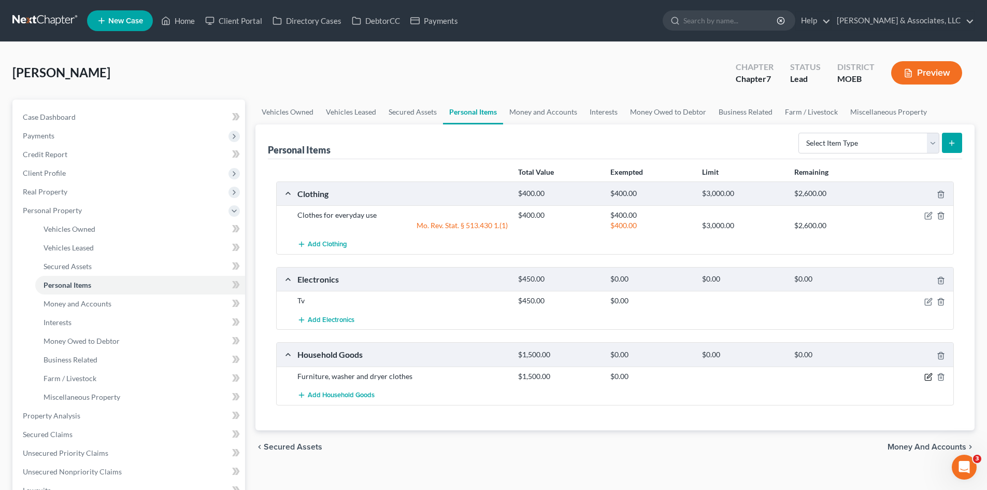
click at [930, 376] on icon "button" at bounding box center [929, 377] width 8 height 8
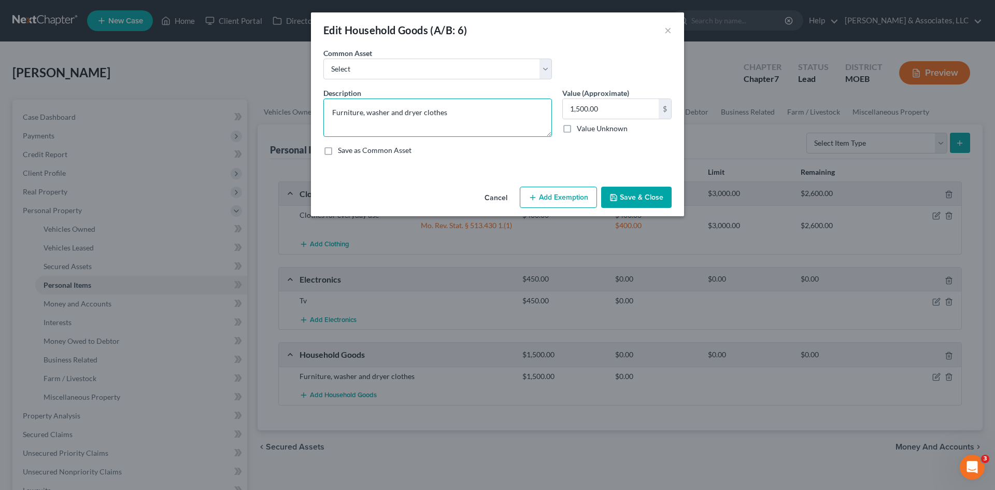
click at [458, 114] on textarea "Furniture, washer and dryer clothes" at bounding box center [437, 117] width 229 height 38
type textarea "Furniture, washer and dryer and appliances"
click at [555, 193] on button "Add Exemption" at bounding box center [558, 198] width 77 height 22
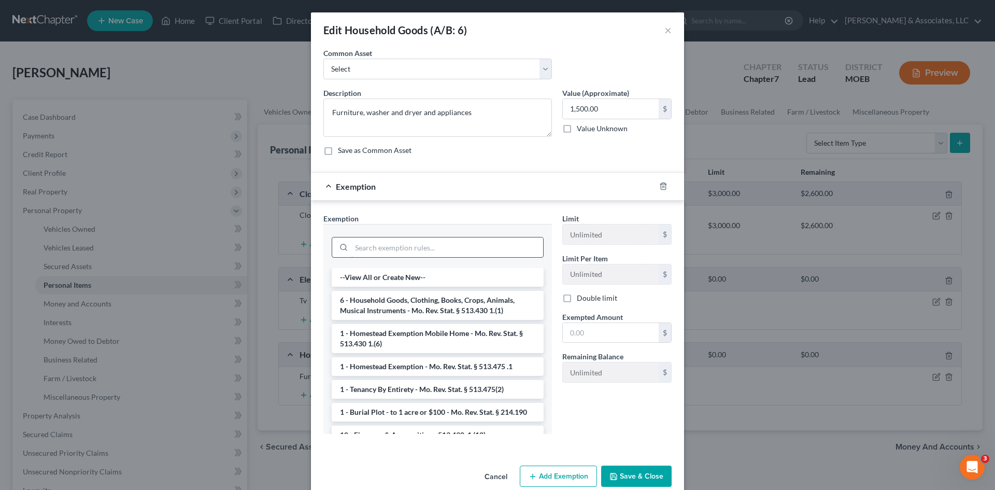
click at [381, 244] on input "search" at bounding box center [447, 247] width 192 height 20
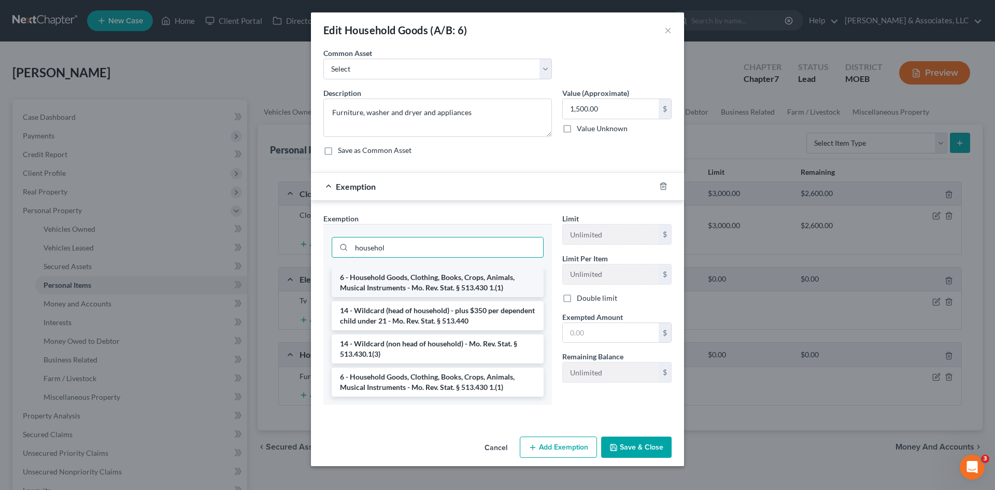
type input "househol"
click at [384, 284] on li "6 - Household Goods, Clothing, Books, Crops, Animals, Musical Instruments - Mo.…" at bounding box center [438, 282] width 212 height 29
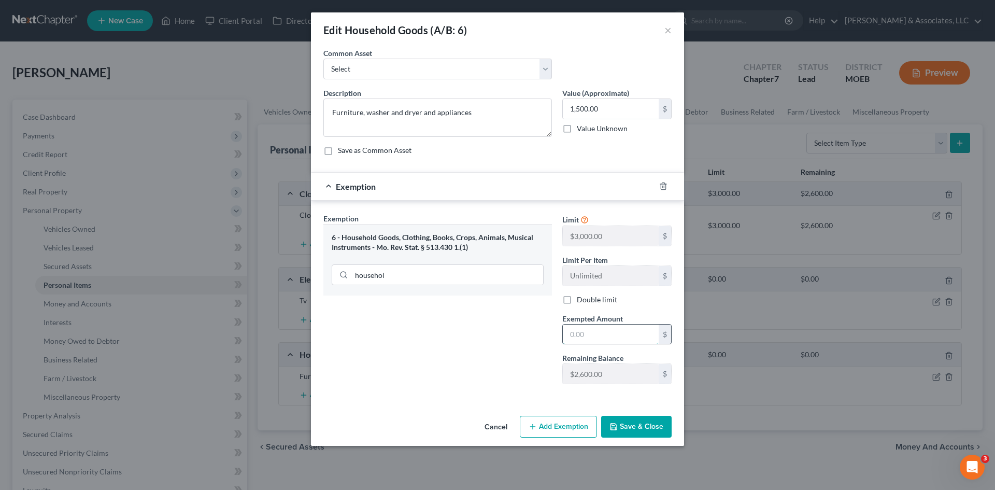
click at [606, 333] on input "text" at bounding box center [611, 334] width 96 height 20
type input "1,500.00"
click at [635, 431] on button "Save & Close" at bounding box center [636, 427] width 70 height 22
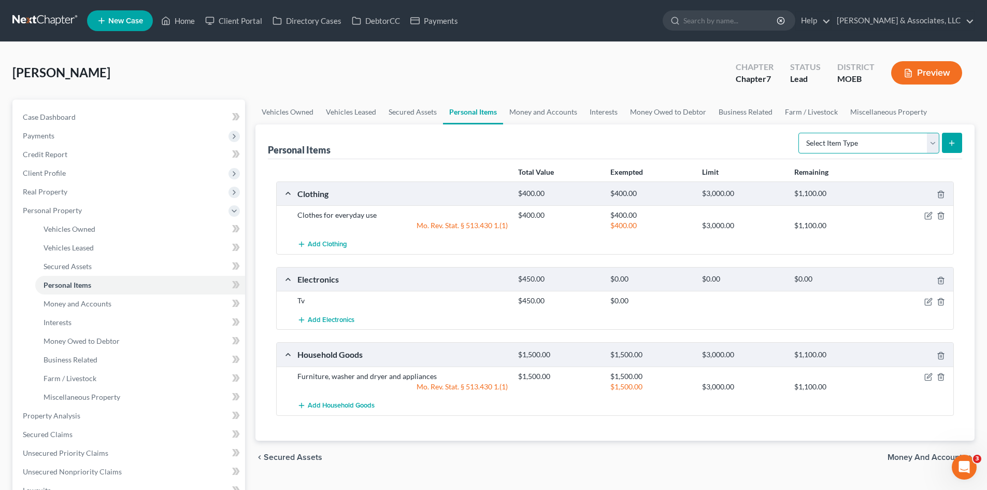
click at [856, 140] on select "Select Item Type Clothing (A/B: 11) Collectibles Of Value (A/B: 8) Electronics …" at bounding box center [869, 143] width 141 height 21
select select "jewelry"
click at [800, 133] on select "Select Item Type Clothing (A/B: 11) Collectibles Of Value (A/B: 8) Electronics …" at bounding box center [869, 143] width 141 height 21
click at [950, 142] on icon "submit" at bounding box center [952, 143] width 8 height 8
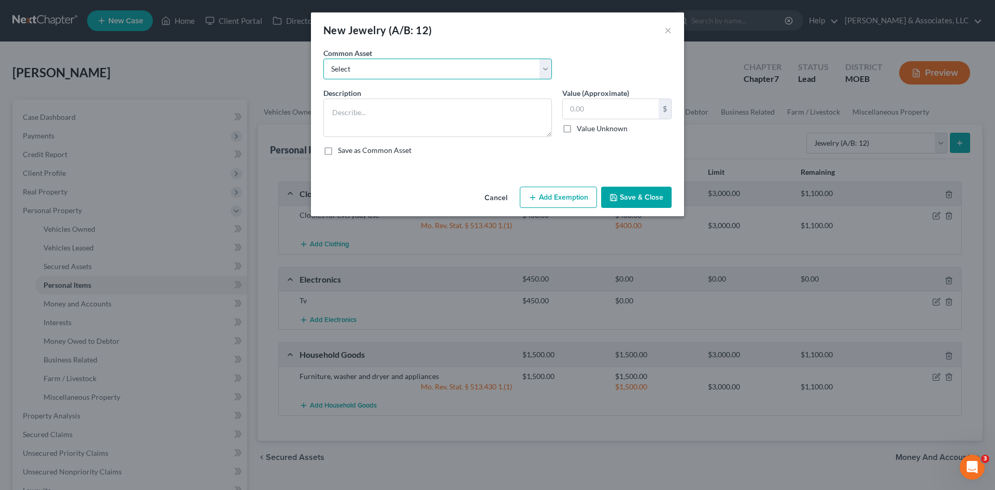
click at [425, 74] on select "Select Costume jewelry" at bounding box center [437, 69] width 229 height 21
select select "0"
click at [323, 59] on select "Select Costume jewelry" at bounding box center [437, 69] width 229 height 21
type textarea "Costume jewelry"
click at [593, 108] on input "50.00" at bounding box center [611, 109] width 96 height 20
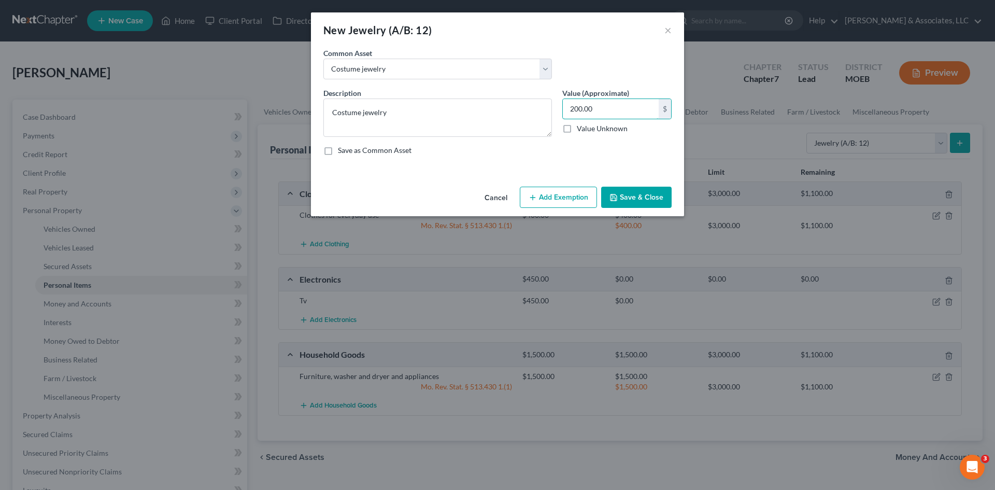
type input "200.00"
click at [560, 193] on button "Add Exemption" at bounding box center [558, 198] width 77 height 22
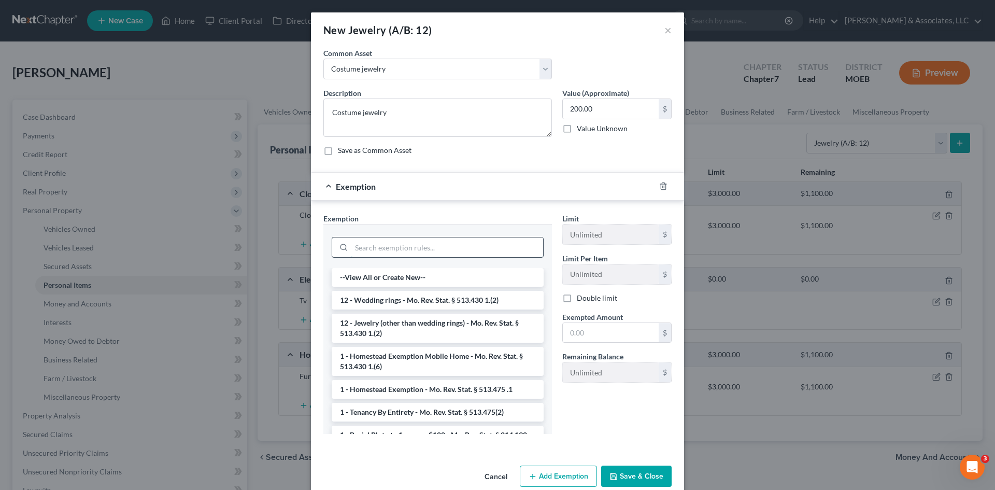
click at [373, 249] on input "search" at bounding box center [447, 247] width 192 height 20
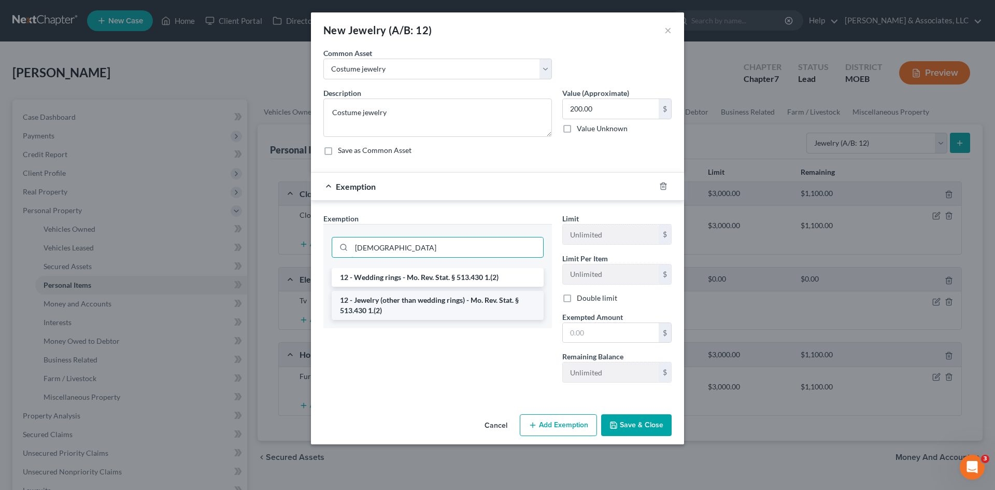
type input "[DEMOGRAPHIC_DATA]"
click at [444, 307] on li "12 - Jewelry (other than wedding rings) - Mo. Rev. Stat. § 513.430 1.(2)" at bounding box center [438, 305] width 212 height 29
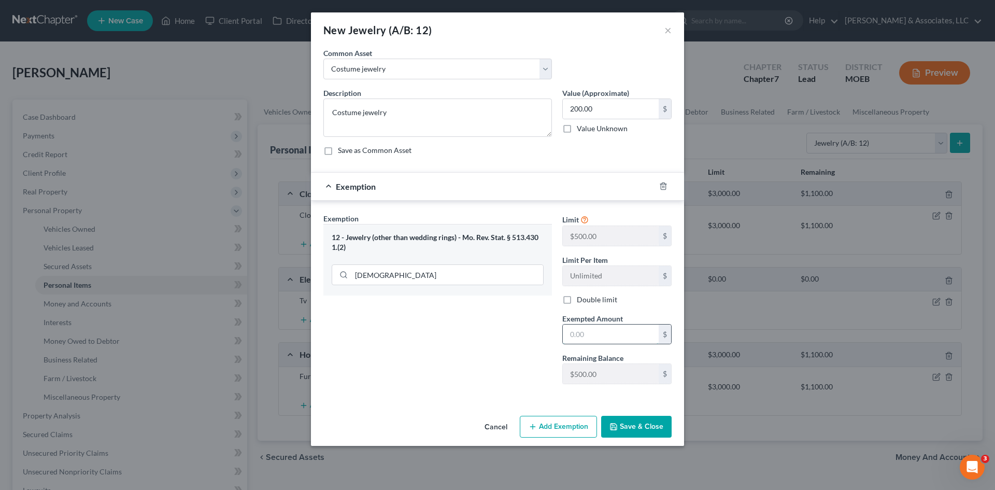
click at [589, 333] on input "text" at bounding box center [611, 334] width 96 height 20
type input "200.00"
click at [629, 426] on button "Save & Close" at bounding box center [636, 427] width 70 height 22
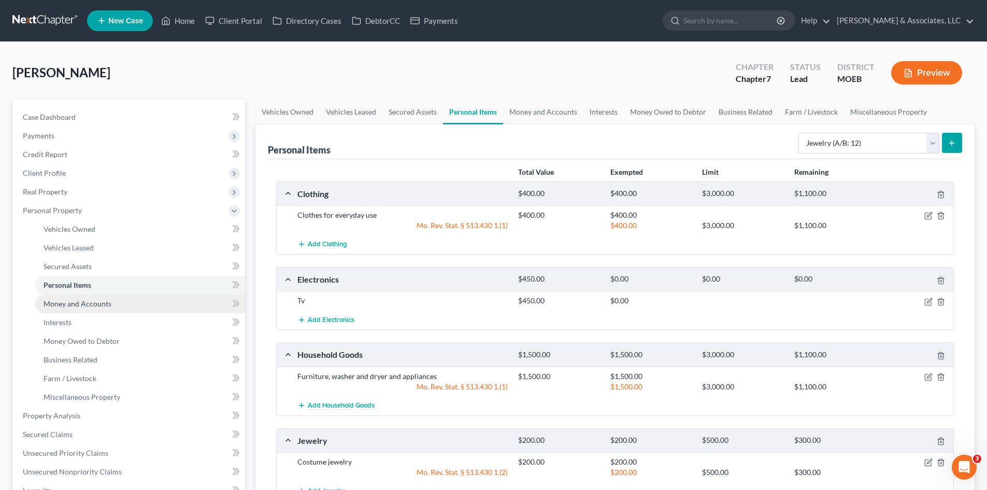
click at [75, 309] on link "Money and Accounts" at bounding box center [140, 303] width 210 height 19
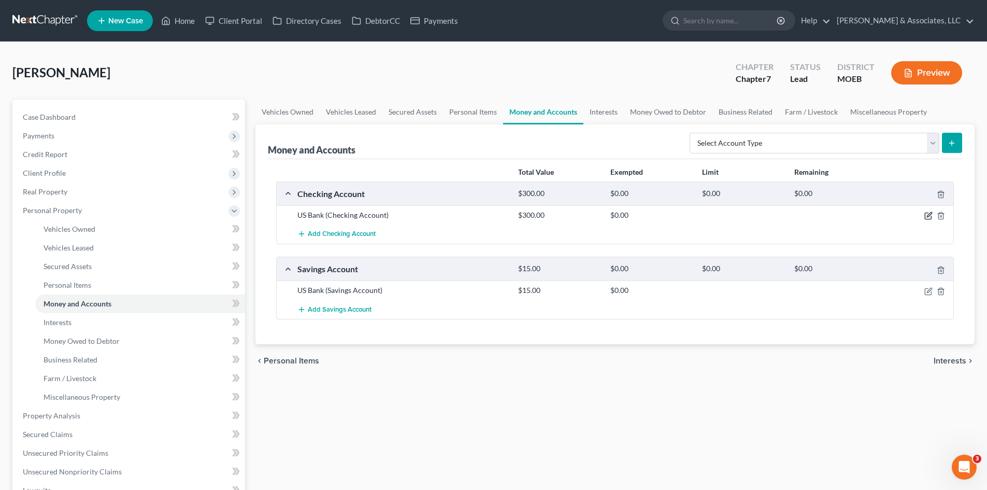
click at [929, 215] on icon "button" at bounding box center [929, 215] width 5 height 5
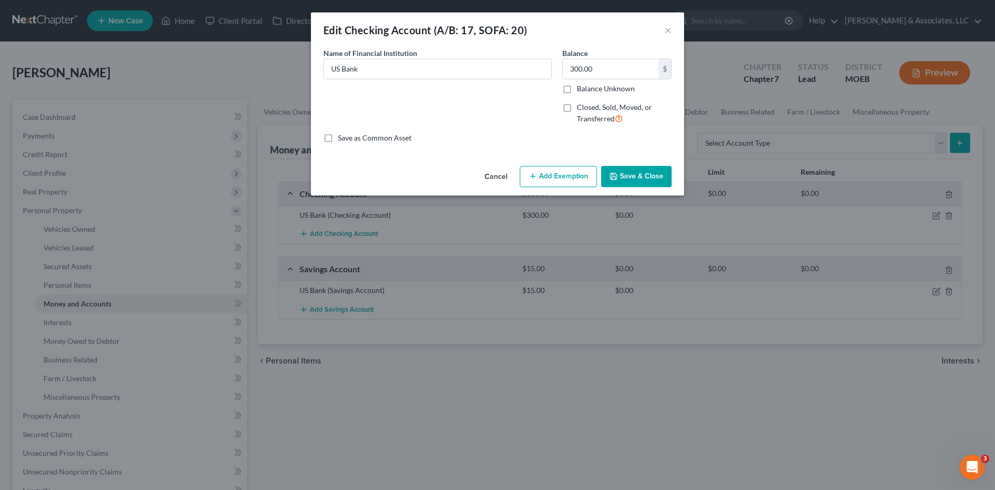
click at [552, 175] on button "Add Exemption" at bounding box center [558, 177] width 77 height 22
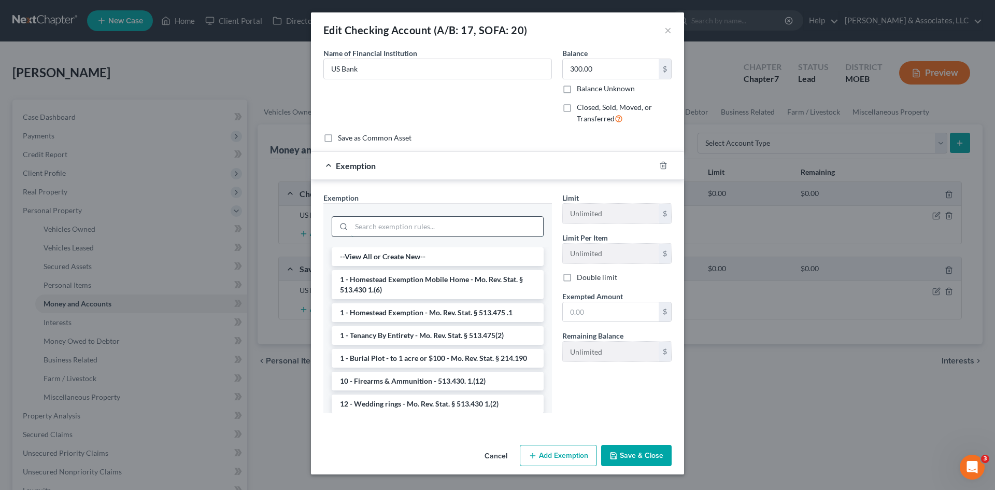
click at [391, 224] on input "search" at bounding box center [447, 227] width 192 height 20
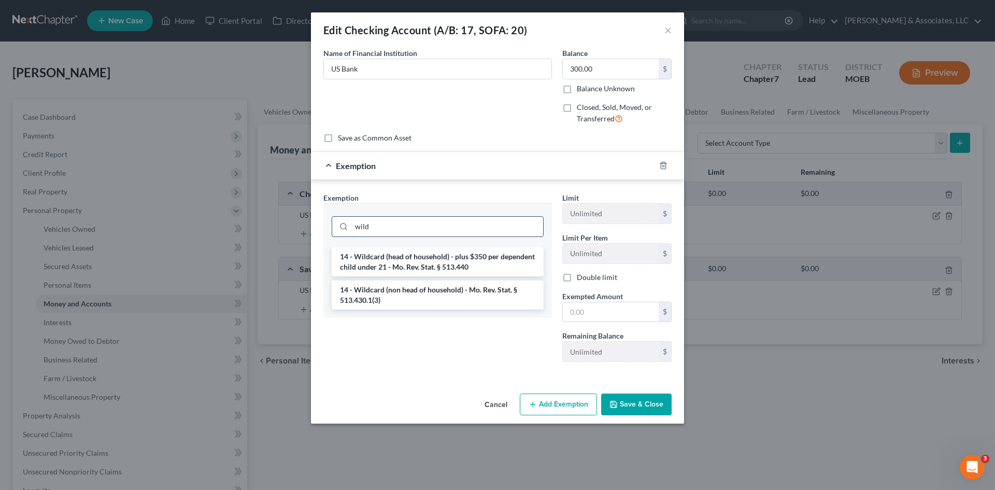
type input "wild"
click at [461, 262] on li "14 - Wildcard (head of household) - plus $350 per dependent child under 21 - Mo…" at bounding box center [438, 261] width 212 height 29
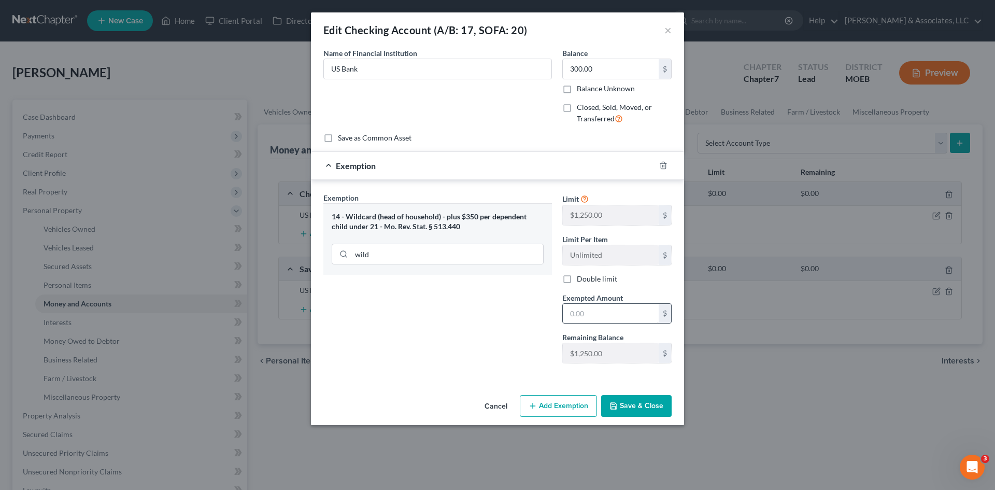
click at [591, 304] on div "$" at bounding box center [616, 313] width 109 height 21
click at [588, 326] on div "Limit $1,250.00 $ Limit Per Item Unlimited $ Double limit Exempted Amount * $ R…" at bounding box center [617, 281] width 120 height 179
click at [591, 316] on input "text" at bounding box center [611, 314] width 96 height 20
type input "300.00"
click at [649, 401] on button "Save & Close" at bounding box center [636, 406] width 70 height 22
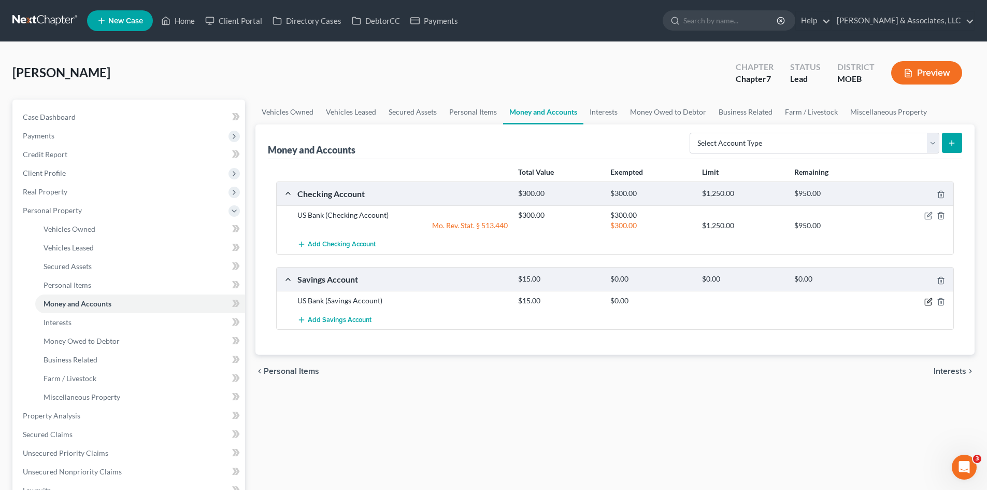
click at [928, 302] on icon "button" at bounding box center [929, 300] width 5 height 5
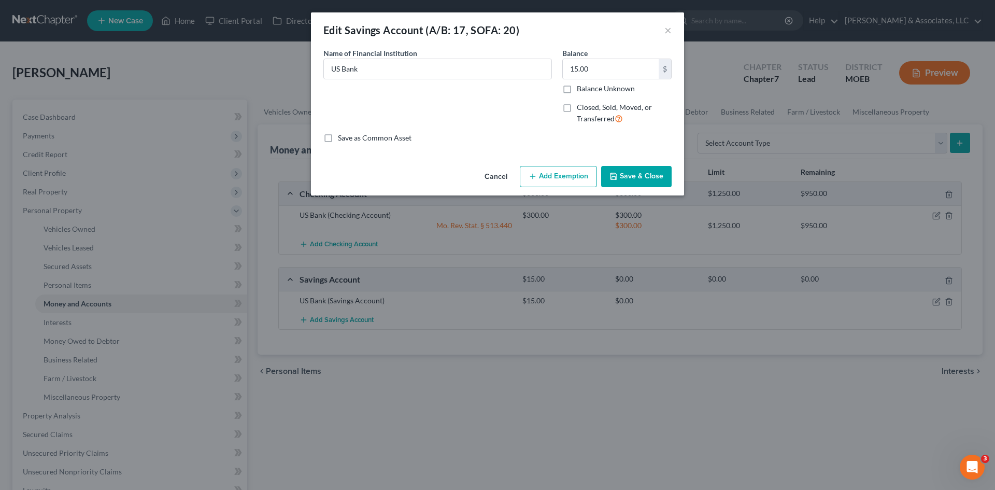
click at [562, 178] on button "Add Exemption" at bounding box center [558, 177] width 77 height 22
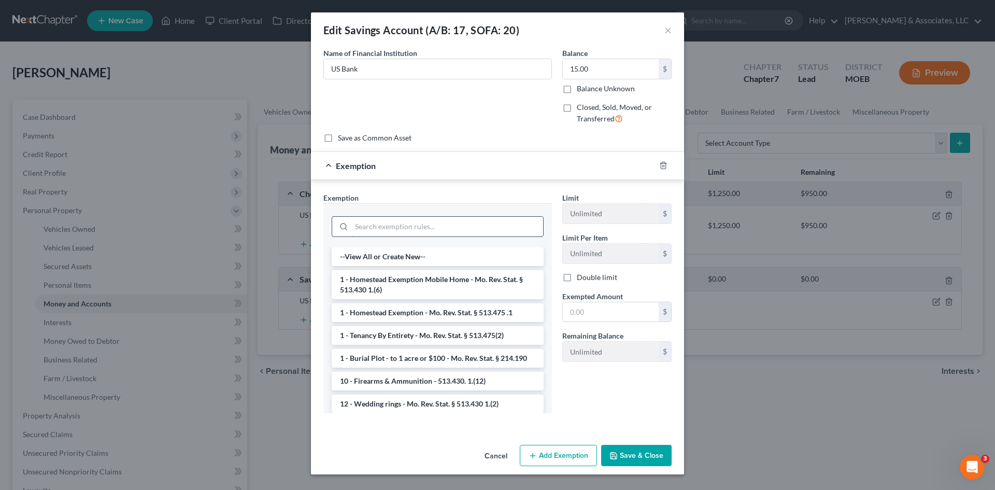
click at [410, 227] on input "search" at bounding box center [447, 227] width 192 height 20
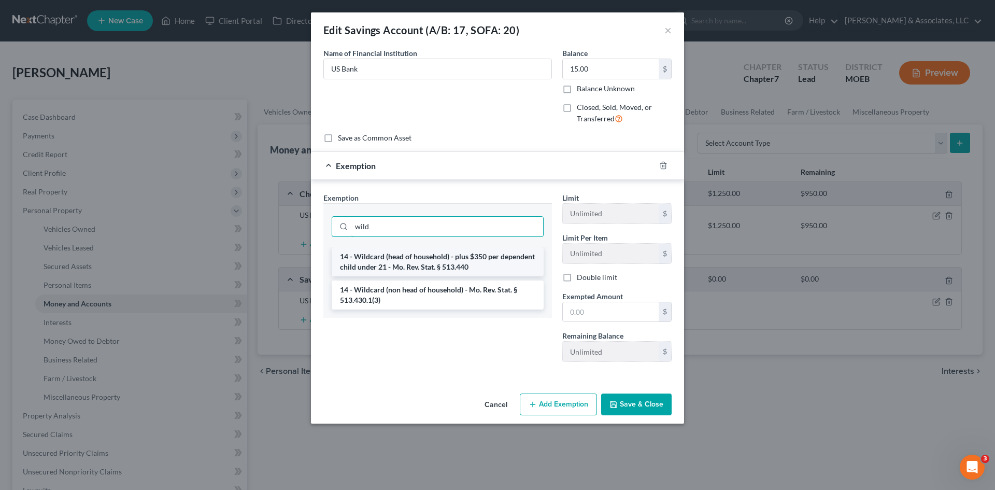
type input "wild"
click at [408, 258] on li "14 - Wildcard (head of household) - plus $350 per dependent child under 21 - Mo…" at bounding box center [438, 261] width 212 height 29
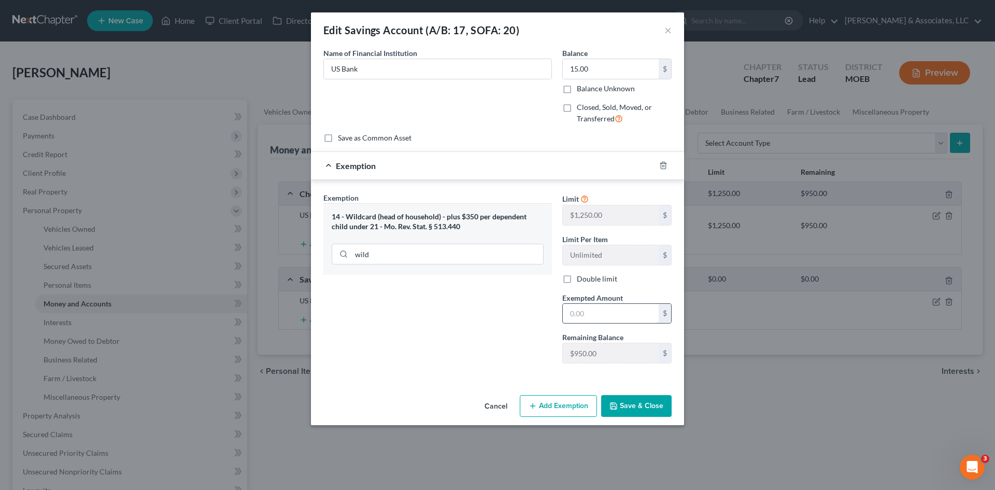
click at [606, 310] on input "text" at bounding box center [611, 314] width 96 height 20
type input "15.00"
click at [652, 402] on button "Save & Close" at bounding box center [636, 406] width 70 height 22
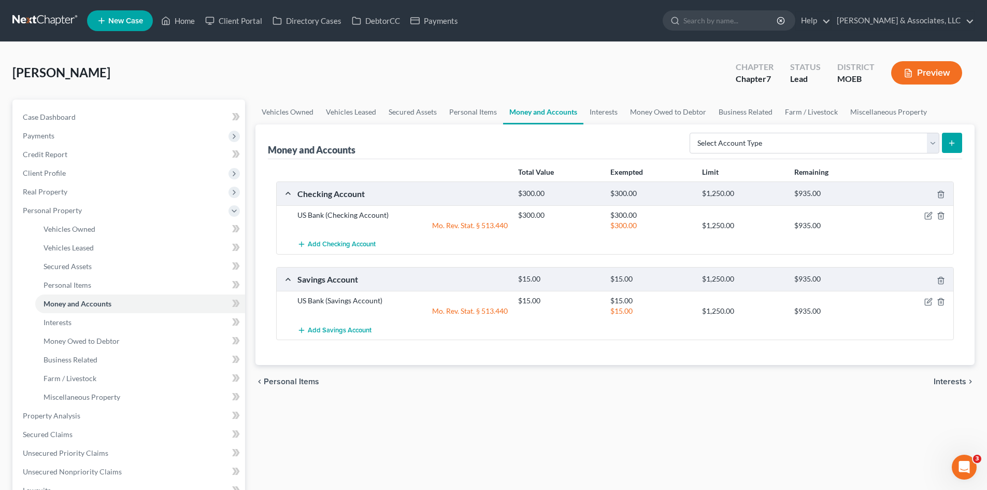
click at [952, 380] on span "Interests" at bounding box center [950, 381] width 33 height 8
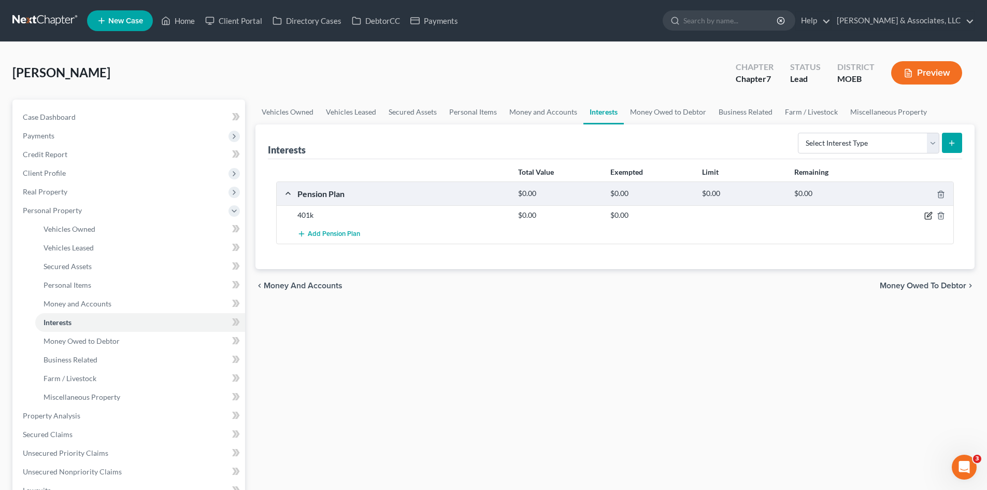
click at [930, 218] on icon "button" at bounding box center [929, 215] width 8 height 8
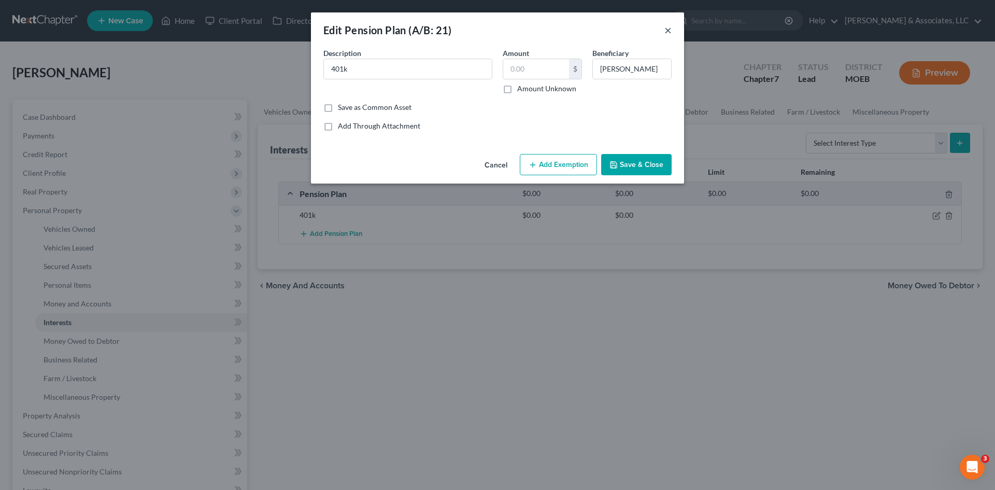
click at [670, 30] on button "×" at bounding box center [668, 30] width 7 height 12
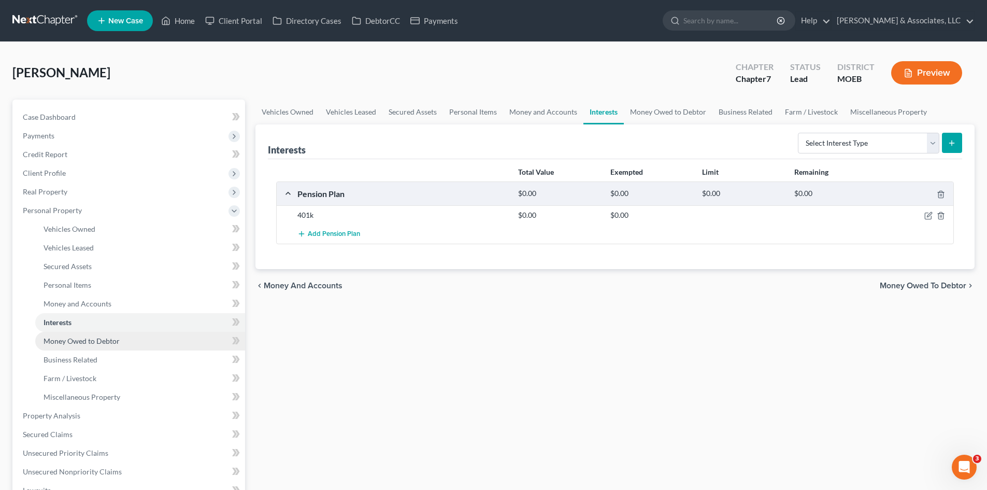
click at [95, 340] on span "Money Owed to Debtor" at bounding box center [82, 340] width 76 height 9
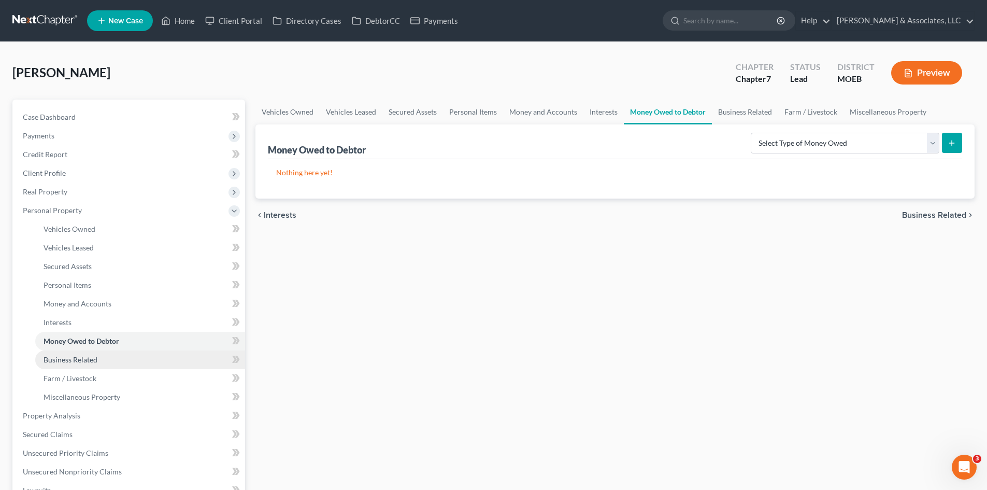
click at [98, 356] on link "Business Related" at bounding box center [140, 359] width 210 height 19
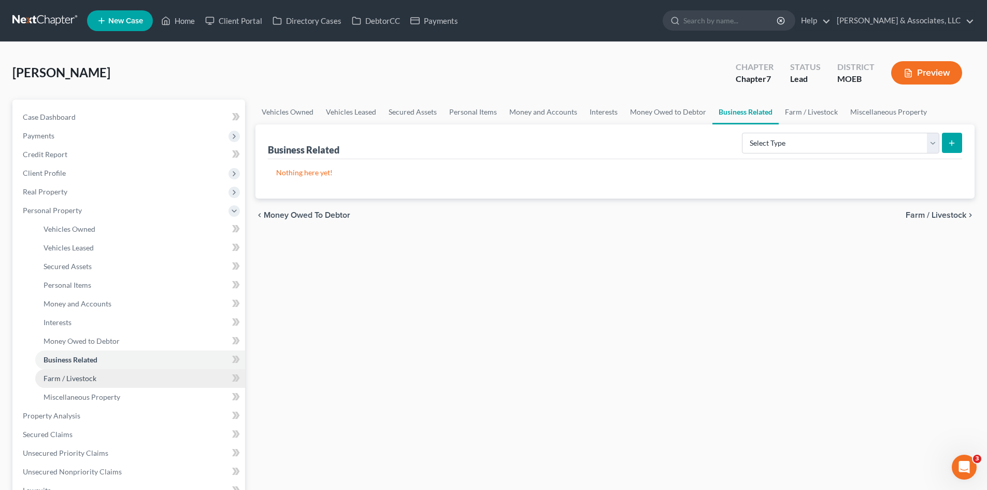
click at [96, 372] on link "Farm / Livestock" at bounding box center [140, 378] width 210 height 19
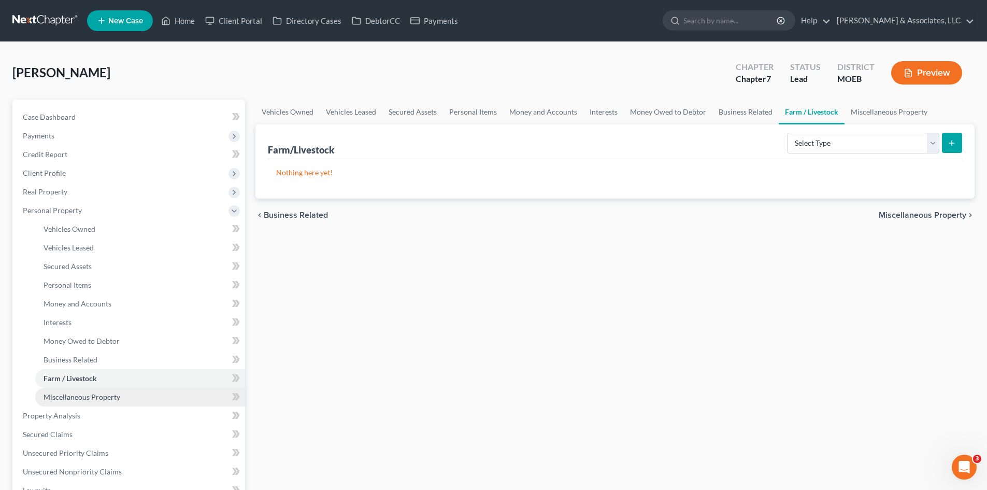
click at [99, 397] on span "Miscellaneous Property" at bounding box center [82, 396] width 77 height 9
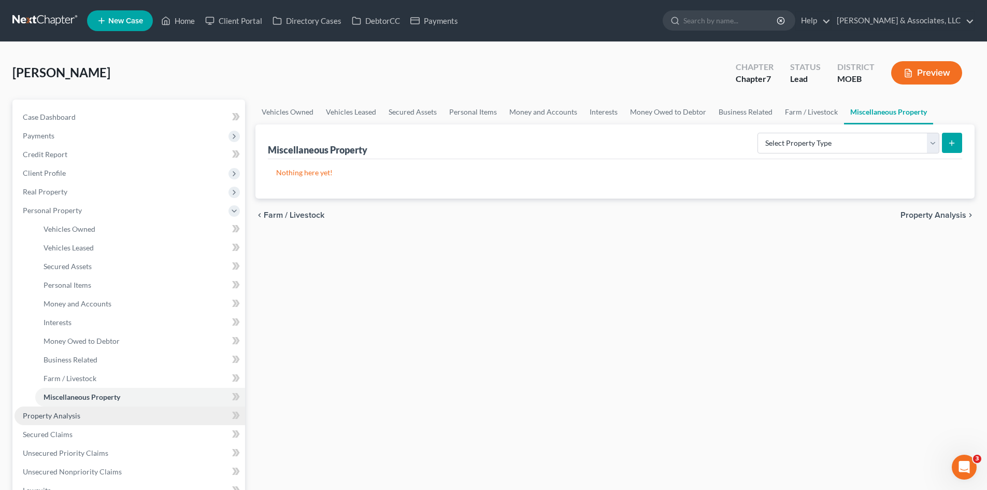
click at [70, 418] on span "Property Analysis" at bounding box center [52, 415] width 58 height 9
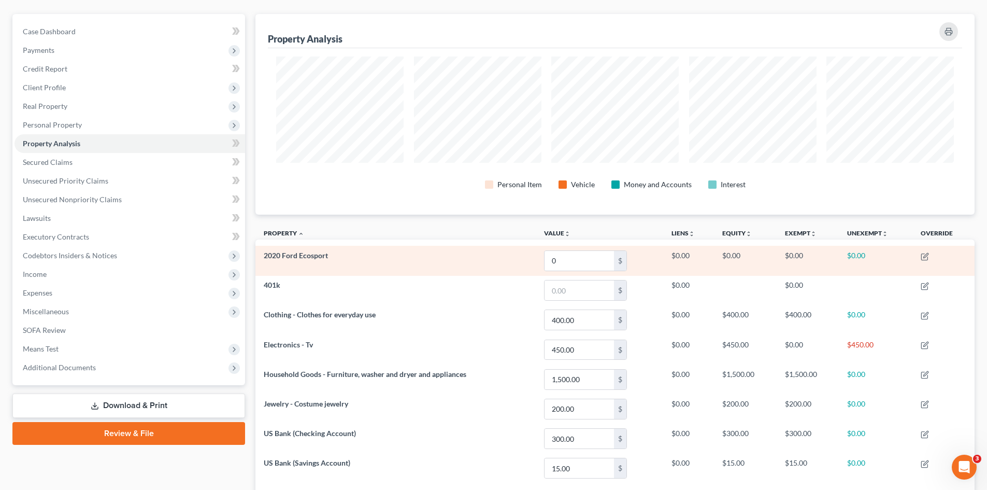
scroll to position [104, 0]
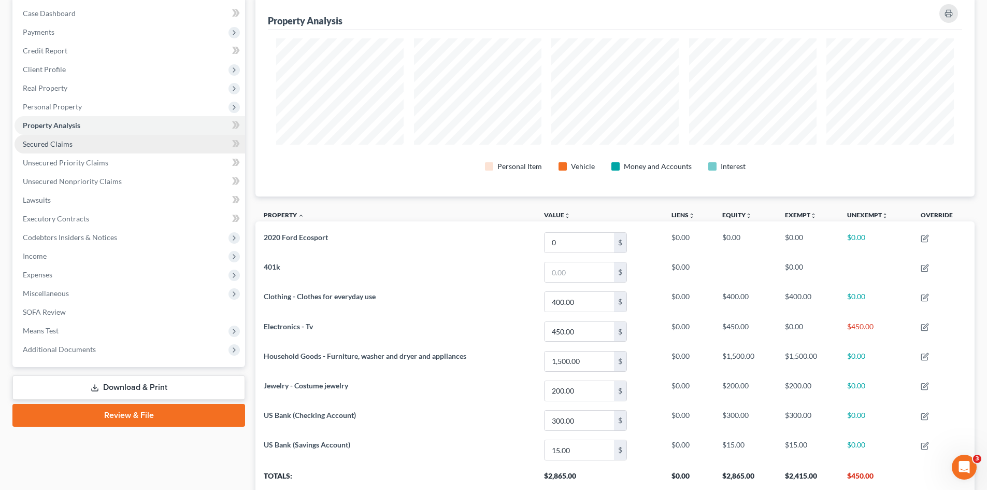
click at [65, 140] on span "Secured Claims" at bounding box center [48, 143] width 50 height 9
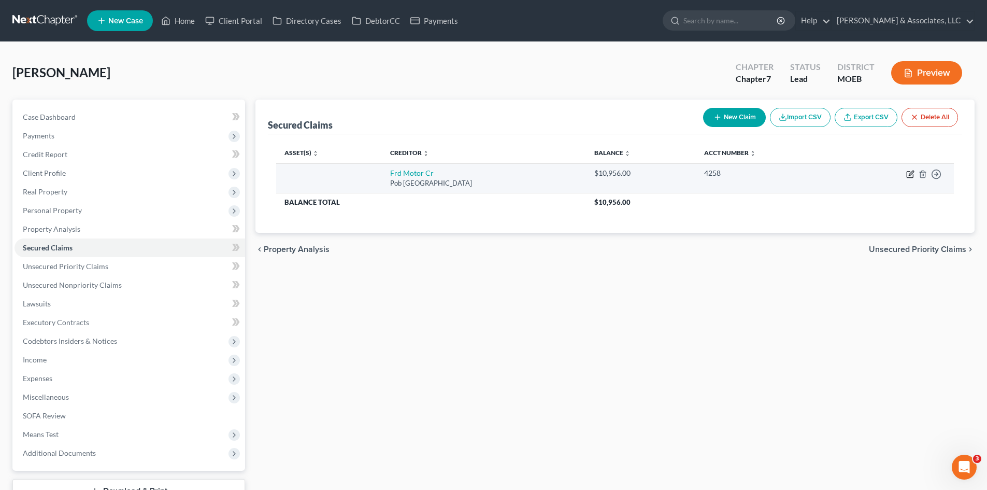
click at [910, 171] on icon "button" at bounding box center [911, 174] width 8 height 8
select select "30"
select select "0"
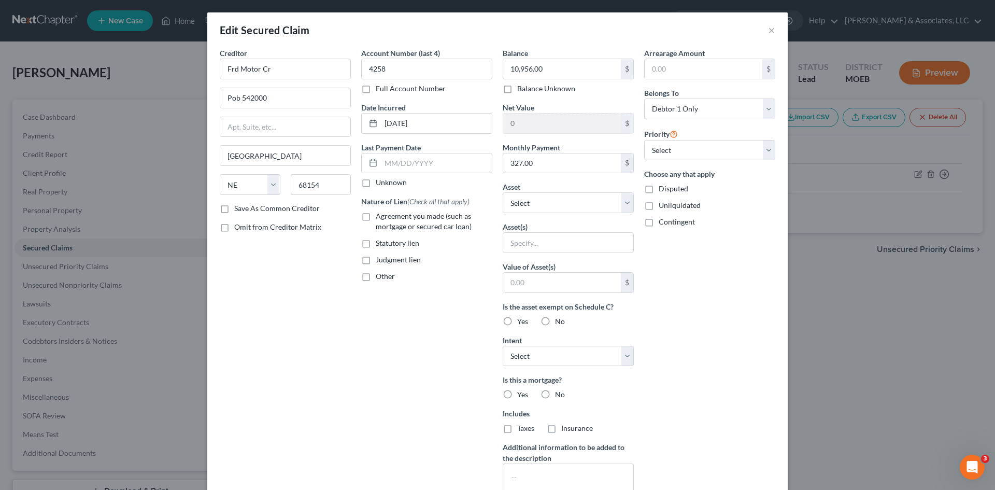
click at [376, 215] on label "Agreement you made (such as mortgage or secured car loan)" at bounding box center [434, 221] width 117 height 21
click at [380, 215] on input "Agreement you made (such as mortgage or secured car loan)" at bounding box center [383, 214] width 7 height 7
checkbox input "true"
click at [548, 208] on select "Select Other Multiple Assets Jewelry - Costume jewelry - $200.0 2020 Ford Ecosp…" at bounding box center [568, 202] width 131 height 21
select select "3"
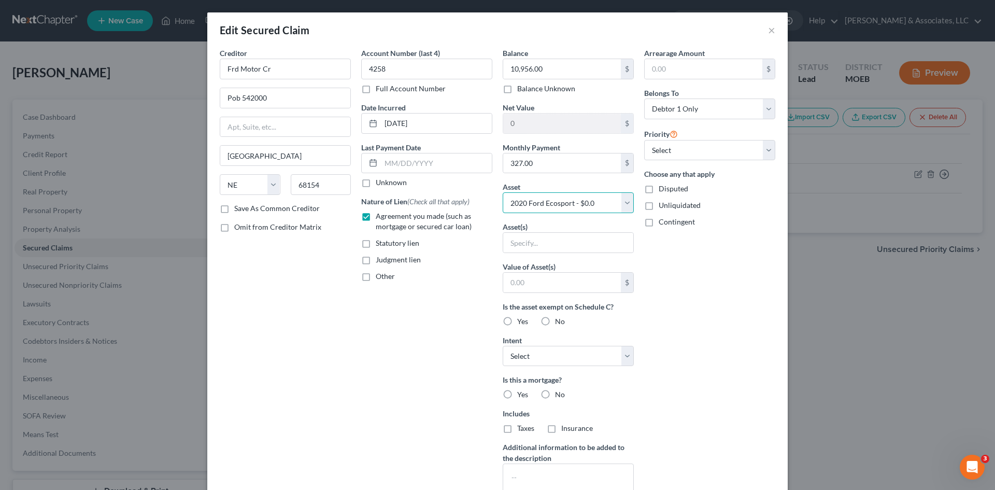
click at [503, 192] on select "Select Other Multiple Assets Jewelry - Costume jewelry - $200.0 2020 Ford Ecosp…" at bounding box center [568, 202] width 131 height 21
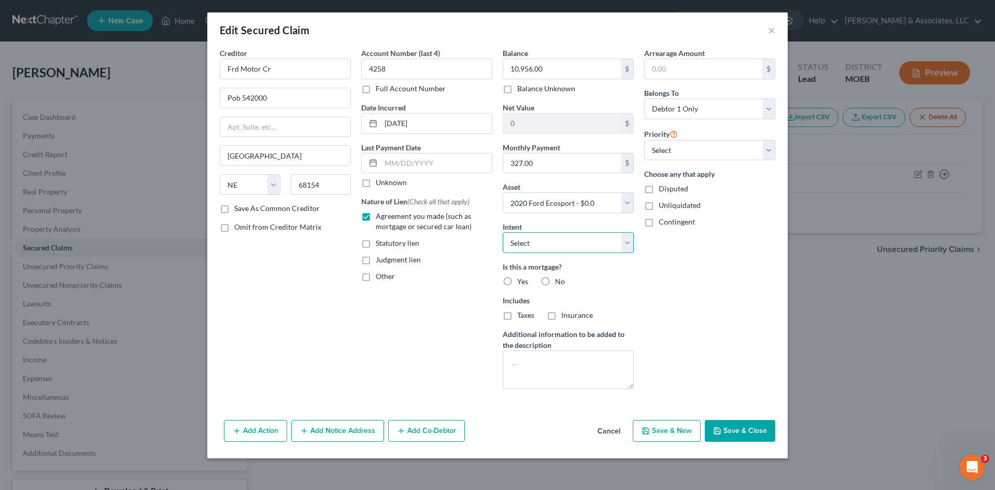
click at [536, 248] on select "Select Surrender Redeem Reaffirm Avoid Other" at bounding box center [568, 242] width 131 height 21
select select "2"
click at [503, 232] on select "Select Surrender Redeem Reaffirm Avoid Other" at bounding box center [568, 242] width 131 height 21
click at [555, 281] on label "No" at bounding box center [560, 281] width 10 height 10
click at [559, 281] on input "No" at bounding box center [562, 279] width 7 height 7
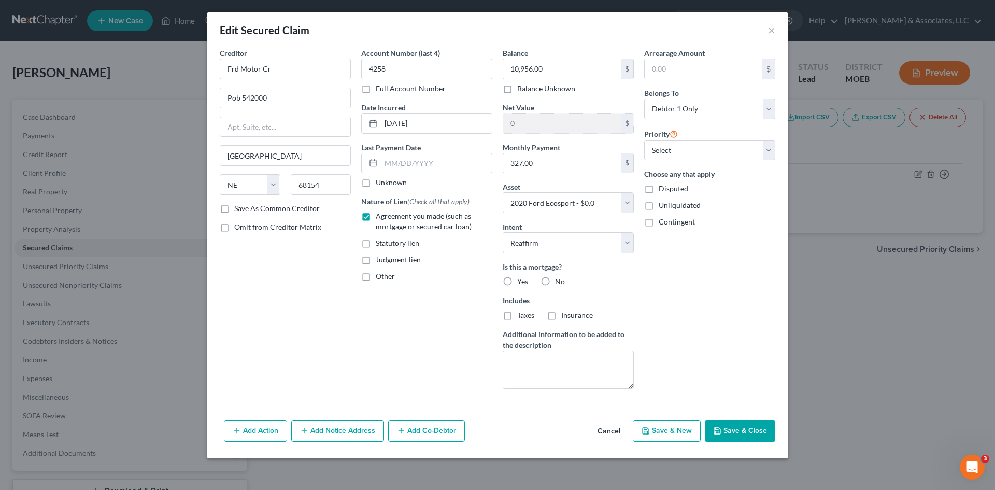
radio input "true"
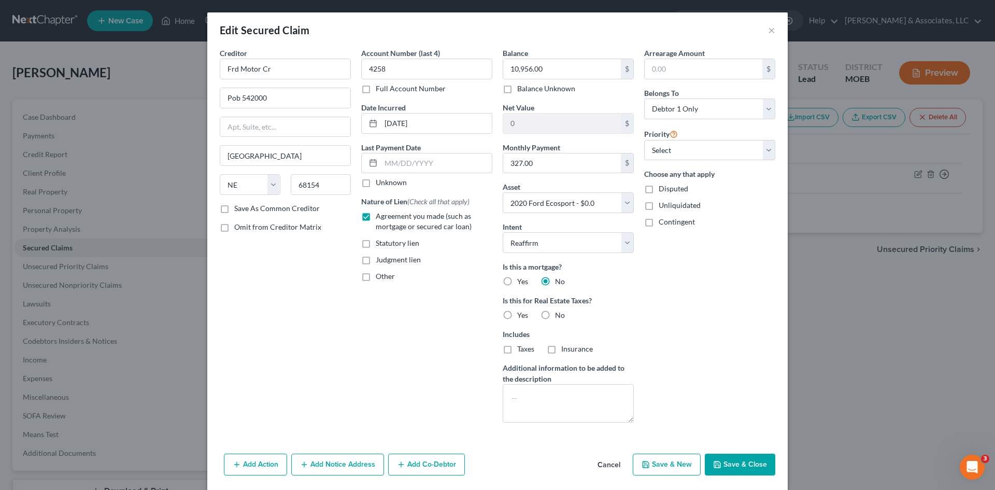
click at [555, 313] on label "No" at bounding box center [560, 315] width 10 height 10
click at [559, 313] on input "No" at bounding box center [562, 313] width 7 height 7
radio input "true"
click at [757, 462] on button "Save & Close" at bounding box center [740, 465] width 70 height 22
select select
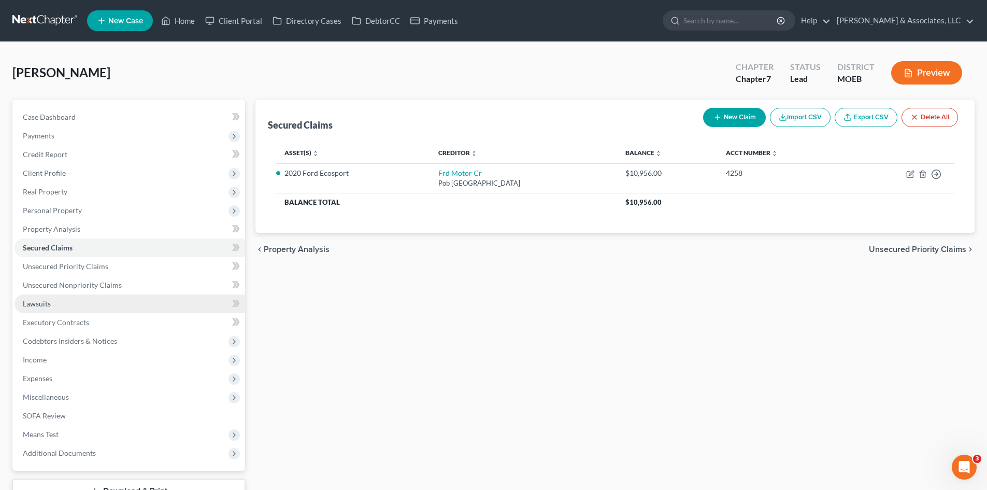
click at [39, 307] on span "Lawsuits" at bounding box center [37, 303] width 28 height 9
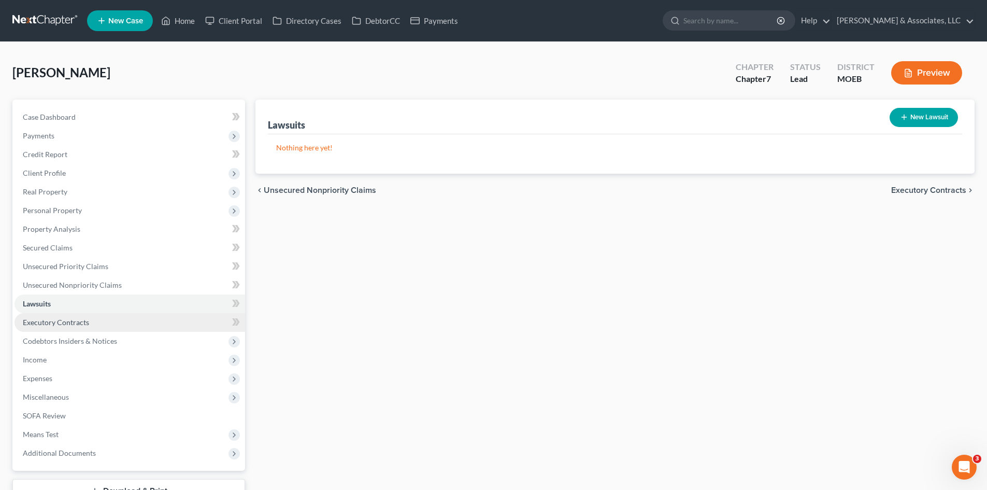
click at [49, 322] on span "Executory Contracts" at bounding box center [56, 322] width 66 height 9
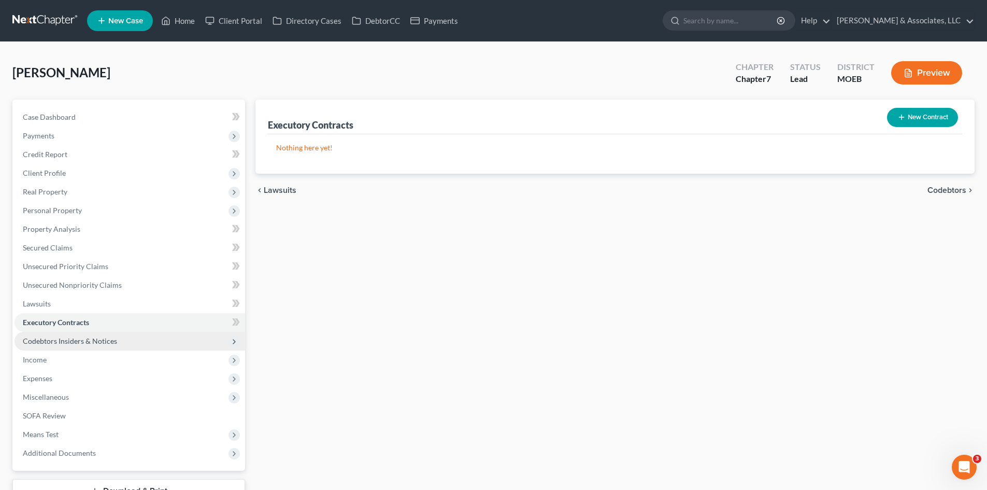
click at [54, 341] on span "Codebtors Insiders & Notices" at bounding box center [70, 340] width 94 height 9
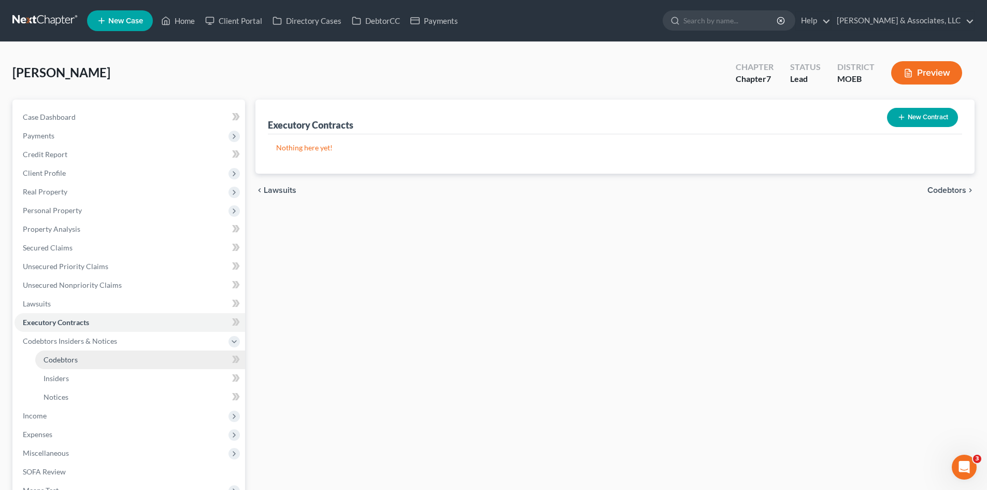
click at [48, 360] on span "Codebtors" at bounding box center [61, 359] width 34 height 9
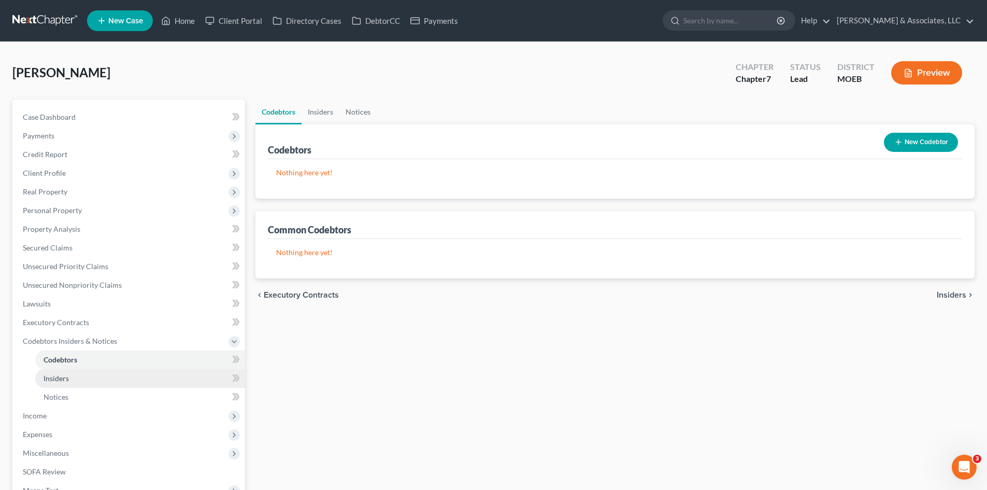
click at [47, 382] on span "Insiders" at bounding box center [56, 378] width 25 height 9
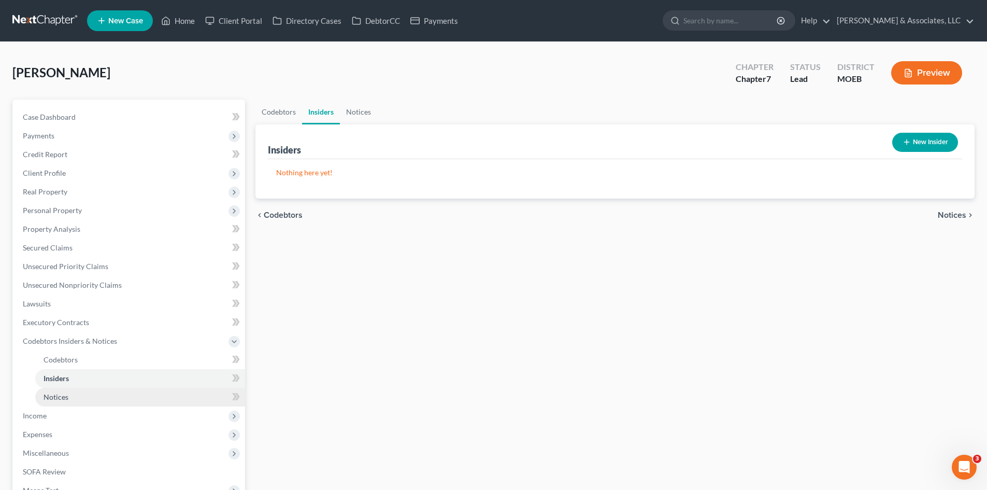
click at [47, 397] on span "Notices" at bounding box center [56, 396] width 25 height 9
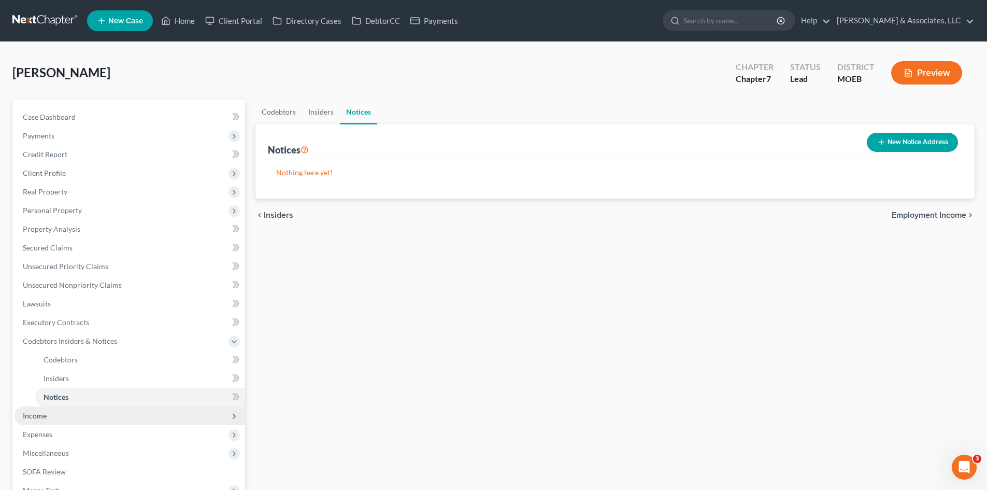
click at [33, 418] on span "Income" at bounding box center [35, 415] width 24 height 9
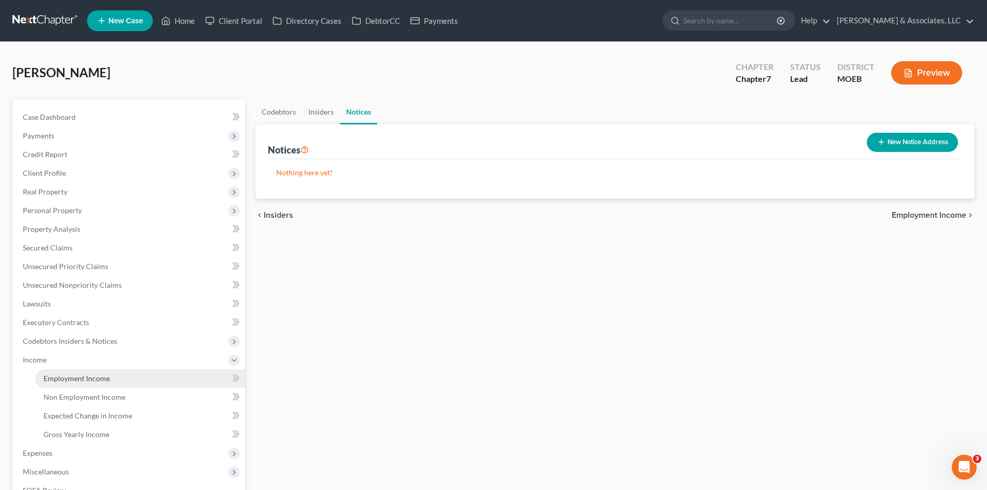
click at [76, 377] on span "Employment Income" at bounding box center [77, 378] width 66 height 9
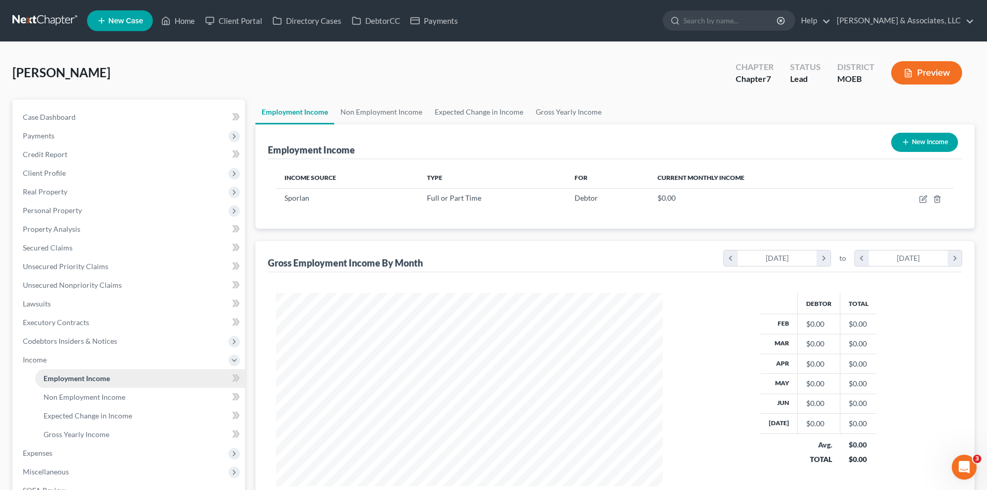
scroll to position [193, 407]
click at [86, 401] on span "Non Employment Income" at bounding box center [85, 396] width 82 height 9
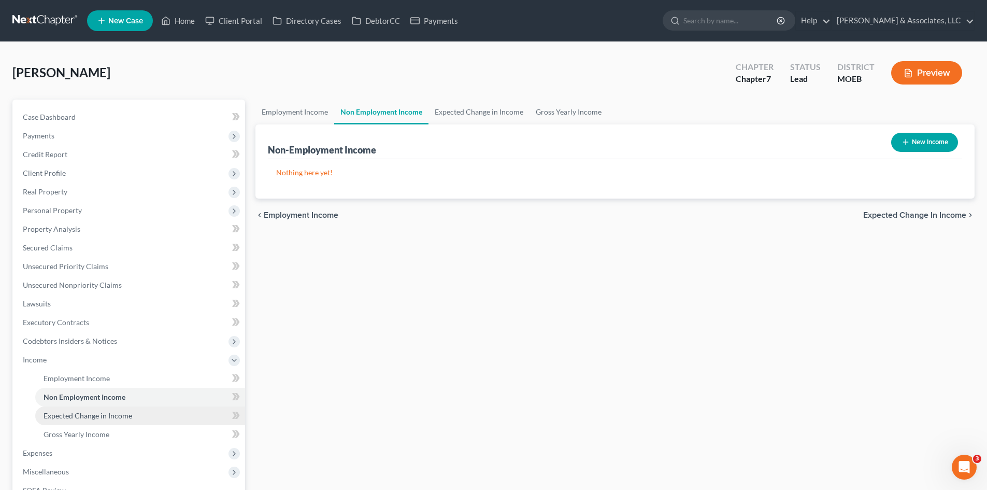
click at [78, 417] on span "Expected Change in Income" at bounding box center [88, 415] width 89 height 9
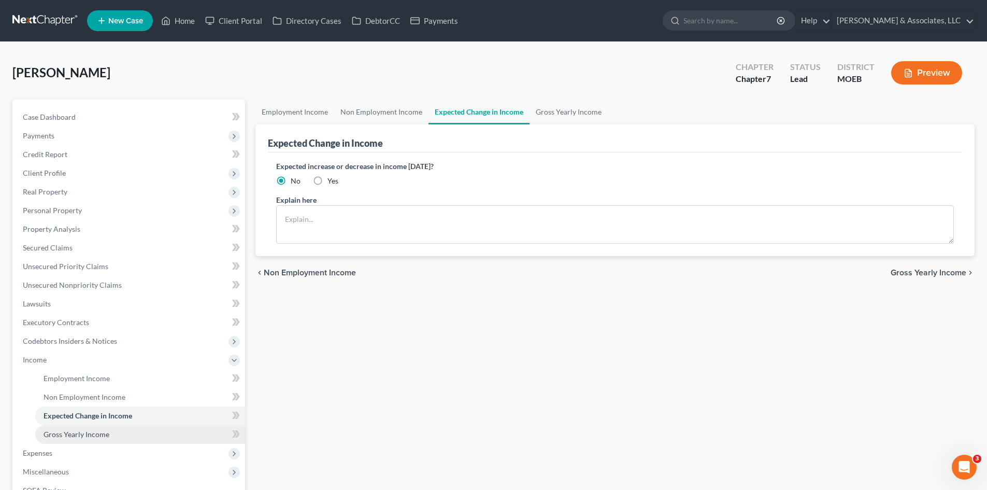
click at [73, 433] on span "Gross Yearly Income" at bounding box center [77, 434] width 66 height 9
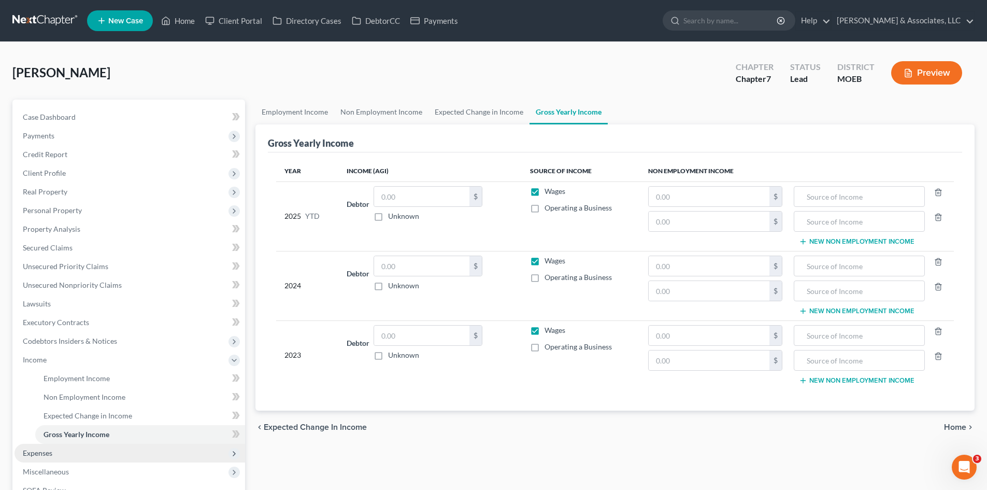
click at [51, 458] on span "Expenses" at bounding box center [130, 453] width 231 height 19
click at [58, 451] on span "Medical" at bounding box center [57, 452] width 26 height 9
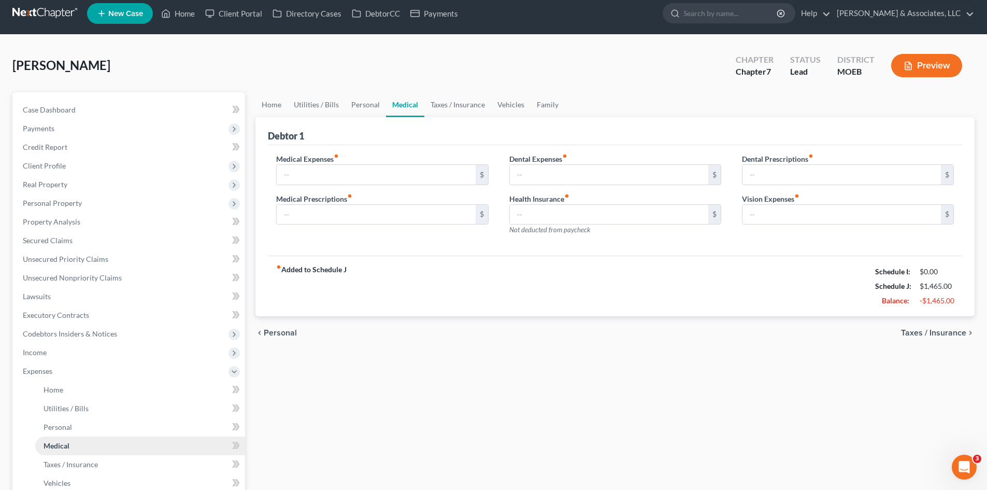
scroll to position [104, 0]
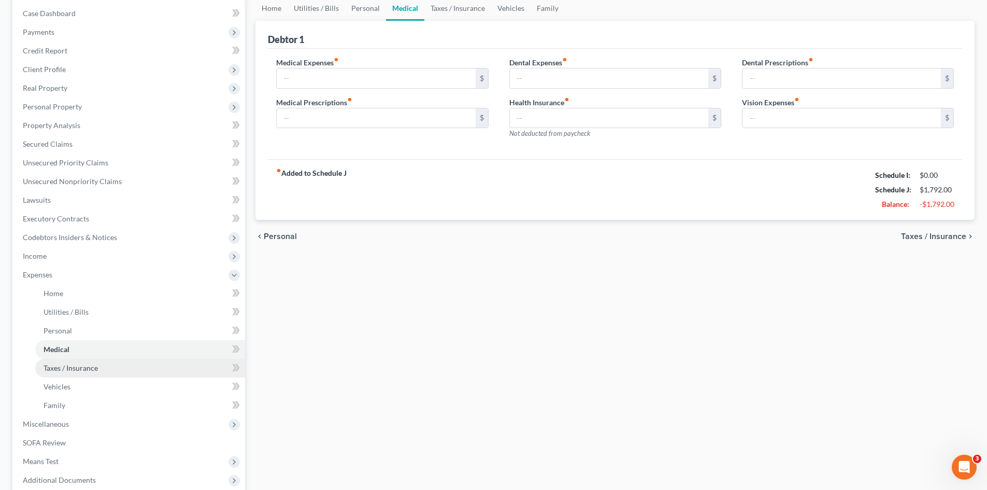
click at [70, 369] on span "Taxes / Insurance" at bounding box center [71, 367] width 54 height 9
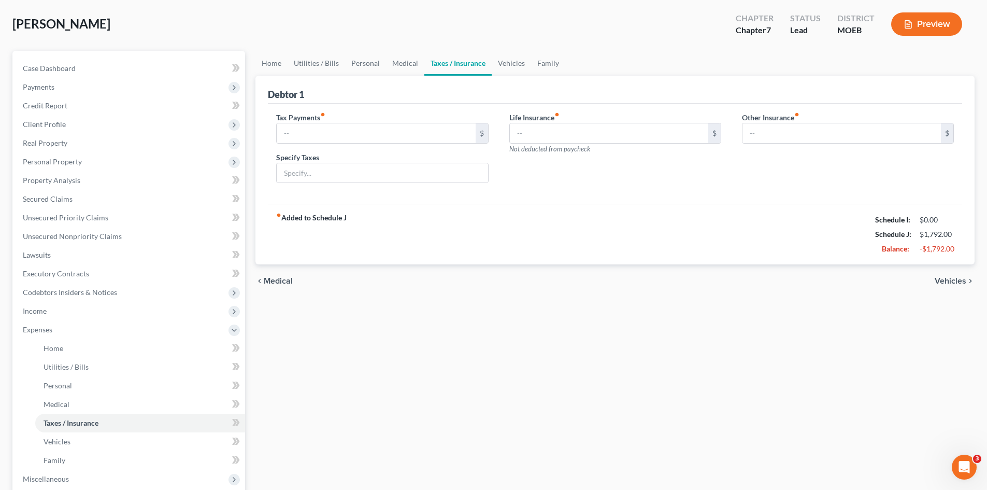
scroll to position [156, 0]
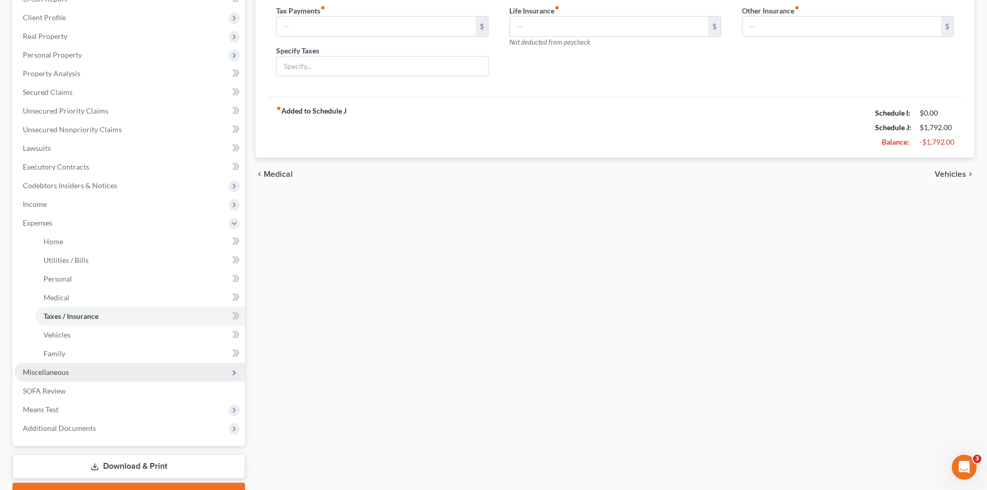
click at [46, 373] on span "Miscellaneous" at bounding box center [46, 372] width 46 height 9
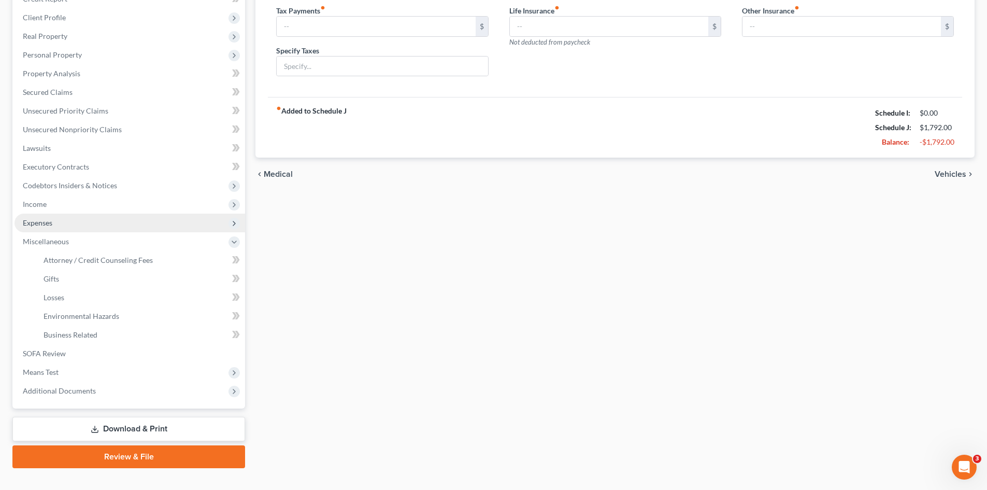
click at [31, 227] on span "Expenses" at bounding box center [130, 223] width 231 height 19
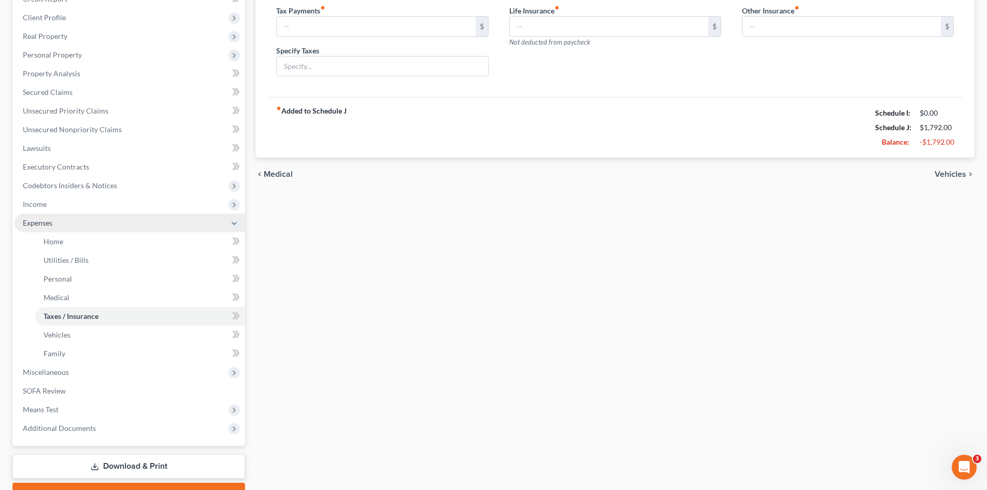
click at [45, 220] on span "Expenses" at bounding box center [38, 222] width 30 height 9
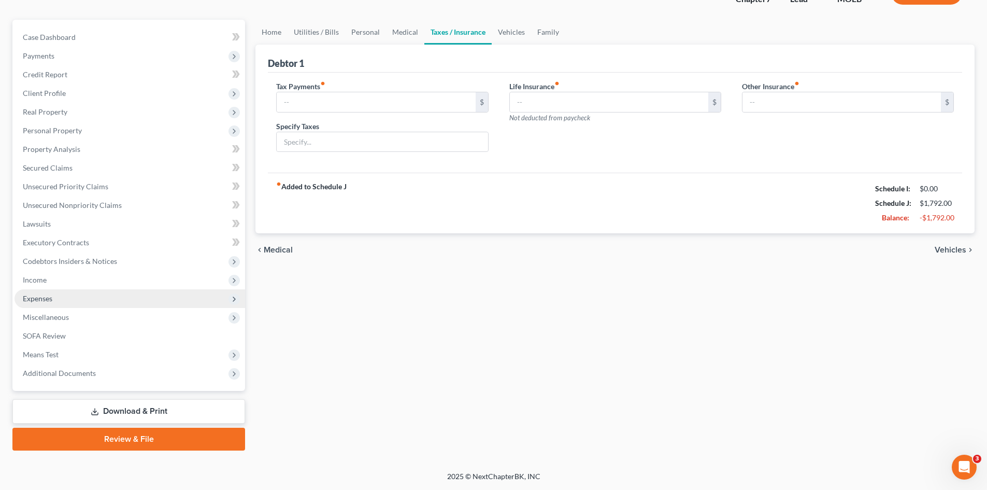
scroll to position [80, 0]
click at [41, 297] on span "Expenses" at bounding box center [38, 298] width 30 height 9
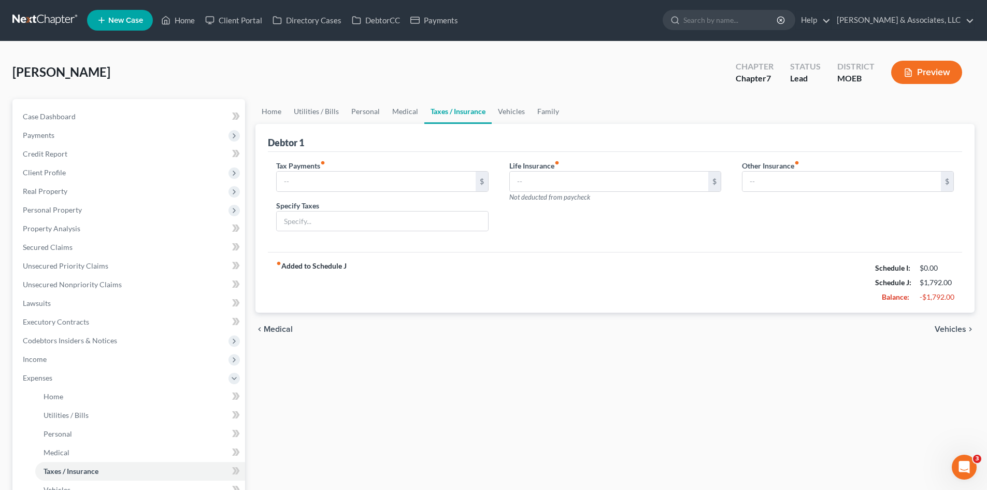
scroll to position [0, 0]
click at [268, 112] on link "Home" at bounding box center [272, 112] width 32 height 25
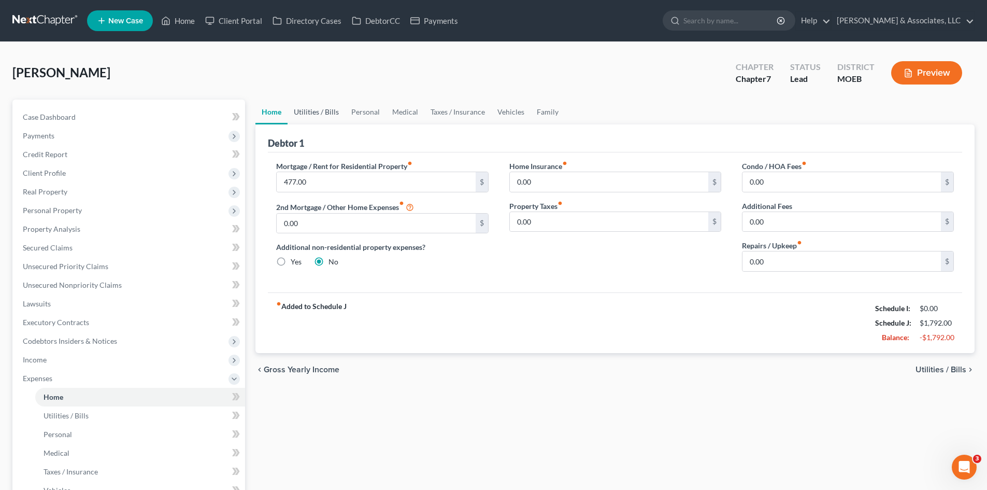
click at [318, 114] on link "Utilities / Bills" at bounding box center [317, 112] width 58 height 25
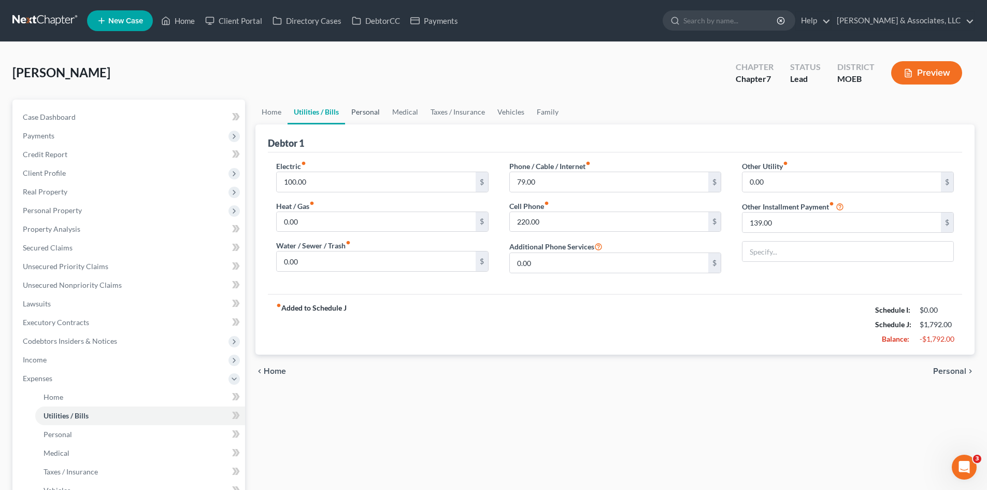
click at [366, 114] on link "Personal" at bounding box center [365, 112] width 41 height 25
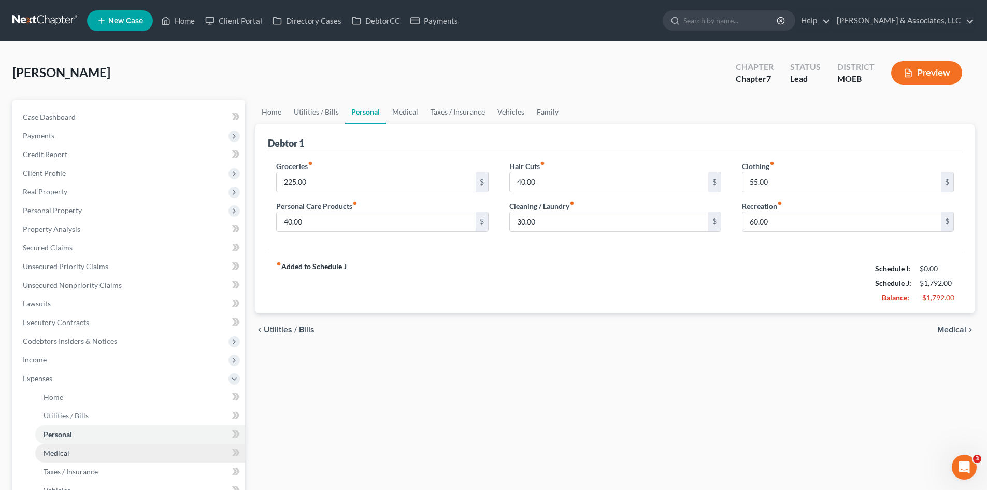
click at [66, 456] on span "Medical" at bounding box center [57, 452] width 26 height 9
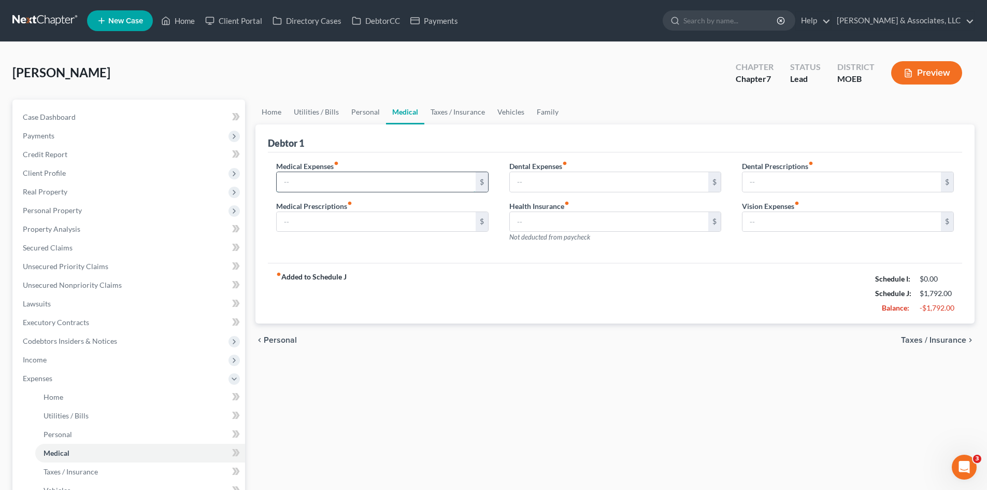
click at [308, 181] on input "text" at bounding box center [376, 182] width 199 height 20
type input "0.00"
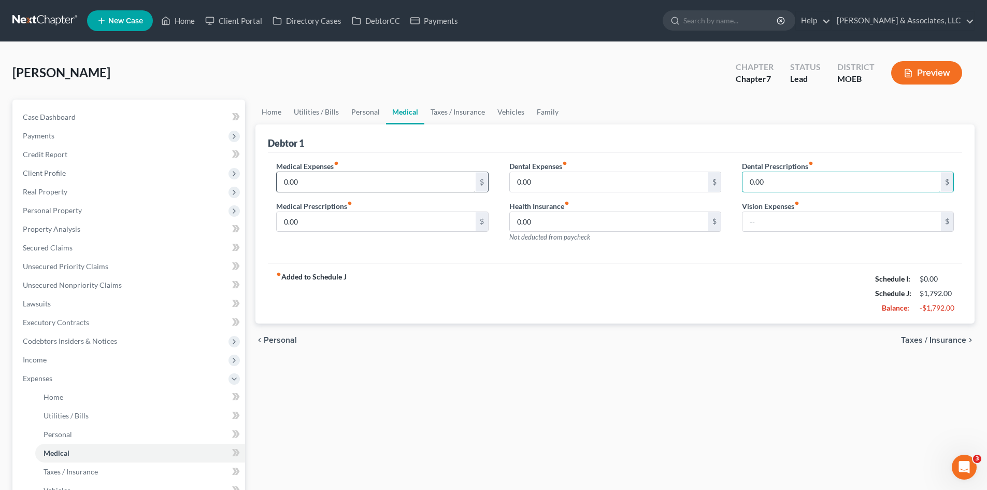
type input "0.00"
click at [931, 339] on span "Taxes / Insurance" at bounding box center [933, 340] width 65 height 8
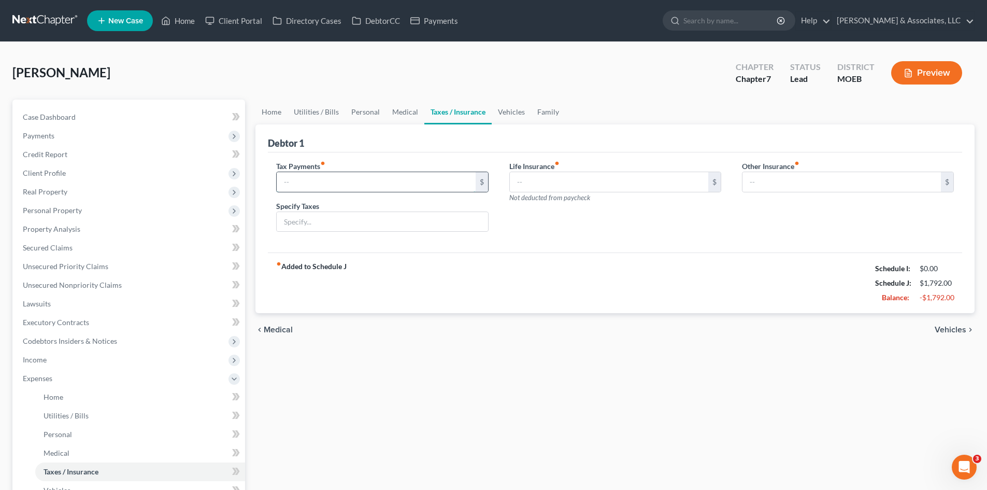
click at [451, 180] on input "text" at bounding box center [376, 182] width 199 height 20
type input "0.00"
click at [532, 176] on input "text" at bounding box center [609, 182] width 199 height 20
type input "0.00"
drag, startPoint x: 776, startPoint y: 174, endPoint x: 766, endPoint y: 180, distance: 12.1
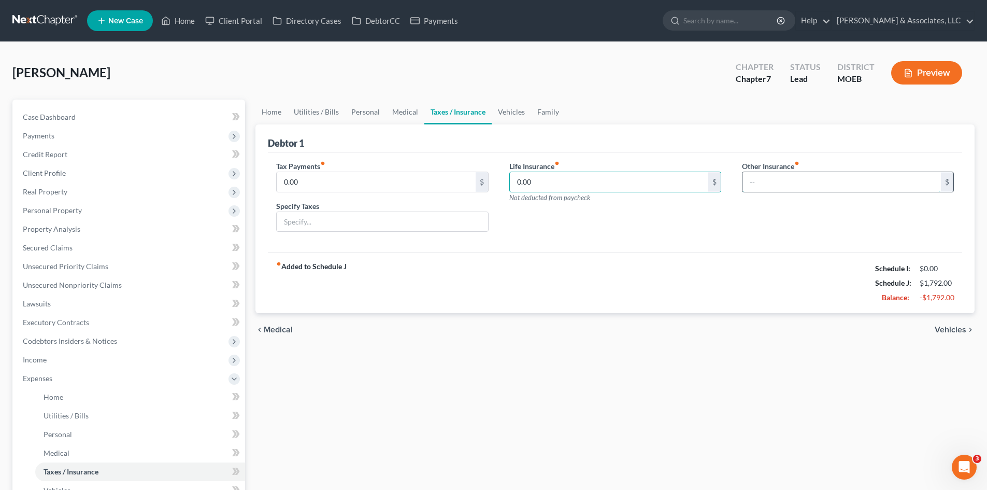
click at [776, 175] on input "text" at bounding box center [842, 182] width 199 height 20
type input "0.00"
click at [508, 111] on link "Vehicles" at bounding box center [511, 112] width 39 height 25
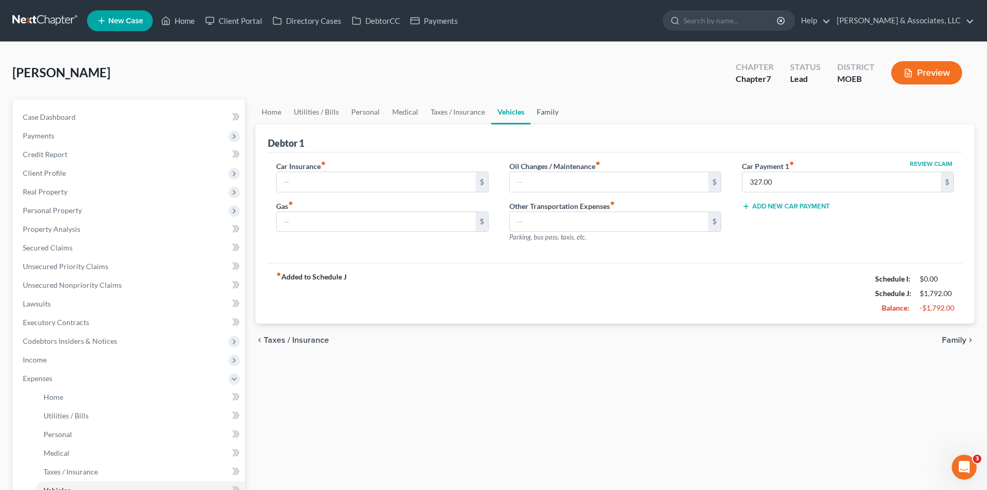
click at [542, 115] on link "Family" at bounding box center [548, 112] width 34 height 25
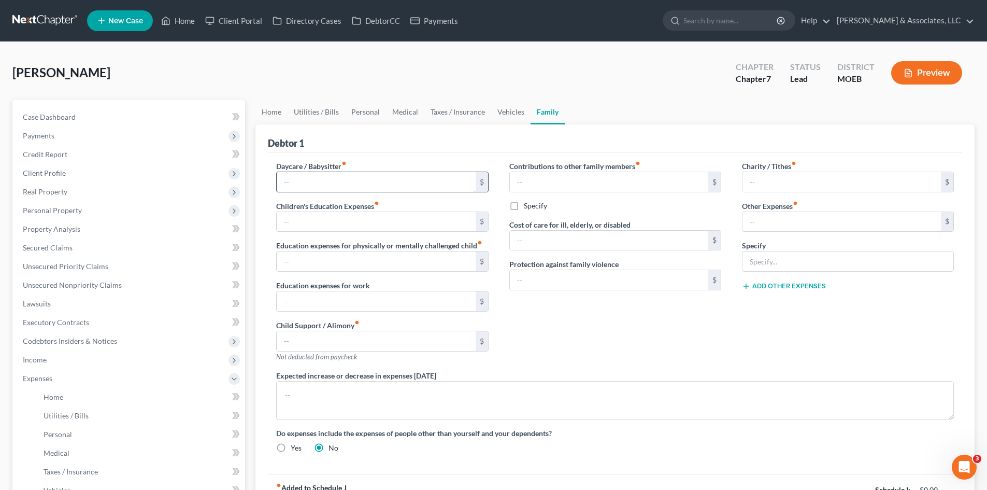
click at [404, 187] on input "text" at bounding box center [376, 182] width 199 height 20
type input "0.00"
click at [391, 217] on input "text" at bounding box center [376, 222] width 199 height 20
type input "0.00"
click at [519, 180] on input "text" at bounding box center [609, 182] width 199 height 20
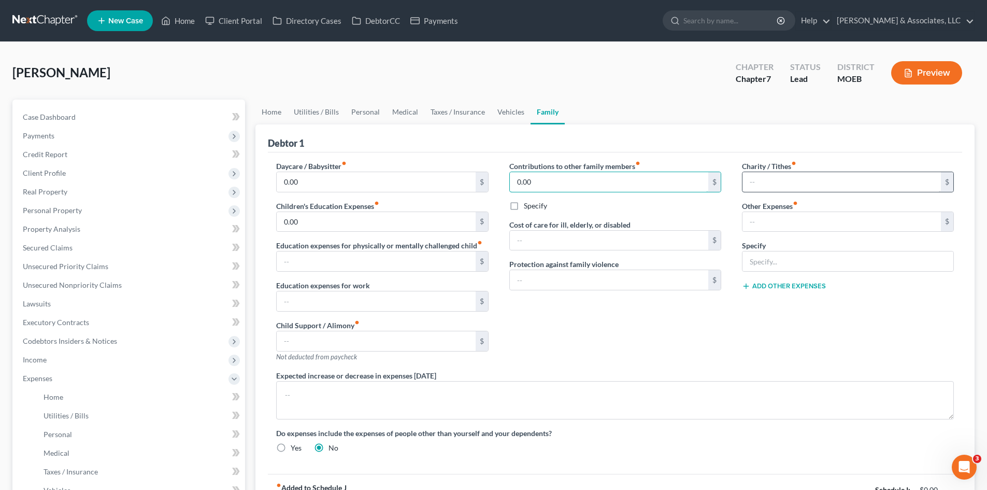
type input "0.00"
click at [788, 182] on input "text" at bounding box center [842, 182] width 199 height 20
type input "0.00"
click at [776, 219] on input "text" at bounding box center [842, 222] width 199 height 20
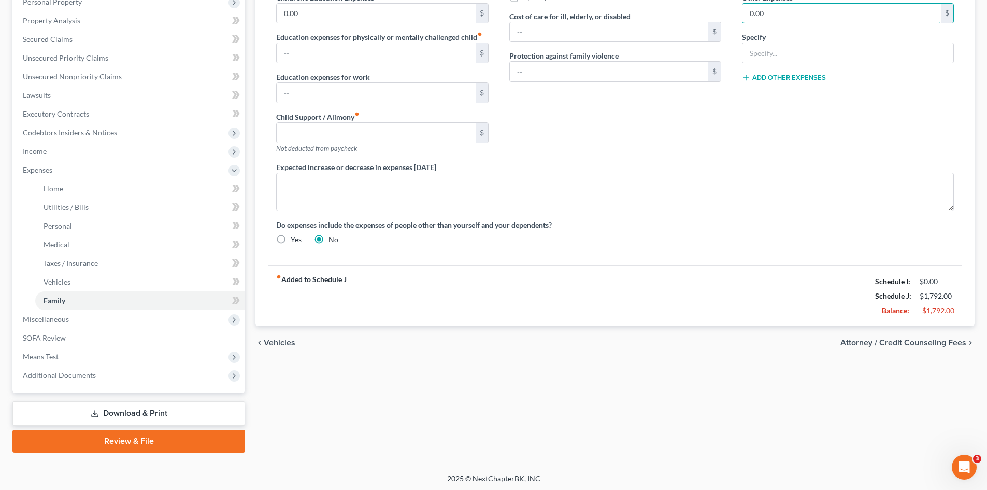
scroll to position [210, 0]
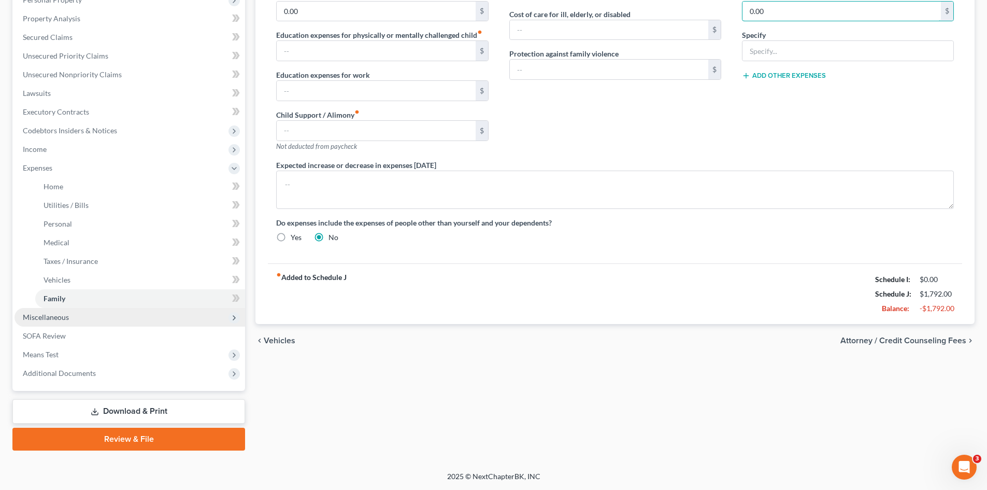
type input "0.00"
click at [80, 317] on span "Miscellaneous" at bounding box center [130, 317] width 231 height 19
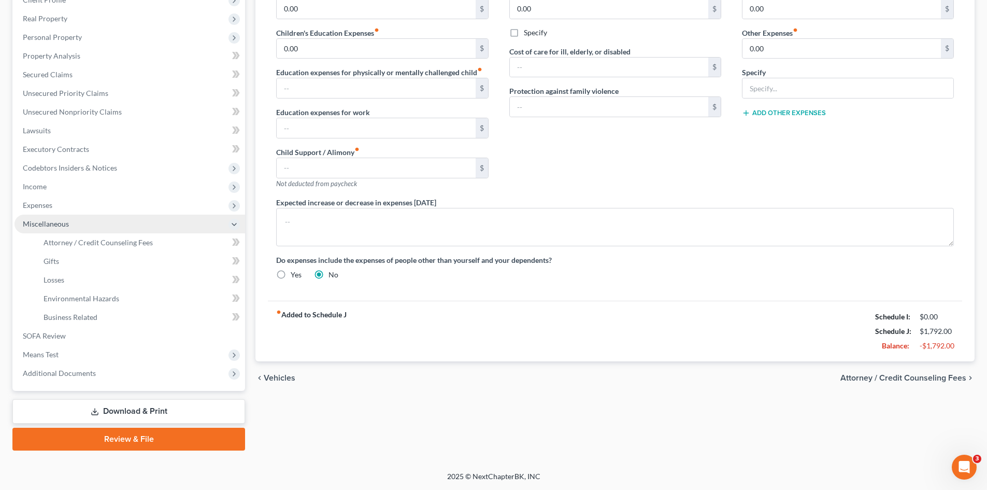
scroll to position [173, 0]
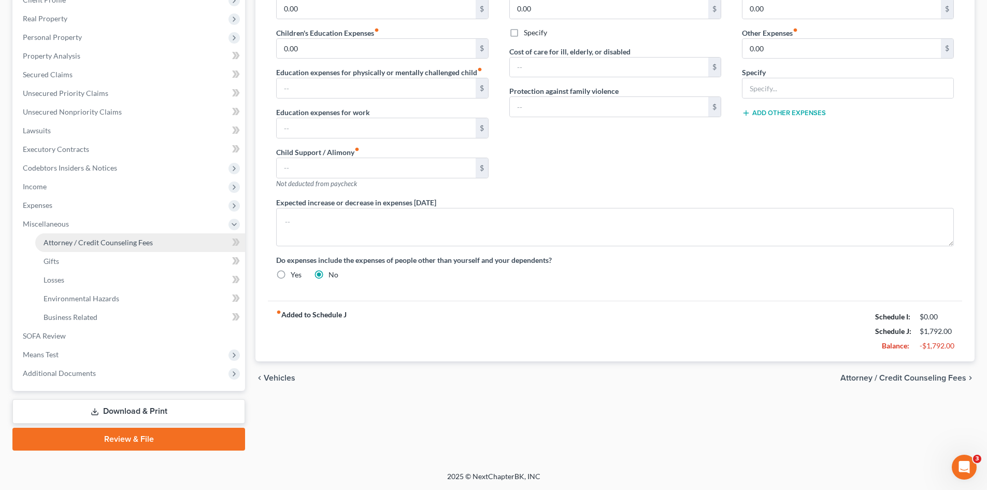
click at [70, 250] on link "Attorney / Credit Counseling Fees" at bounding box center [140, 242] width 210 height 19
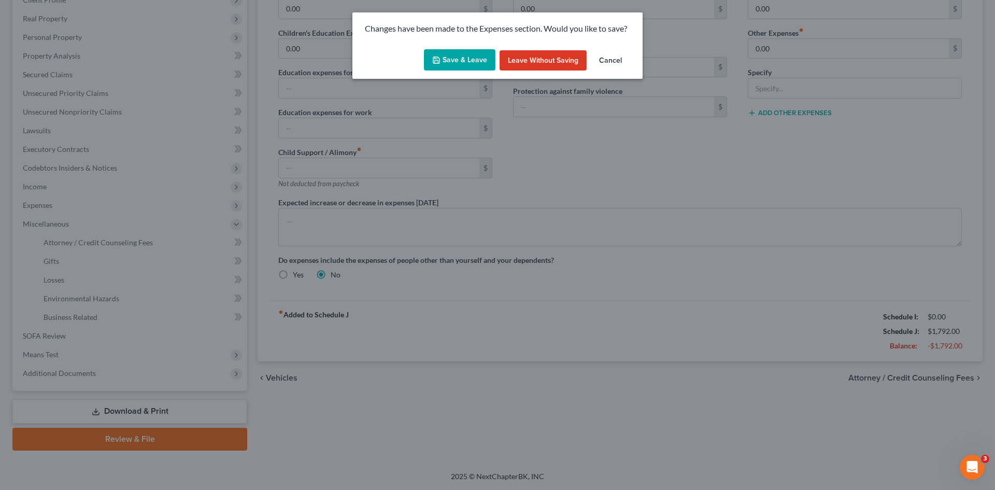
click at [441, 56] on icon "button" at bounding box center [436, 60] width 8 height 8
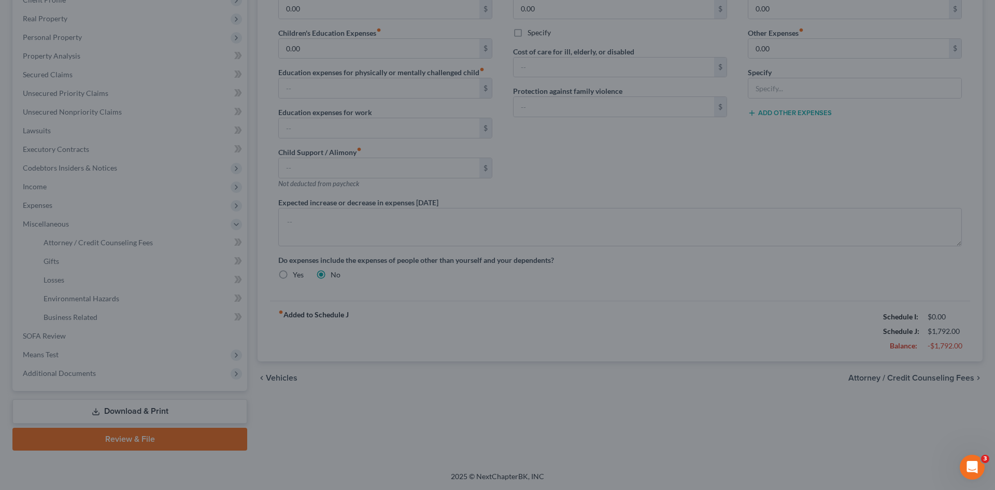
select select "0"
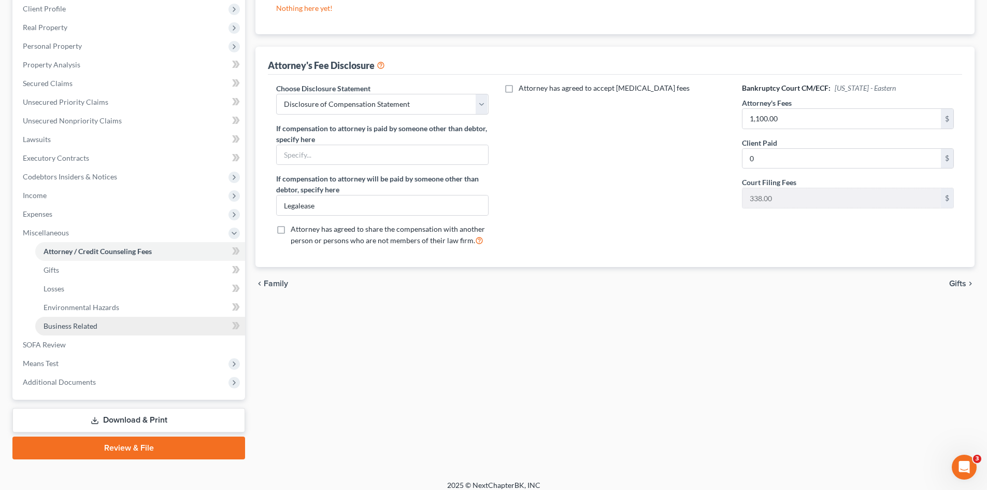
scroll to position [173, 0]
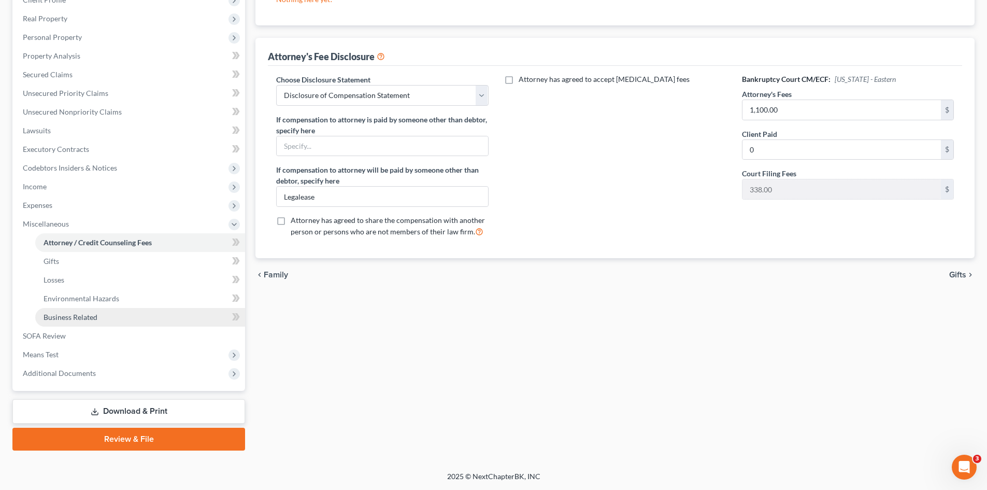
click at [55, 316] on span "Business Related" at bounding box center [71, 317] width 54 height 9
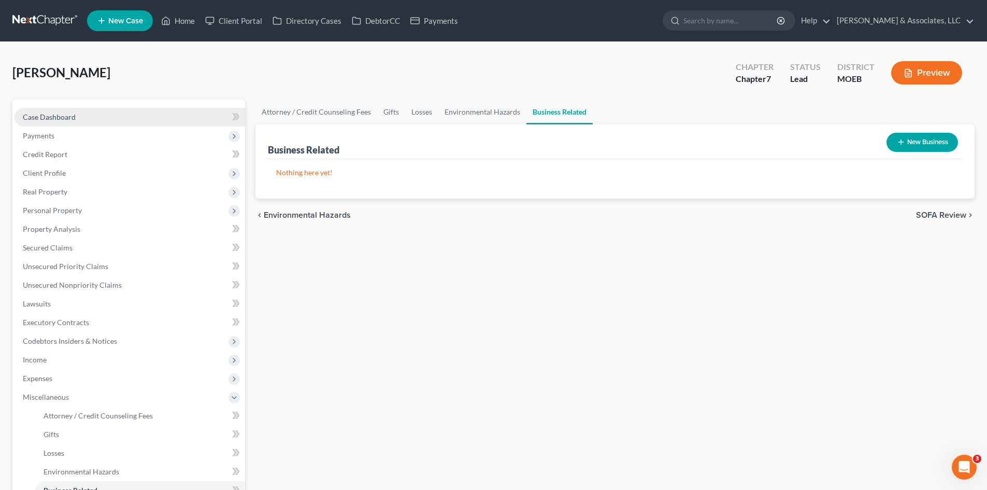
click at [74, 111] on link "Case Dashboard" at bounding box center [130, 117] width 231 height 19
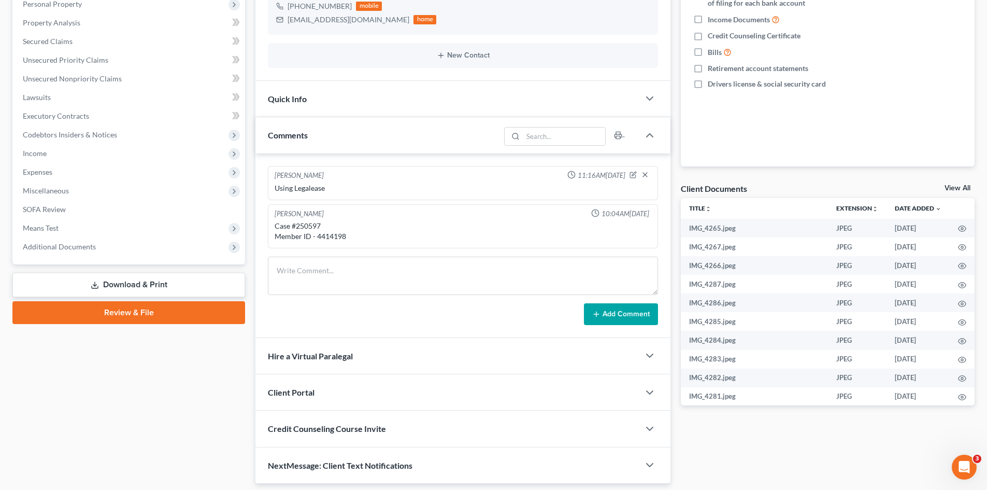
scroll to position [207, 0]
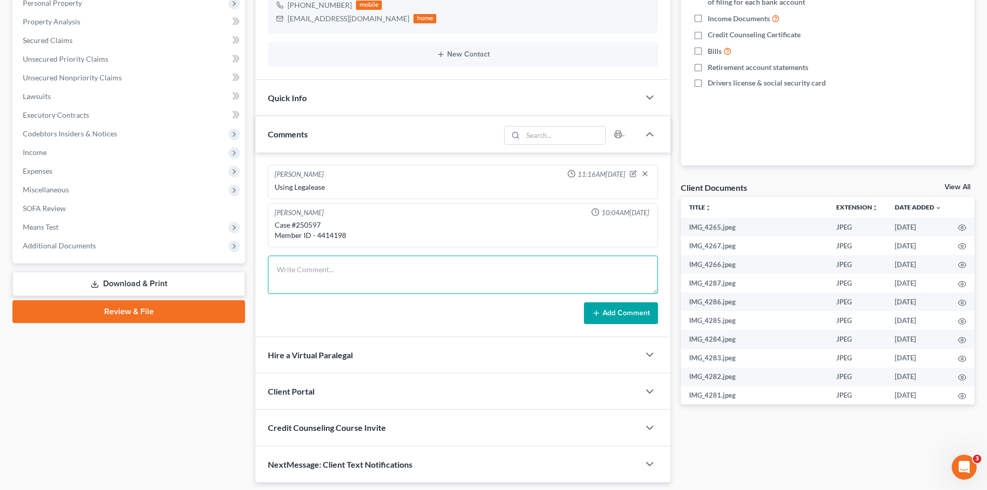
click at [348, 264] on textarea at bounding box center [463, 275] width 390 height 38
type textarea "STILL NEEDED as of [DATE]"
click at [584, 302] on button "Add Comment" at bounding box center [621, 313] width 74 height 22
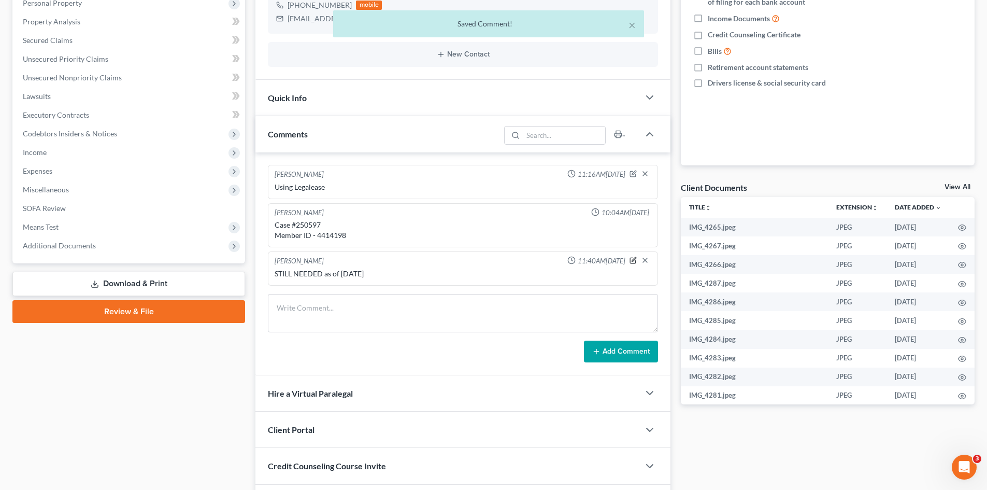
click at [633, 257] on icon "button" at bounding box center [633, 260] width 7 height 7
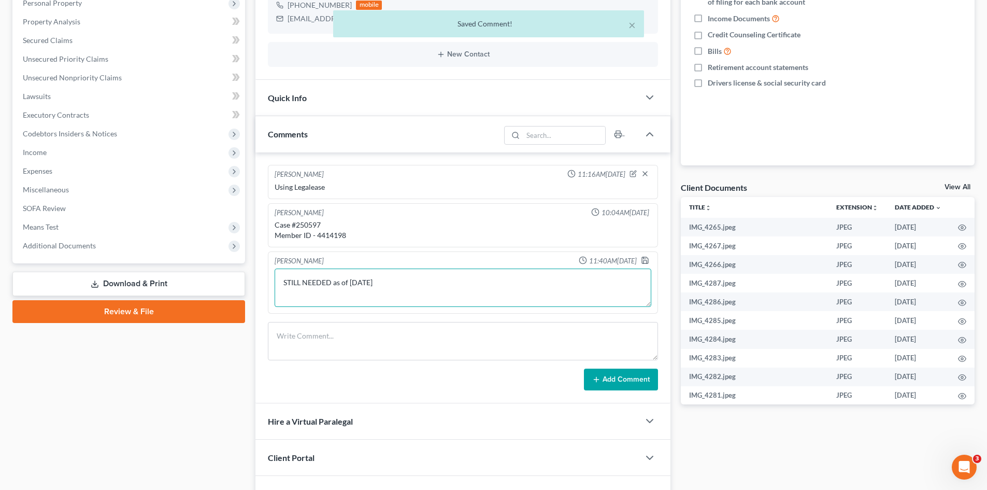
click at [391, 279] on textarea "STILL NEEDED as of [DATE]" at bounding box center [463, 287] width 377 height 38
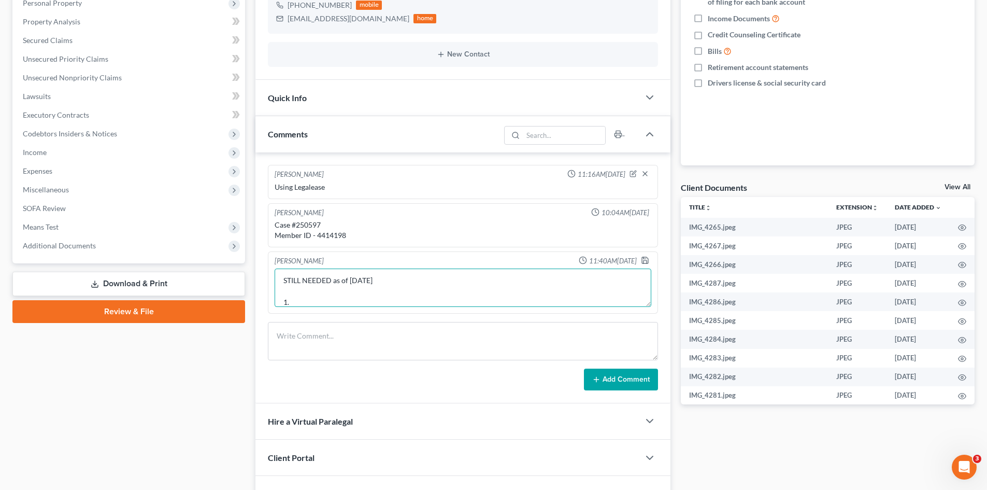
click at [312, 302] on textarea "STILL NEEDED as of [DATE] 1." at bounding box center [463, 287] width 377 height 38
paste textarea "Need CC Course Certificate"
click at [307, 303] on textarea "STILL NEEDED as of [DATE] 1. Need CC Course Certificate 2." at bounding box center [463, 287] width 377 height 38
paste textarea "Need Gross Yearly Income 2023"
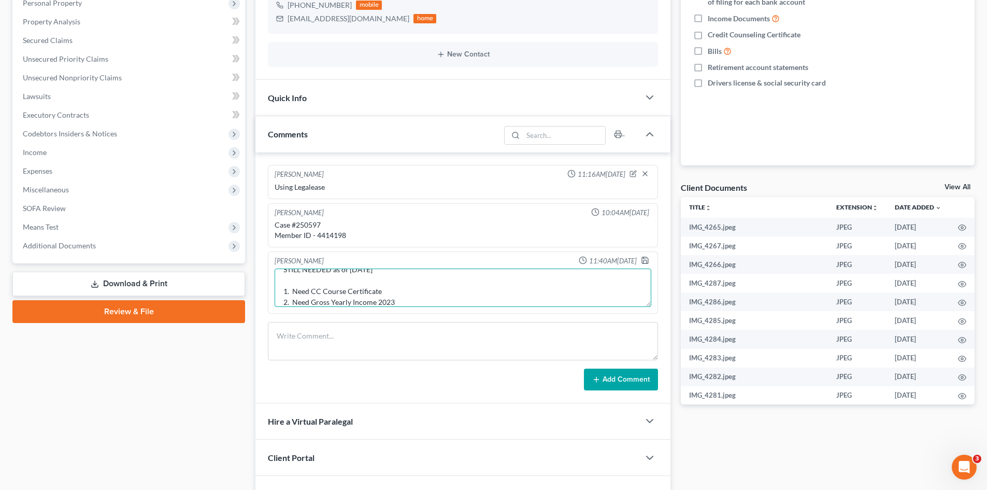
scroll to position [24, 0]
click at [387, 300] on textarea "STILL NEEDED as of [DATE] 1. Need CC Course Certificate 2. Need Gross Yearly In…" at bounding box center [463, 287] width 377 height 38
click at [394, 301] on textarea "STILL NEEDED as of [DATE] 1. Need CC Course Certificate 2. Need Gross Yearly In…" at bounding box center [463, 287] width 377 height 38
click at [394, 300] on textarea "STILL NEEDED as of [DATE] 1. Need CC Course Certificate 2. Need Gross Yearly In…" at bounding box center [463, 287] width 377 height 38
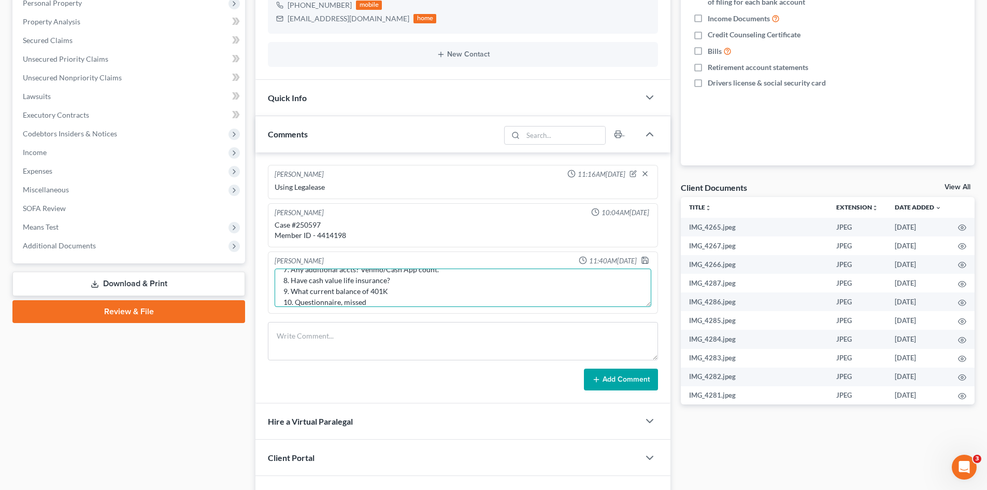
click at [375, 301] on textarea "STILL NEEDED as of [DATE] 1. Need CC Course Certificate 2. Need Gross Yearly In…" at bounding box center [463, 287] width 377 height 38
drag, startPoint x: 457, startPoint y: 291, endPoint x: 454, endPoint y: 302, distance: 11.5
click at [457, 291] on textarea "STILL NEEDED as of [DATE] 1. Need CC Course Certificate 2. Need Gross Yearly In…" at bounding box center [463, 287] width 377 height 38
click at [454, 302] on textarea "STILL NEEDED as of [DATE] 1. Need CC Course Certificate 2. Need Gross Yearly In…" at bounding box center [463, 287] width 377 height 38
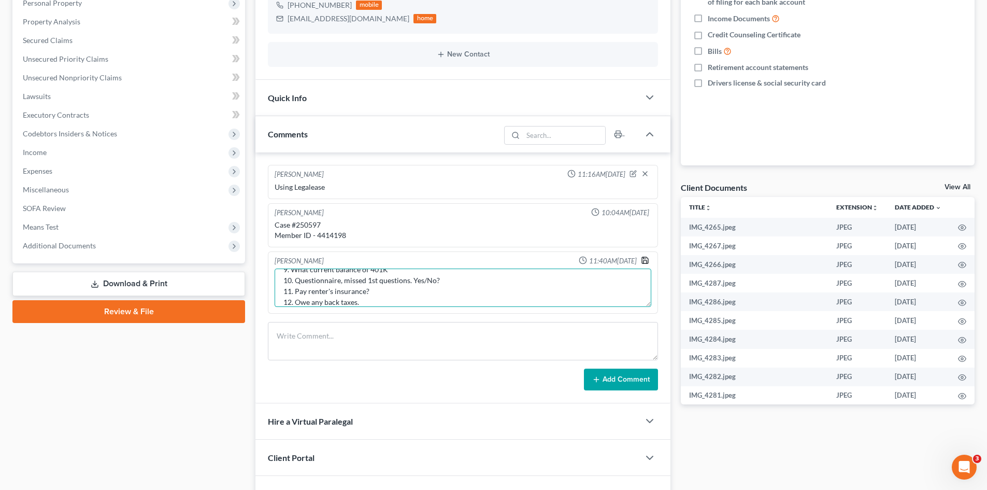
type textarea "STILL NEEDED as of [DATE] 1. Need CC Course Certificate 2. Need Gross Yearly In…"
click at [644, 259] on polyline "button" at bounding box center [645, 258] width 3 height 2
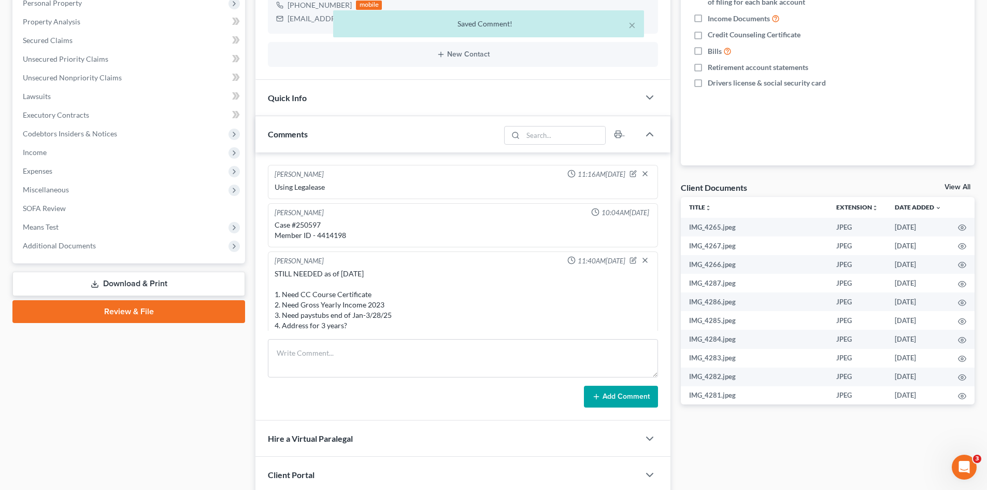
scroll to position [90, 0]
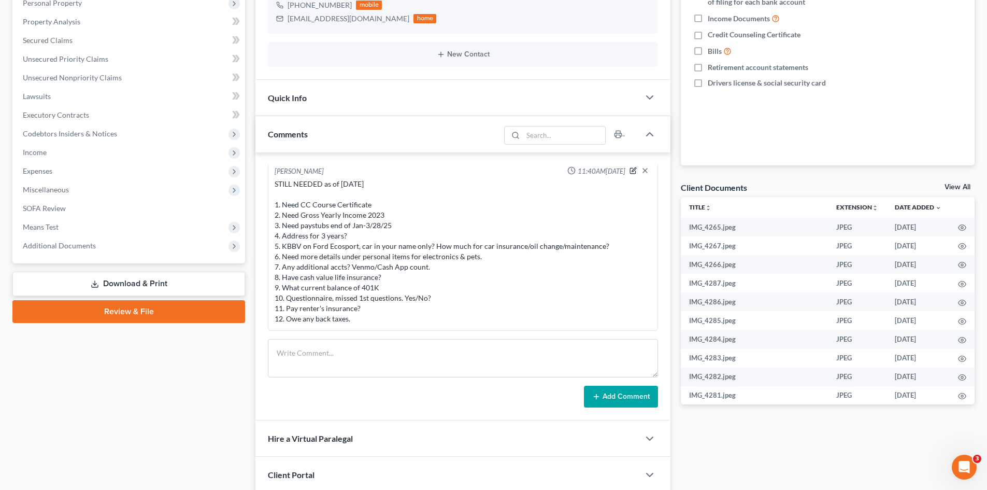
click at [630, 172] on icon "button" at bounding box center [633, 170] width 7 height 7
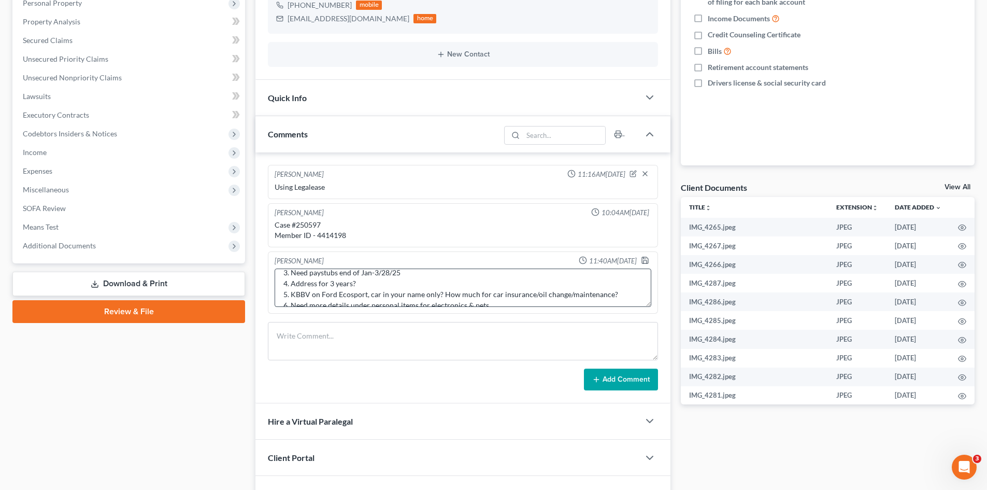
scroll to position [131, 0]
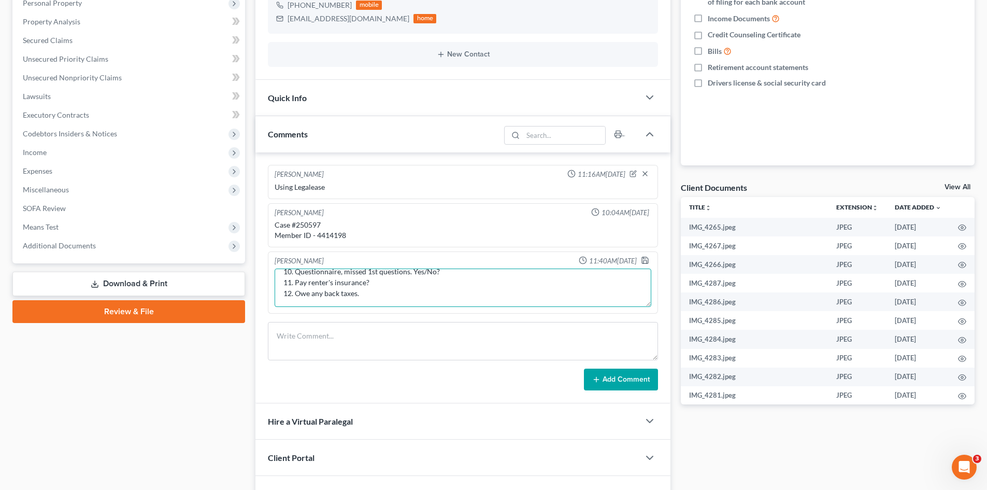
click at [366, 293] on textarea "STILL NEEDED as of [DATE] 1. Need CC Course Certificate 2. Need Gross Yearly In…" at bounding box center [463, 287] width 377 height 38
type textarea "STILL NEEDED as of [DATE] 1. Need CC Course Certificate 2. Need Gross Yearly In…"
click at [647, 260] on icon "button" at bounding box center [645, 260] width 8 height 8
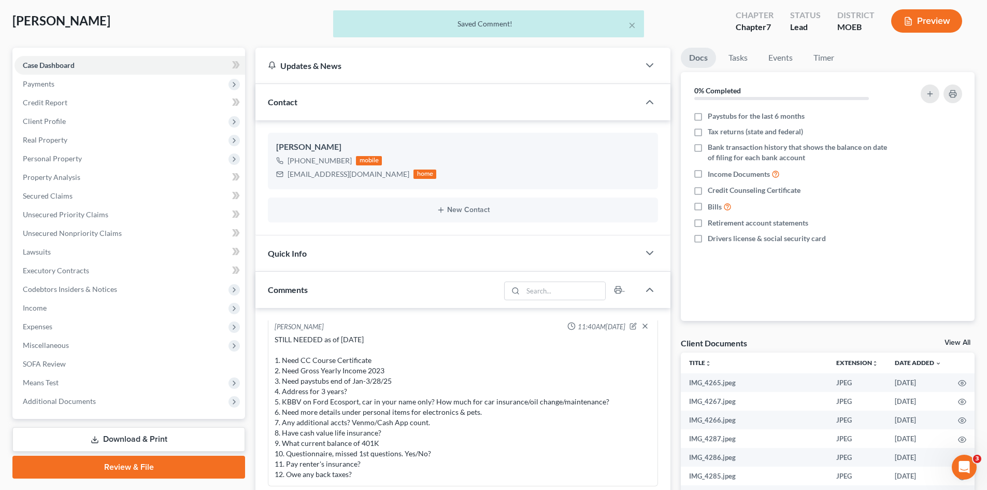
scroll to position [0, 0]
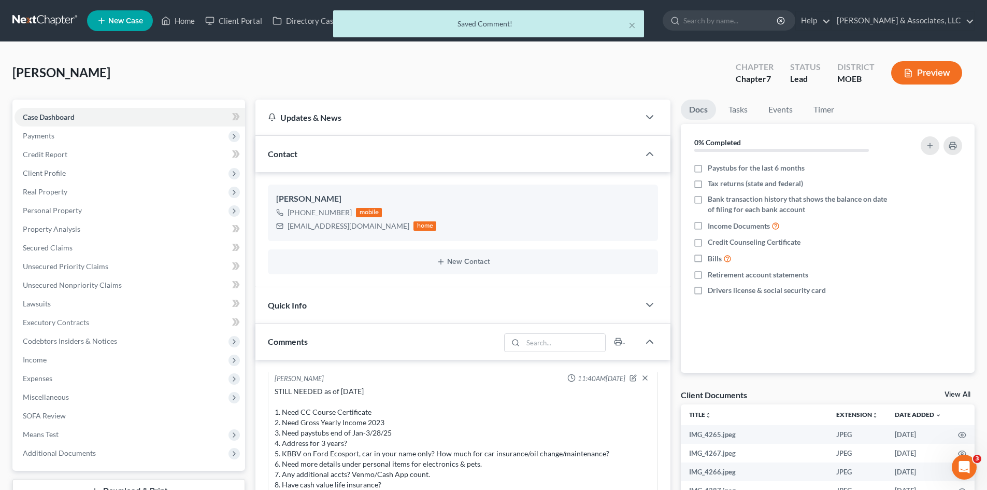
click at [779, 16] on div "× Saved Comment!" at bounding box center [488, 26] width 987 height 32
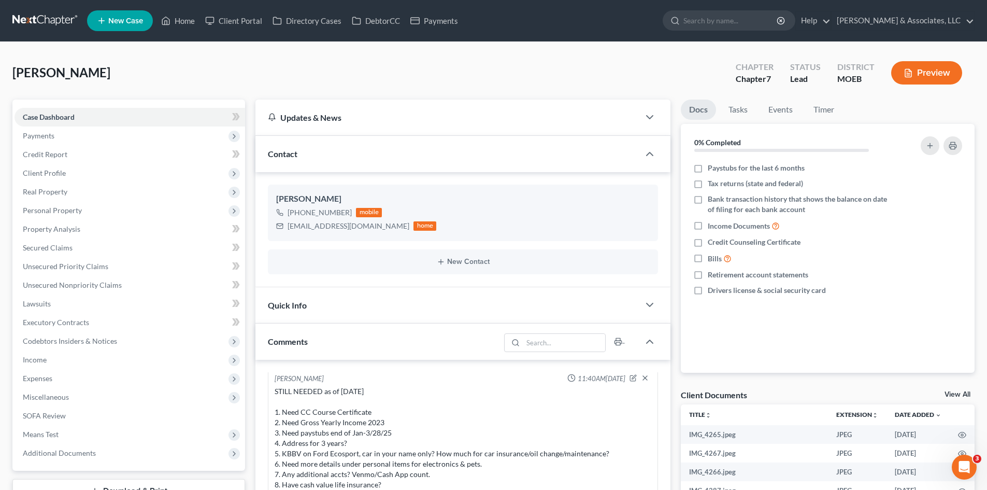
click at [778, 16] on input "search" at bounding box center [731, 20] width 95 height 19
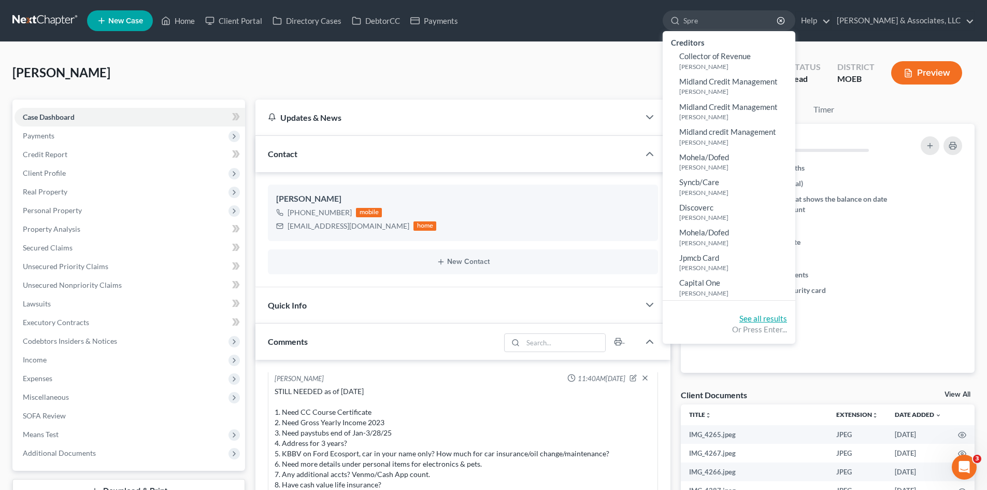
type input "Spre"
click at [787, 321] on link "See all results" at bounding box center [764, 318] width 48 height 9
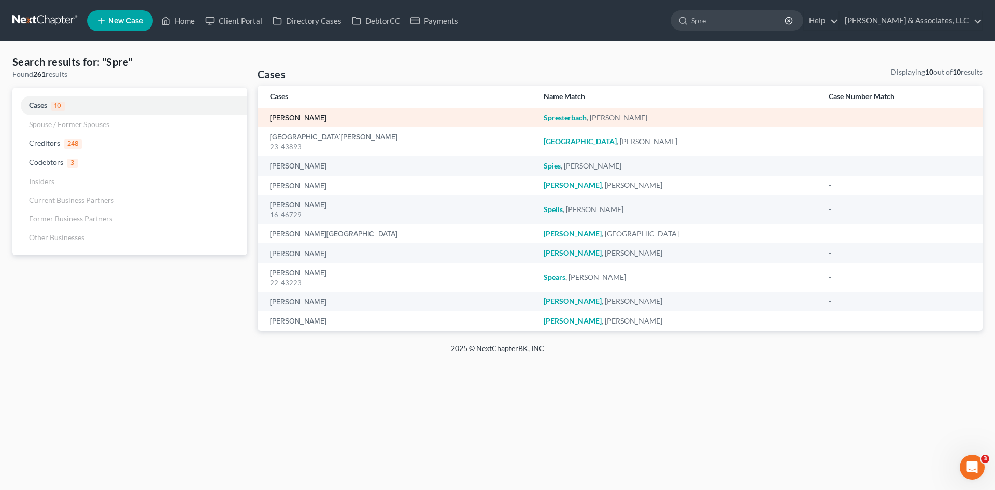
click at [326, 115] on link "[PERSON_NAME]" at bounding box center [298, 118] width 56 height 7
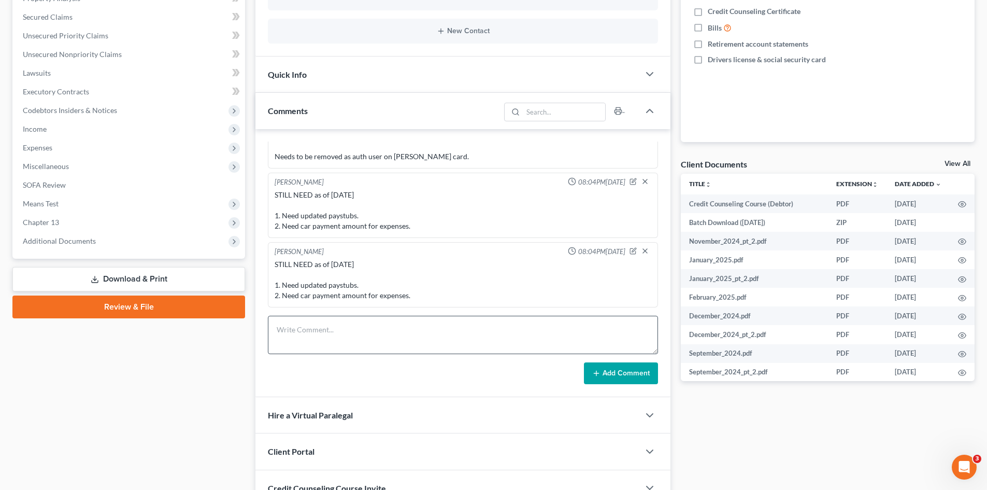
scroll to position [259, 0]
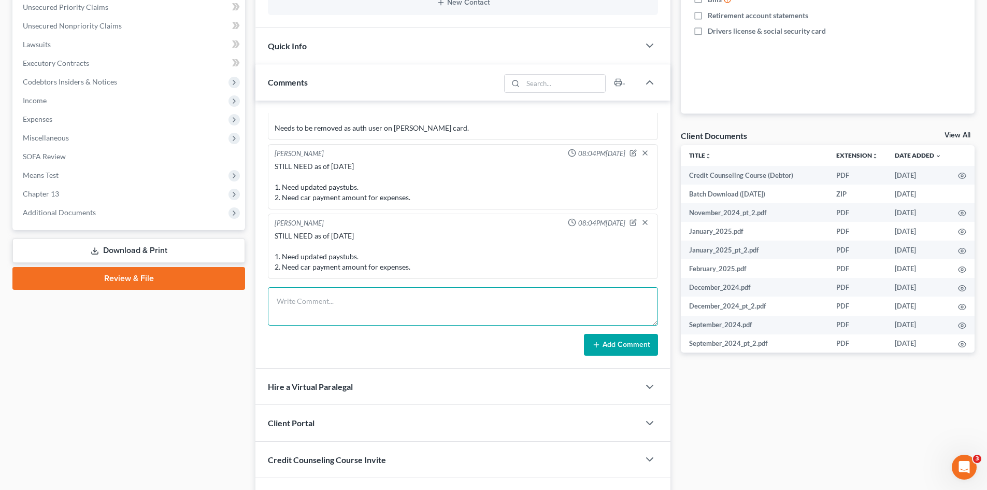
click at [361, 295] on textarea at bounding box center [463, 306] width 390 height 38
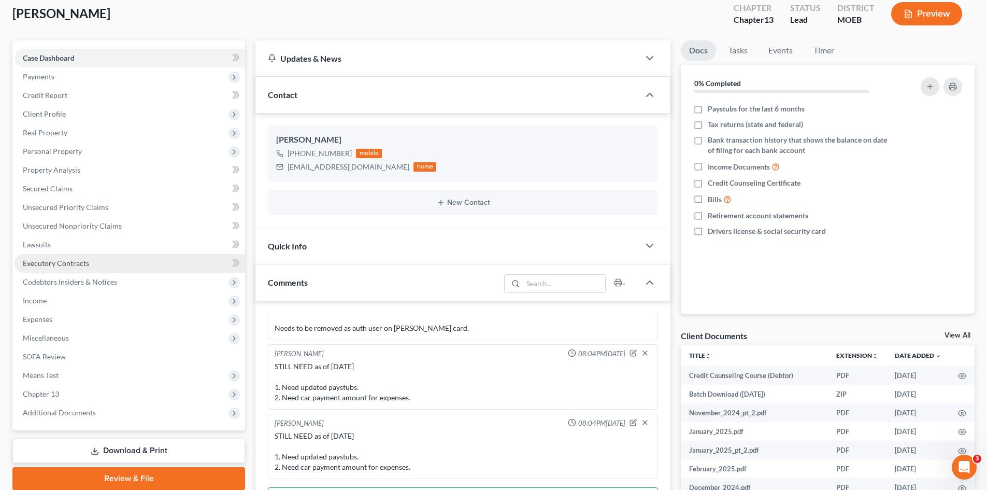
scroll to position [104, 0]
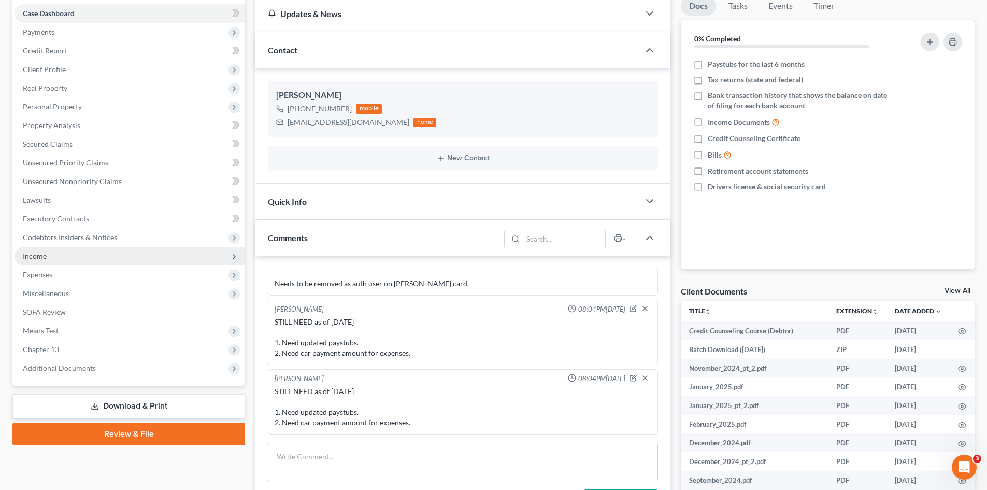
click at [42, 259] on span "Income" at bounding box center [35, 255] width 24 height 9
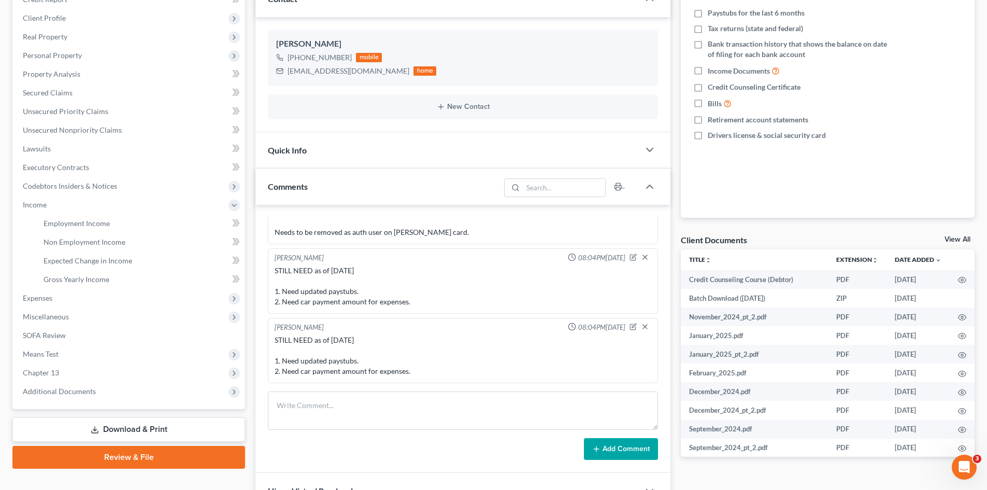
scroll to position [219, 0]
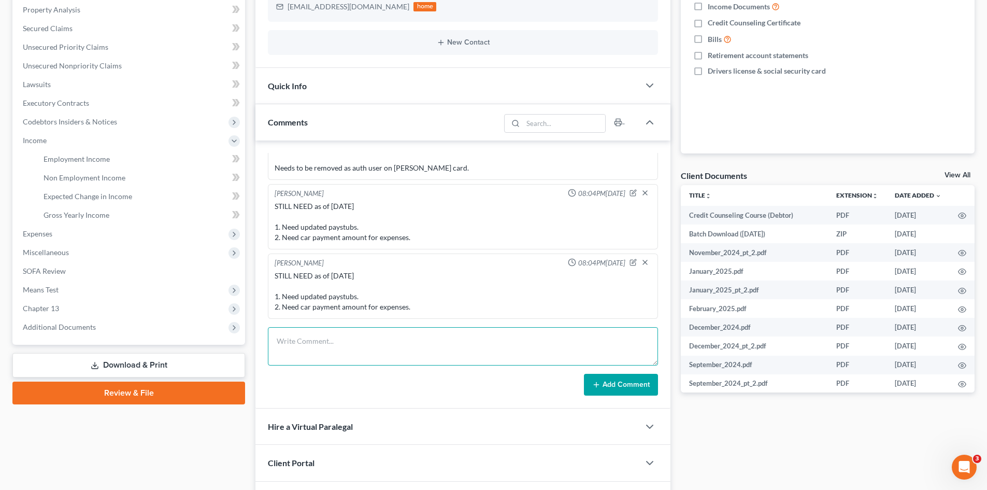
click at [360, 338] on textarea at bounding box center [463, 346] width 390 height 38
click at [28, 144] on span "Income" at bounding box center [35, 140] width 24 height 9
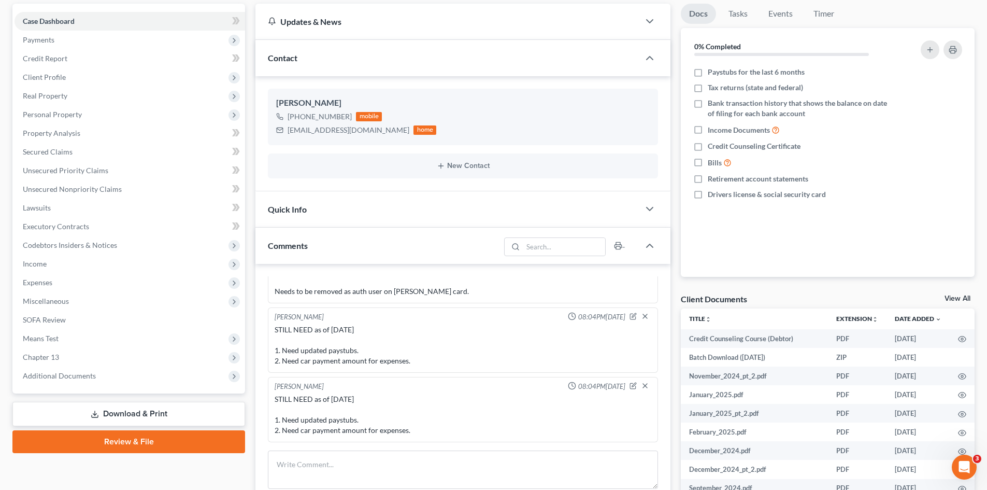
scroll to position [156, 0]
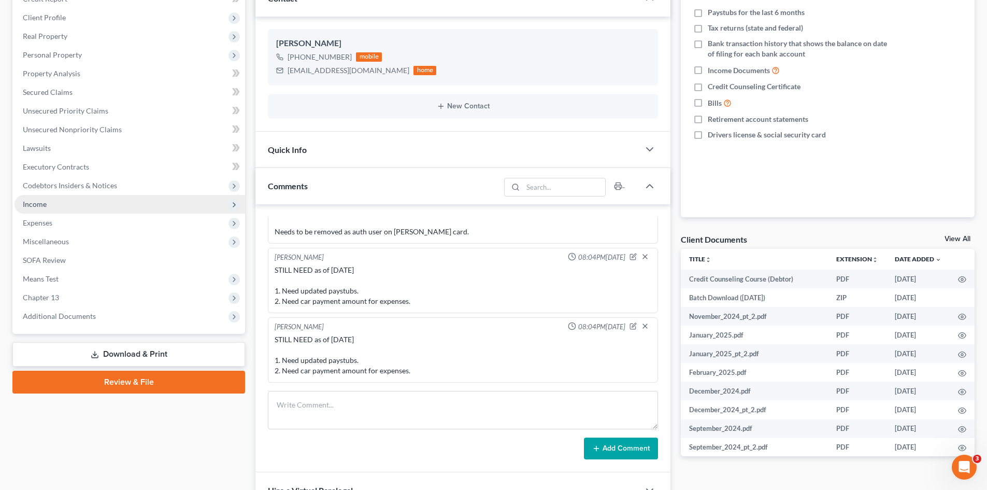
click at [49, 203] on span "Income" at bounding box center [130, 204] width 231 height 19
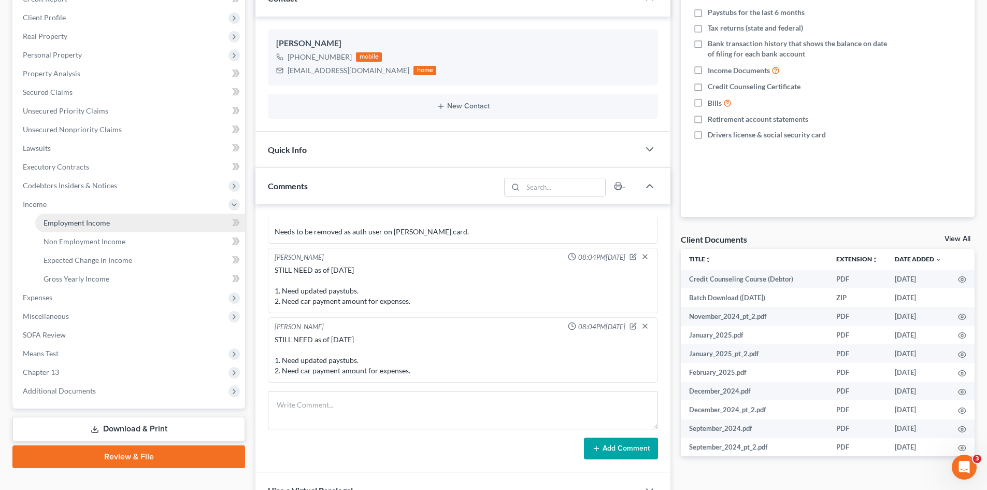
click at [73, 227] on link "Employment Income" at bounding box center [140, 223] width 210 height 19
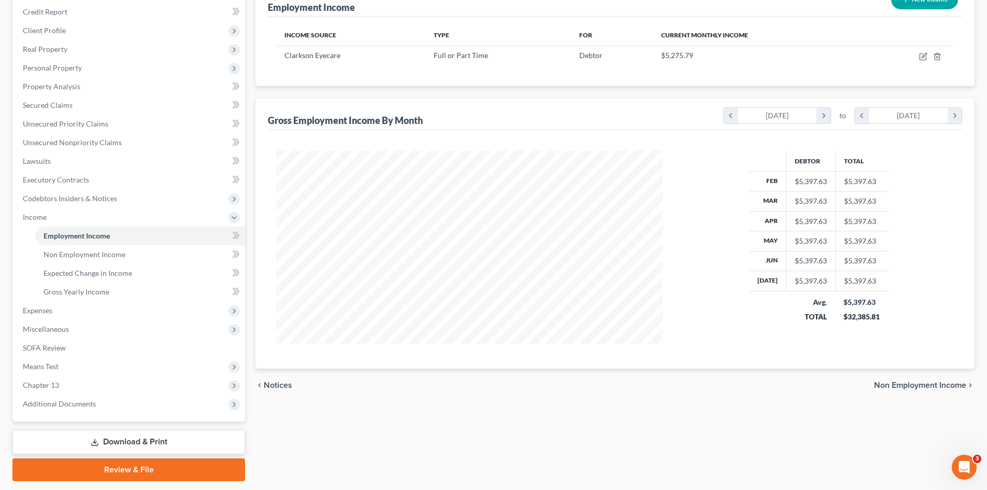
scroll to position [156, 0]
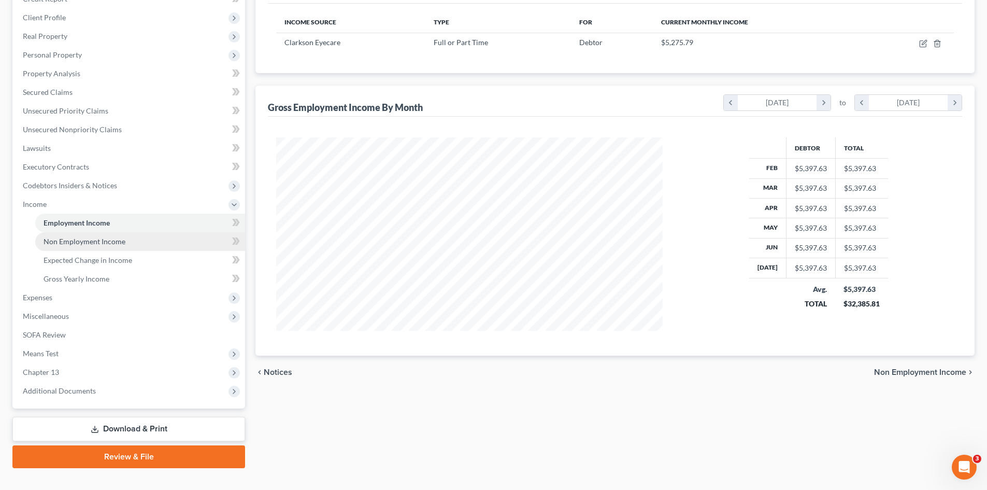
click at [92, 245] on span "Non Employment Income" at bounding box center [85, 241] width 82 height 9
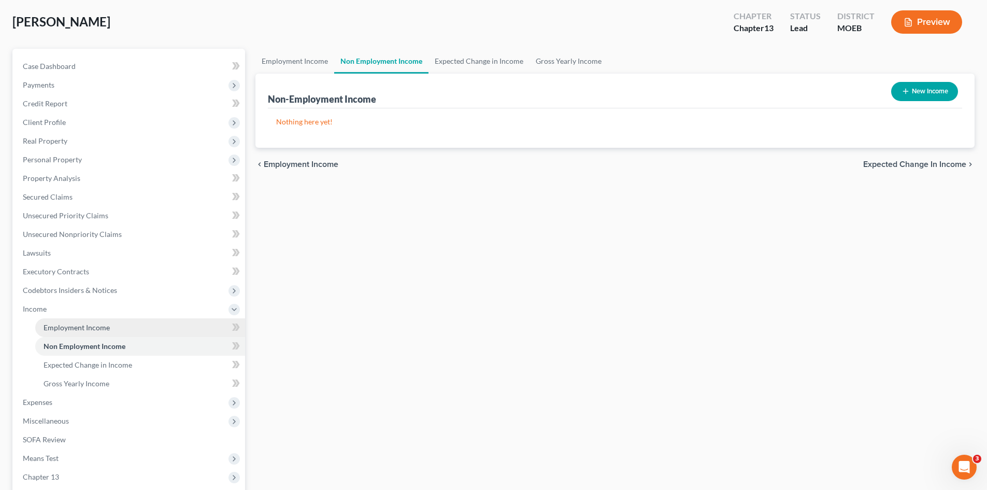
scroll to position [156, 0]
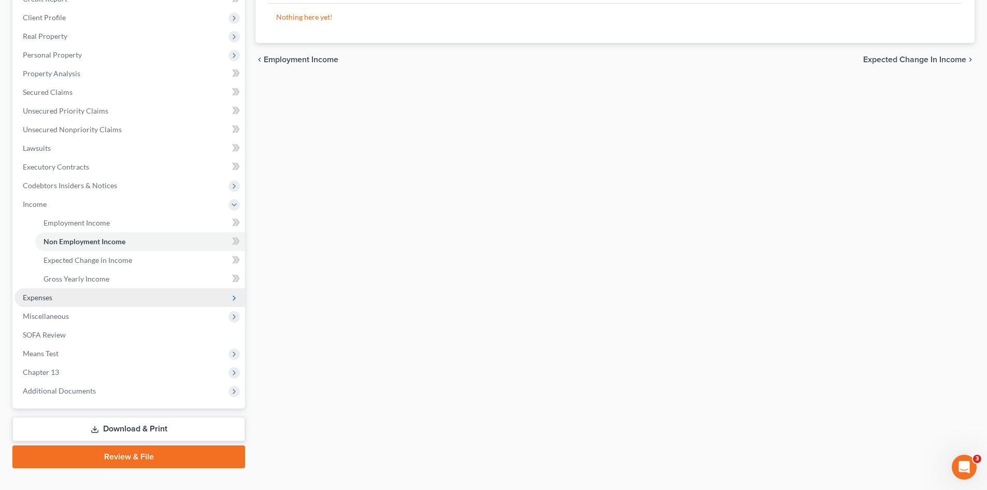
click at [48, 298] on span "Expenses" at bounding box center [38, 297] width 30 height 9
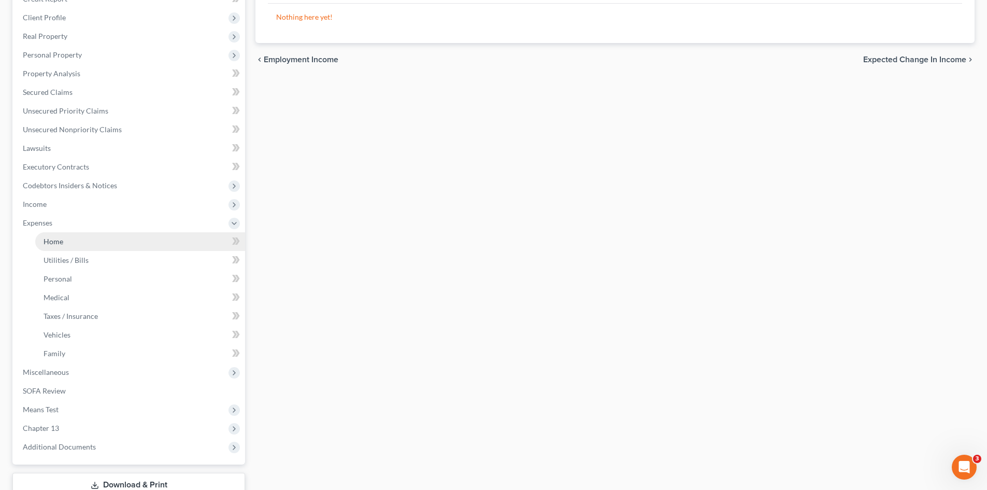
click at [54, 244] on span "Home" at bounding box center [54, 241] width 20 height 9
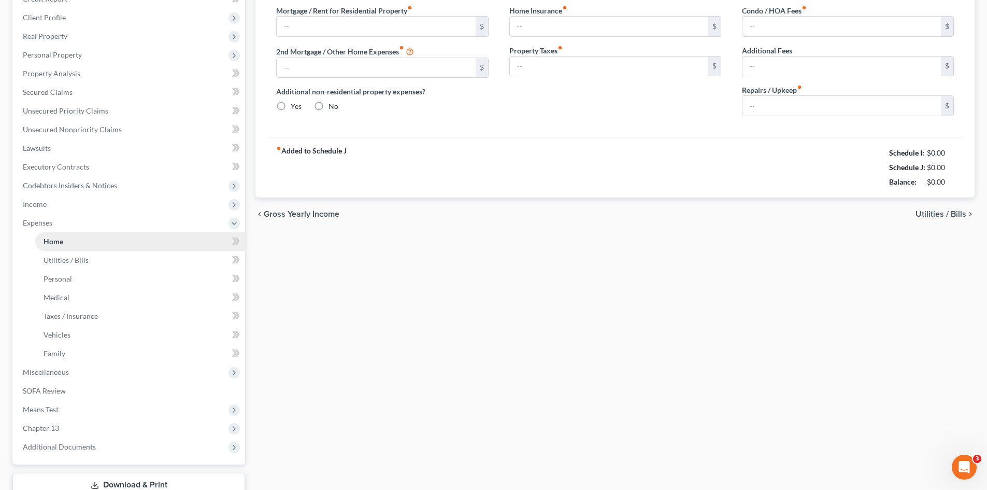
type input "550.00"
type input "0.00"
radio input "true"
type input "0.00"
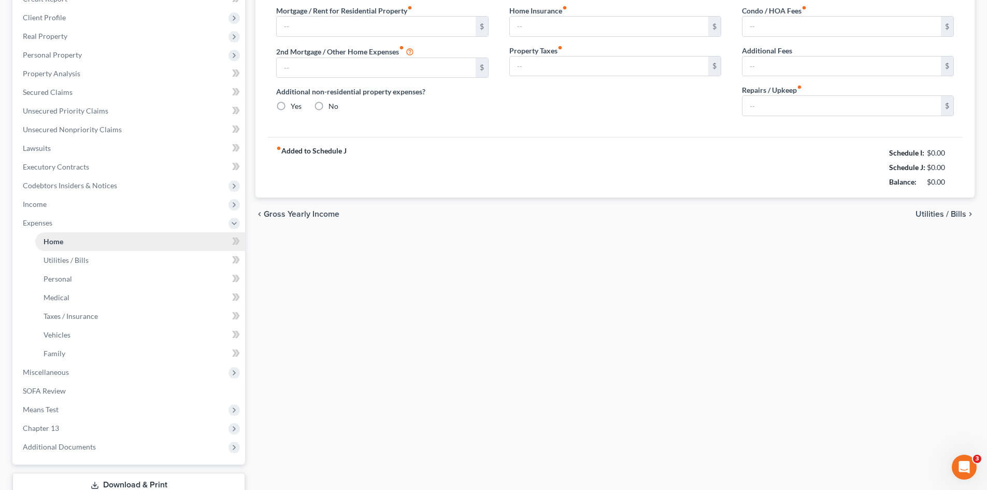
type input "0.00"
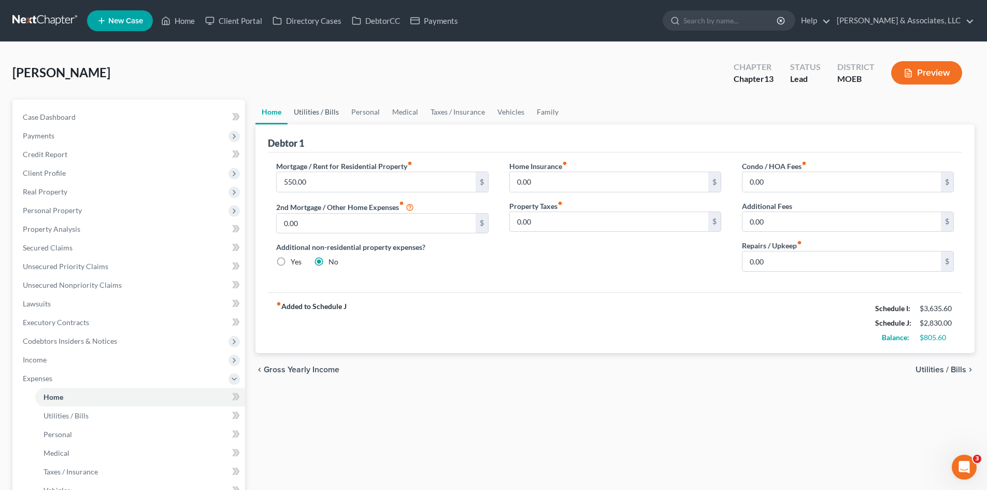
click at [304, 114] on link "Utilities / Bills" at bounding box center [317, 112] width 58 height 25
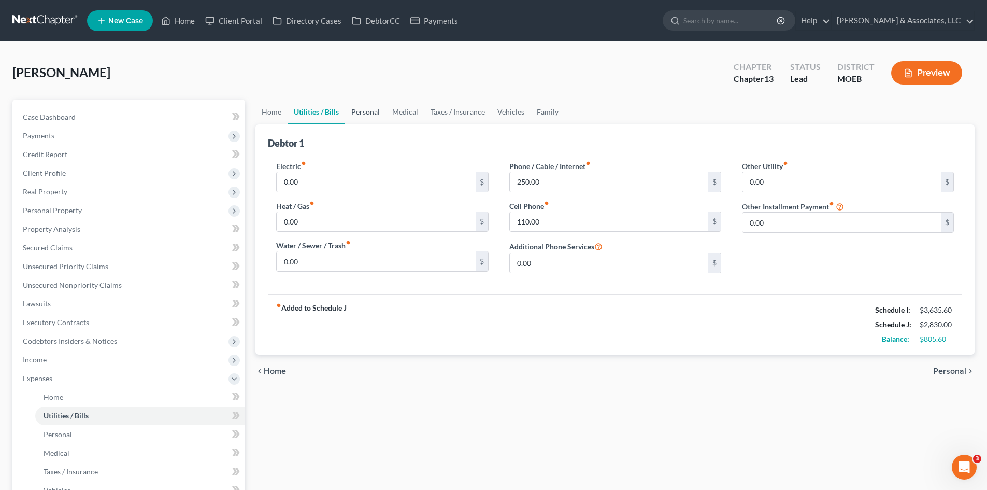
click at [360, 110] on link "Personal" at bounding box center [365, 112] width 41 height 25
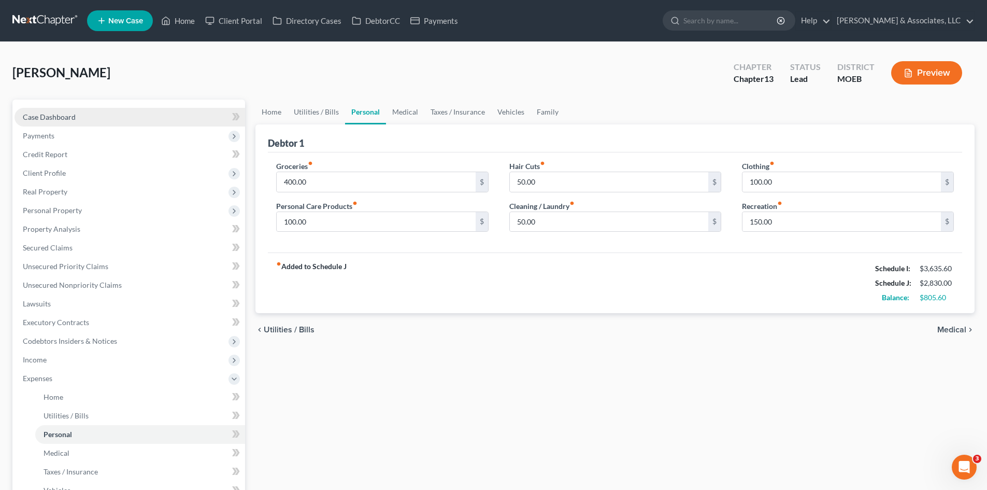
click at [68, 119] on span "Case Dashboard" at bounding box center [49, 116] width 53 height 9
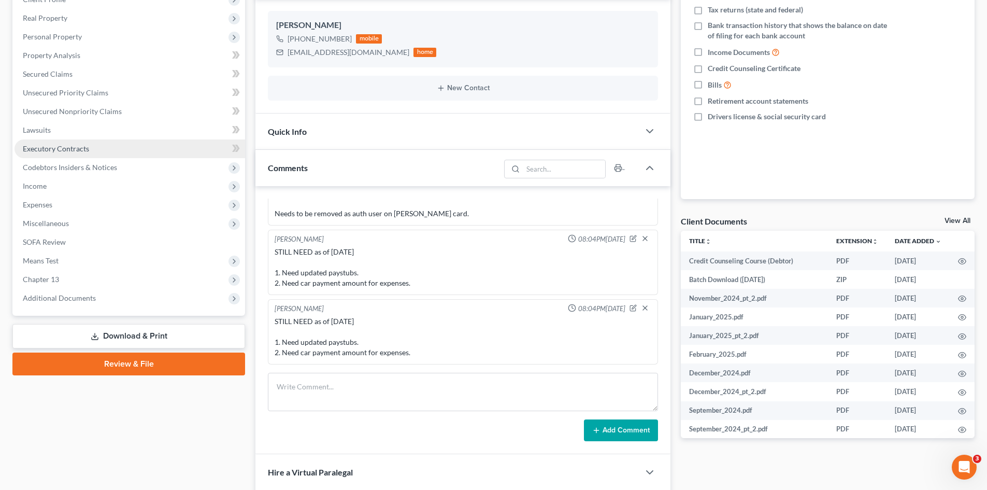
scroll to position [156, 0]
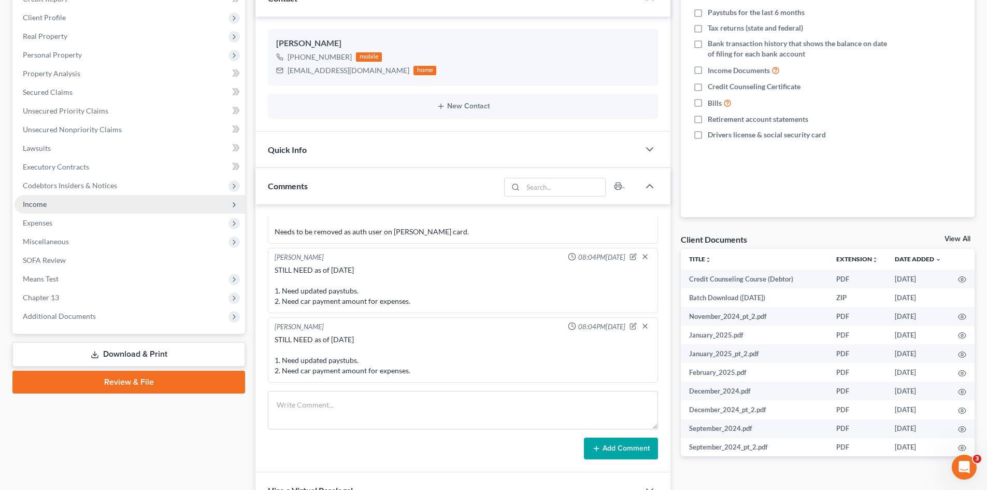
click at [32, 202] on span "Income" at bounding box center [35, 204] width 24 height 9
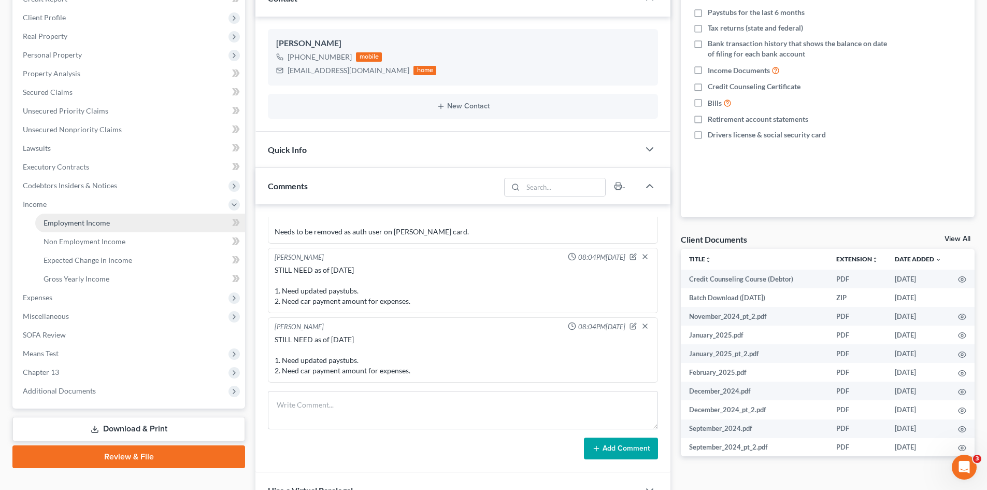
click at [95, 225] on span "Employment Income" at bounding box center [77, 222] width 66 height 9
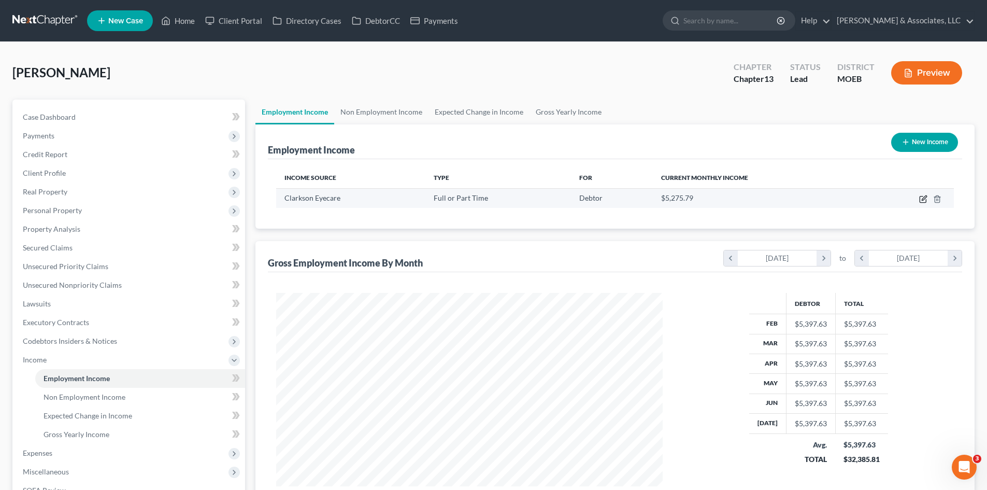
click at [923, 199] on icon "button" at bounding box center [924, 197] width 5 height 5
select select "0"
select select "26"
select select "2"
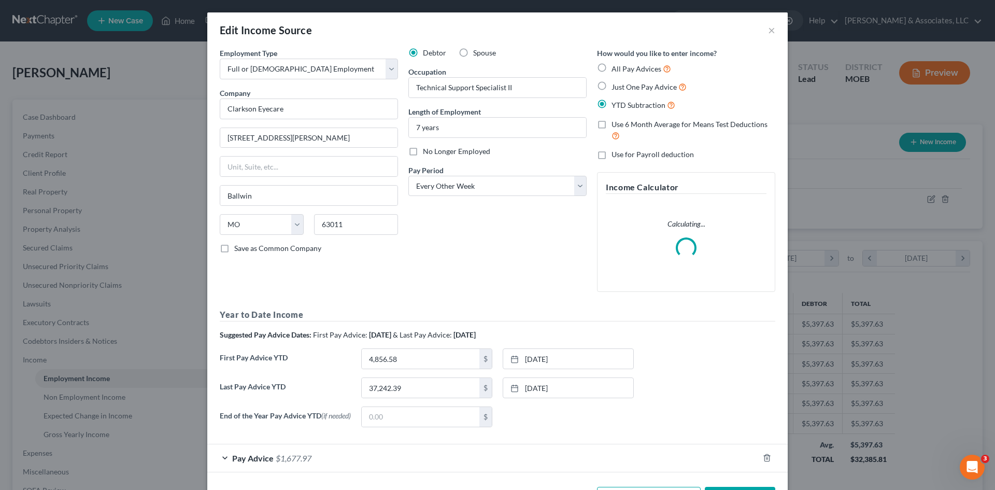
scroll to position [195, 411]
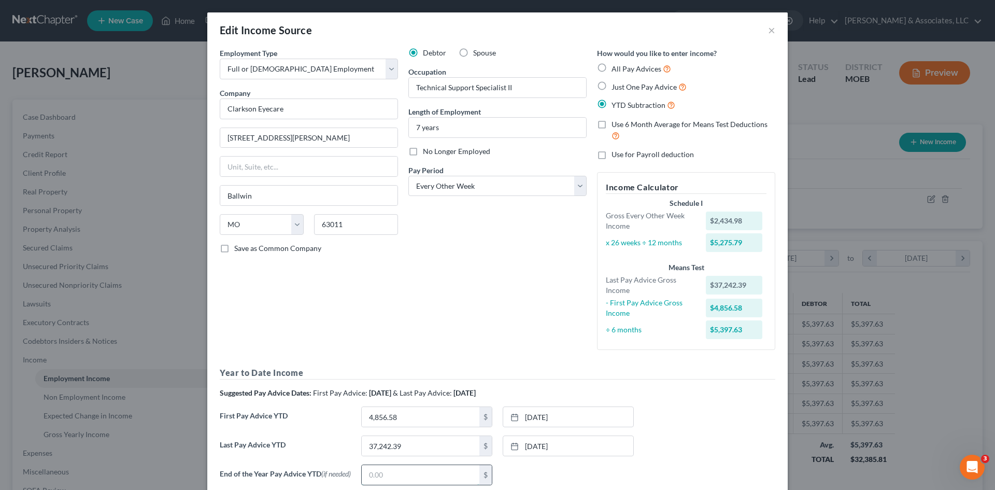
click at [388, 476] on input "text" at bounding box center [421, 475] width 118 height 20
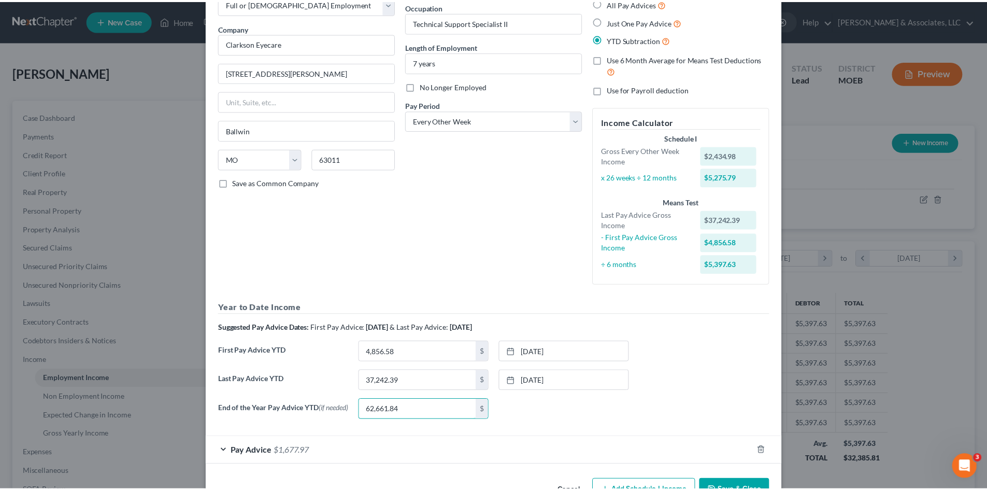
scroll to position [100, 0]
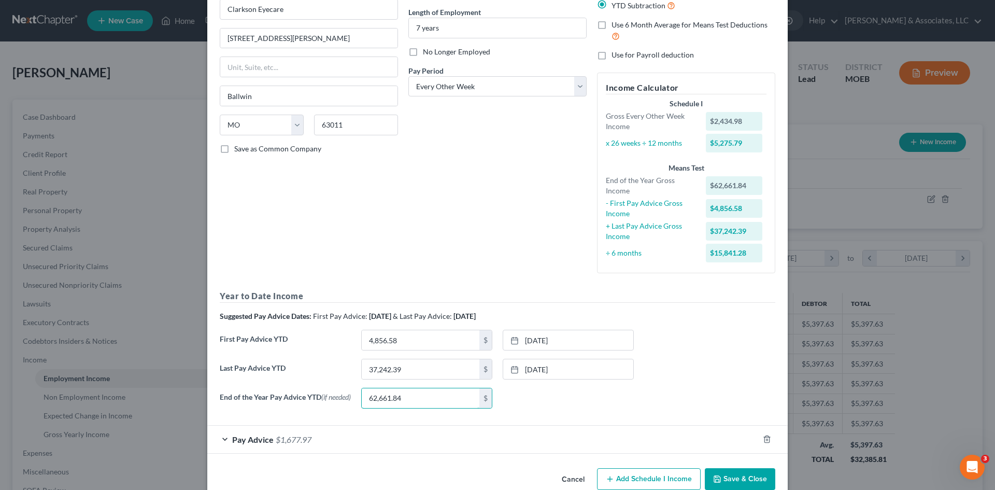
type input "62,661.84"
click at [521, 384] on div "Last Pay Advice YTD 37,242.39 $ 7/25/2025 close Date 7/25/2025 Time 12:00 AM ch…" at bounding box center [498, 373] width 566 height 29
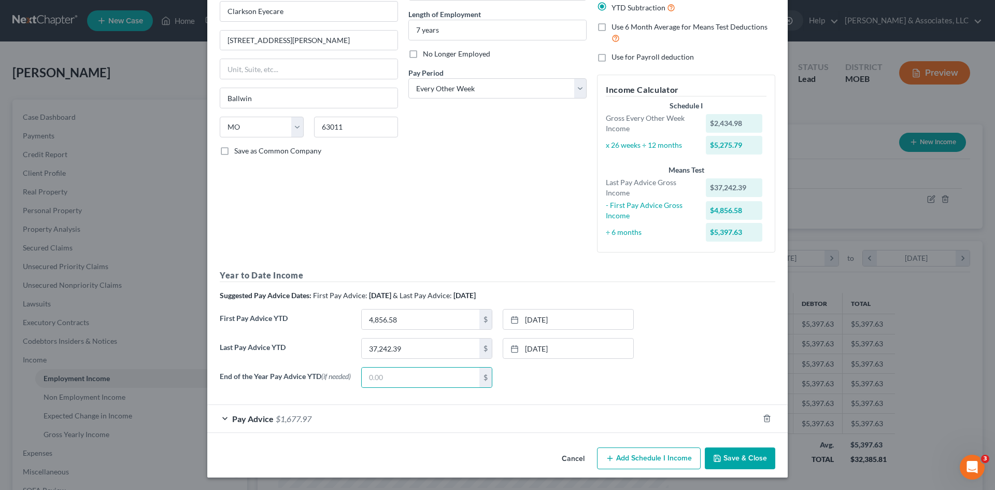
click at [731, 456] on button "Save & Close" at bounding box center [740, 458] width 70 height 22
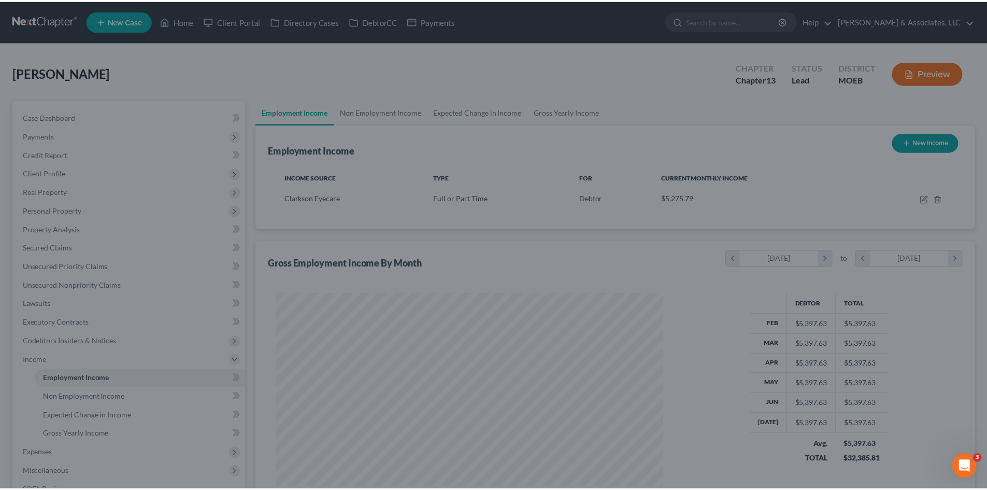
scroll to position [518145, 517931]
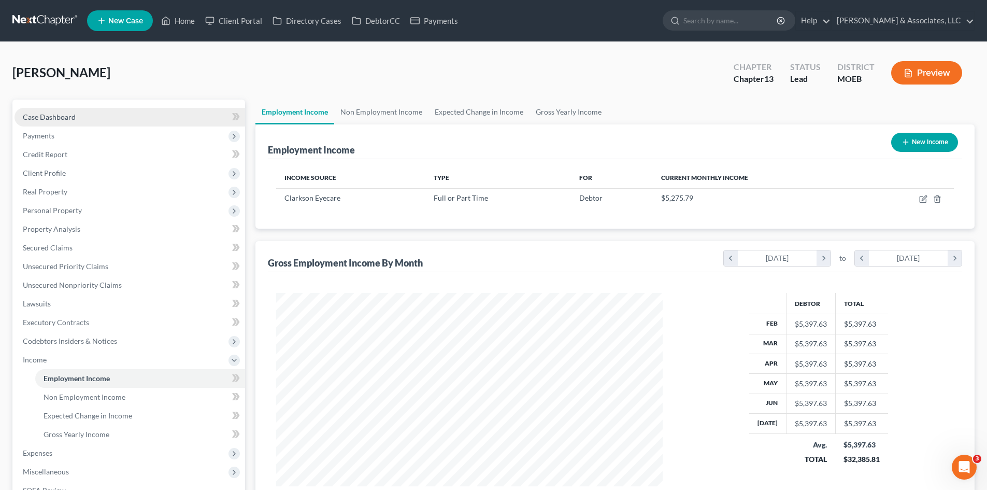
click at [81, 114] on link "Case Dashboard" at bounding box center [130, 117] width 231 height 19
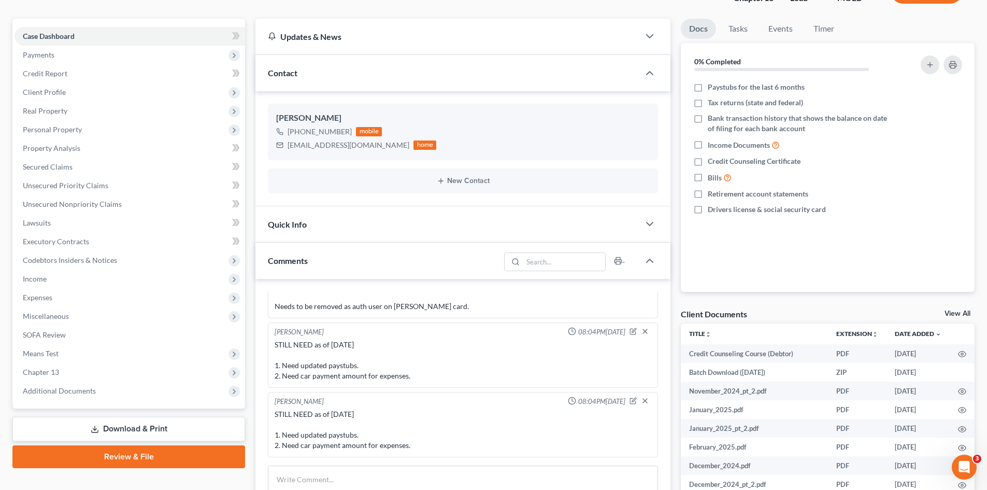
scroll to position [207, 0]
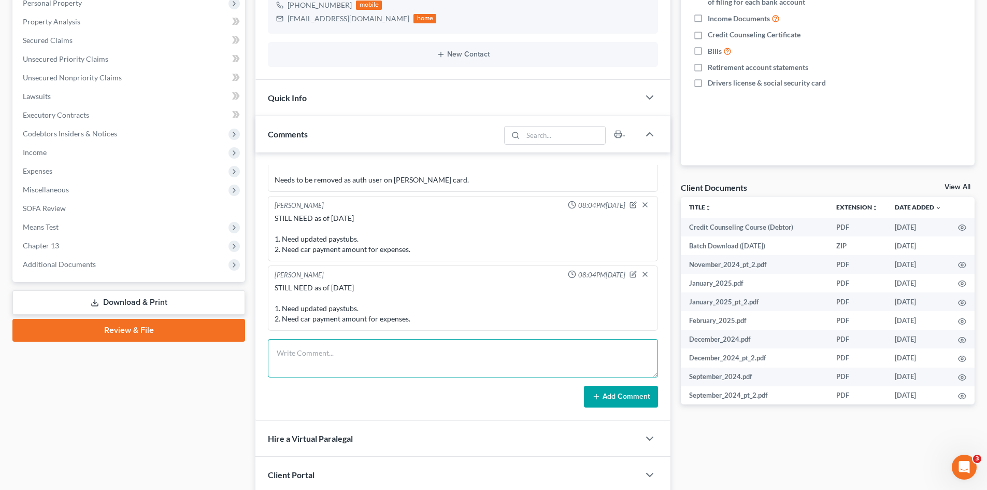
click at [336, 364] on textarea at bounding box center [463, 358] width 390 height 38
type textarea "Ready to Prepare"
click at [606, 391] on button "Add Comment" at bounding box center [621, 397] width 74 height 22
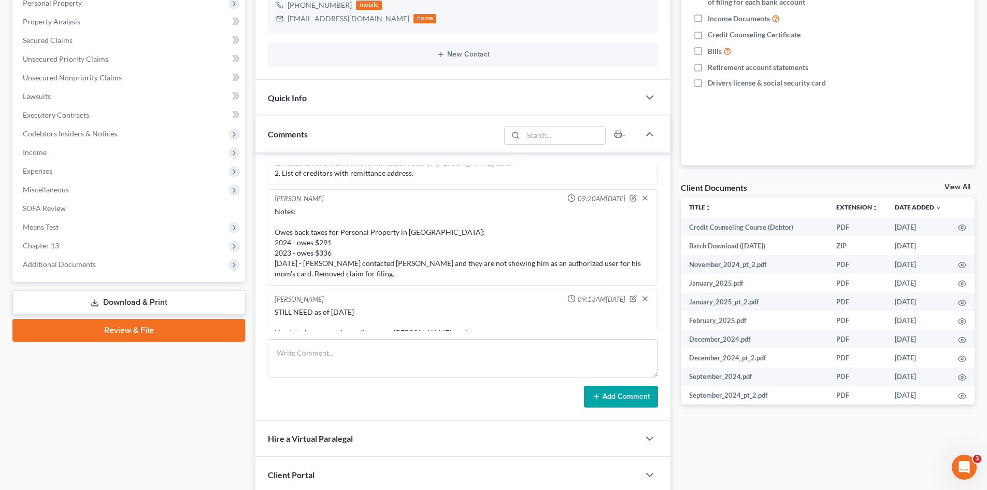
scroll to position [832, 0]
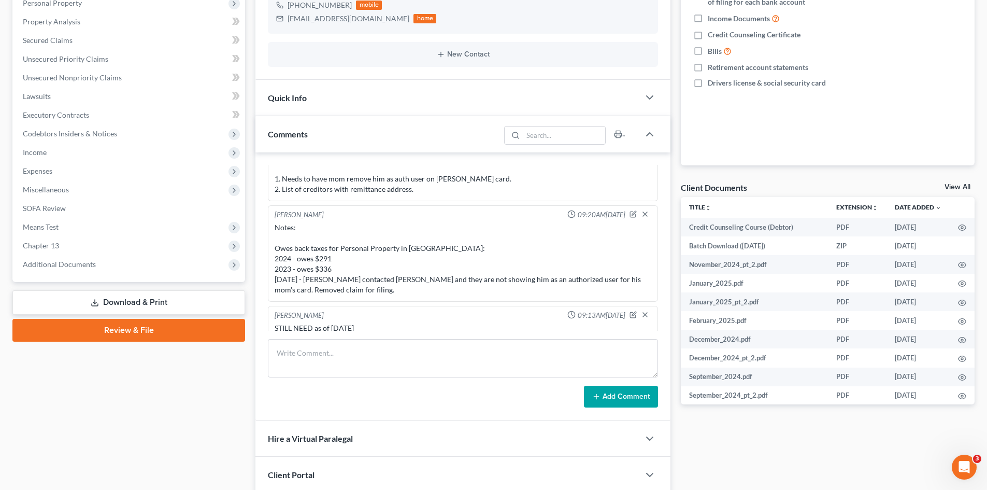
click at [354, 288] on div "Notes: Owes back taxes for Personal Property in Franklin County: 2024 - owes $2…" at bounding box center [463, 258] width 377 height 73
drag, startPoint x: 349, startPoint y: 272, endPoint x: 275, endPoint y: 249, distance: 78.0
click at [275, 249] on div "Notes: Owes back taxes for Personal Property in Franklin County: 2024 - owes $2…" at bounding box center [463, 258] width 377 height 73
copy div "Owes back taxes for Personal Property in Franklin County: 2024 - owes $291 2023…"
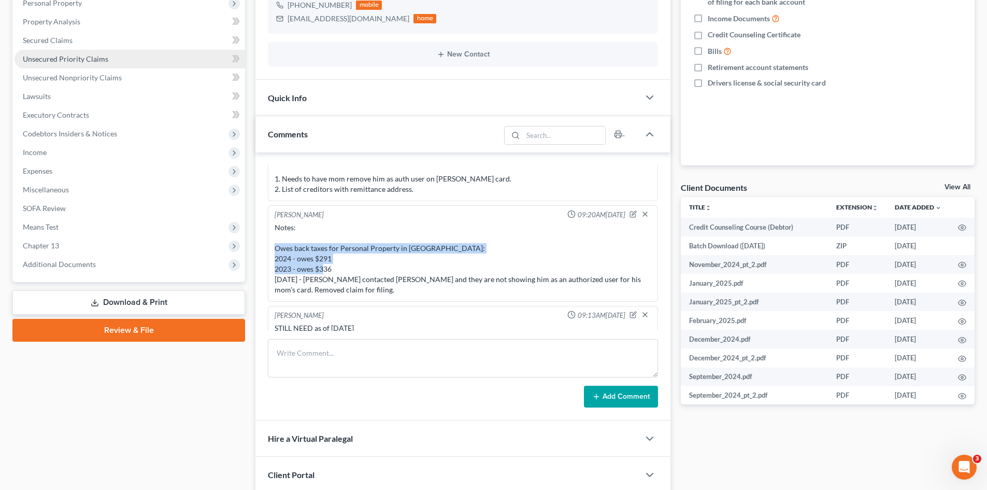
click at [90, 58] on span "Unsecured Priority Claims" at bounding box center [66, 58] width 86 height 9
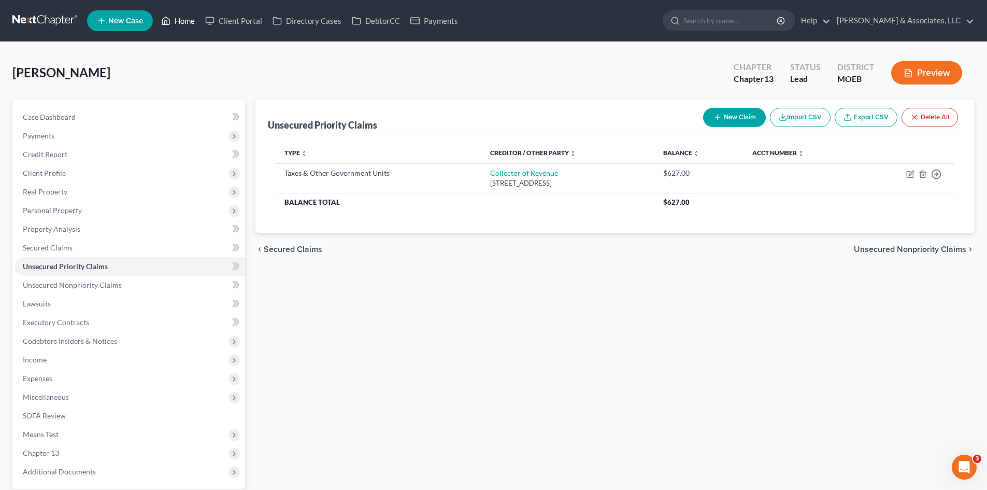
click at [177, 20] on link "Home" at bounding box center [178, 20] width 44 height 19
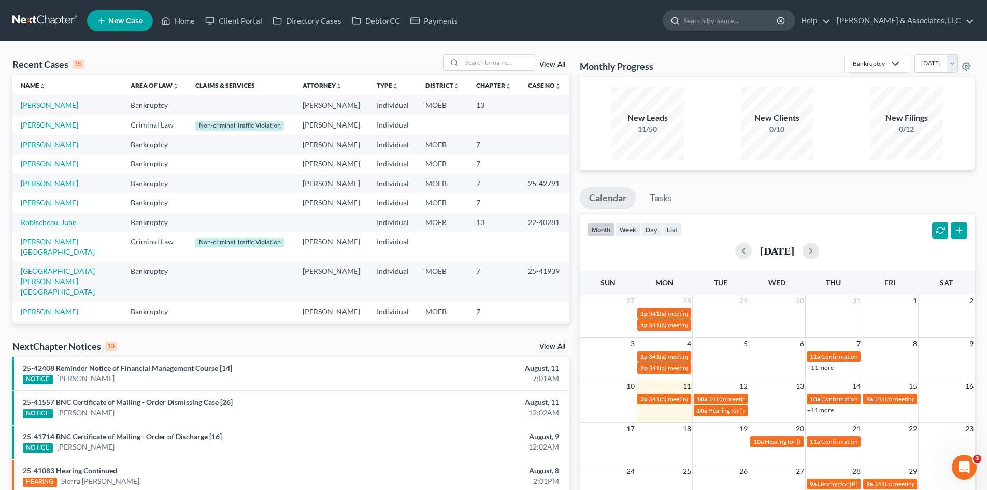
click at [757, 16] on input "search" at bounding box center [731, 20] width 95 height 19
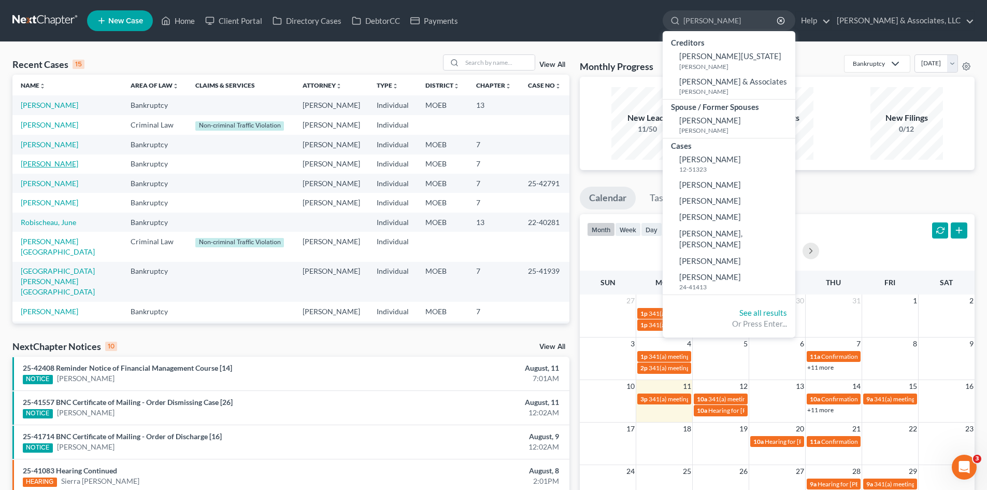
type input "[PERSON_NAME]"
click at [36, 162] on link "[PERSON_NAME]" at bounding box center [50, 163] width 58 height 9
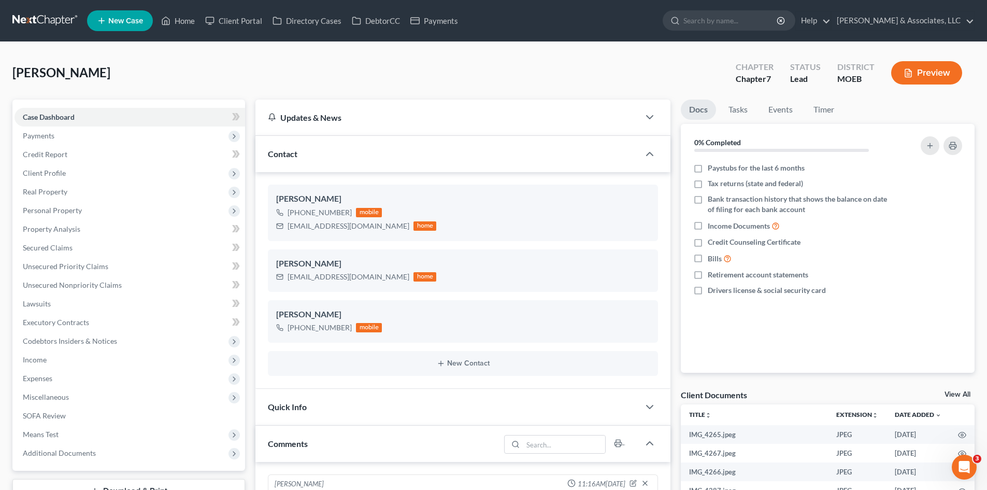
scroll to position [440, 0]
click at [648, 285] on icon "button" at bounding box center [646, 283] width 8 height 8
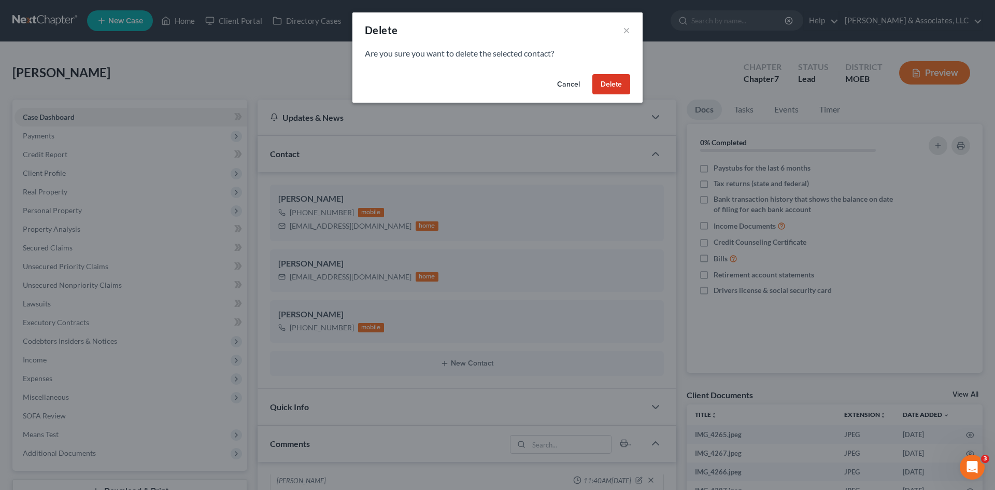
click at [621, 79] on button "Delete" at bounding box center [611, 84] width 38 height 21
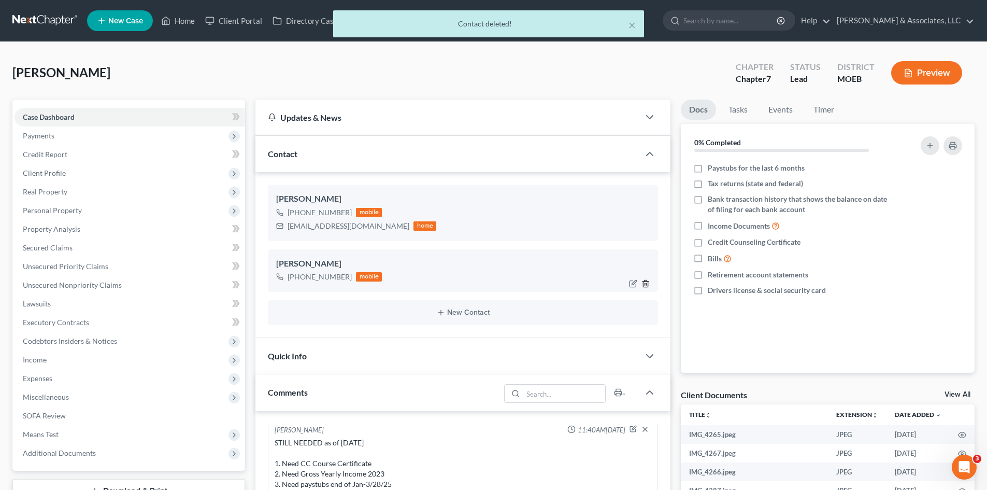
click at [649, 282] on icon "button" at bounding box center [646, 283] width 8 height 8
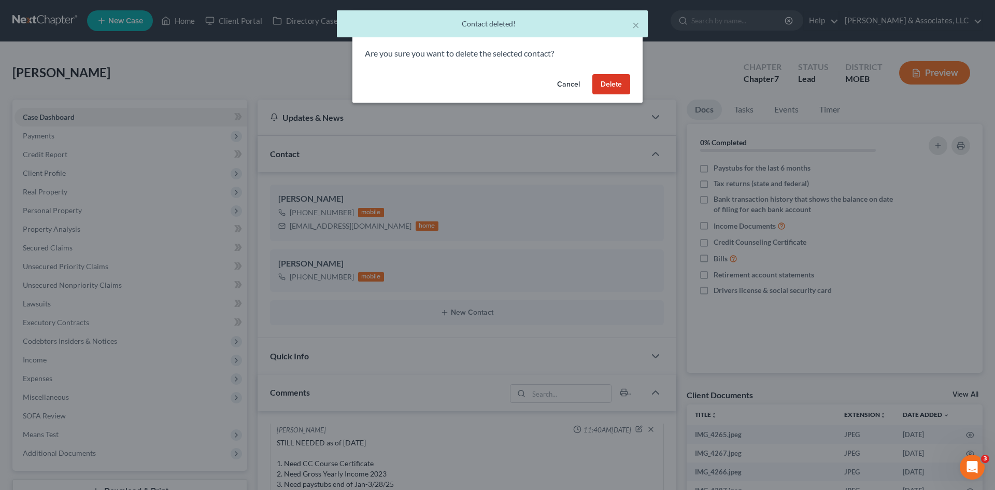
click at [608, 83] on button "Delete" at bounding box center [611, 84] width 38 height 21
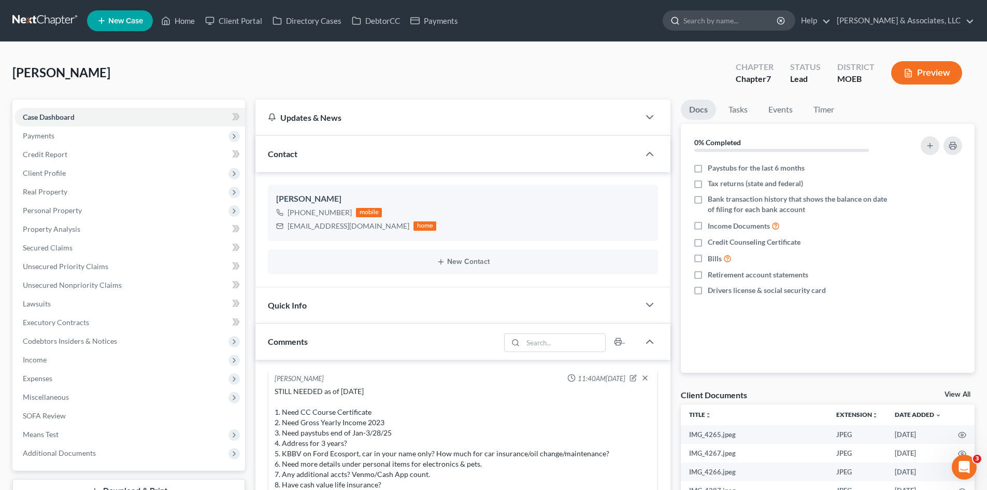
click at [746, 16] on input "search" at bounding box center [731, 20] width 95 height 19
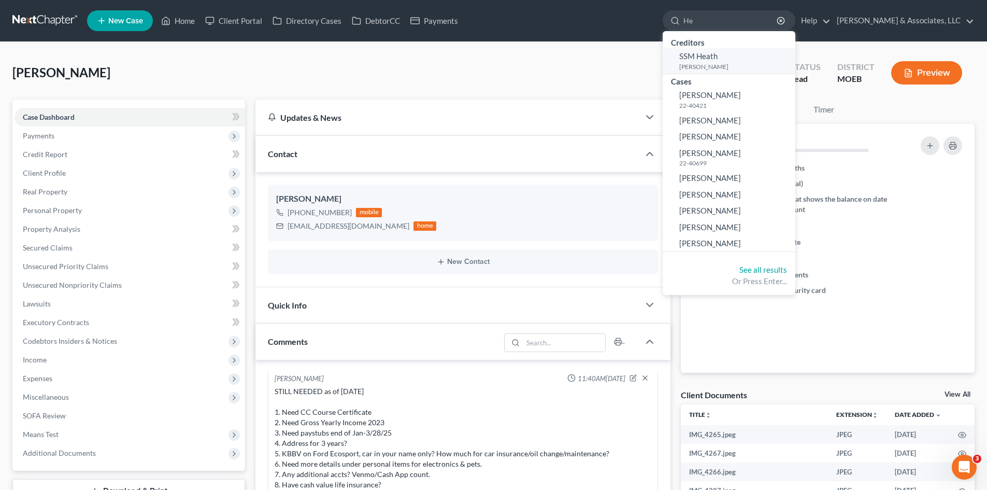
type input "H"
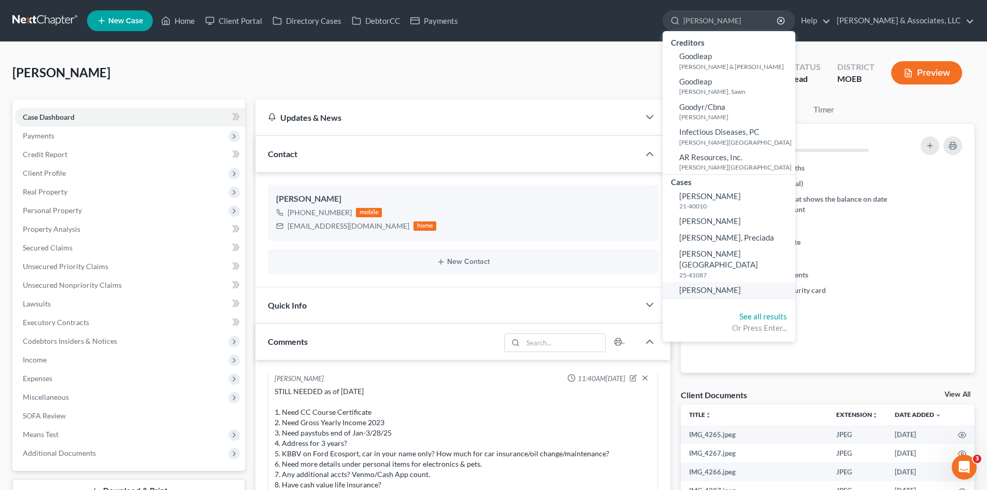
type input "Goodwin"
click at [731, 285] on span "Goodrich, Heath" at bounding box center [711, 289] width 62 height 9
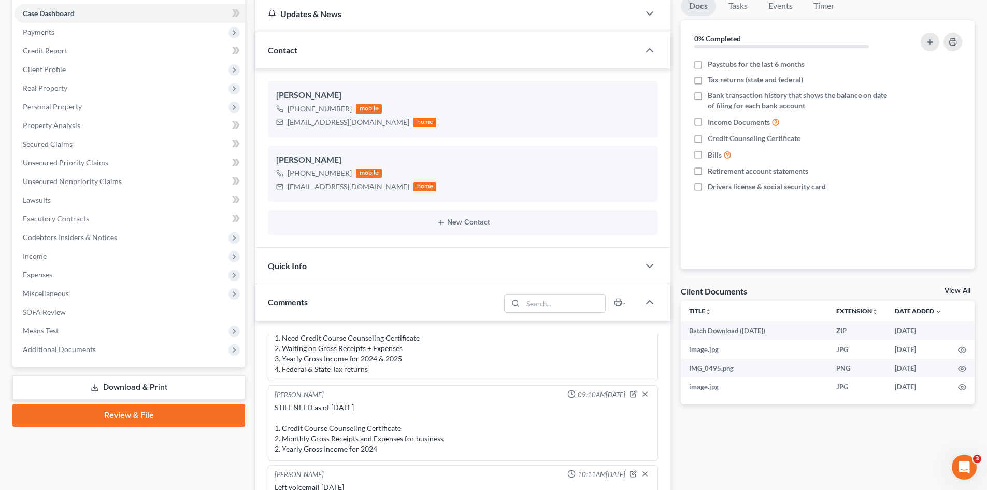
scroll to position [207, 0]
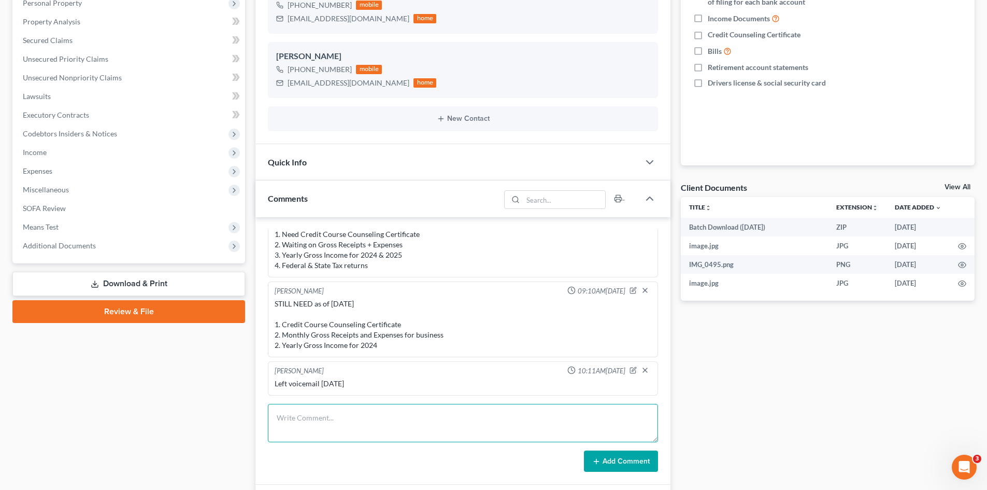
click at [314, 425] on textarea at bounding box center [463, 423] width 390 height 38
type textarea "Client will be sending items this week. 8/11/25"
click at [627, 463] on button "Add Comment" at bounding box center [621, 461] width 74 height 22
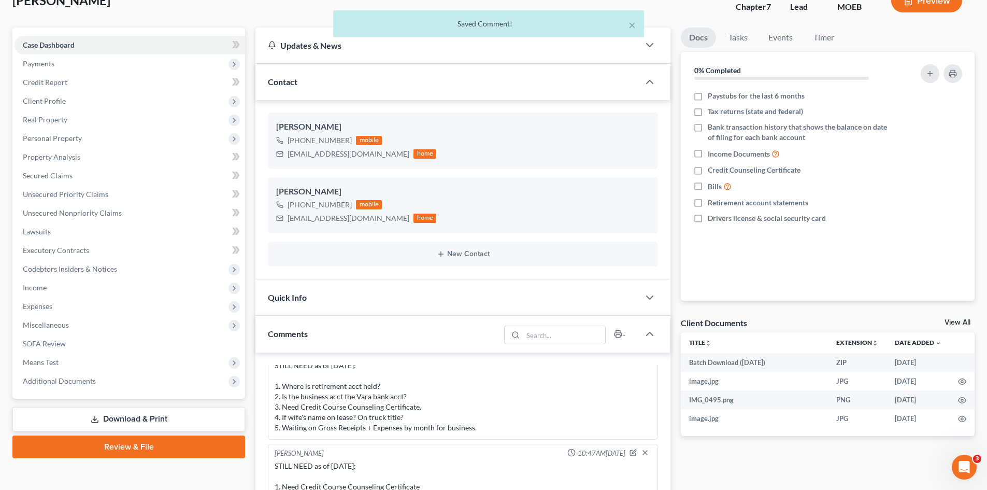
scroll to position [0, 0]
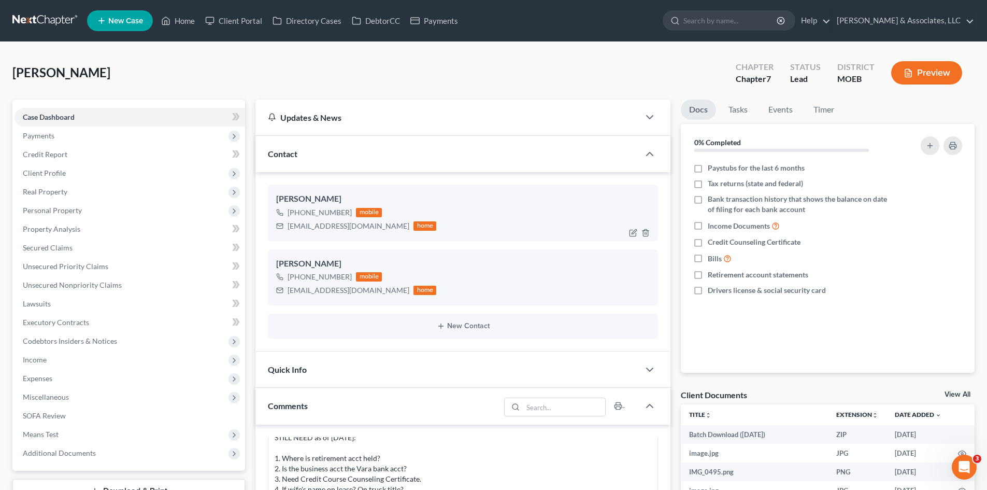
drag, startPoint x: 349, startPoint y: 214, endPoint x: 298, endPoint y: 215, distance: 50.8
click at [298, 215] on div "+1 (636) 578-6165 mobile" at bounding box center [356, 212] width 160 height 13
copy div "(636) 578-6165"
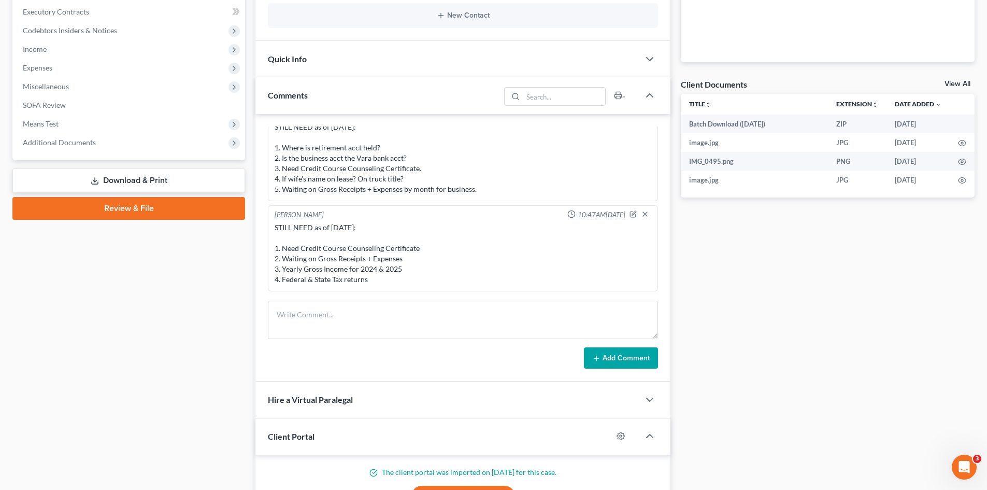
scroll to position [311, 0]
